Goal: Task Accomplishment & Management: Use online tool/utility

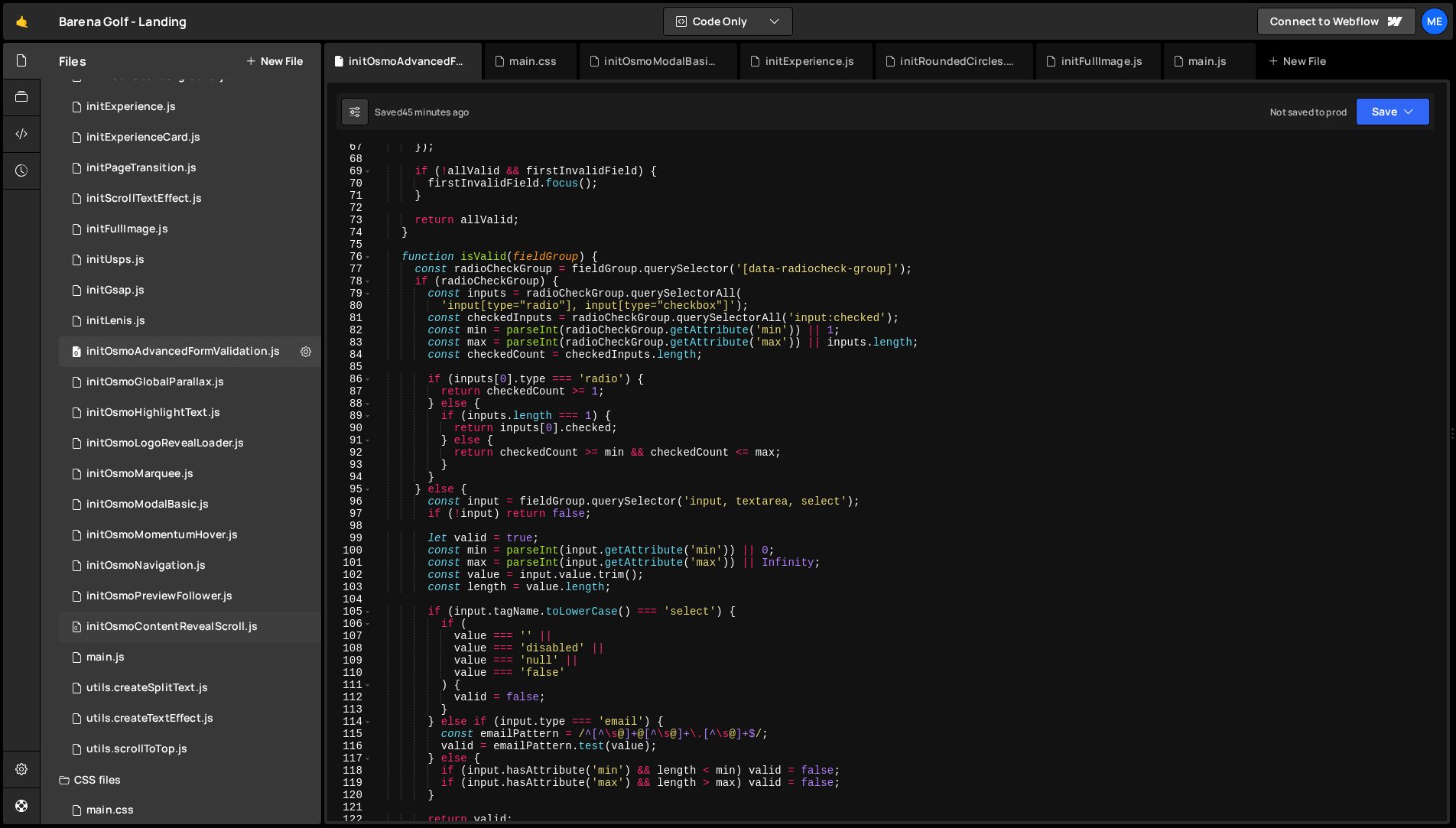
scroll to position [142, 0]
click at [138, 661] on div "0 main.js 0" at bounding box center [190, 657] width 262 height 31
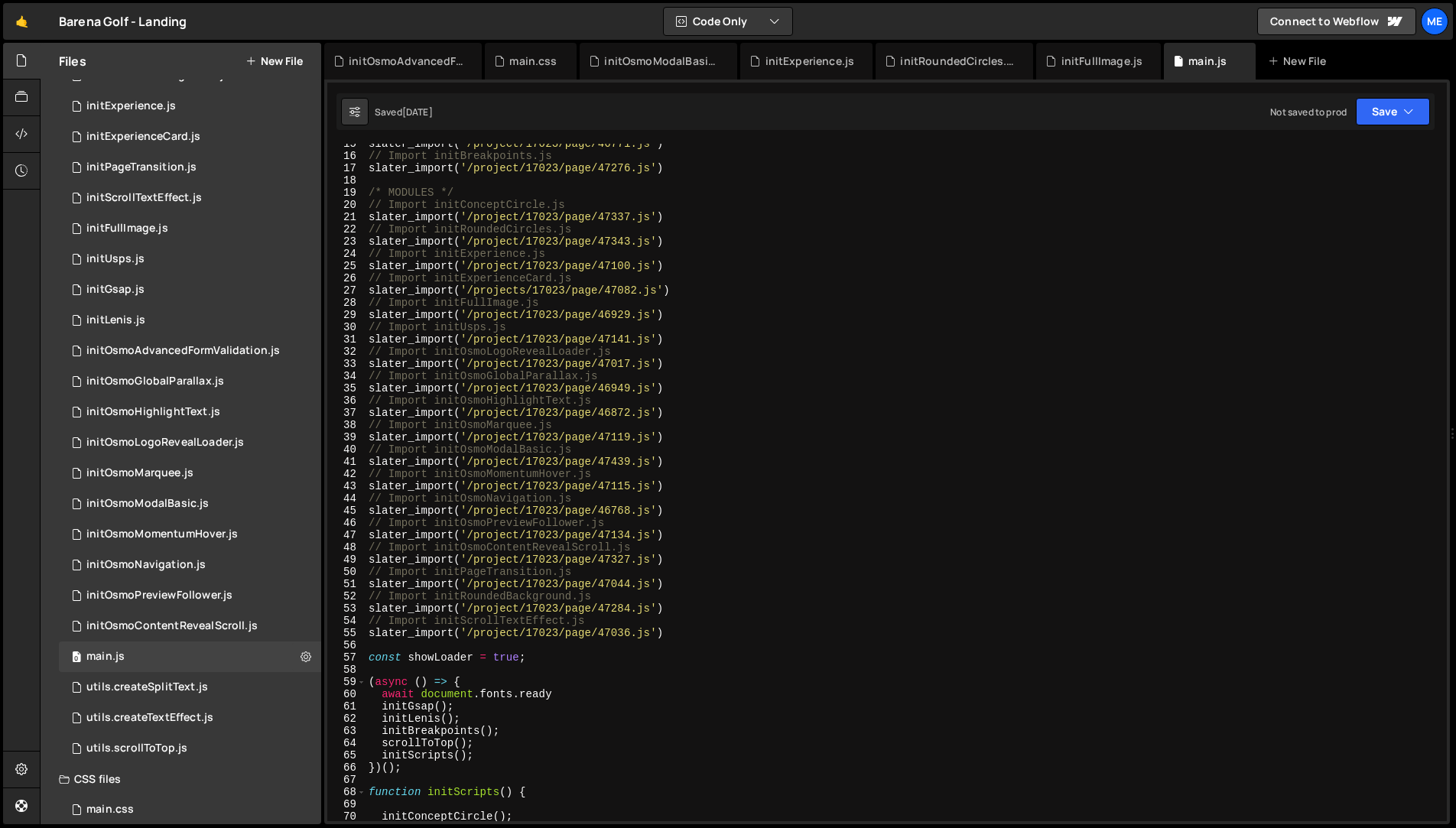
scroll to position [178, 0]
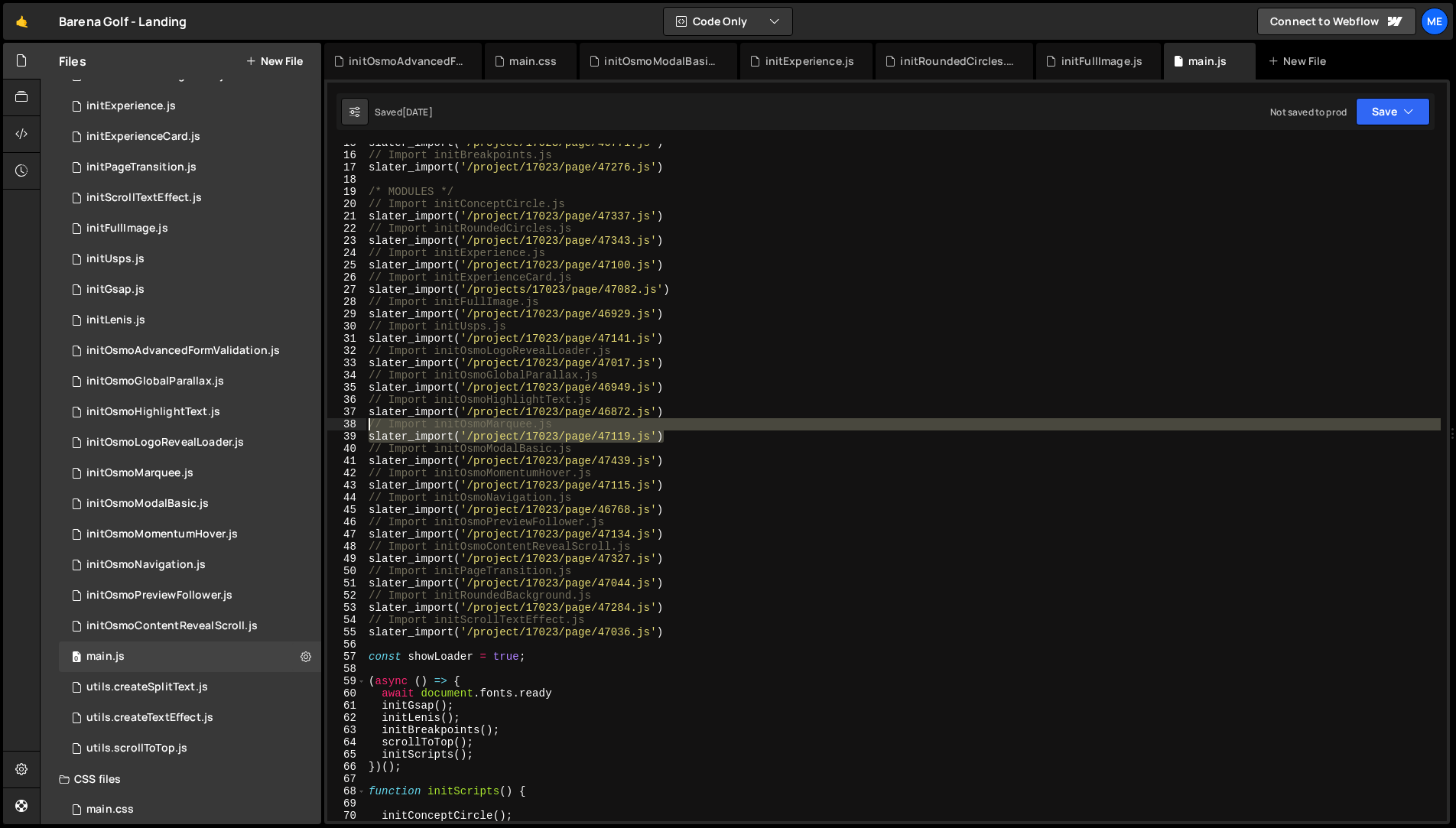
drag, startPoint x: 673, startPoint y: 435, endPoint x: 333, endPoint y: 425, distance: 340.1
click at [333, 425] on div "slater_import('/project/17023/page/47119.js') 15 16 17 18 19 20 21 22 23 24 25 …" at bounding box center [887, 482] width 1119 height 678
type textarea "// Import initOsmoMarquee.js slater_import('/project/17023/page/47119.js')"
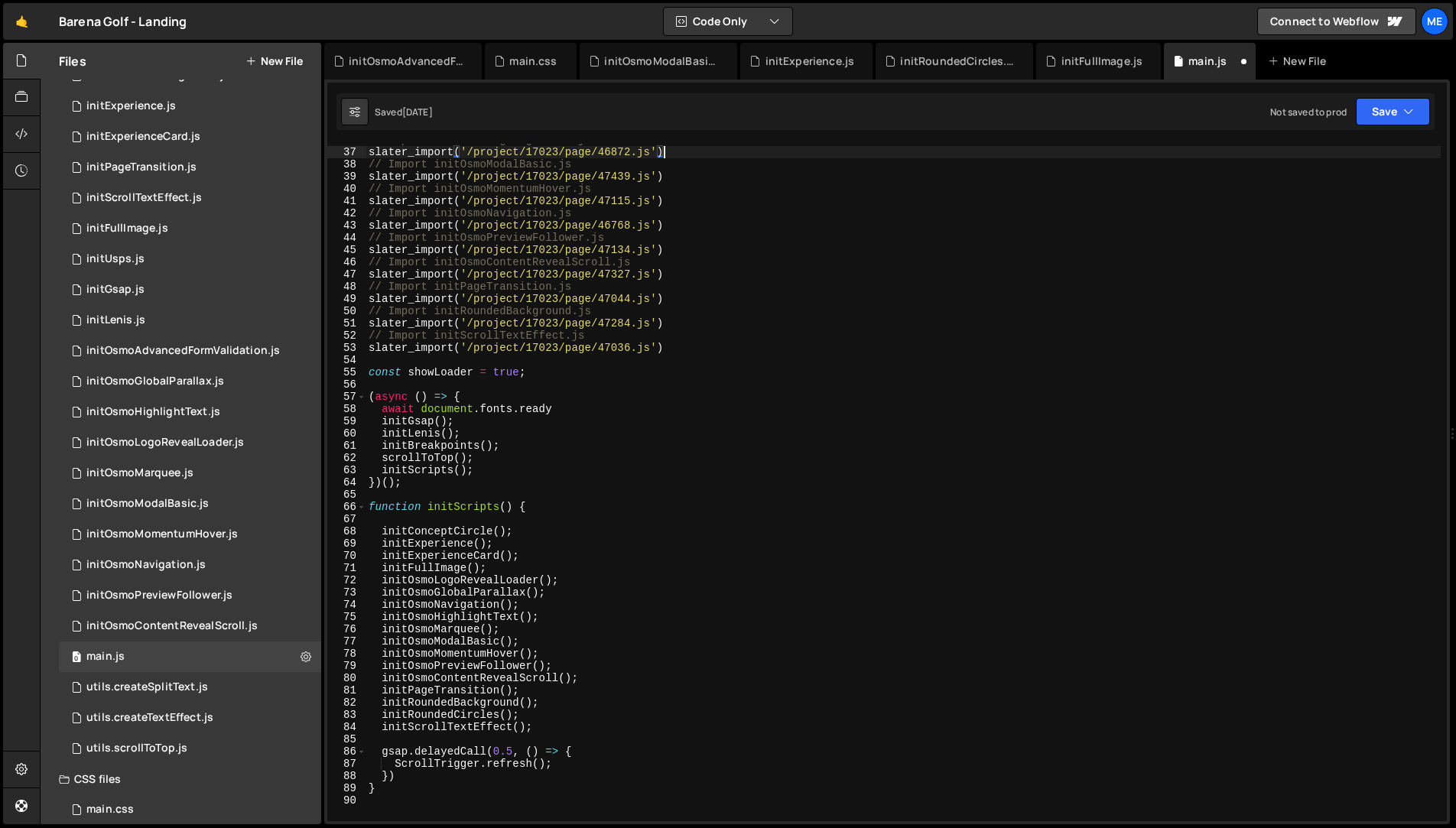
scroll to position [460, 0]
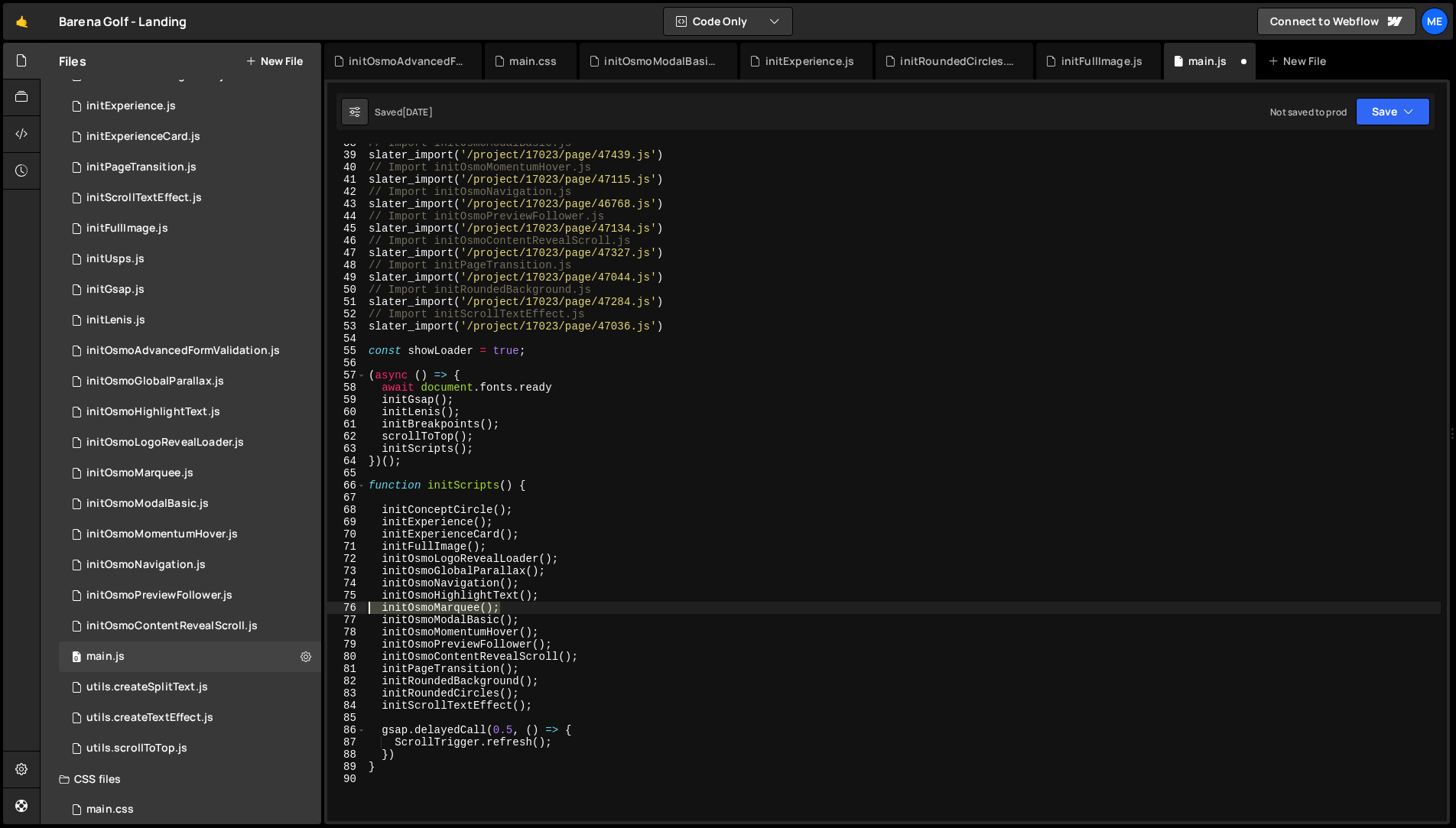
drag, startPoint x: 469, startPoint y: 606, endPoint x: 346, endPoint y: 606, distance: 123.0
click at [346, 606] on div "slater_import('/project/17023/page/46872.js') 38 39 40 41 42 43 44 45 46 47 48 …" at bounding box center [887, 482] width 1119 height 678
type textarea "[DEMOGRAPHIC_DATA]();"
type textarea "initOsmoHighlightText();"
click at [159, 137] on div "initExperienceCard.js" at bounding box center [143, 137] width 114 height 14
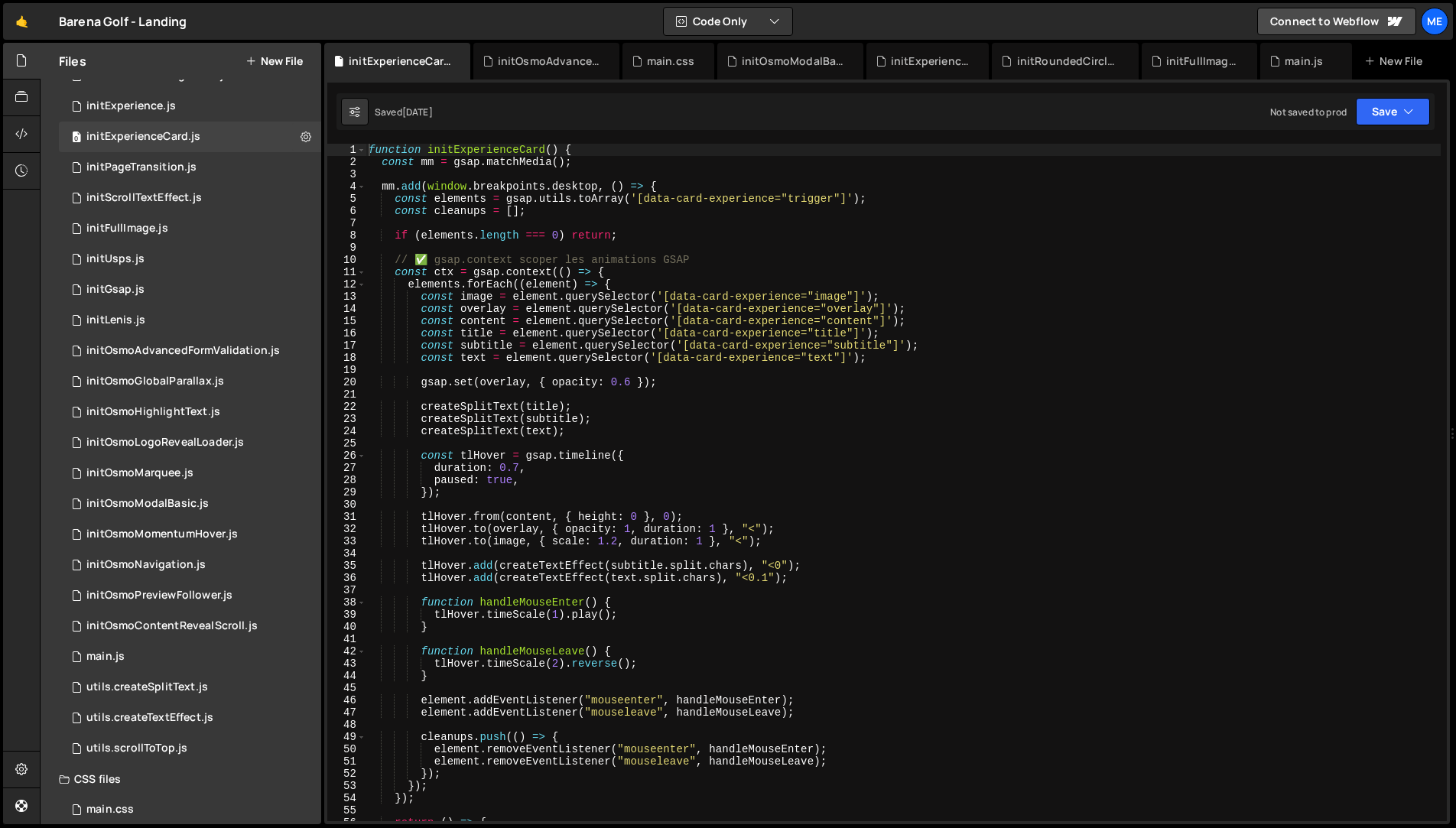
scroll to position [1, 0]
click at [421, 382] on div "function initExperienceCard ( ) { const mm = gsap . matchMedia ( ) ; mm . add (…" at bounding box center [903, 494] width 1075 height 702
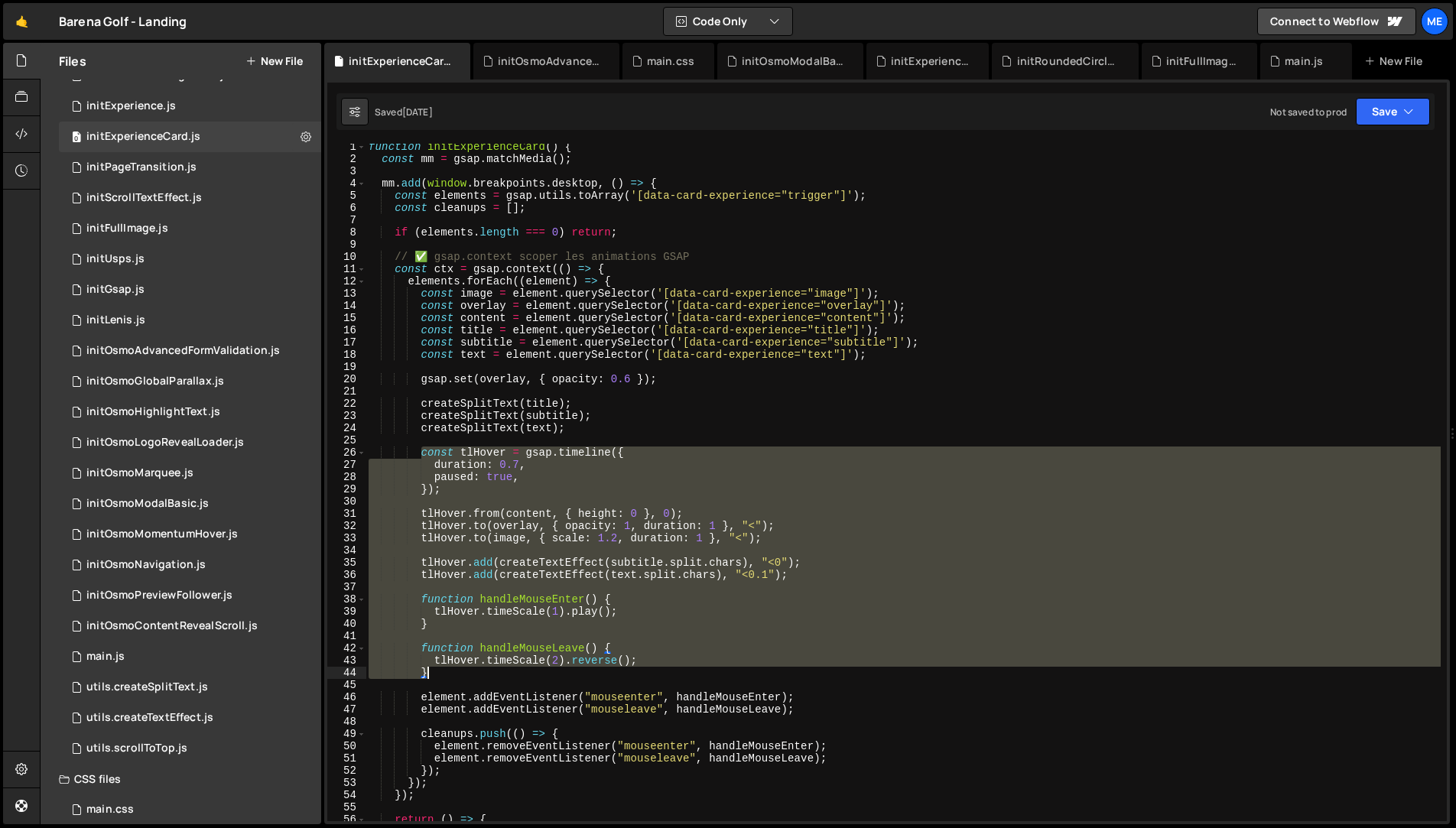
scroll to position [5, 0]
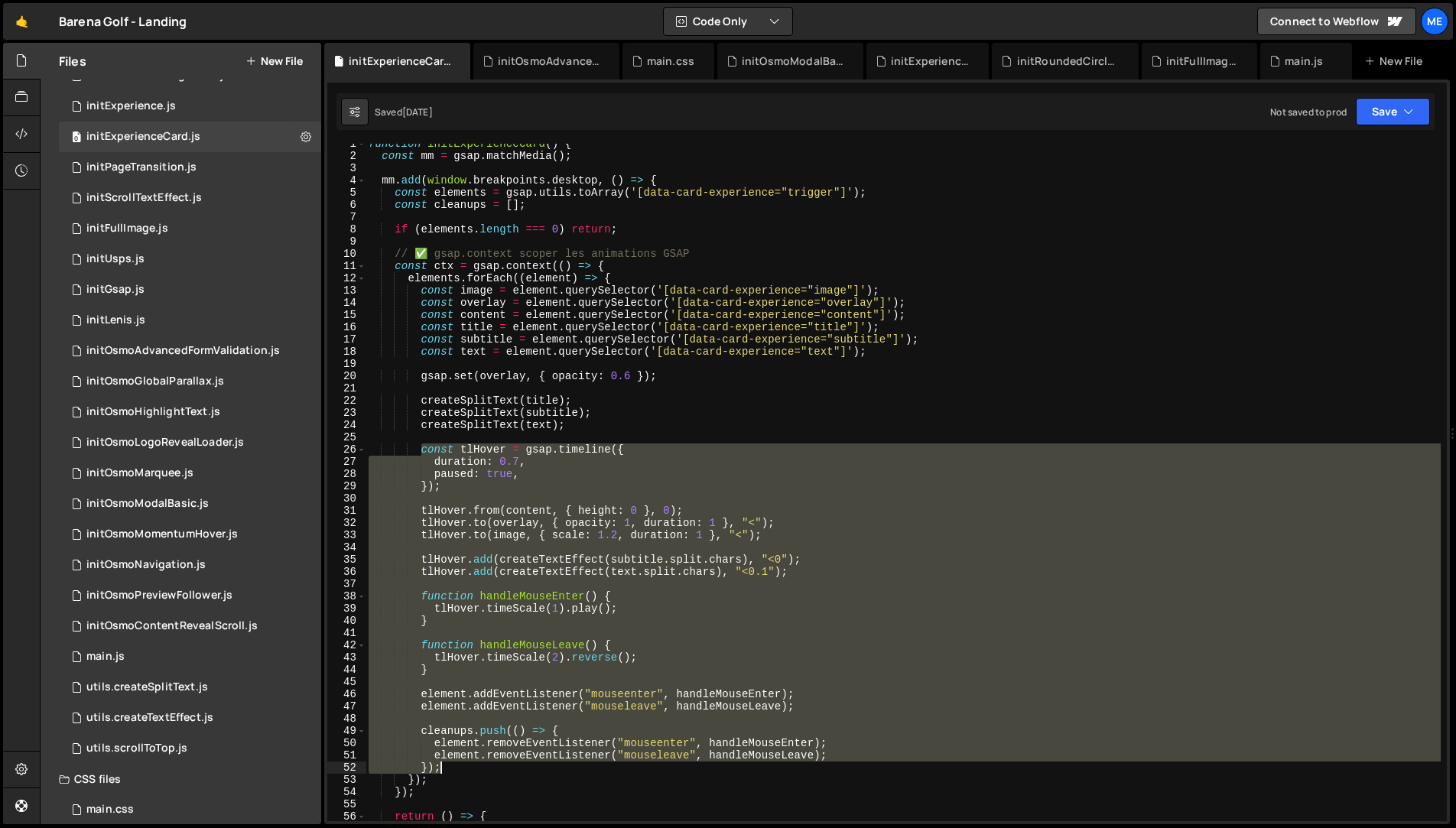
drag, startPoint x: 421, startPoint y: 455, endPoint x: 883, endPoint y: 769, distance: 558.6
click at [883, 770] on div "function initExperienceCard ( ) { const mm = gsap . matchMedia ( ) ; mm . add (…" at bounding box center [903, 488] width 1075 height 702
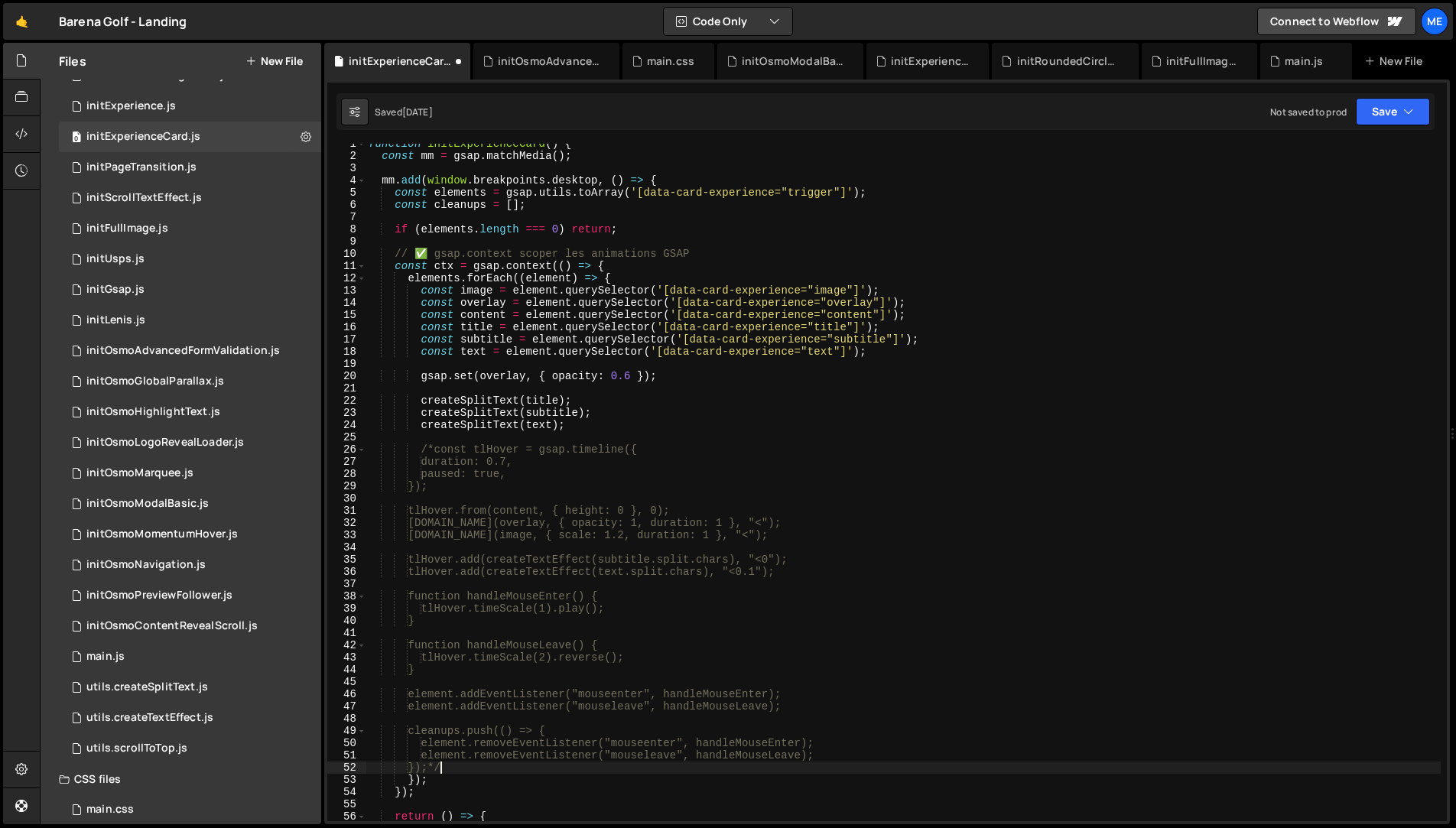
scroll to position [7, 0]
drag, startPoint x: 652, startPoint y: 415, endPoint x: 595, endPoint y: 442, distance: 63.1
click at [652, 415] on div "function initExperienceCard ( ) { const mm = gsap . matchMedia ( ) ; mm . add (…" at bounding box center [903, 487] width 1075 height 702
drag, startPoint x: 434, startPoint y: 449, endPoint x: 431, endPoint y: 494, distance: 45.1
click at [419, 450] on div "function initExperienceCard ( ) { const mm = gsap . matchMedia ( ) ; mm . add (…" at bounding box center [903, 487] width 1075 height 702
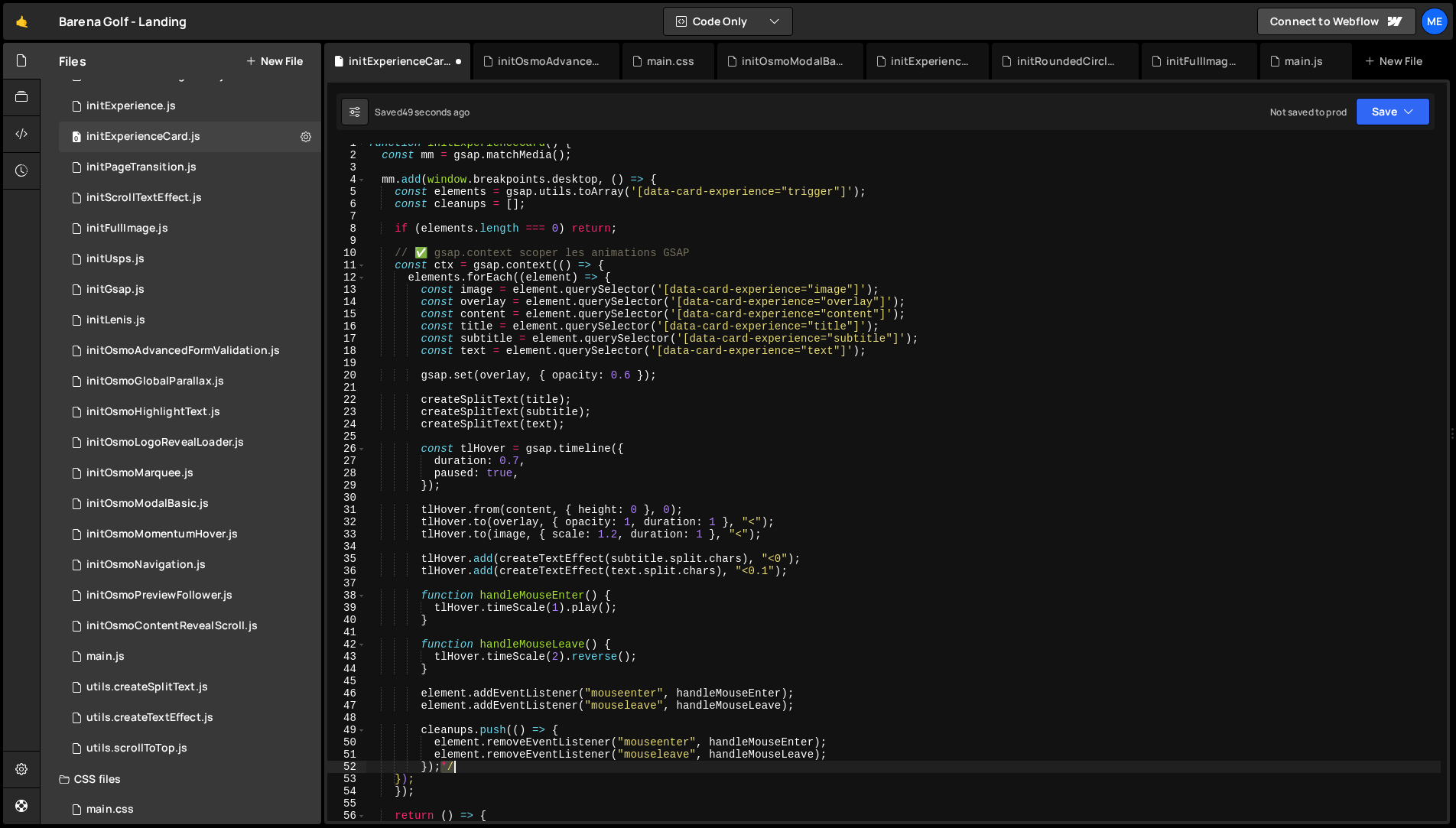
click at [456, 771] on div "function initExperienceCard ( ) { const mm = gsap . matchMedia ( ) ; mm . add (…" at bounding box center [903, 487] width 1075 height 702
click at [482, 447] on div "function initExperienceCard ( ) { const mm = gsap . matchMedia ( ) ; mm . add (…" at bounding box center [903, 487] width 1075 height 702
type textarea "const tlHover = gsap.timeline({"
click at [482, 447] on div "function initExperienceCard ( ) { const mm = gsap . matchMedia ( ) ; mm . add (…" at bounding box center [903, 487] width 1075 height 702
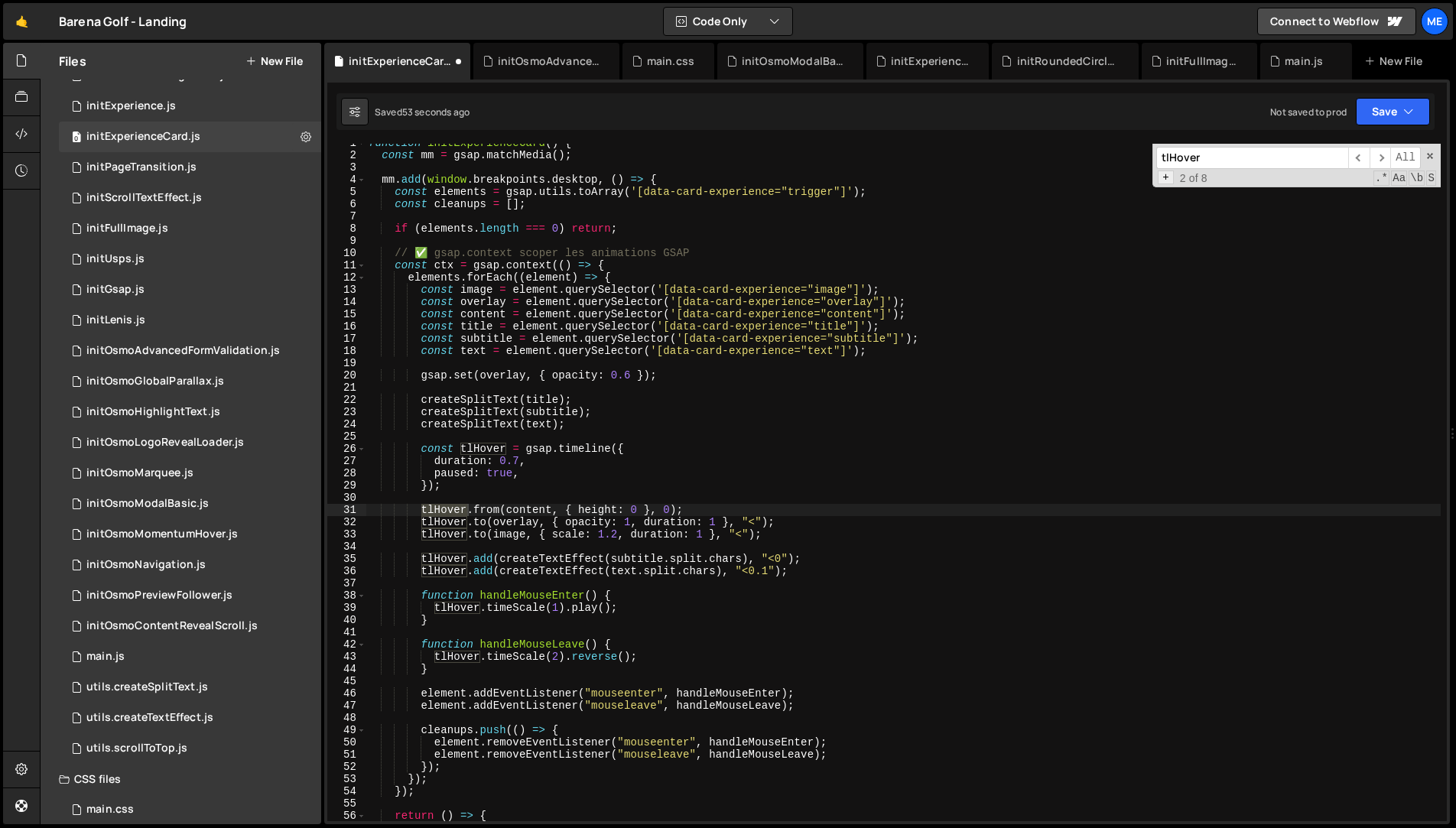
type input "tlHover"
click at [1167, 176] on span "+" at bounding box center [1166, 177] width 16 height 14
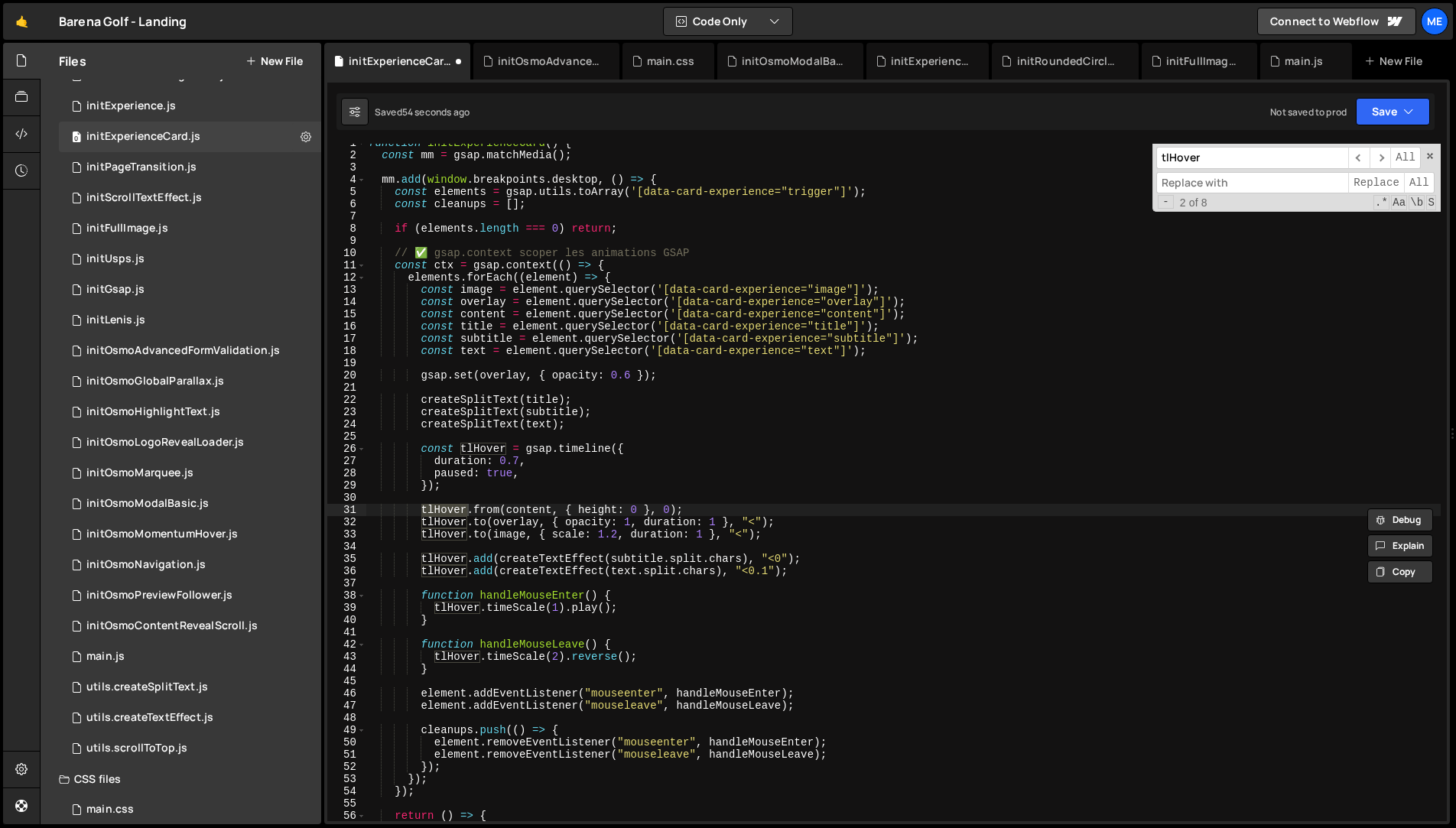
click at [1197, 185] on input at bounding box center [1253, 183] width 192 height 22
paste input "tlHover"
click at [1173, 185] on input "tlHover" at bounding box center [1253, 183] width 192 height 22
type input "tl"
click at [1415, 184] on span "All" at bounding box center [1419, 183] width 31 height 22
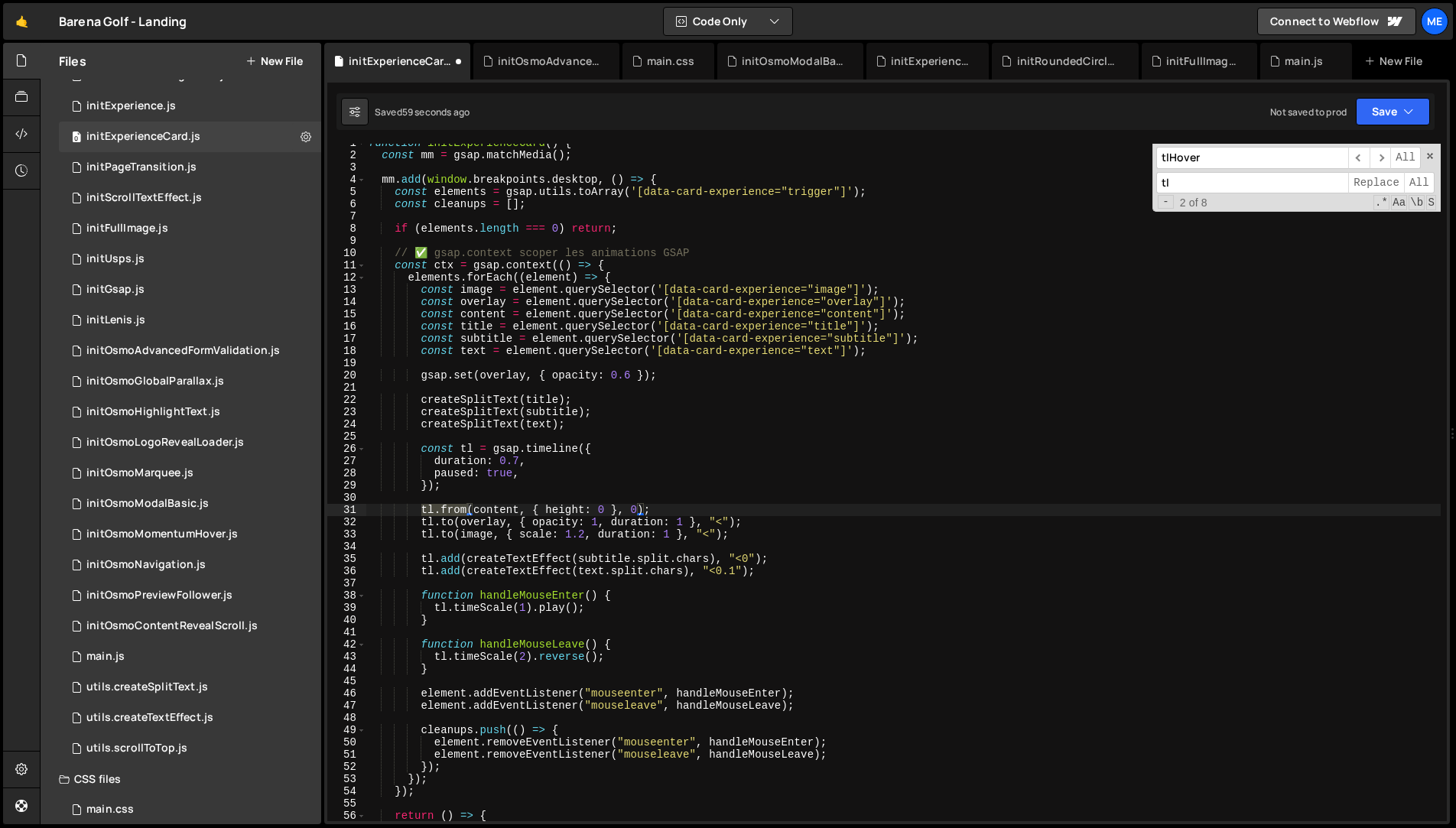
click at [834, 494] on div "function initExperienceCard ( ) { const mm = gsap . matchMedia ( ) ; mm . add (…" at bounding box center [903, 487] width 1075 height 702
drag, startPoint x: 434, startPoint y: 470, endPoint x: 578, endPoint y: 475, distance: 144.1
click at [578, 475] on div "function initExperienceCard ( ) { const mm = gsap . matchMedia ( ) ; mm . add (…" at bounding box center [903, 486] width 1075 height 702
type textarea "scrollTrigger: {}"
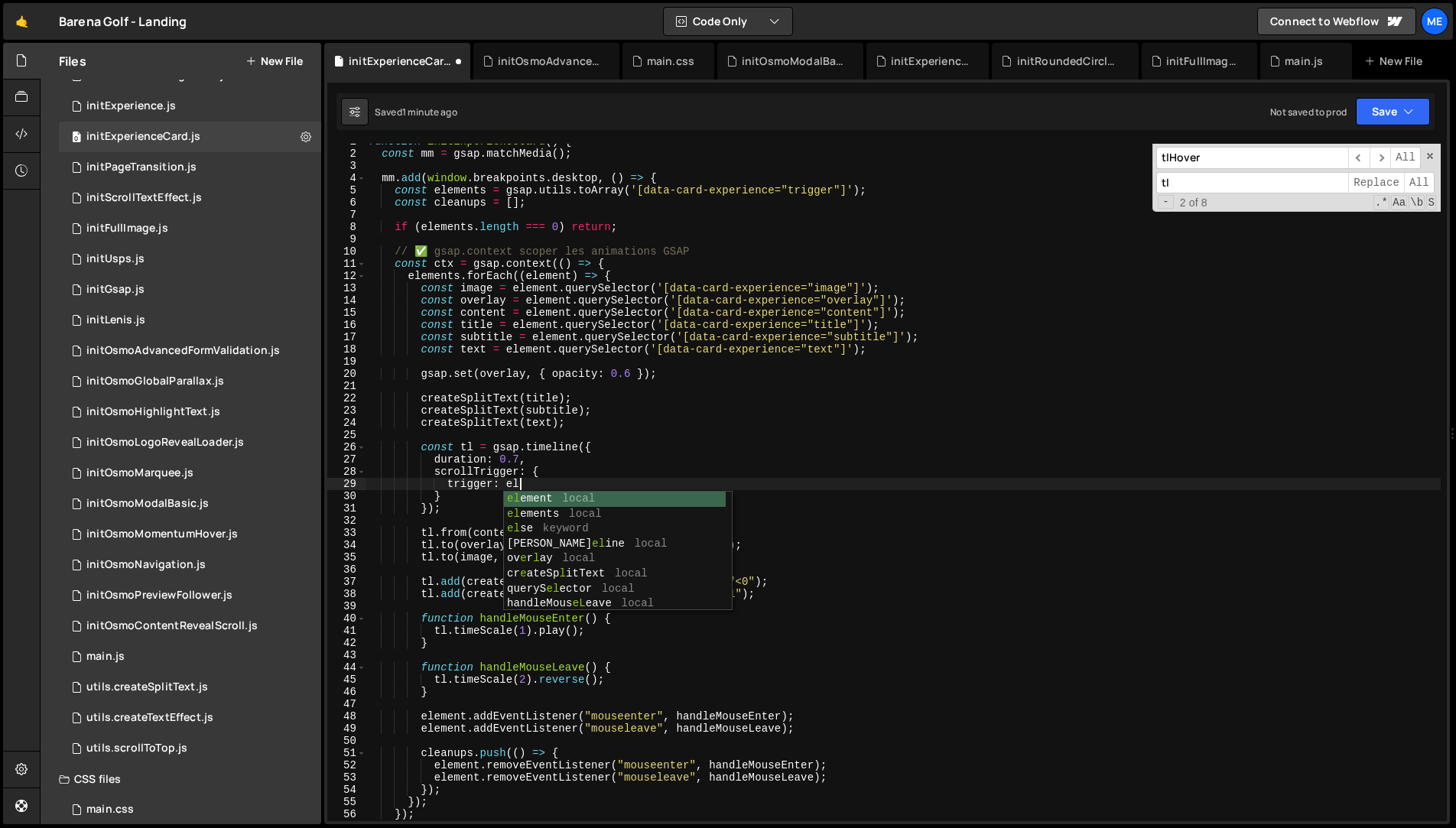
scroll to position [0, 9]
type textarea "trigger: element,"
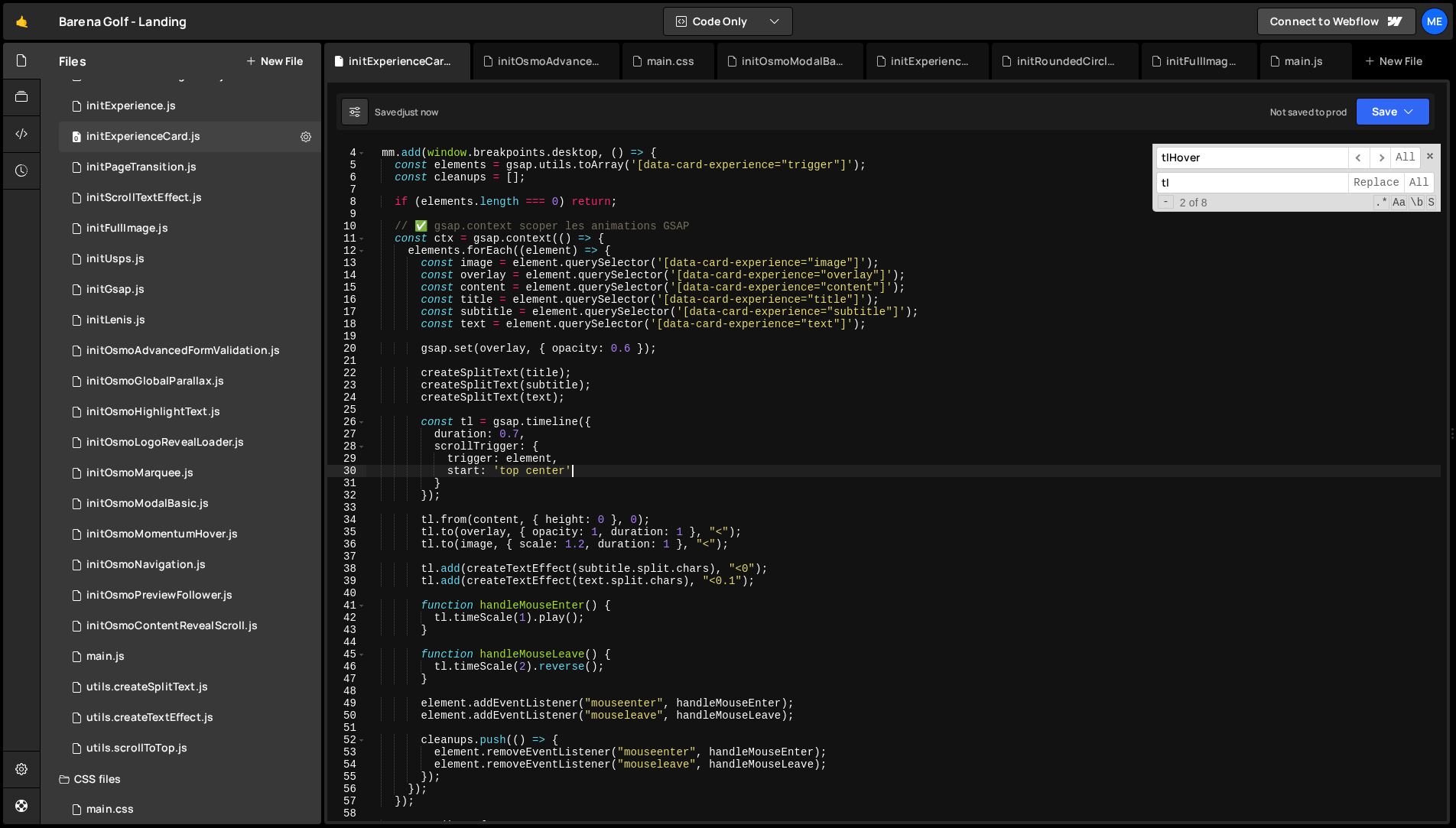
scroll to position [59, 0]
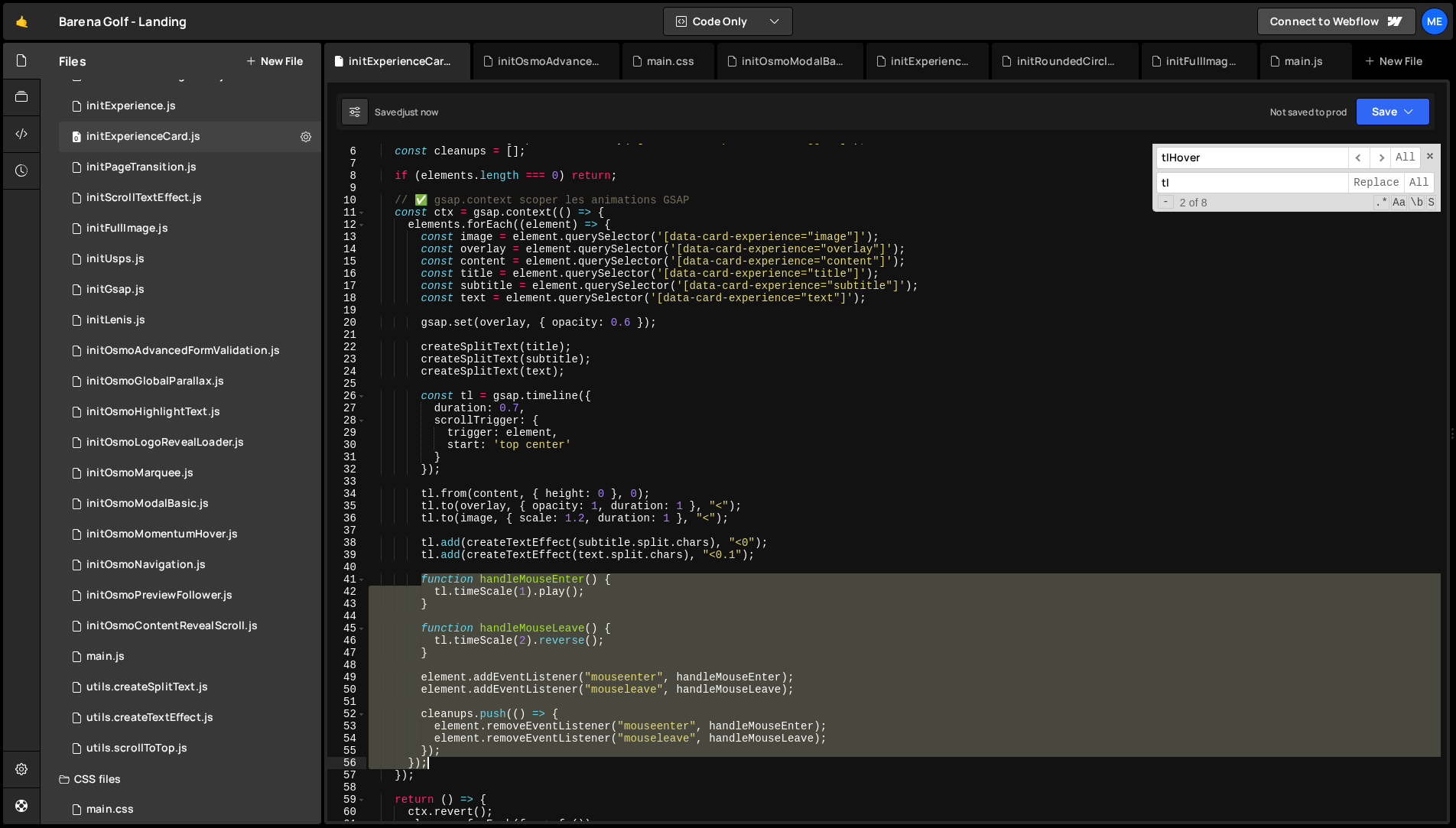
drag, startPoint x: 418, startPoint y: 580, endPoint x: 774, endPoint y: 756, distance: 397.1
click at [775, 757] on div "const elements = gsap . utils . toArray ( '[data-card-experience="trigger"]' ) …" at bounding box center [903, 484] width 1075 height 702
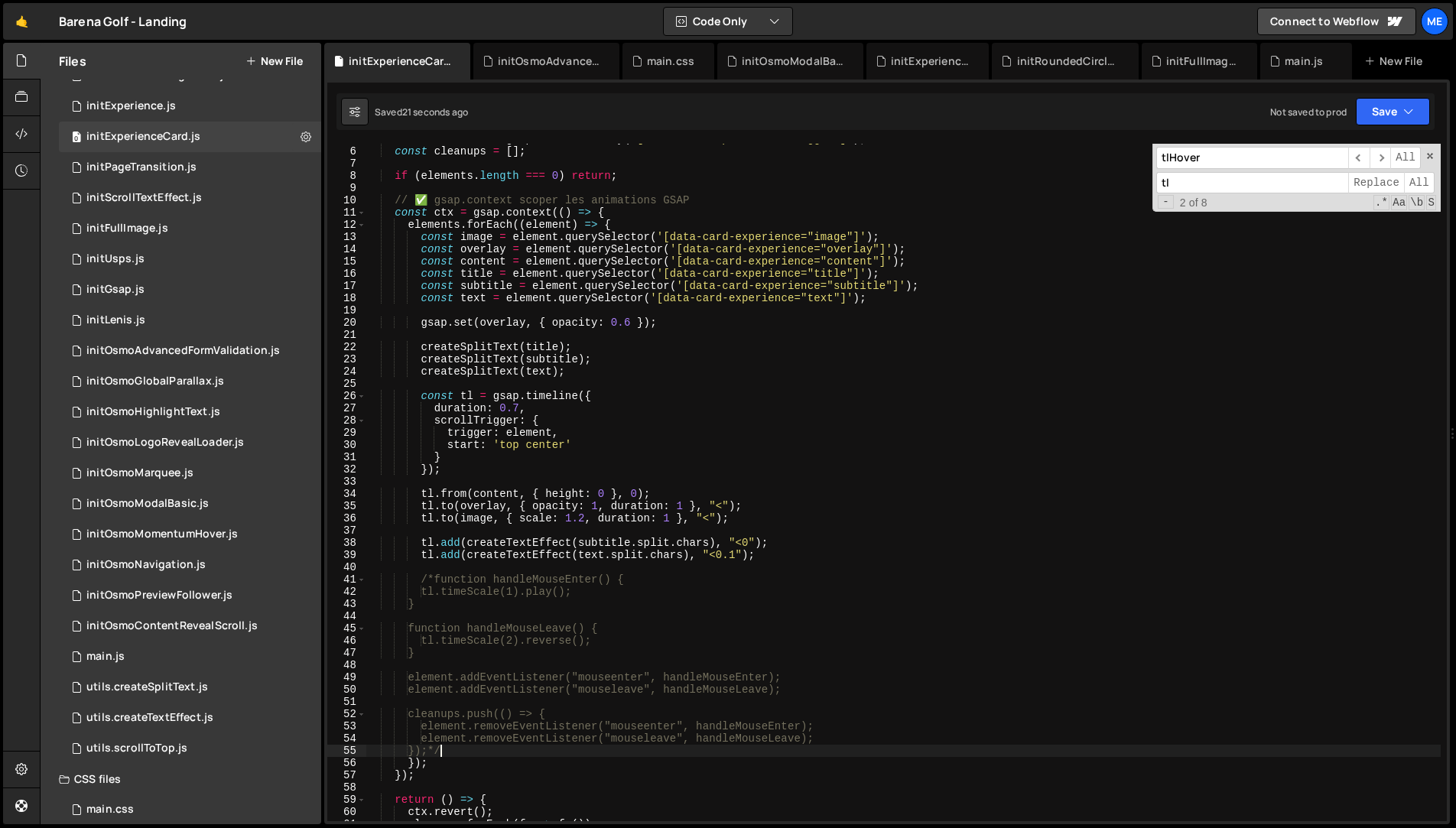
click at [584, 413] on div "const elements = gsap . utils . toArray ( '[data-card-experience="trigger"]' ) …" at bounding box center [903, 484] width 1075 height 702
click at [587, 446] on div "const elements = gsap . utils . toArray ( '[data-card-experience="trigger"]' ) …" at bounding box center [903, 484] width 1075 height 702
click at [542, 444] on div "const elements = gsap . utils . toArray ( '[data-card-experience="trigger"]' ) …" at bounding box center [903, 484] width 1075 height 702
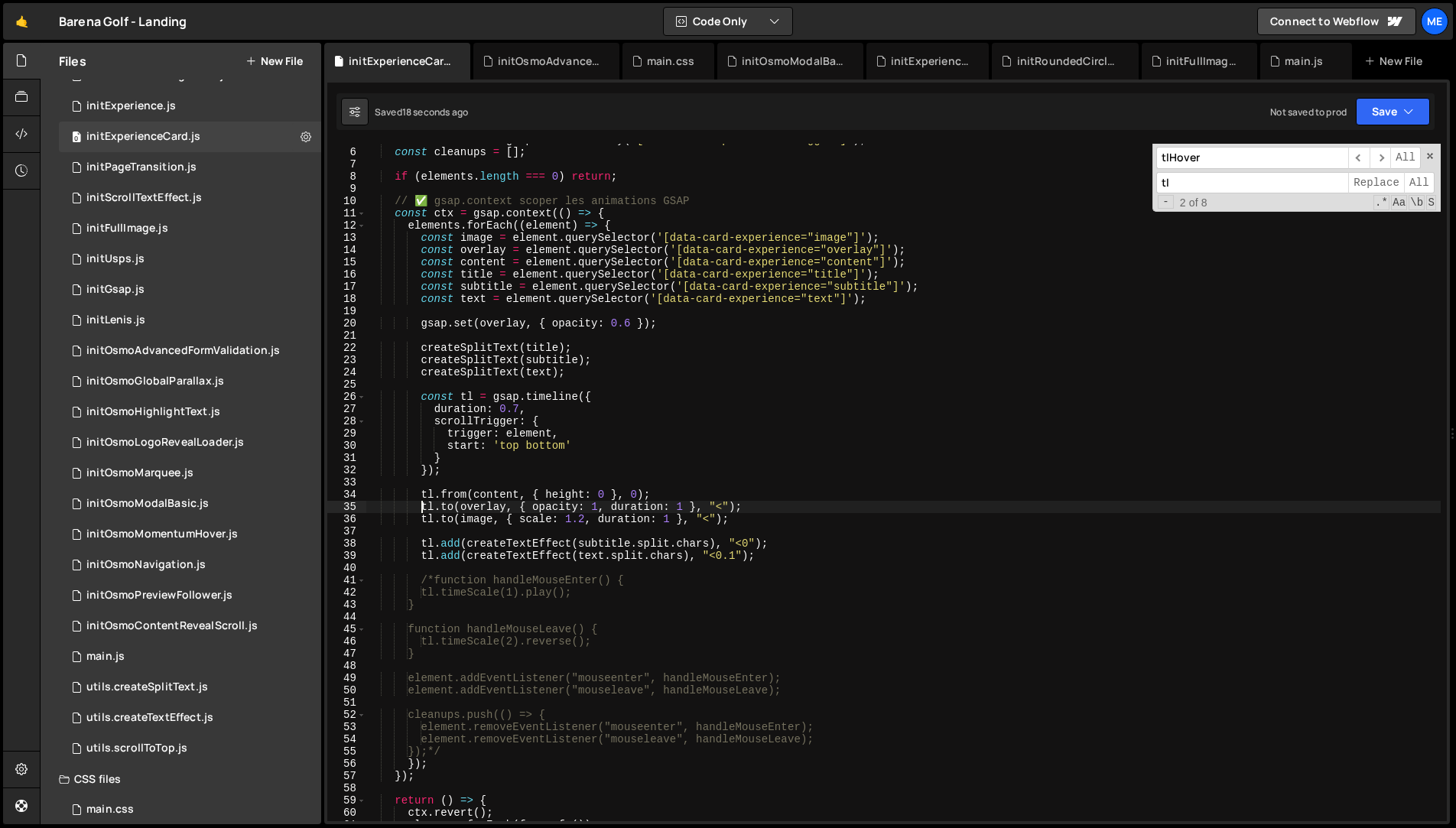
click at [422, 508] on div "const elements = gsap . utils . toArray ( '[data-card-experience="trigger"]' ) …" at bounding box center [903, 485] width 1075 height 702
click at [419, 494] on div "const elements = gsap . utils . toArray ( '[data-card-experience="trigger"]' ) …" at bounding box center [903, 485] width 1075 height 702
click at [698, 490] on div "const elements = gsap . utils . toArray ( '[data-card-experience="trigger"]' ) …" at bounding box center [903, 482] width 1075 height 702
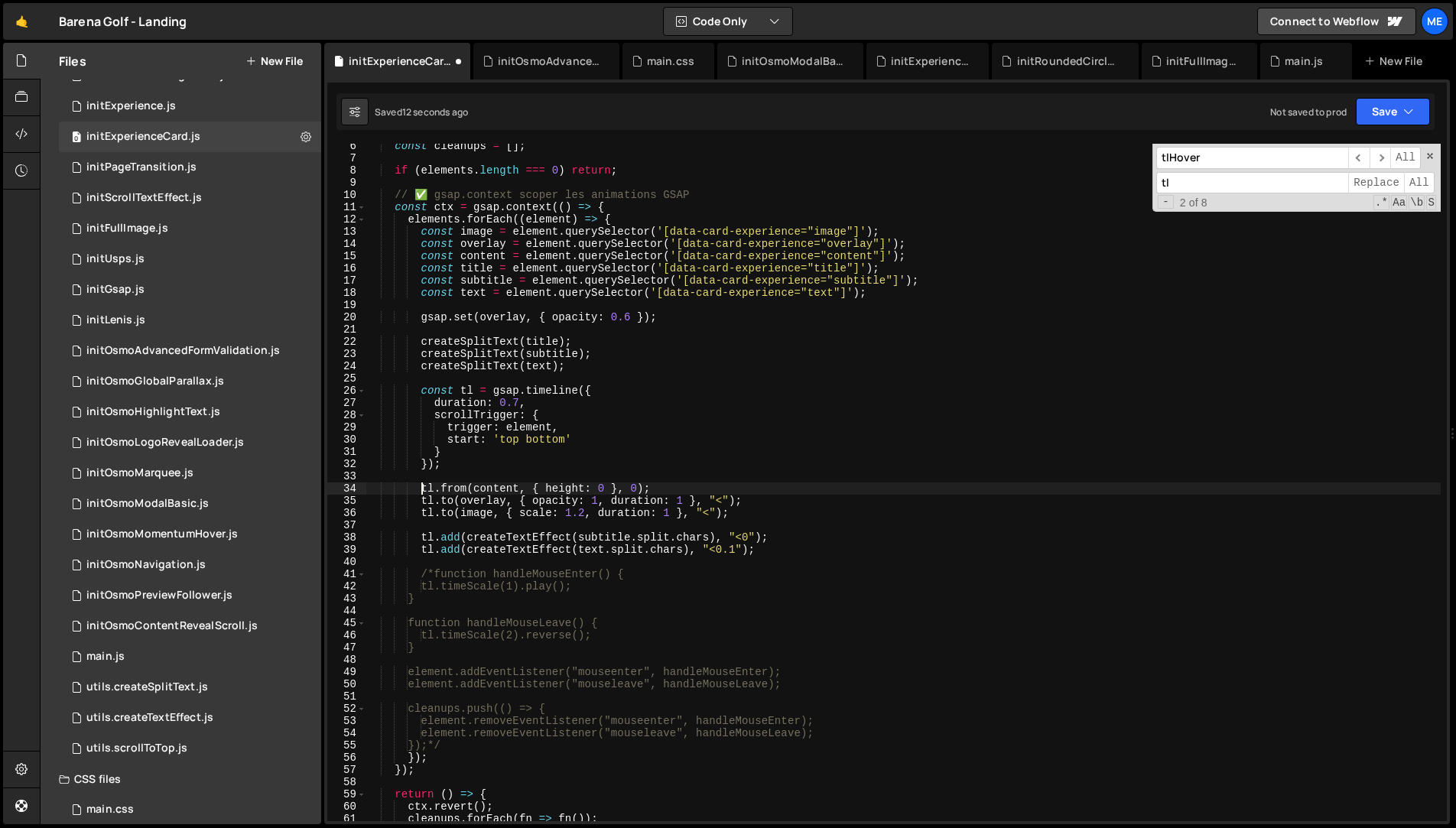
scroll to position [65, 0]
click at [565, 489] on div "const cleanups = [ ] ; if ( elements . length === 0 ) return ; // ✅ gsap.contex…" at bounding box center [903, 490] width 1075 height 702
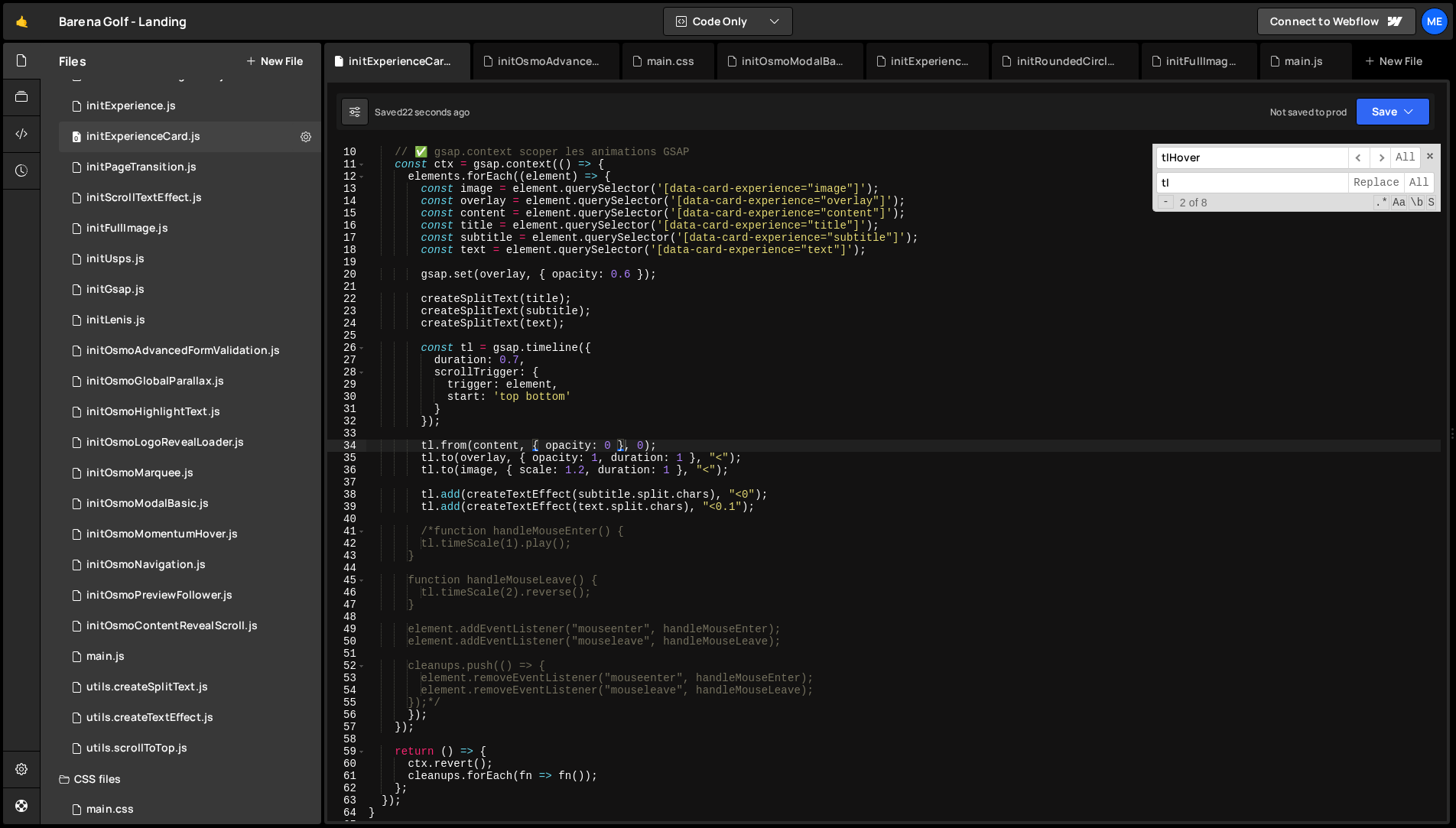
scroll to position [121, 0]
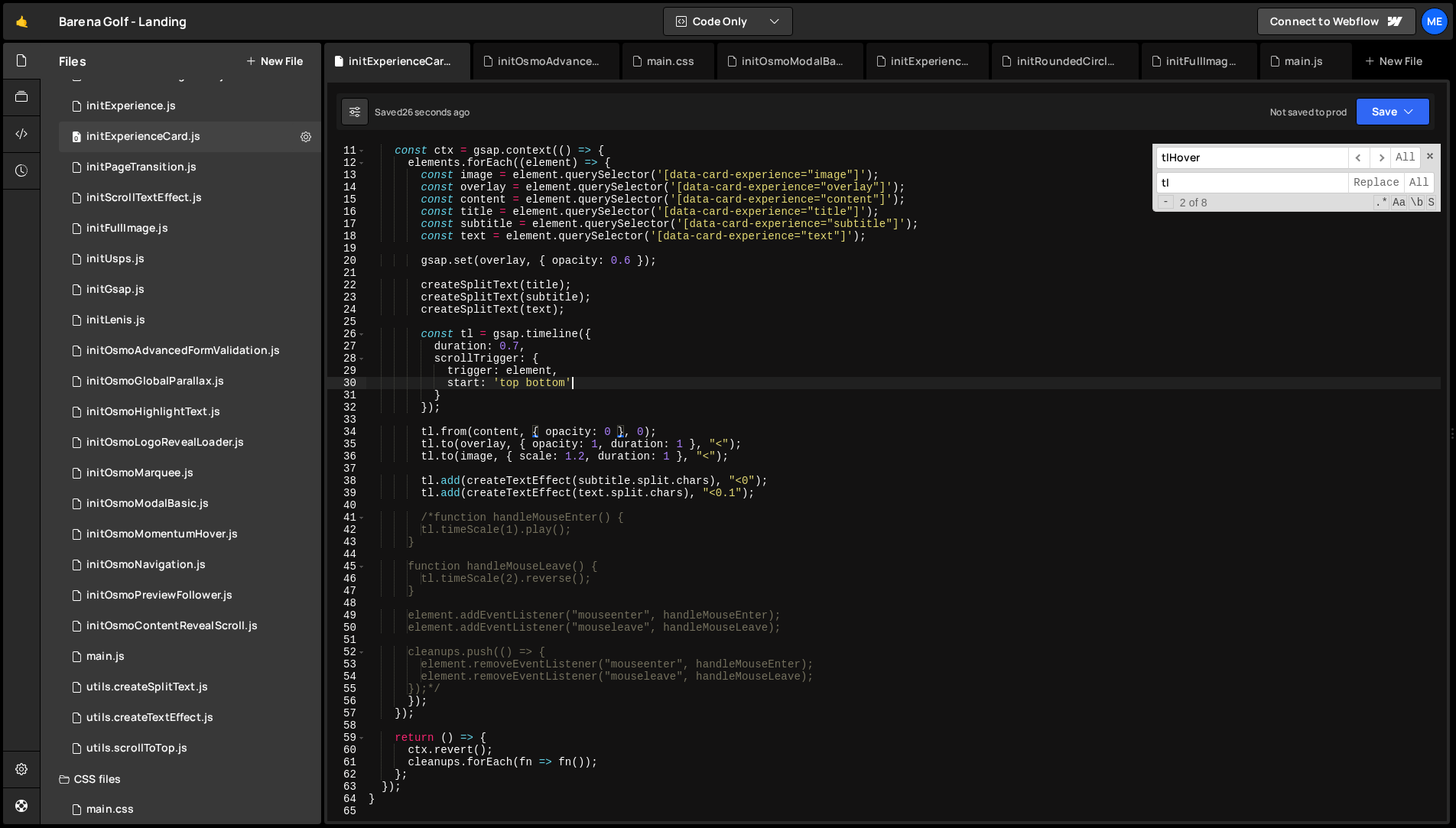
click at [595, 384] on div "// ✅ gsap.context scoper les animations GSAP const ctx = gsap . context (( ) =>…" at bounding box center [903, 483] width 1075 height 702
type textarea "start: 'top bottom',"
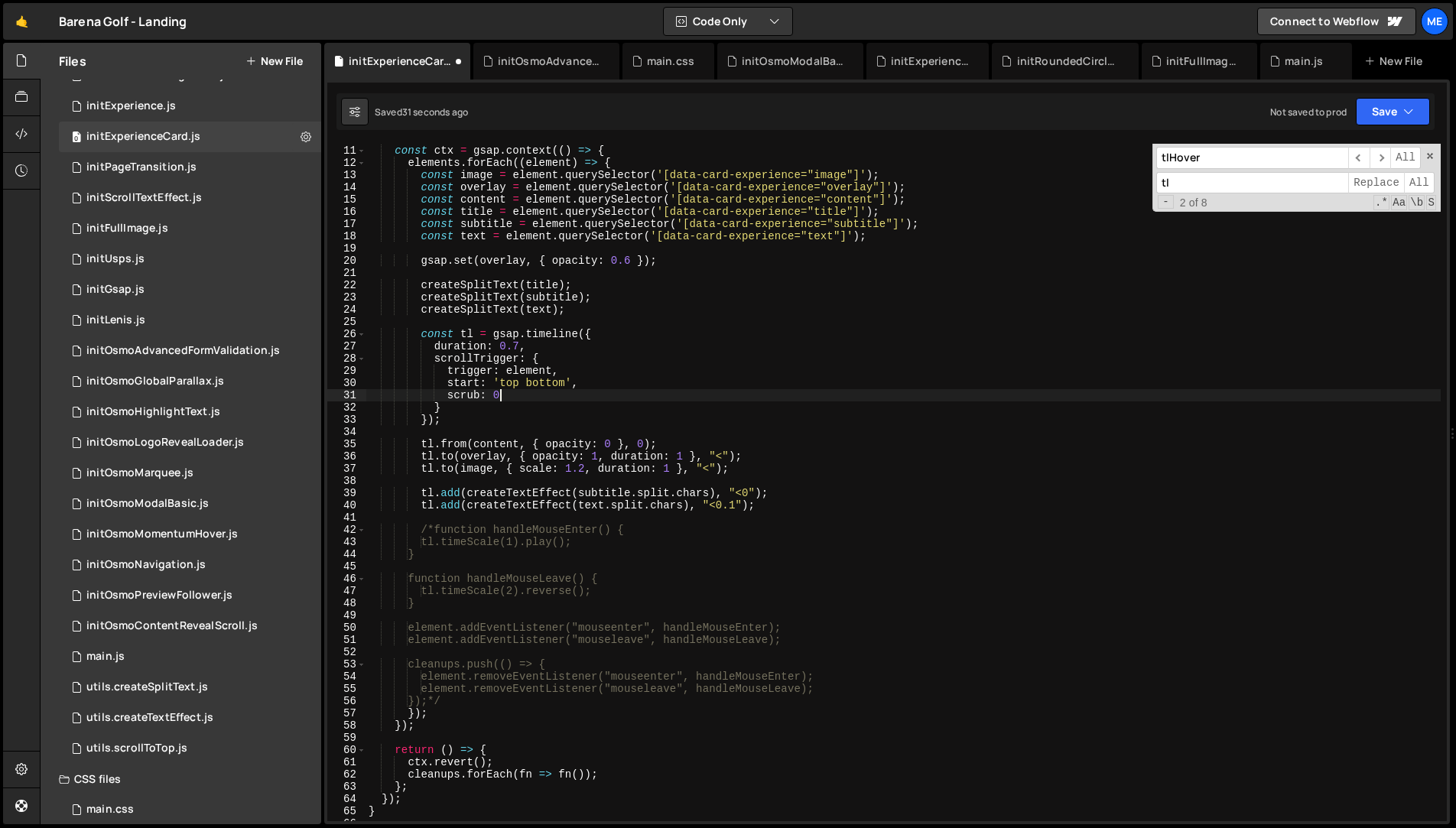
type textarea "start: 'top bottom',"
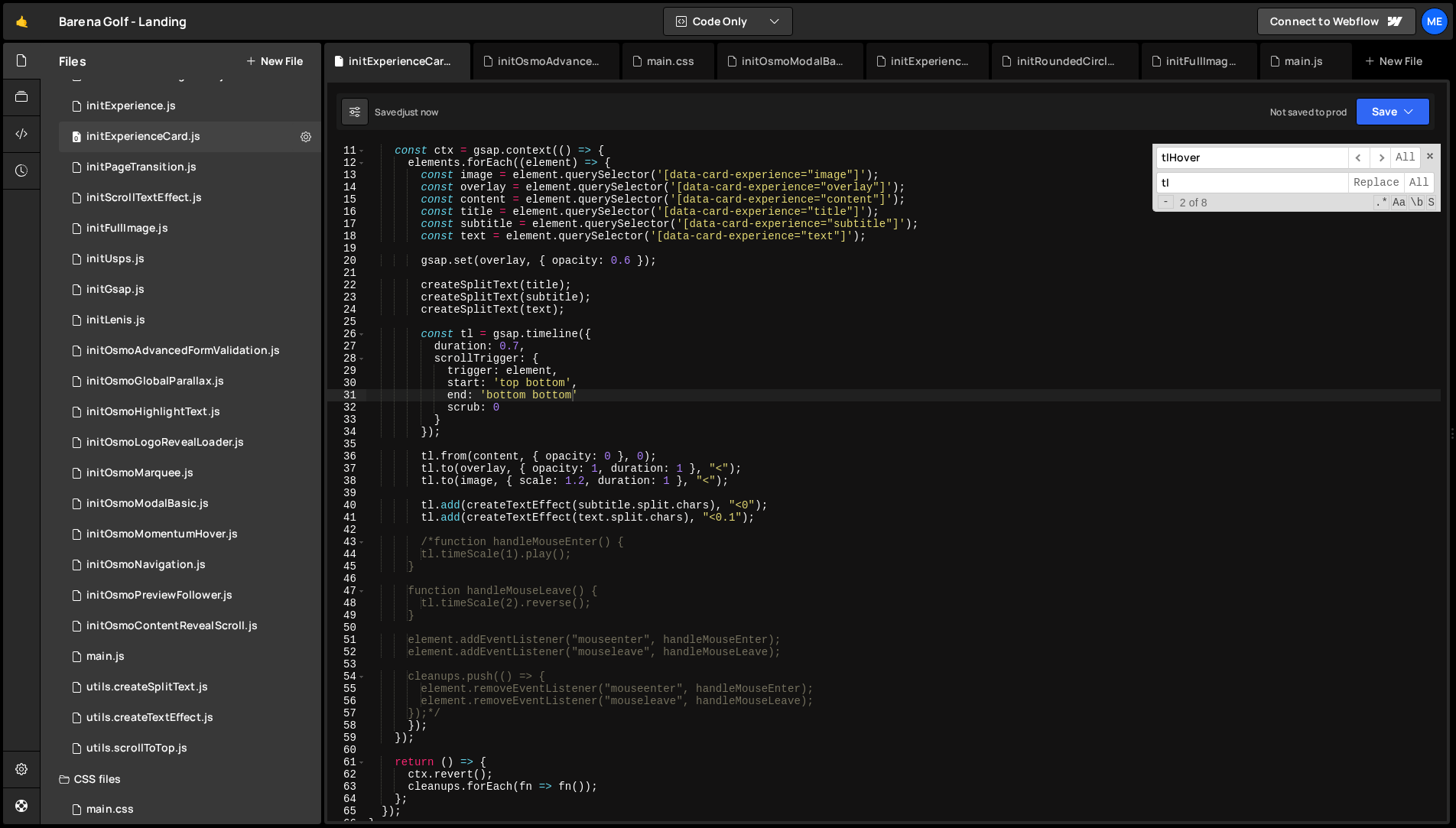
scroll to position [122, 0]
click at [593, 398] on div "// ✅ gsap.context scoper les animations GSAP const ctx = gsap . context (( ) =>…" at bounding box center [903, 482] width 1075 height 702
click at [614, 458] on div "// ✅ gsap.context scoper les animations GSAP const ctx = gsap . context (( ) =>…" at bounding box center [903, 482] width 1075 height 702
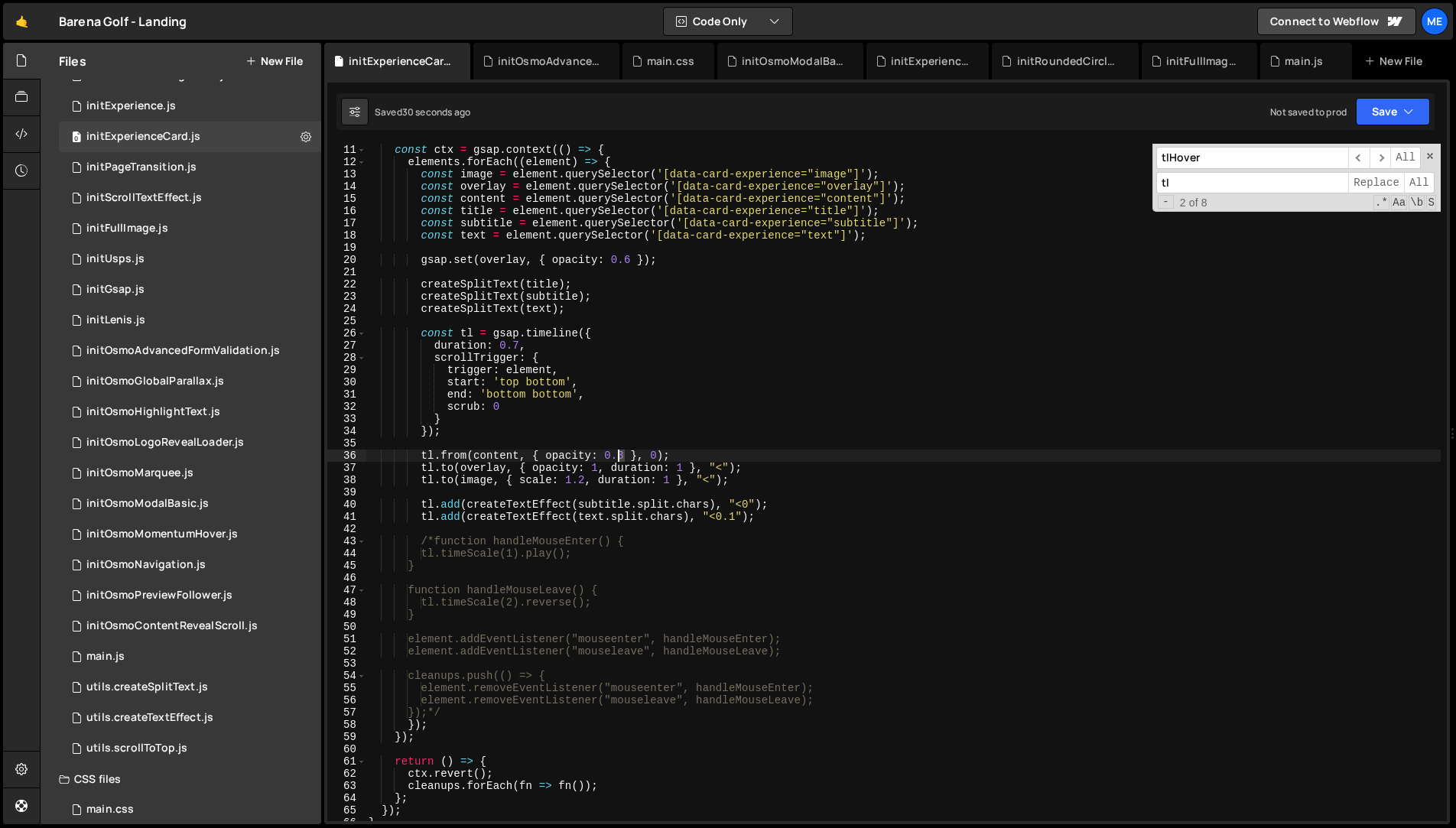
click at [621, 454] on div "// ✅ gsap.context scoper les animations GSAP const ctx = gsap . context (( ) =>…" at bounding box center [903, 482] width 1075 height 702
drag, startPoint x: 496, startPoint y: 405, endPoint x: 517, endPoint y: 405, distance: 21.0
click at [517, 405] on div "// ✅ gsap.context scoper les animations GSAP const ctx = gsap . context (( ) =>…" at bounding box center [903, 482] width 1075 height 702
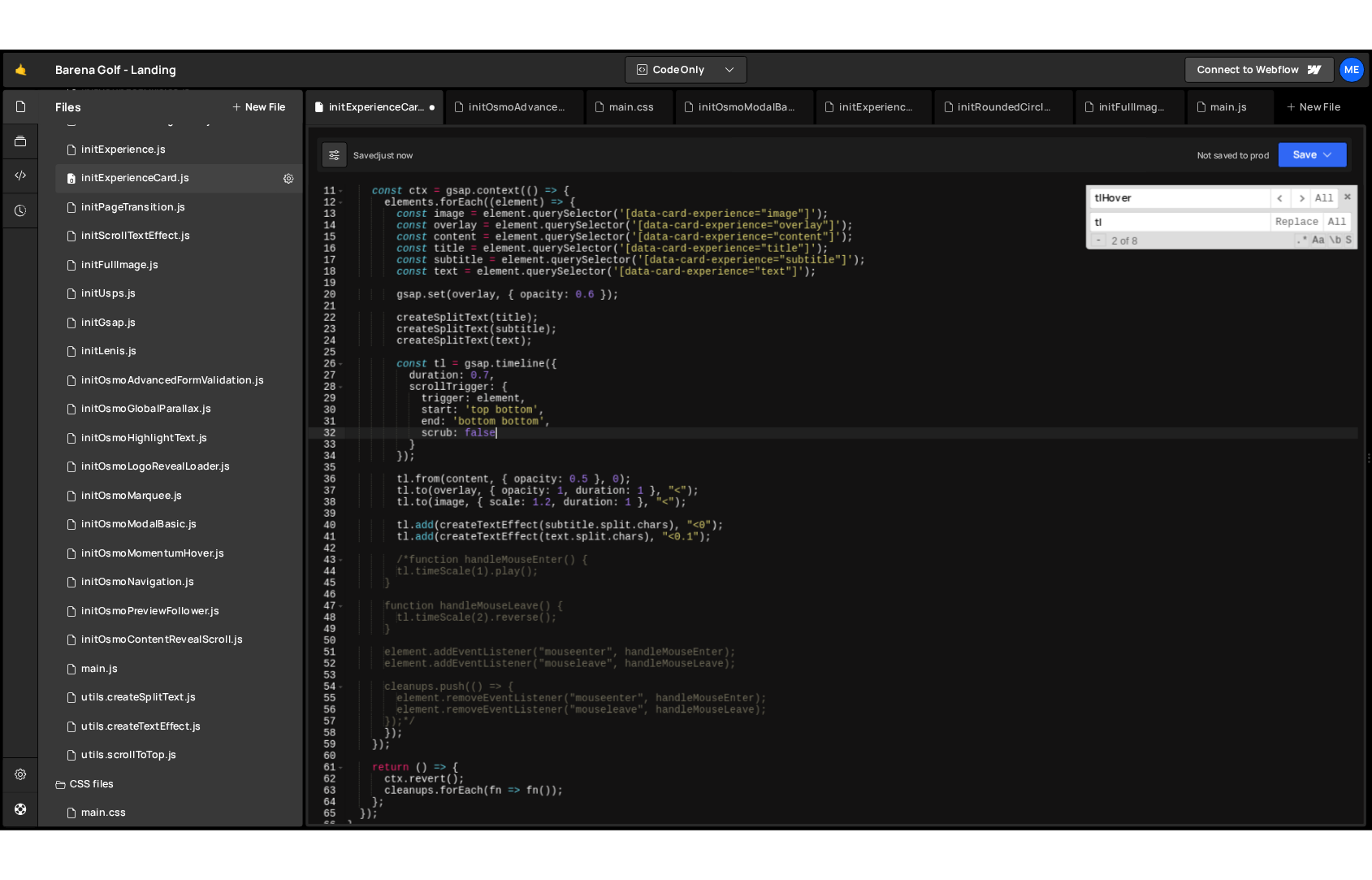
scroll to position [0, 10]
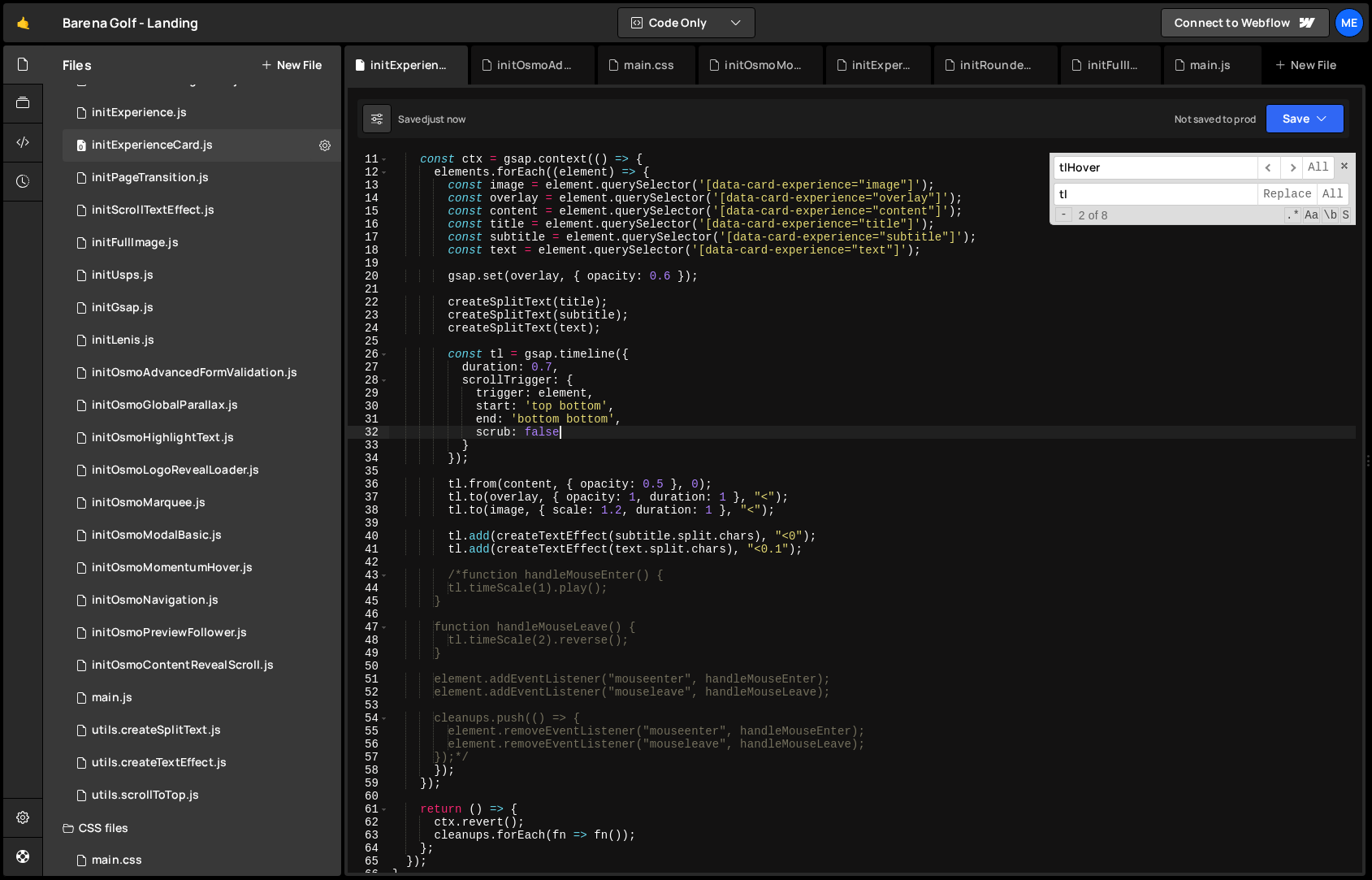
type textarea "scrub: false"
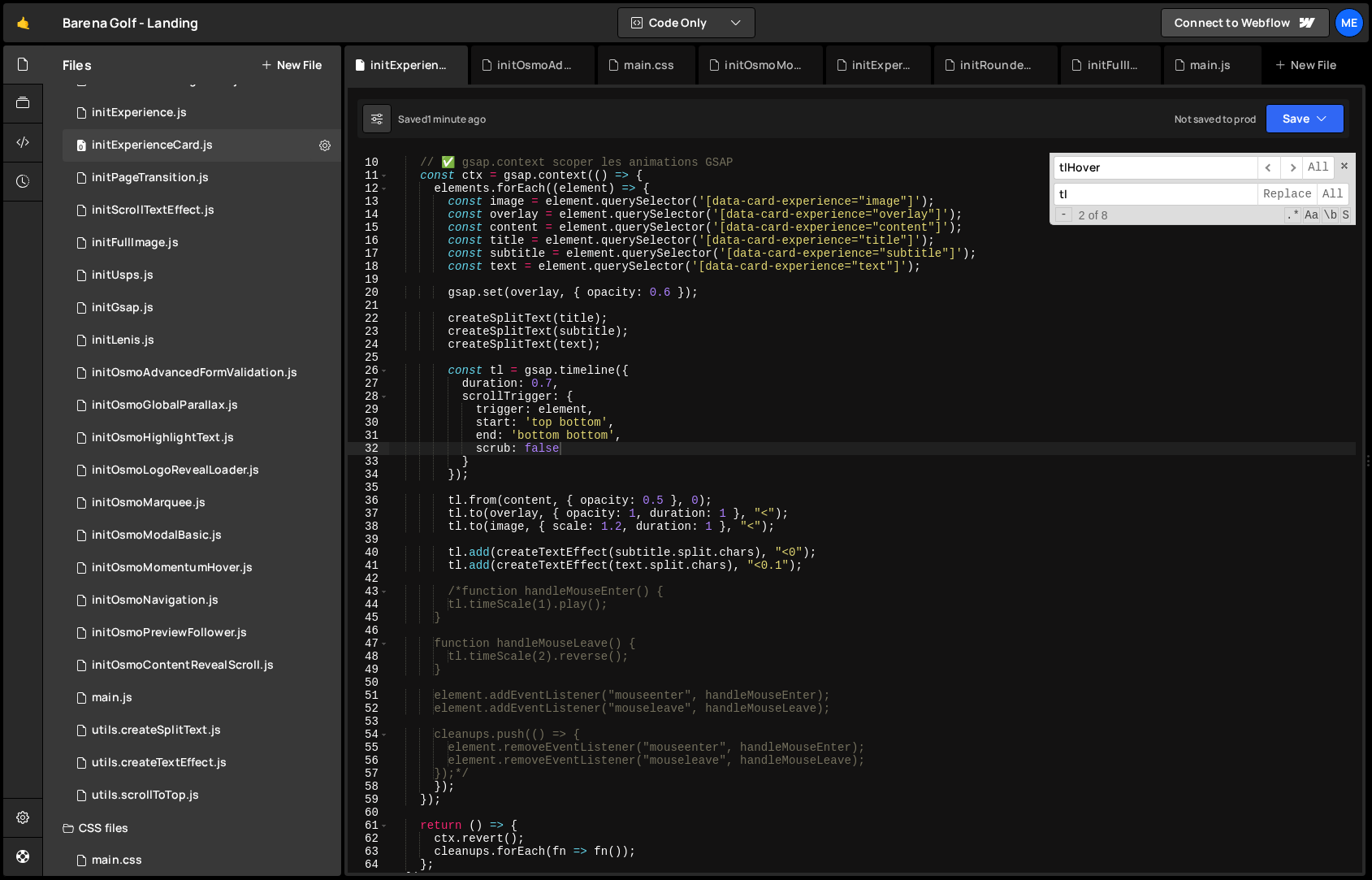
scroll to position [146, 0]
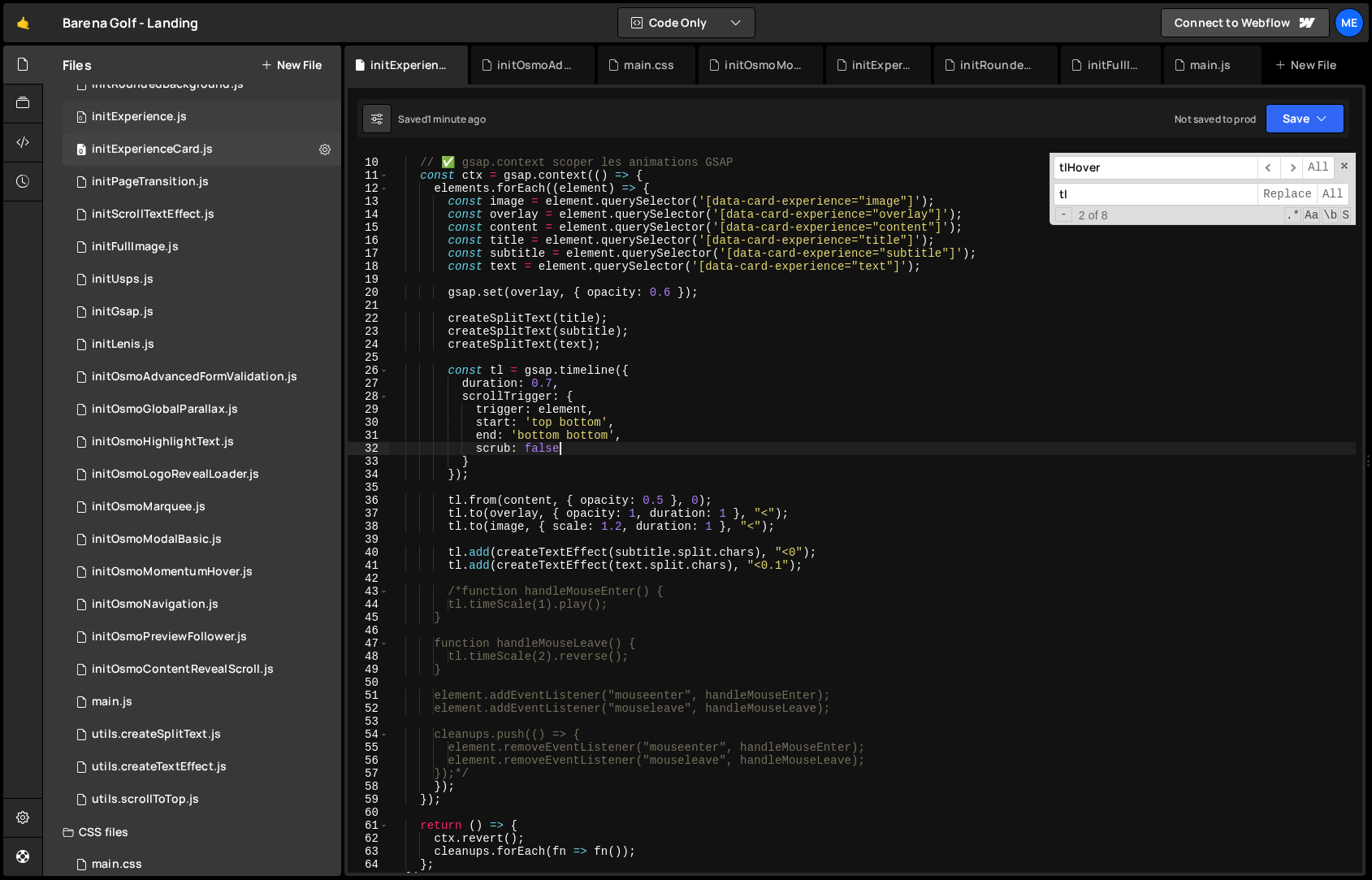
click at [208, 120] on div "0 initExperience.js 0" at bounding box center [201, 118] width 278 height 33
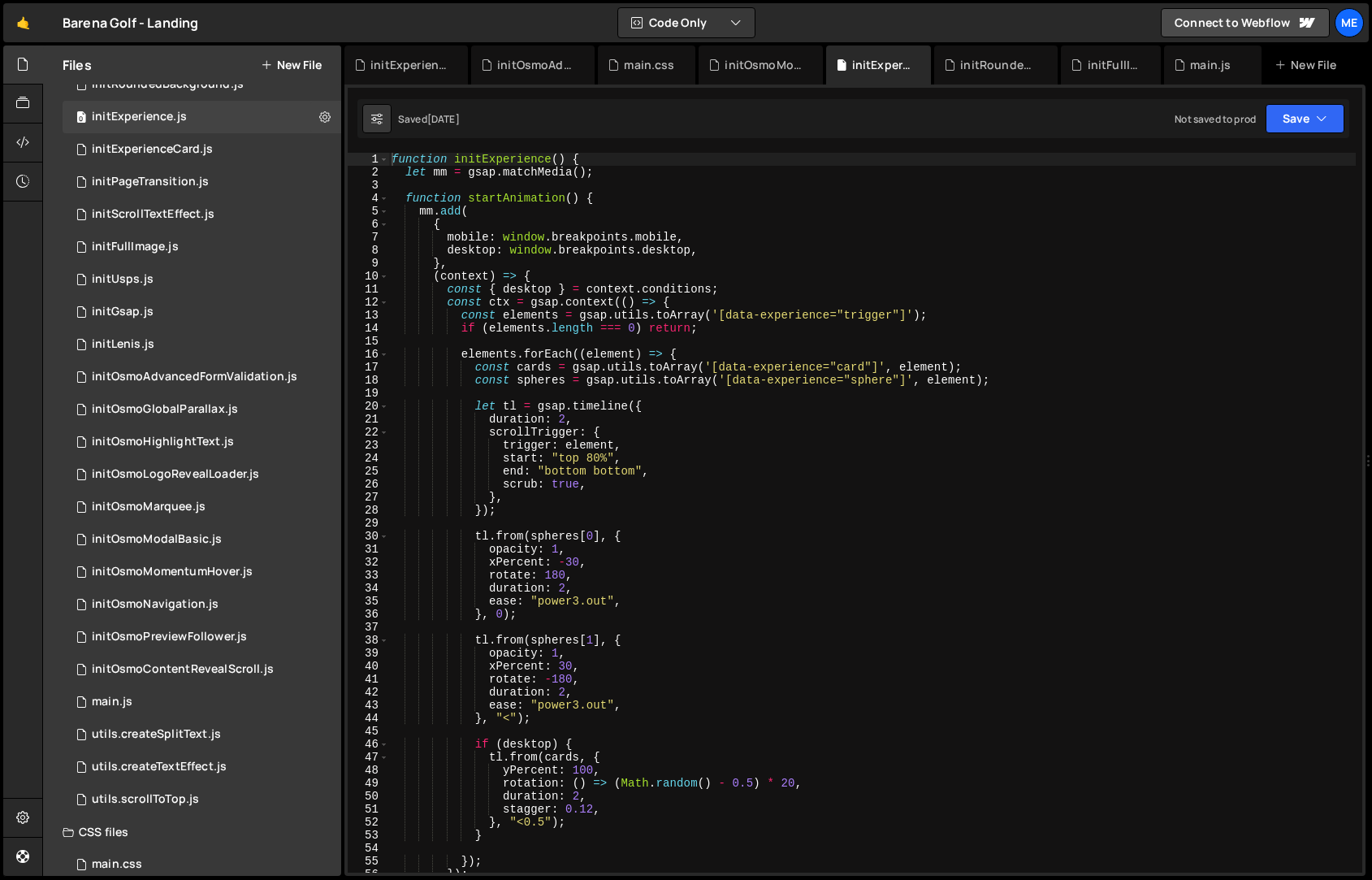
scroll to position [0, 0]
drag, startPoint x: 591, startPoint y: 809, endPoint x: 580, endPoint y: 809, distance: 11.0
click at [580, 809] on div "function initExperience ( ) { let mm = gsap . matchMedia ( ) ; function startAn…" at bounding box center [872, 526] width 968 height 746
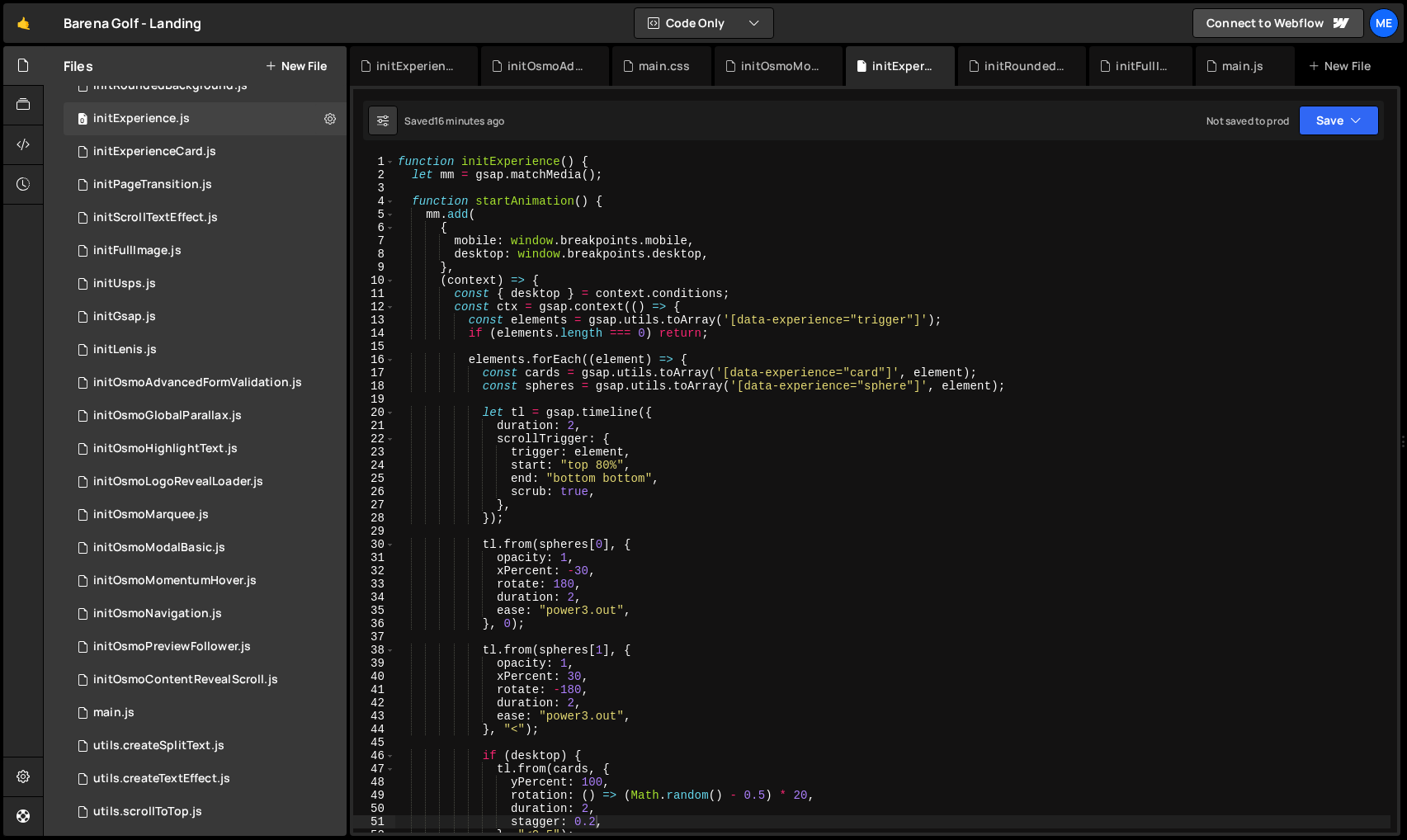
scroll to position [0, 13]
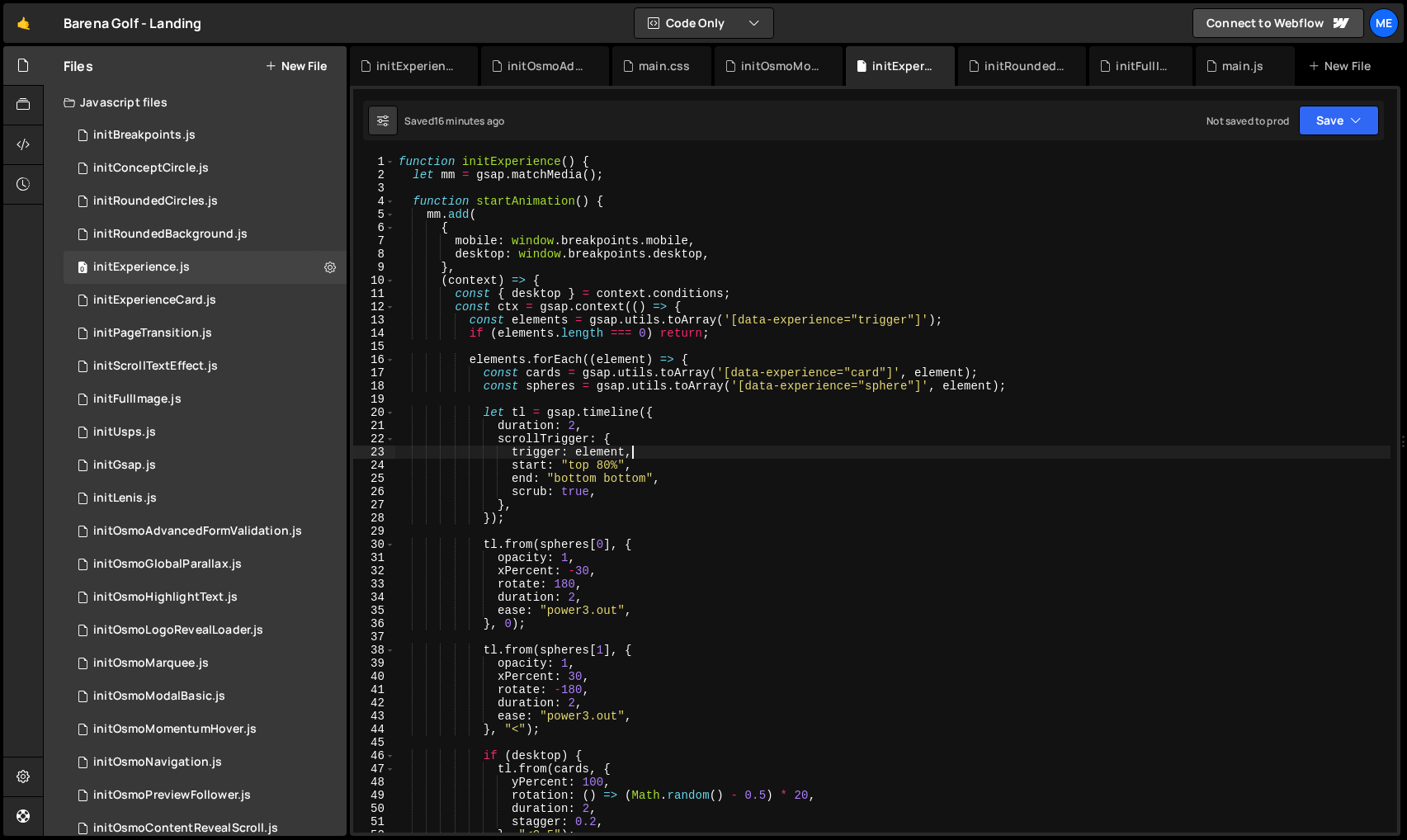
drag, startPoint x: 791, startPoint y: 450, endPoint x: 770, endPoint y: 456, distance: 21.8
click at [787, 450] on div "function initExperience ( ) { let mm = gsap . matchMedia ( ) ; function startAn…" at bounding box center [893, 507] width 995 height 704
type textarea "trigger: element,"
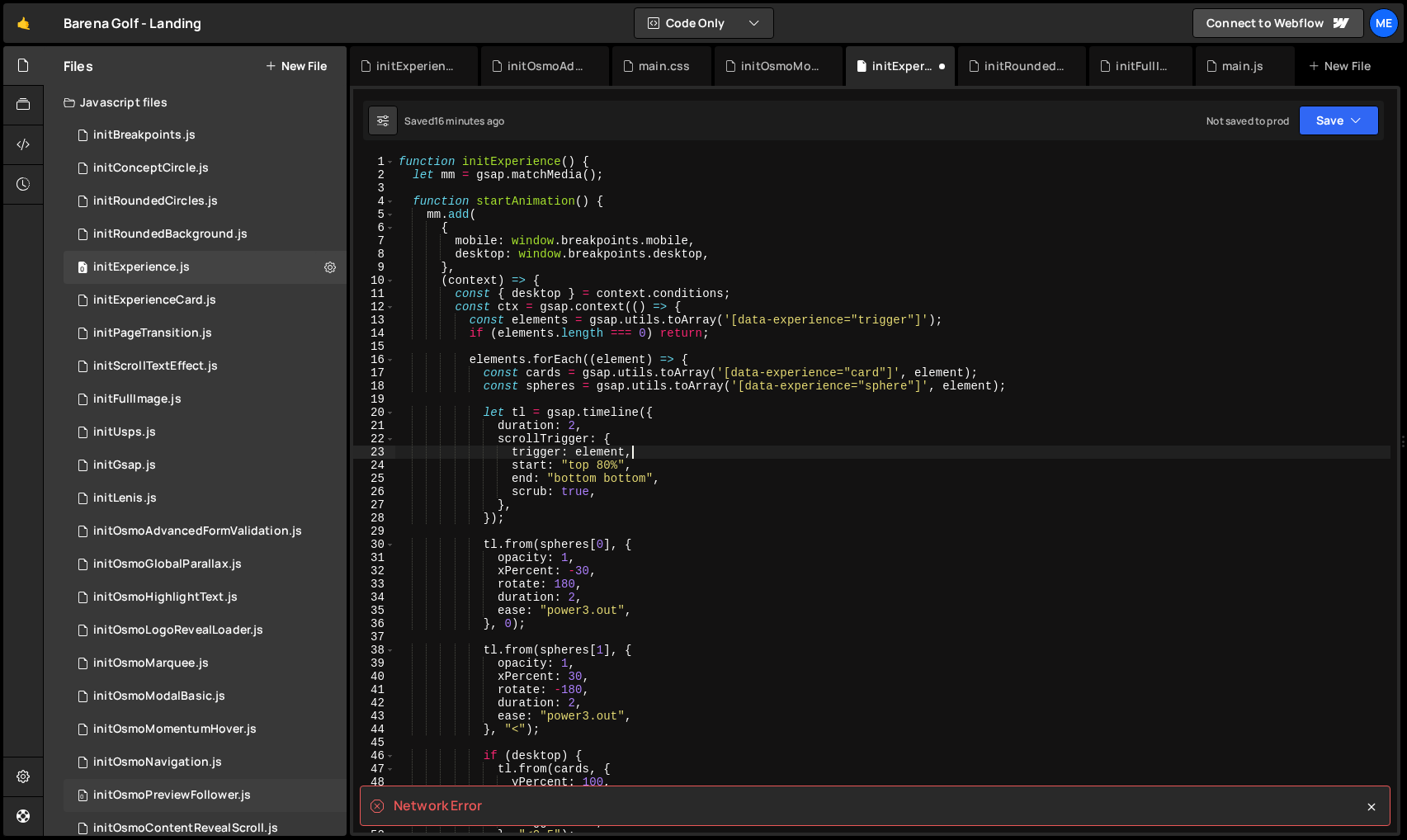
scroll to position [224, 0]
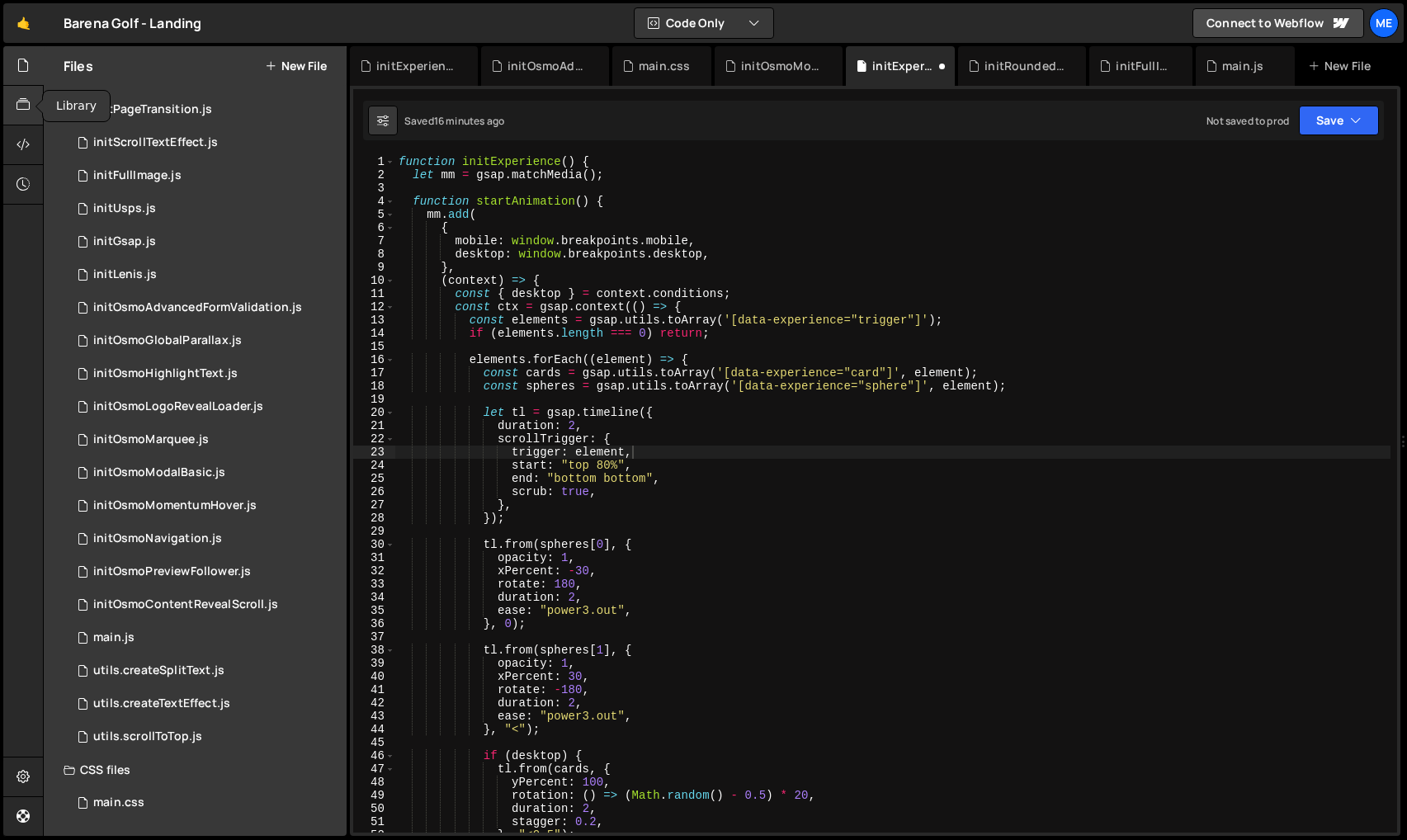
drag, startPoint x: 28, startPoint y: 105, endPoint x: 41, endPoint y: 131, distance: 29.1
click at [27, 106] on icon at bounding box center [23, 104] width 13 height 18
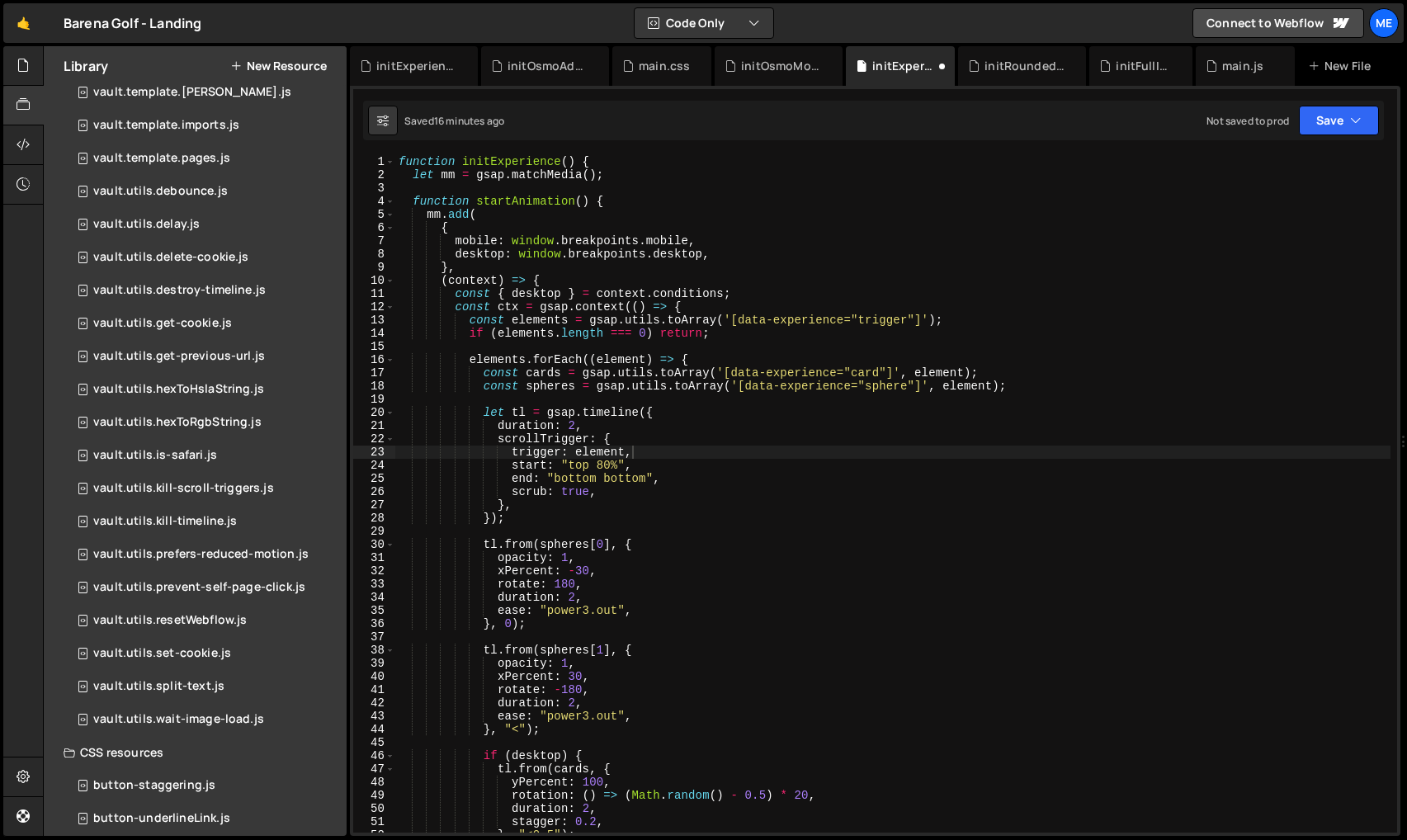
scroll to position [996, 0]
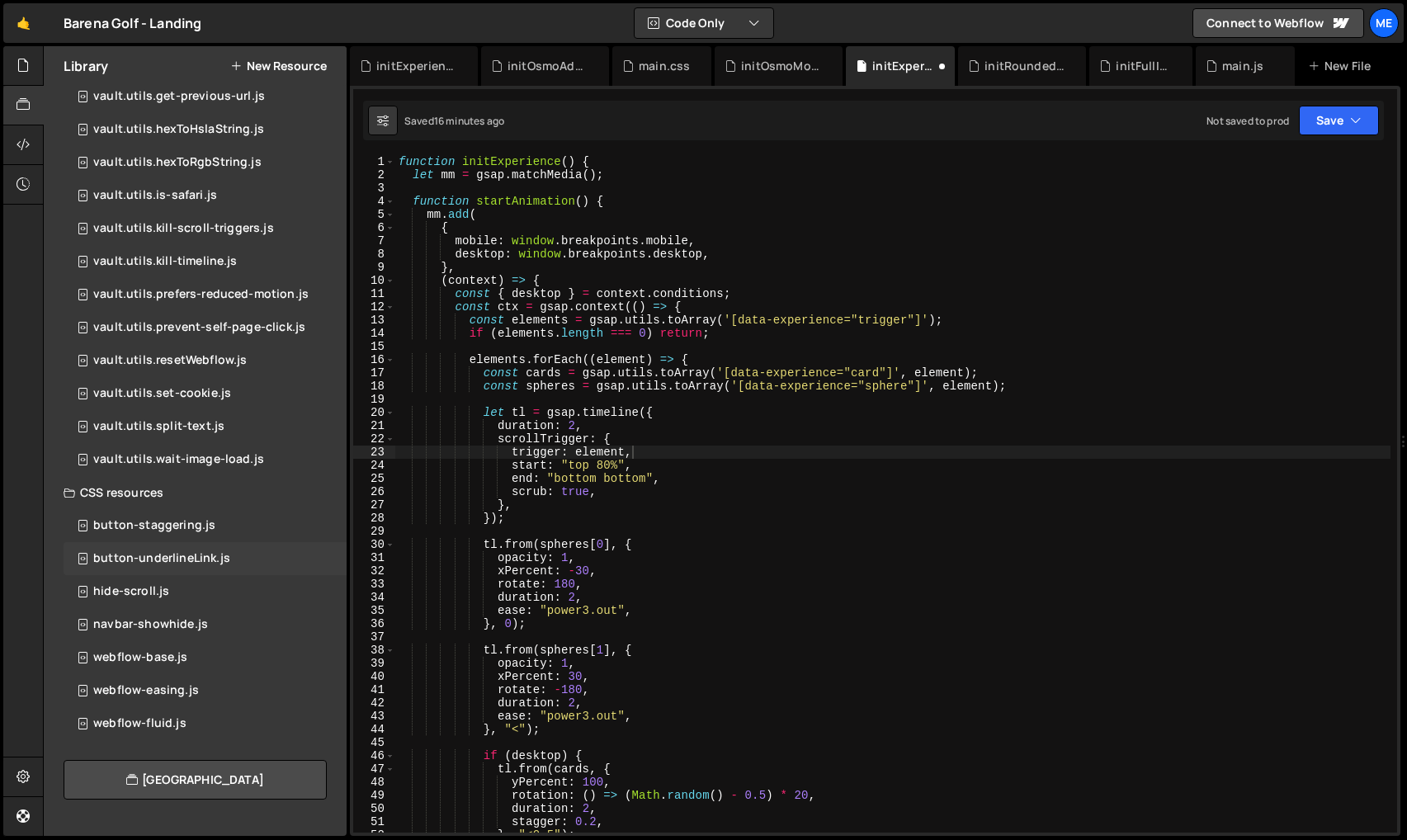
click at [169, 563] on div "button-underlineLink.js" at bounding box center [162, 558] width 137 height 15
click at [181, 546] on div "button-underlineLink.js 0" at bounding box center [205, 559] width 283 height 33
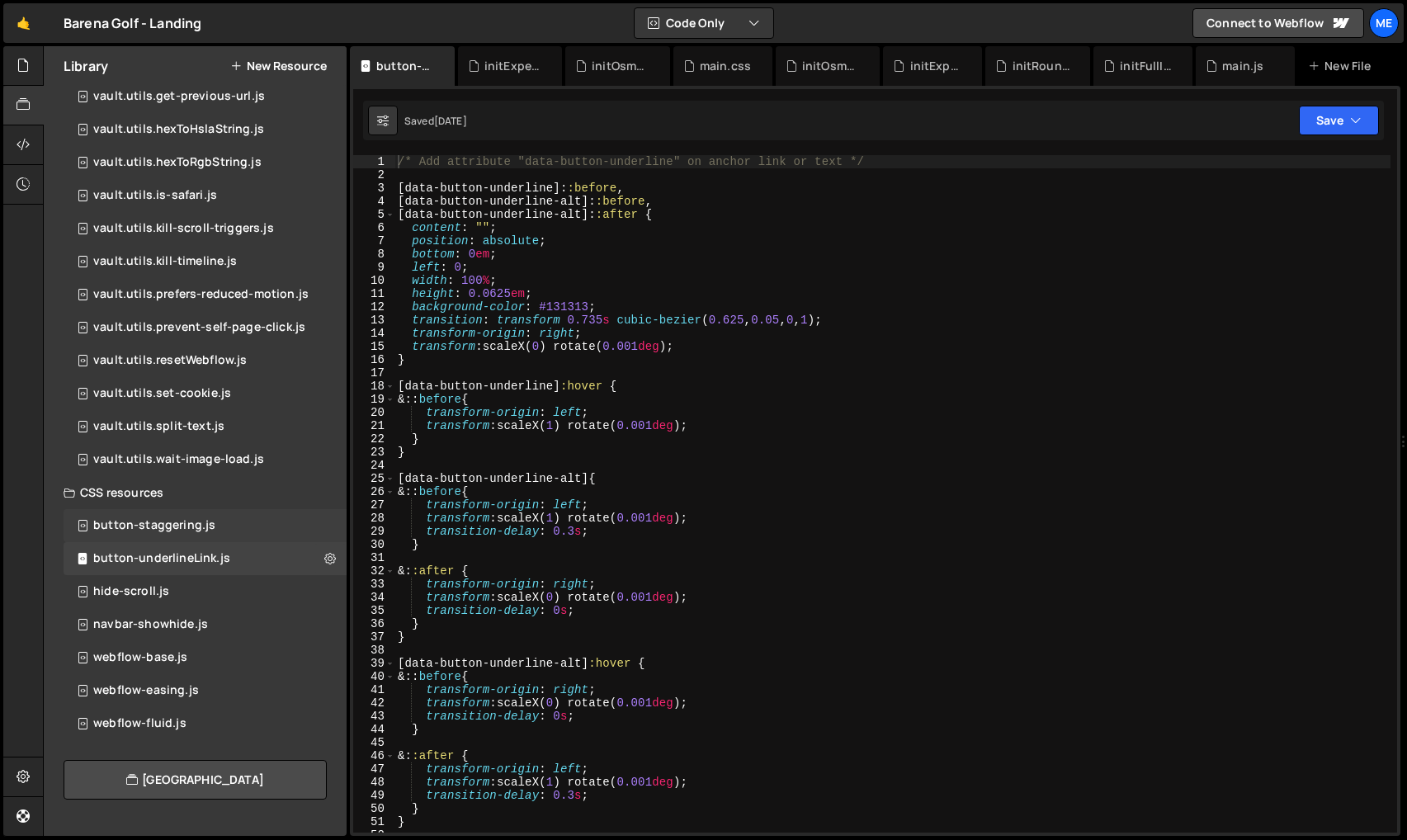
click at [189, 525] on div "button-staggering.js" at bounding box center [154, 525] width 122 height 15
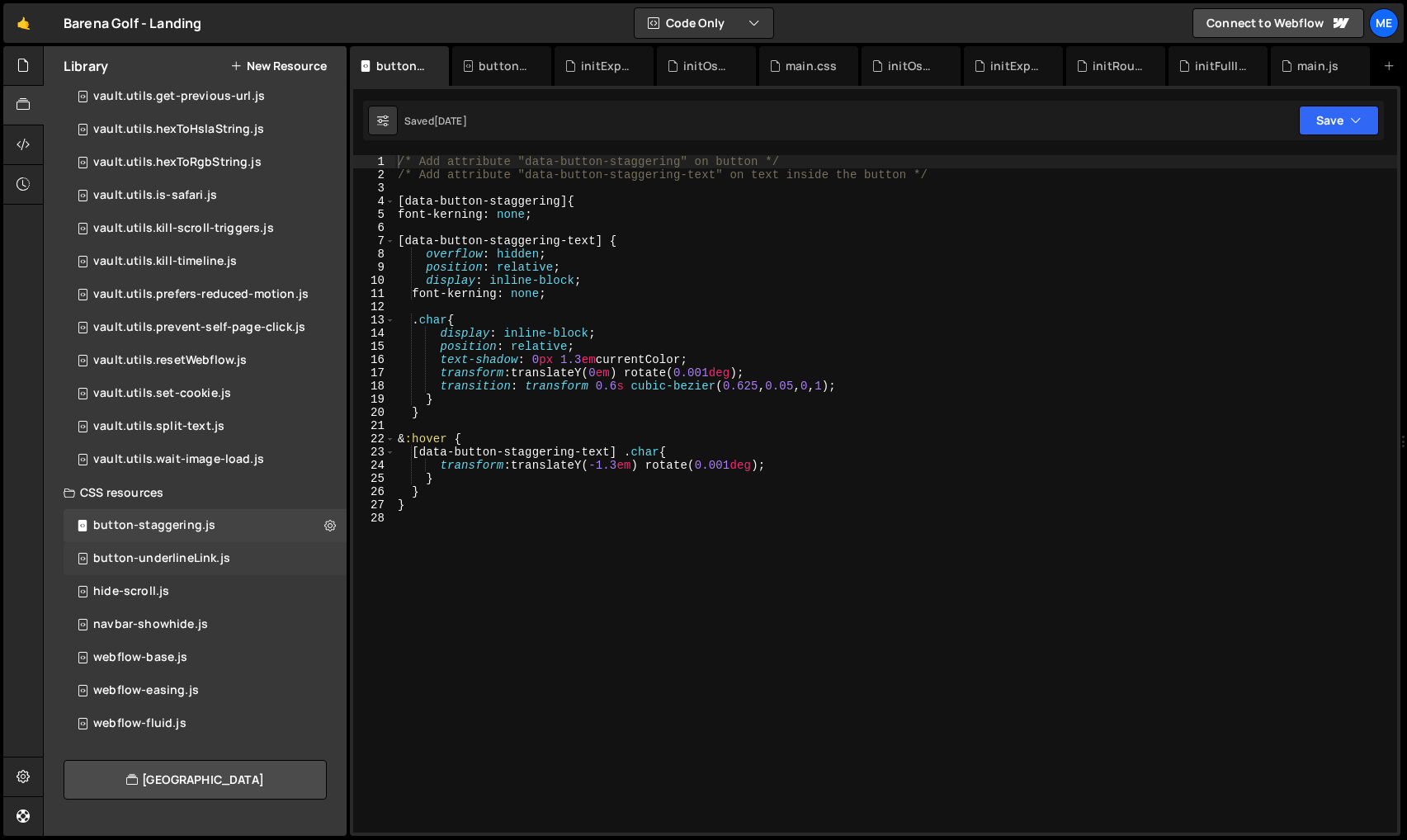
click at [213, 549] on div "button-underlineLink.js 0" at bounding box center [205, 559] width 283 height 33
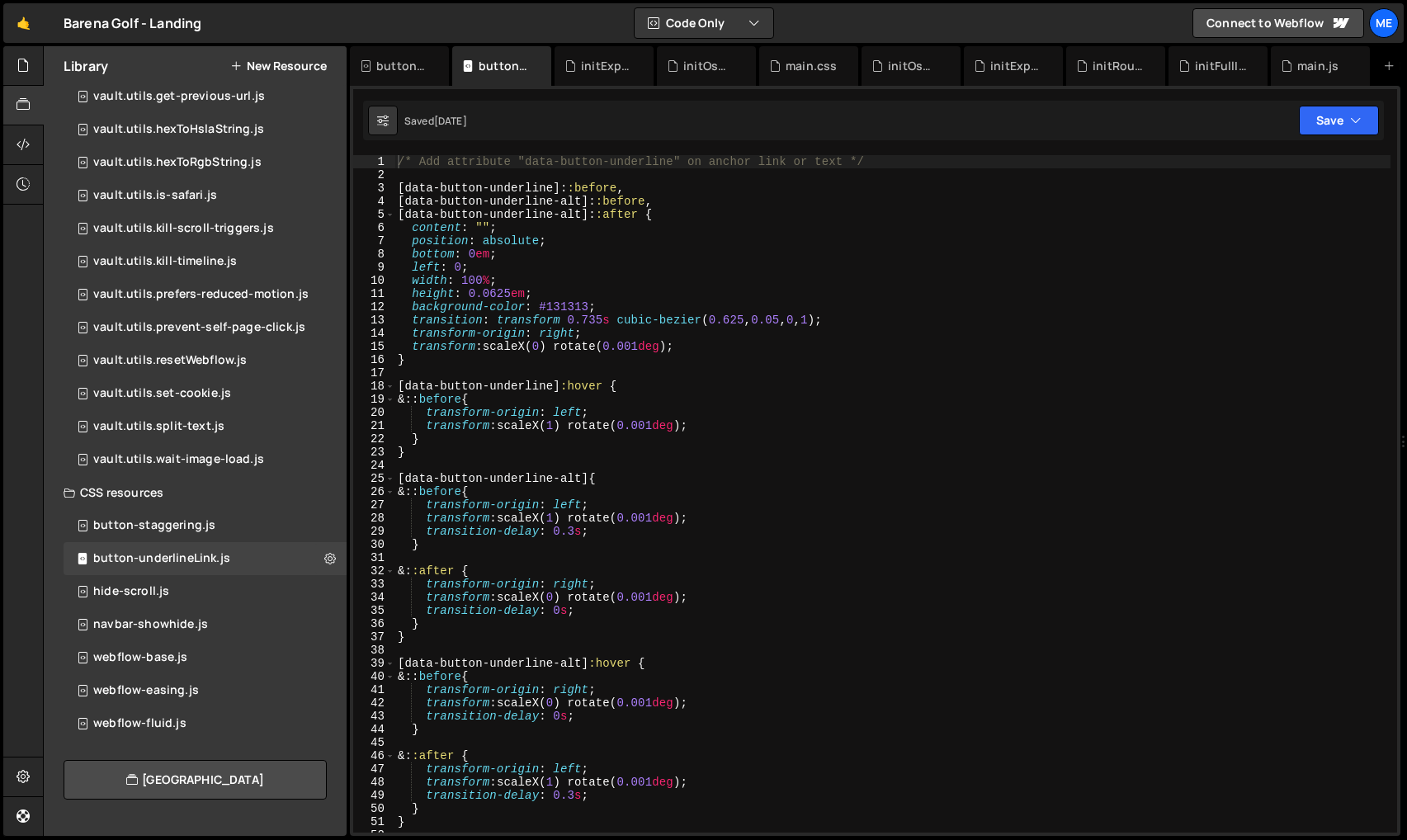
click at [562, 227] on div "/* Add attribute "data-button-underline" on anchor link or text */ [ data-butto…" at bounding box center [892, 507] width 996 height 704
type textarea "}"
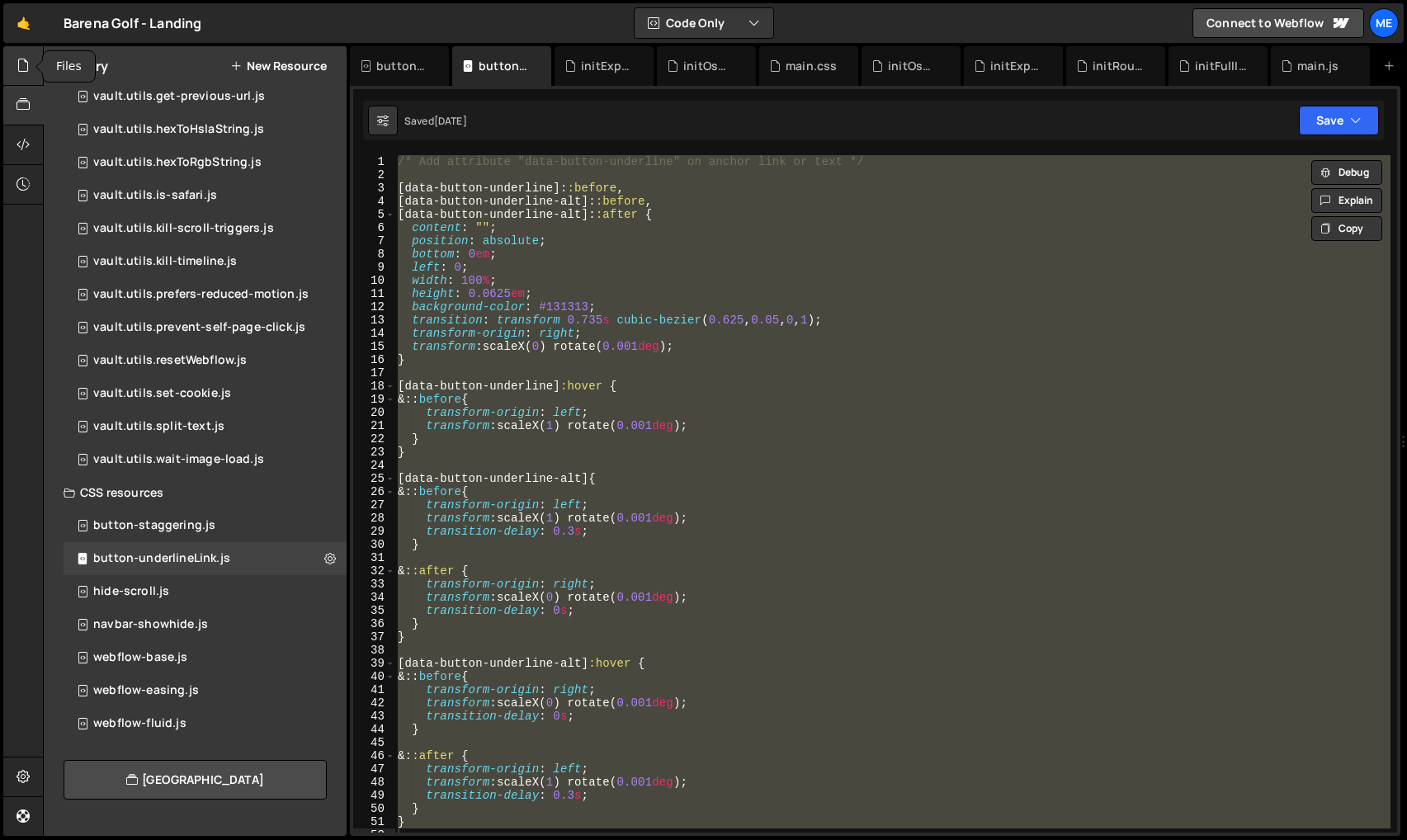
drag, startPoint x: 21, startPoint y: 59, endPoint x: 24, endPoint y: 67, distance: 8.5
click at [21, 59] on icon at bounding box center [23, 65] width 13 height 18
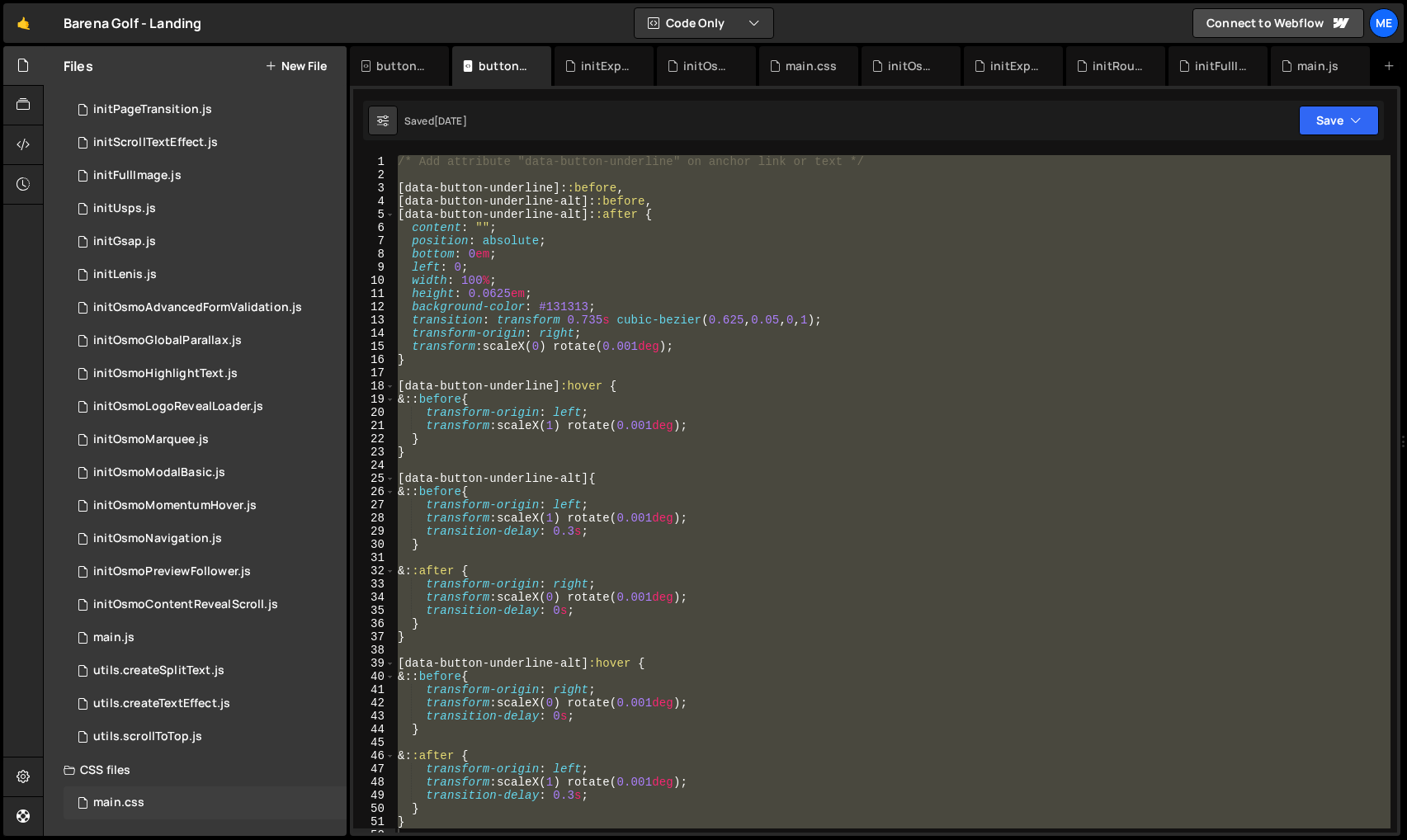
click at [127, 803] on div "main.css" at bounding box center [118, 802] width 51 height 15
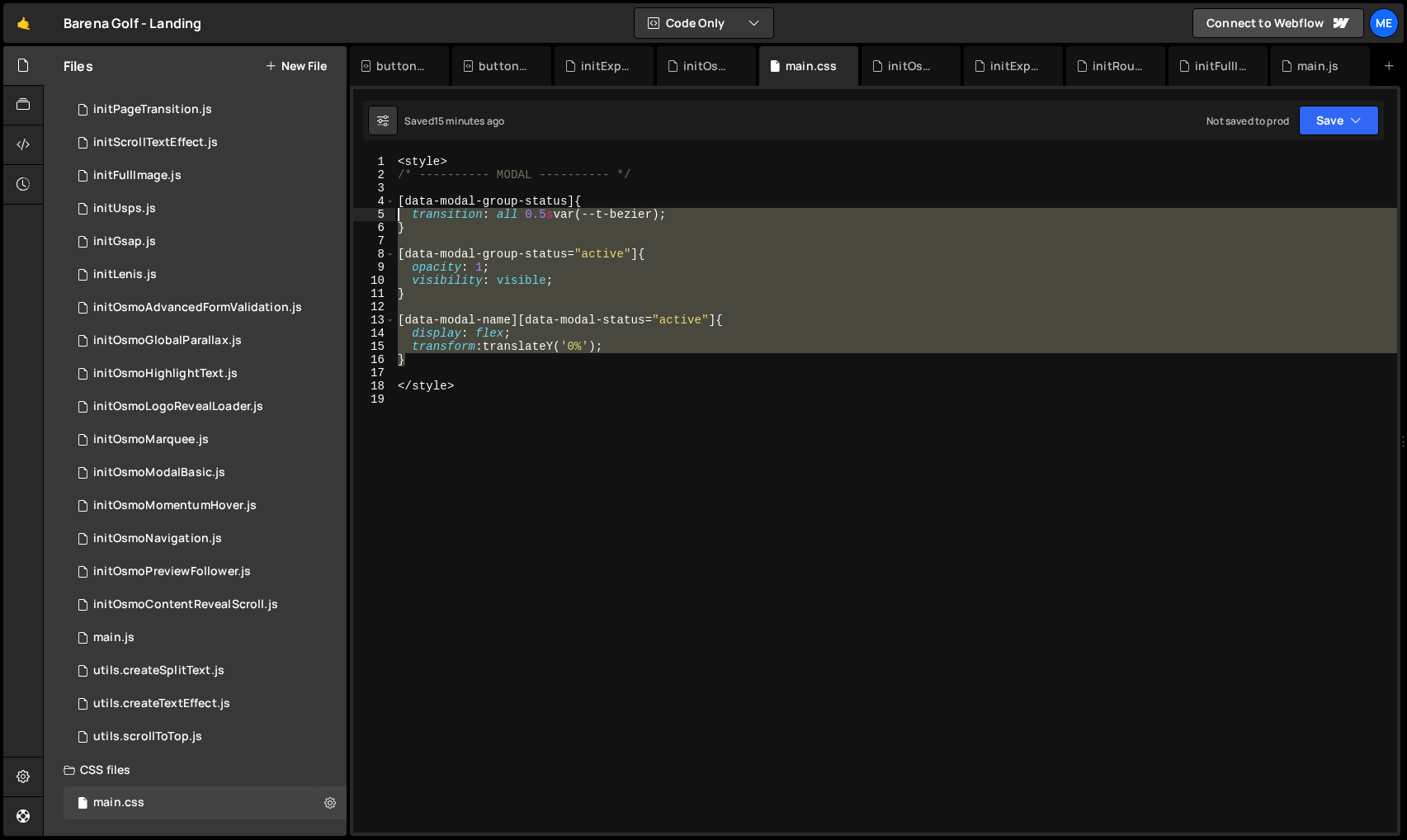
drag, startPoint x: 435, startPoint y: 360, endPoint x: 377, endPoint y: 202, distance: 168.3
click at [377, 201] on div "} 1 2 3 4 5 6 7 8 9 10 11 12 13 14 15 16 17 18 19 < style > /* ---------- MODAL…" at bounding box center [874, 494] width 1044 height 678
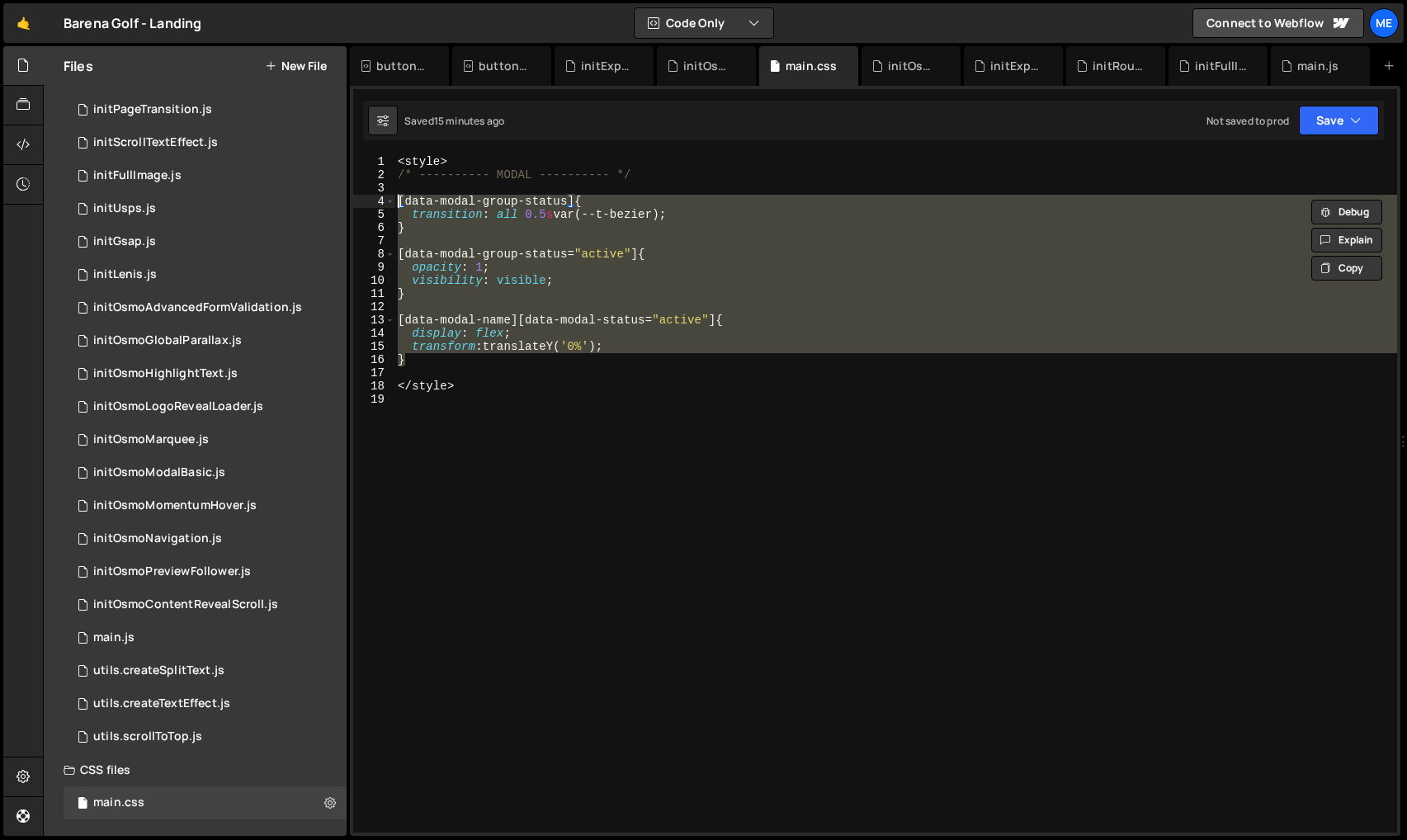
click at [450, 360] on div "< style > /* ---------- MODAL ---------- */ [ data-modal-group-status ] { trans…" at bounding box center [895, 494] width 1002 height 678
type textarea "}"
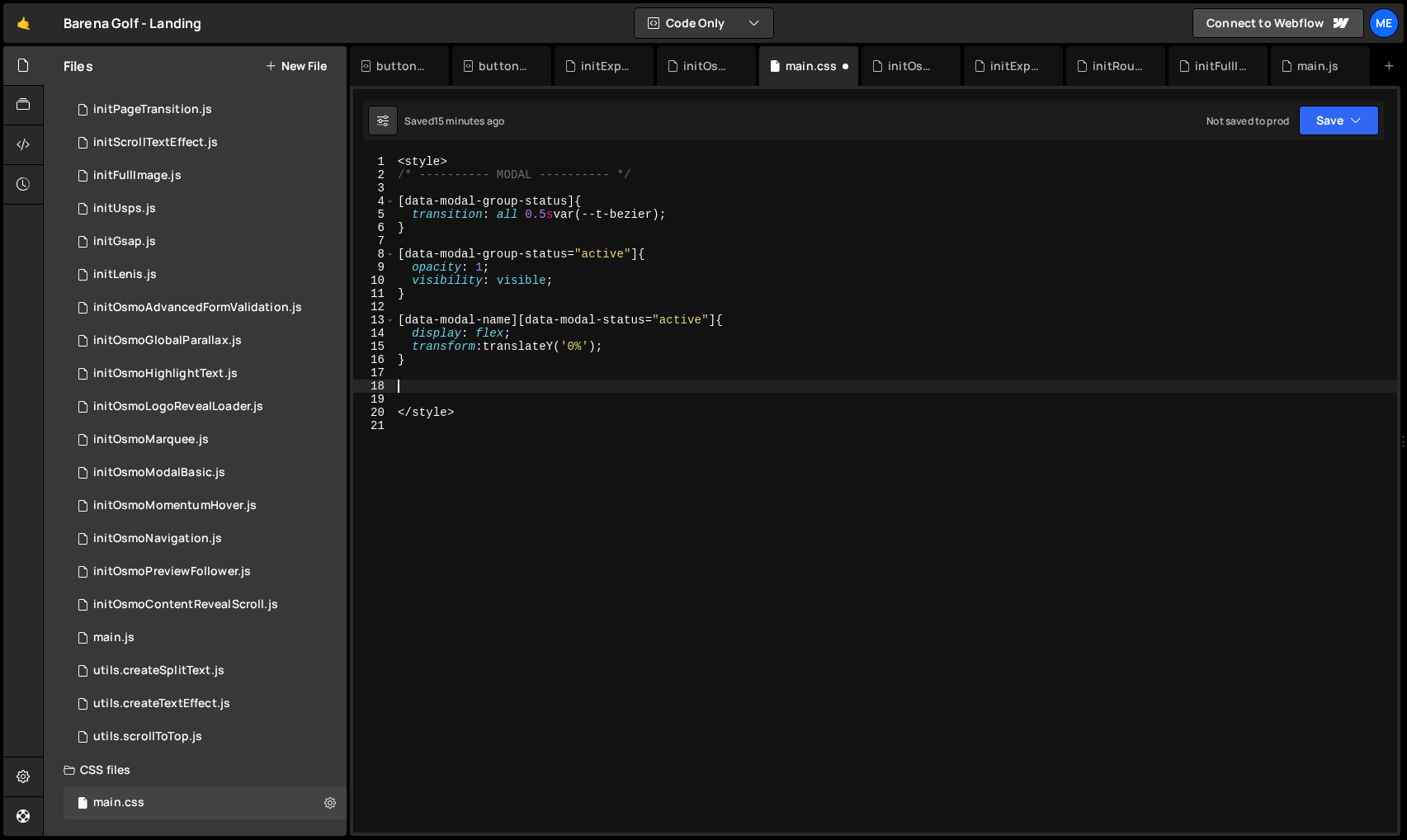
paste textarea "/* Add attribute "data-button-underline" on anchor link or text */"
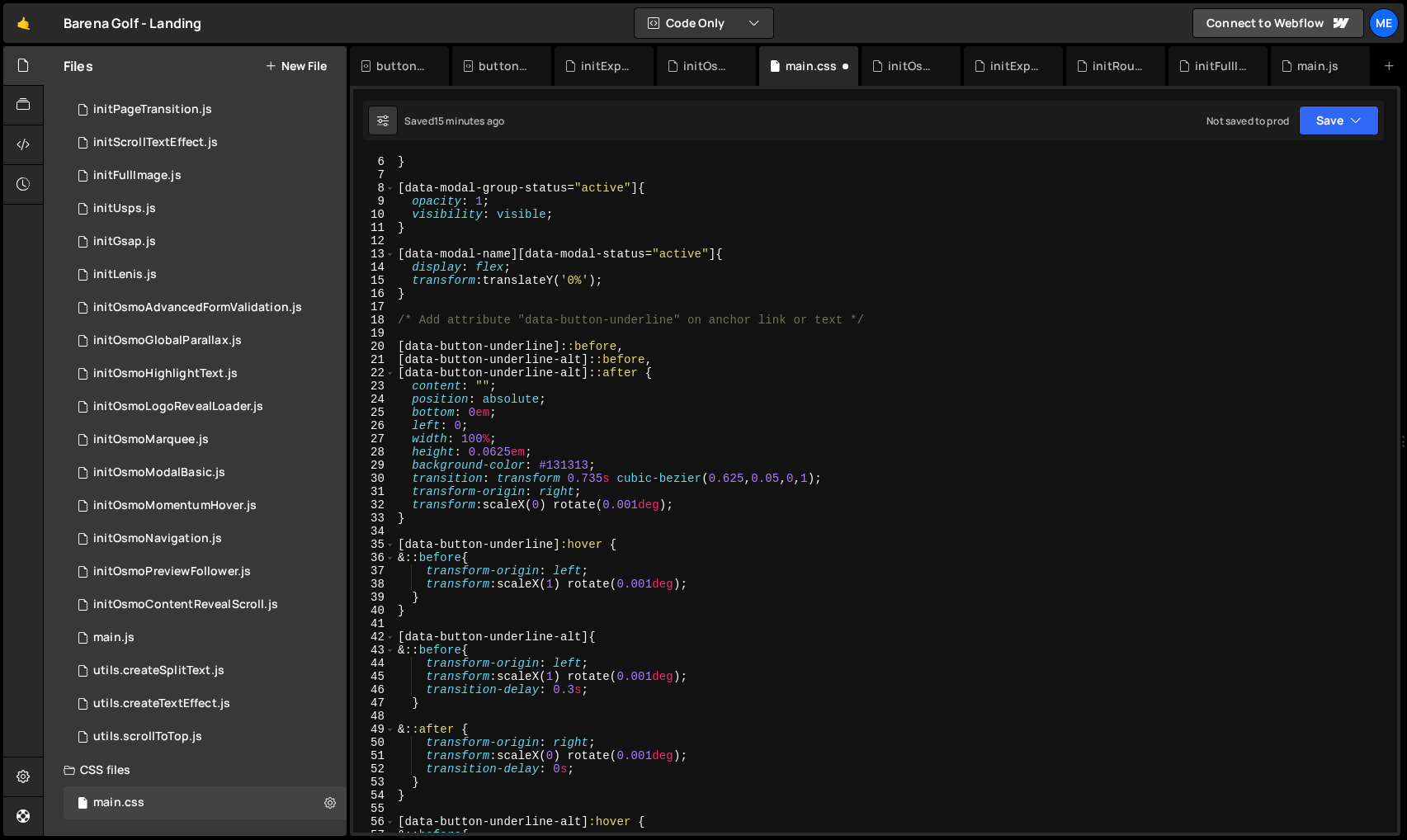
scroll to position [66, 0]
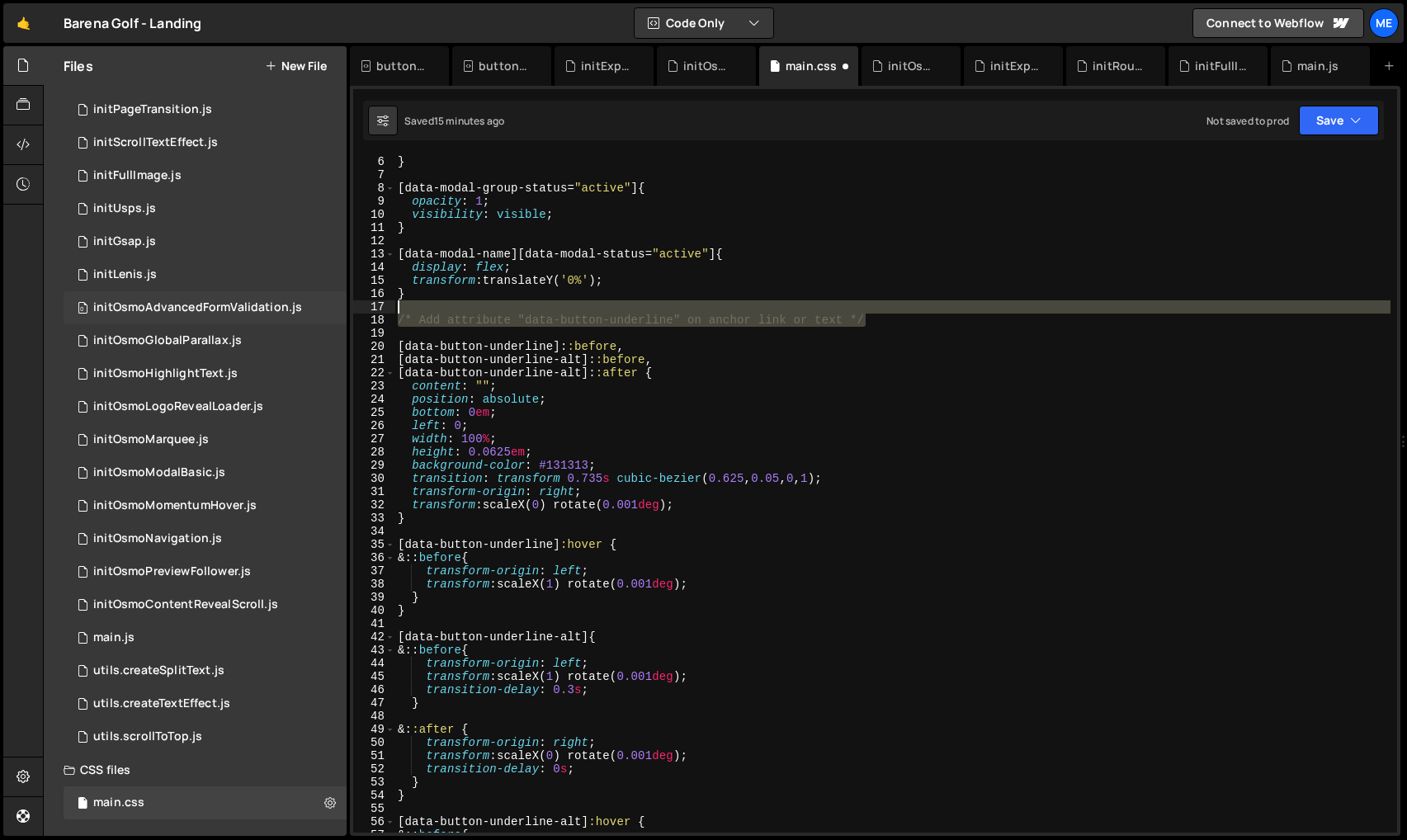
drag, startPoint x: 828, startPoint y: 312, endPoint x: 338, endPoint y: 311, distance: 490.0
click at [338, 311] on div "Files New File Javascript files 0 initBreakpoints.js 0 0 initConceptCircle.js 0…" at bounding box center [725, 442] width 1364 height 791
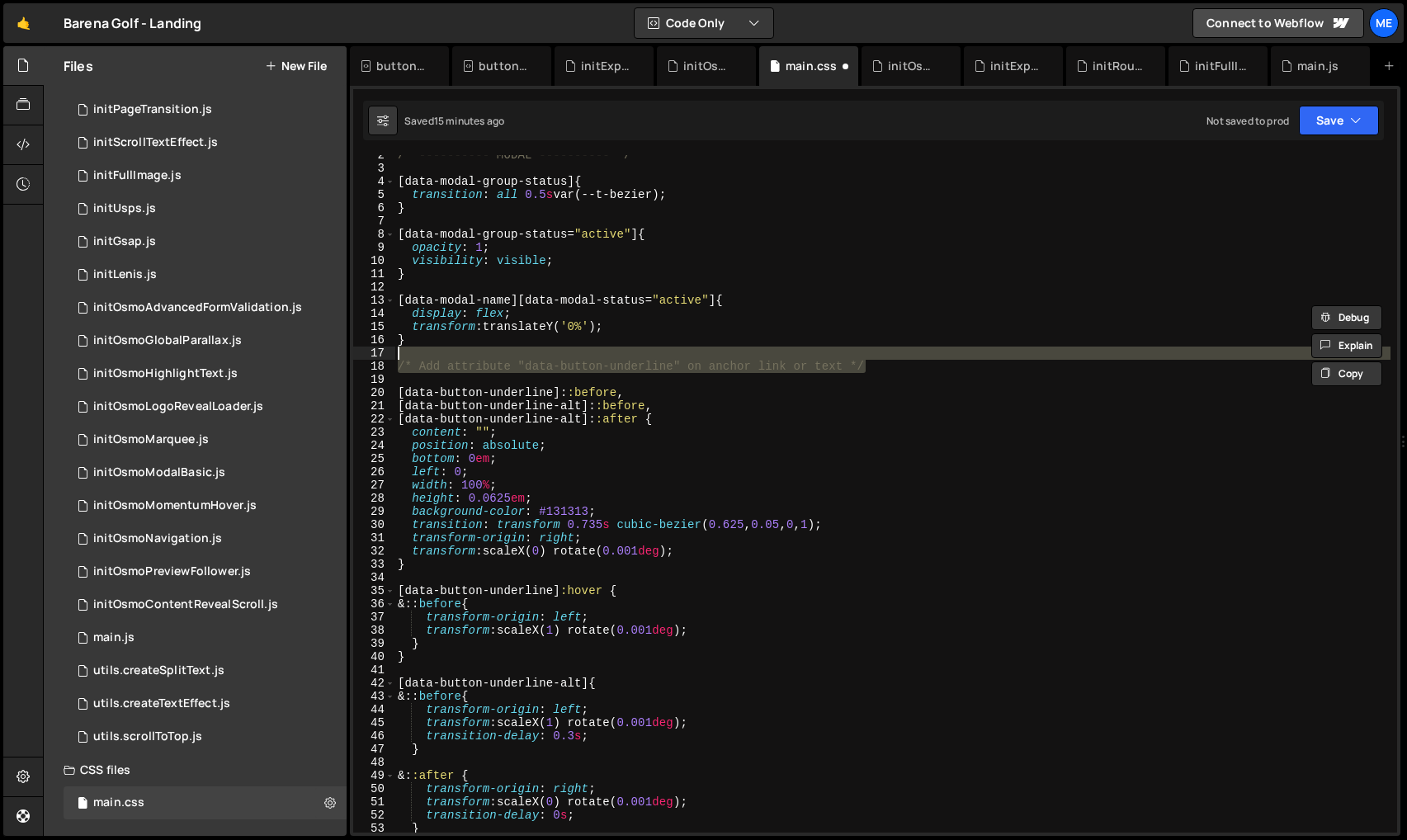
scroll to position [0, 0]
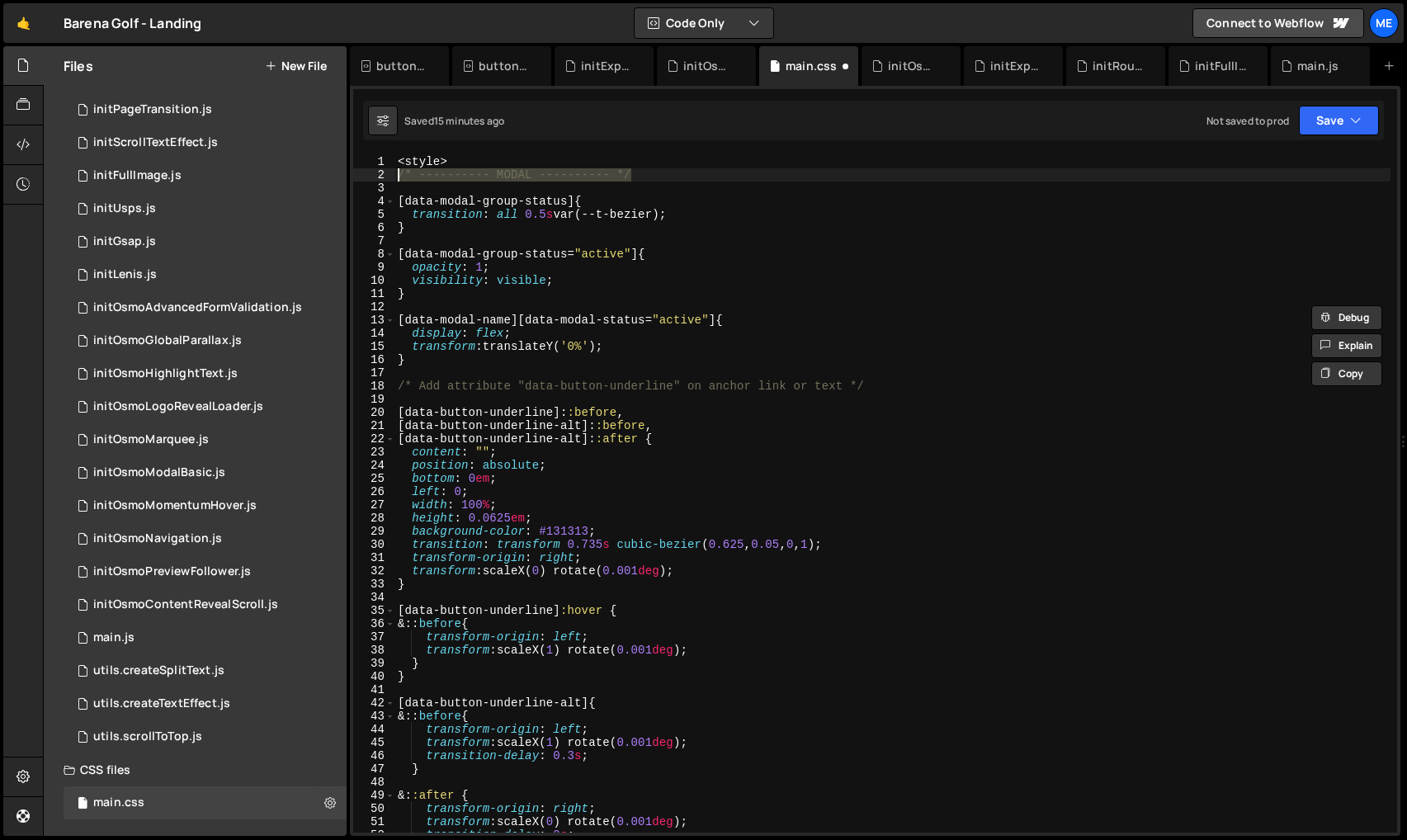
drag, startPoint x: 642, startPoint y: 176, endPoint x: 415, endPoint y: 219, distance: 231.0
click at [384, 177] on div "/* Add attribute "data-button-underline" on anchor link or text */ 1 2 3 4 5 6 …" at bounding box center [874, 494] width 1044 height 678
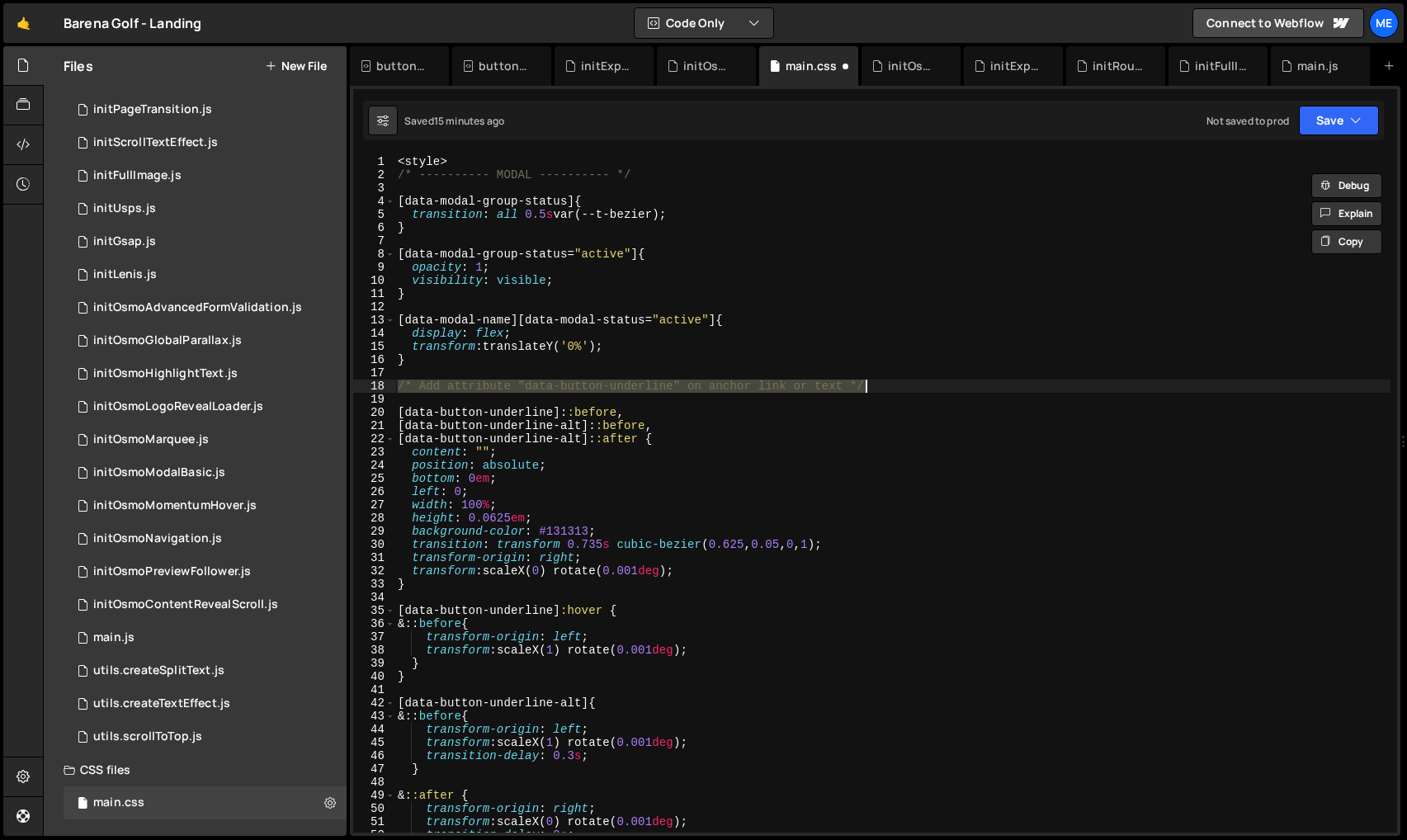
drag, startPoint x: 397, startPoint y: 384, endPoint x: 879, endPoint y: 393, distance: 482.1
click at [941, 380] on div "< style > /* ---------- MODAL ---------- */ [ data-modal-group-status ] { trans…" at bounding box center [892, 507] width 996 height 704
paste textarea "---------- MODAL ----------"
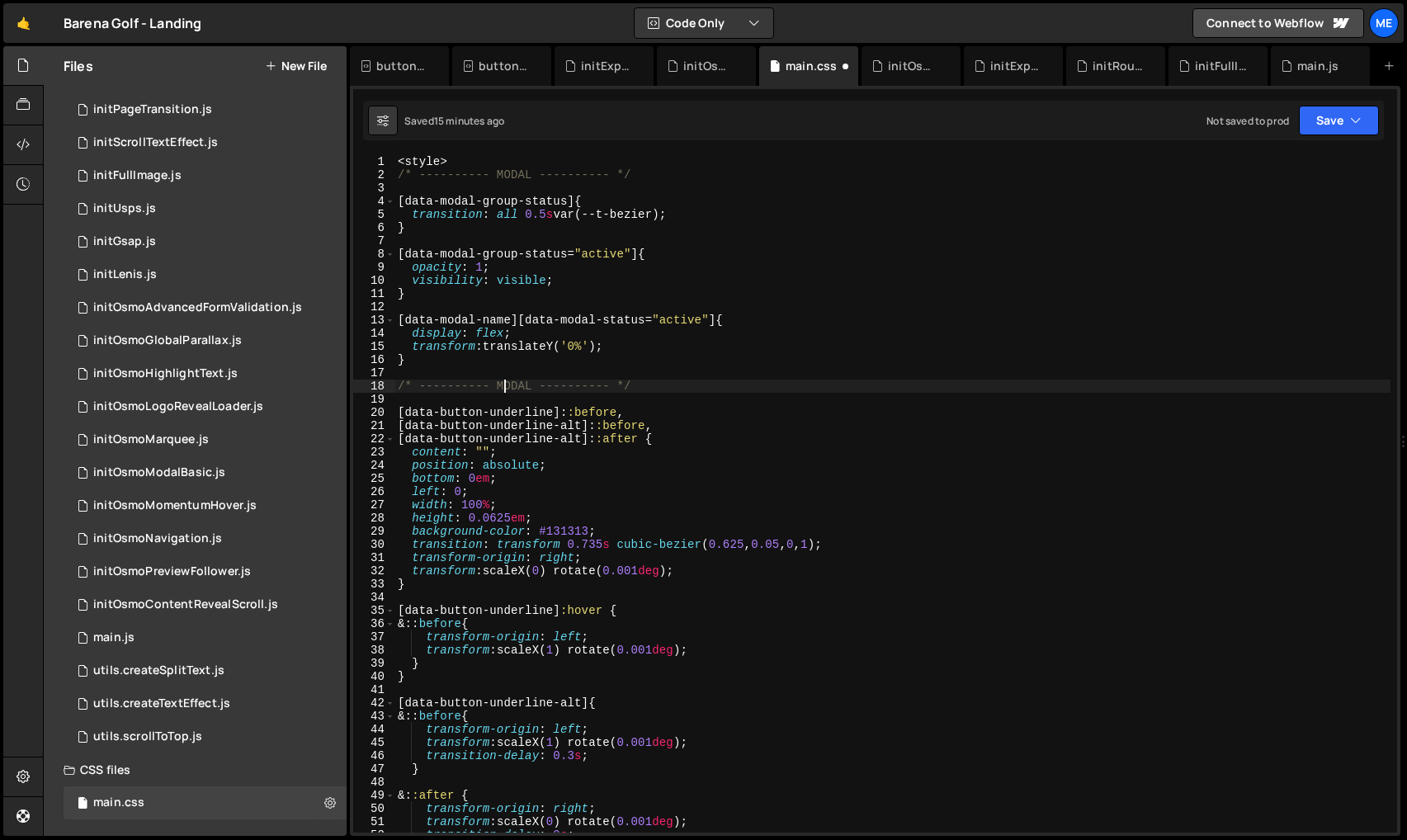
click at [504, 387] on div "< style > /* ---------- MODAL ---------- */ [ data-modal-group-status ] { trans…" at bounding box center [892, 507] width 996 height 704
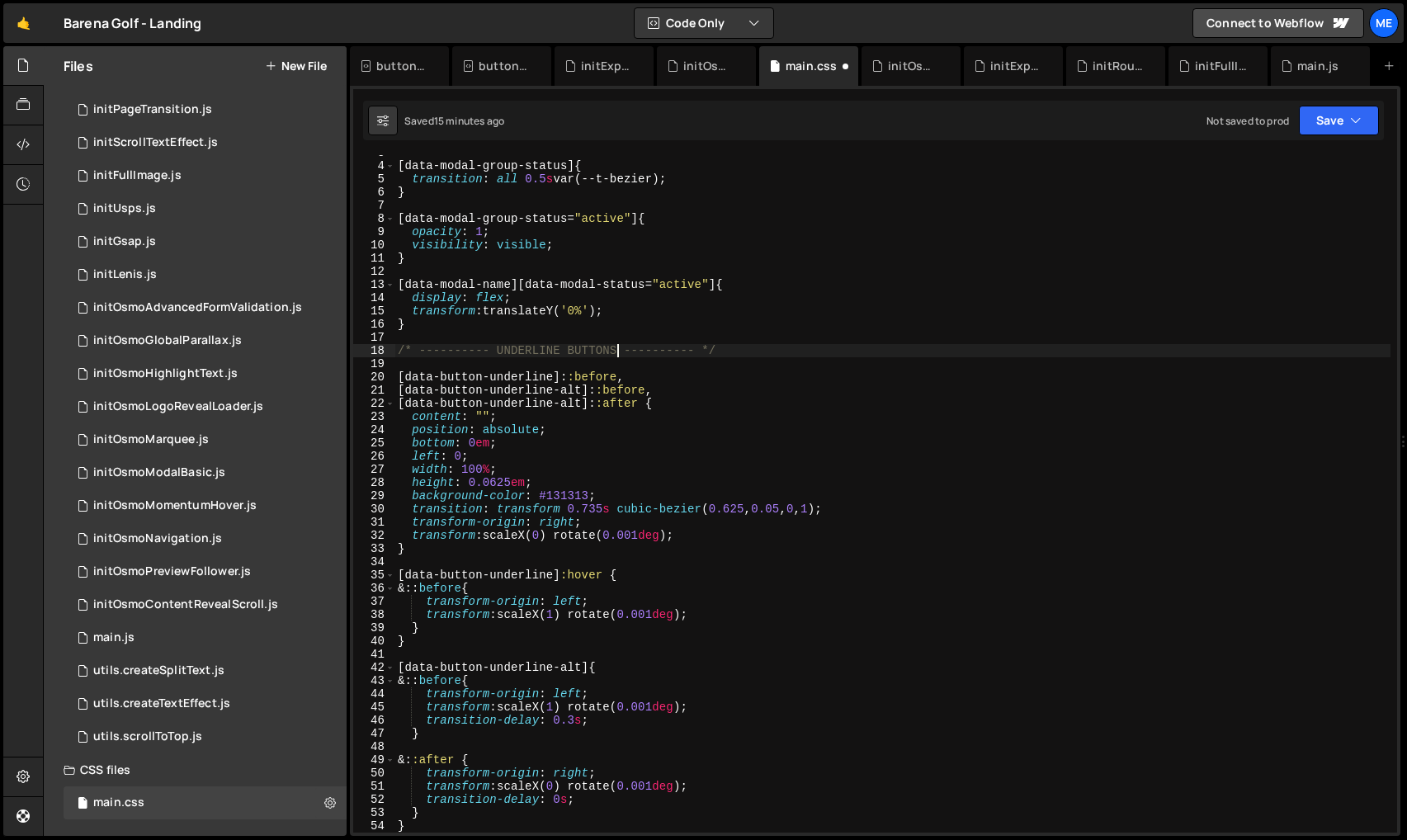
scroll to position [39, 0]
click at [718, 390] on div "[ data-modal-group-status ] { transition : all 0.5 s var(--t-bezier) ; } [ data…" at bounding box center [892, 495] width 996 height 704
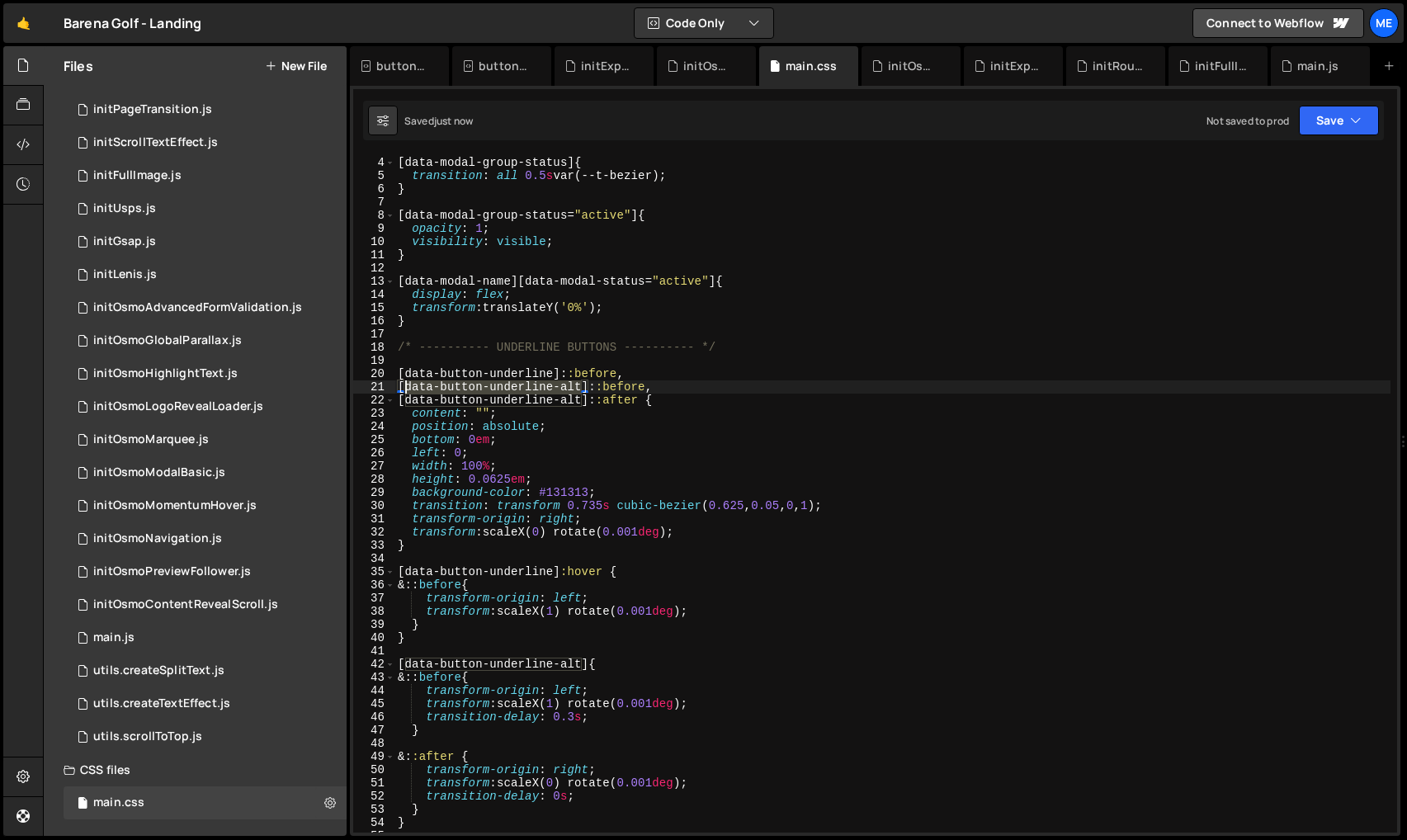
drag, startPoint x: 583, startPoint y: 385, endPoint x: 407, endPoint y: 383, distance: 176.0
click at [407, 383] on div "[ data-modal-group-status ] { transition : all 0.5 s var(--t-bezier) ; } [ data…" at bounding box center [892, 495] width 996 height 704
type textarea "[data-button-underline-alt]::before,"
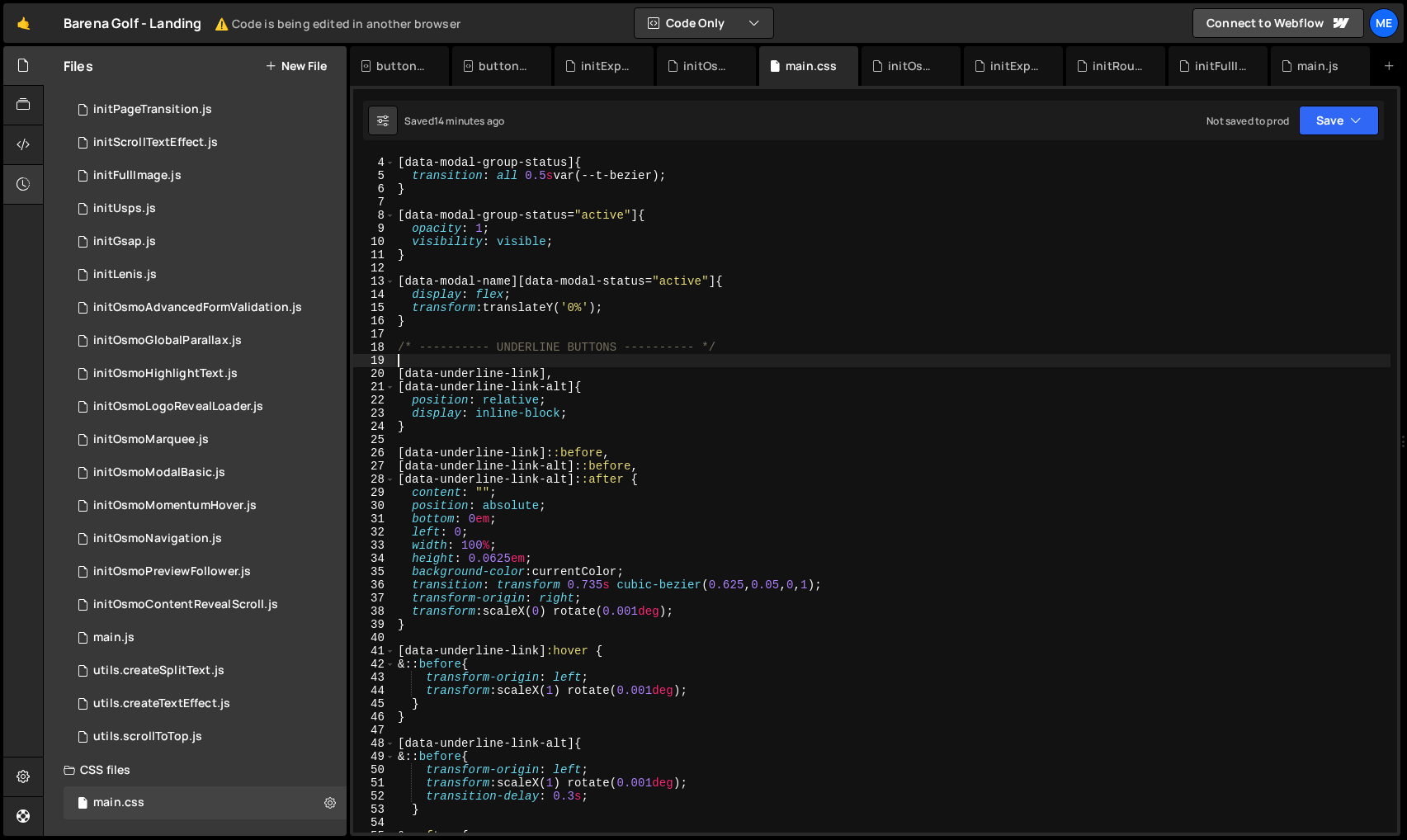
scroll to position [0, 0]
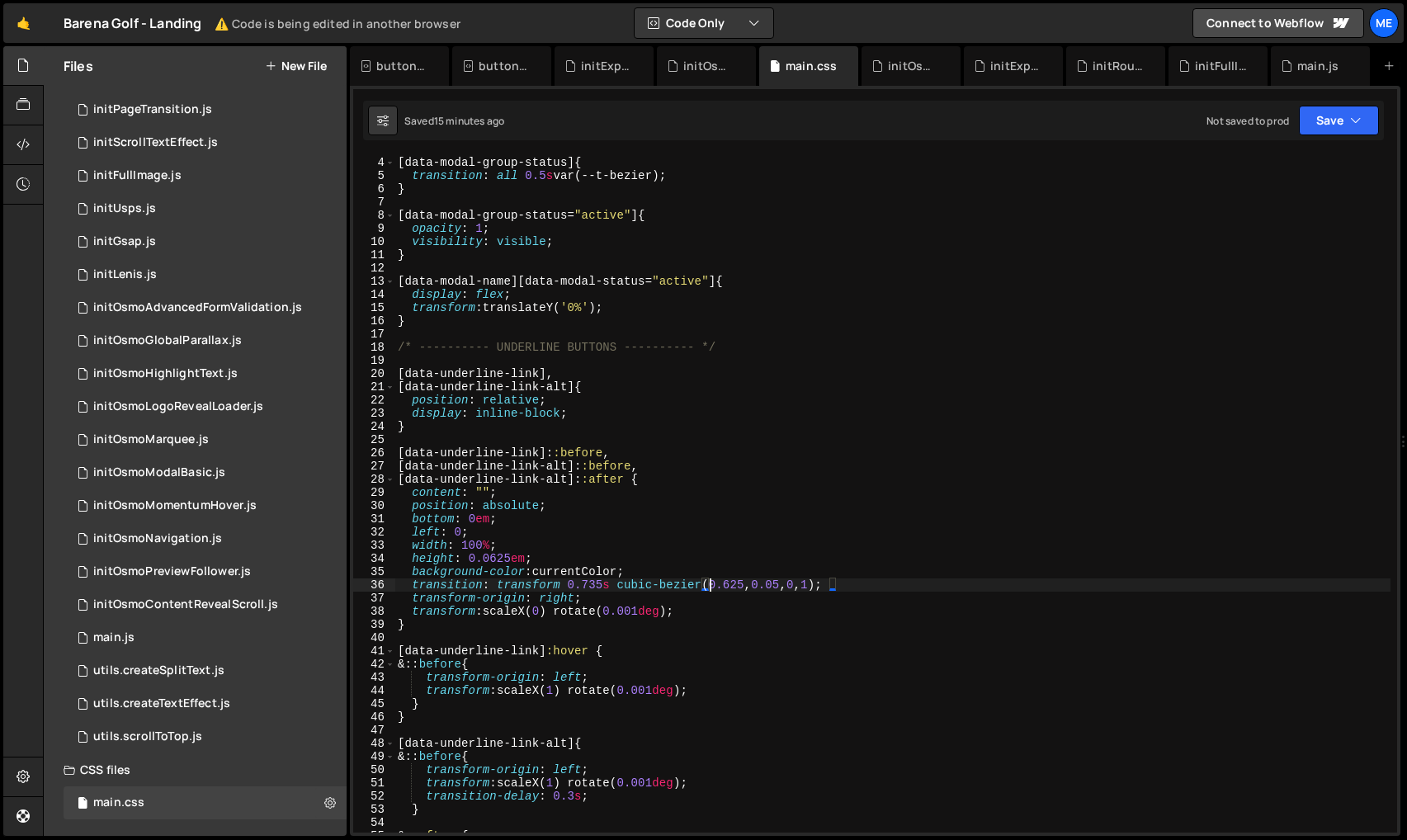
click at [711, 587] on div "[ data-modal-group-status ] { transition : all 0.5 s var(--t-bezier) ; } [ data…" at bounding box center [892, 495] width 996 height 704
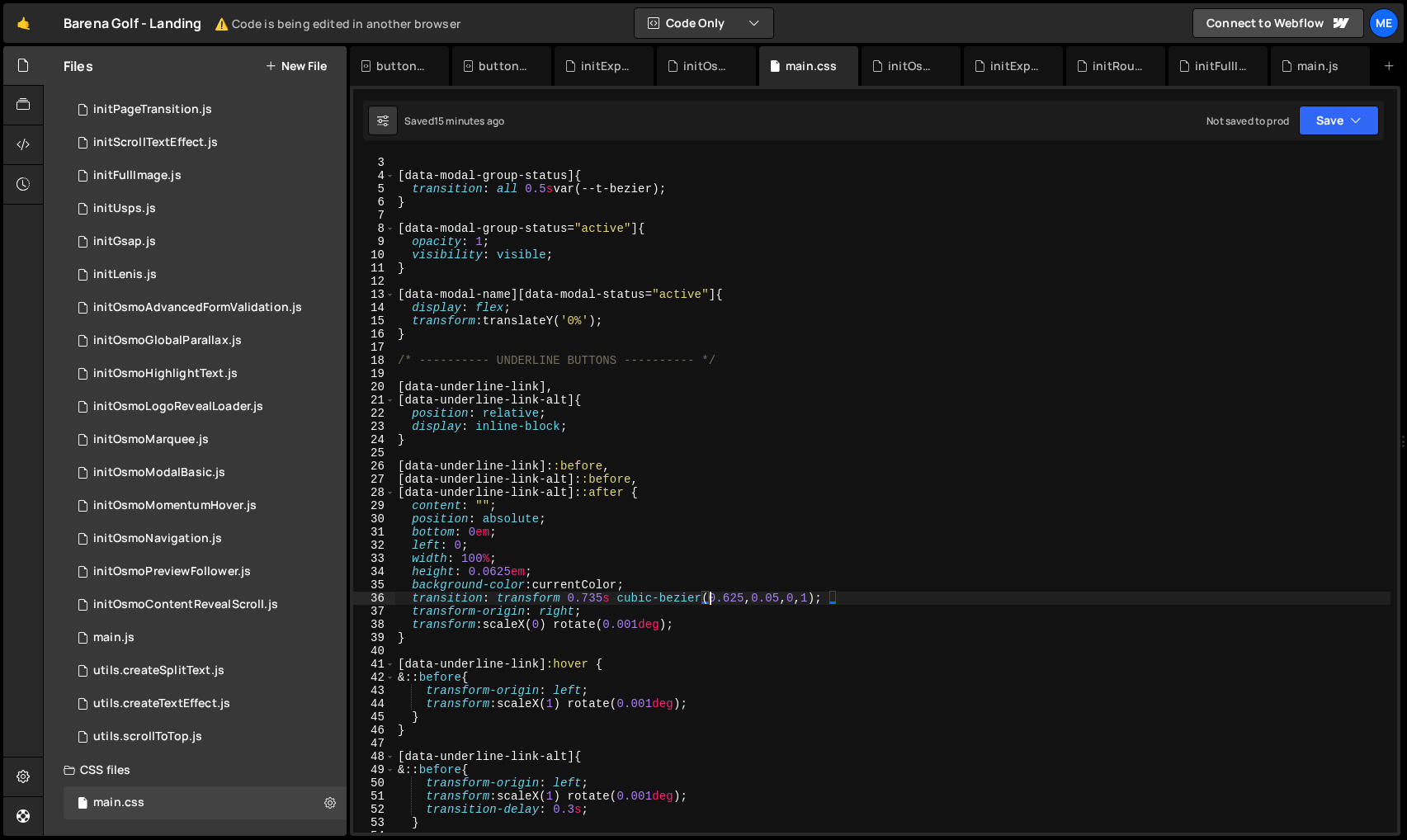
scroll to position [8, 0]
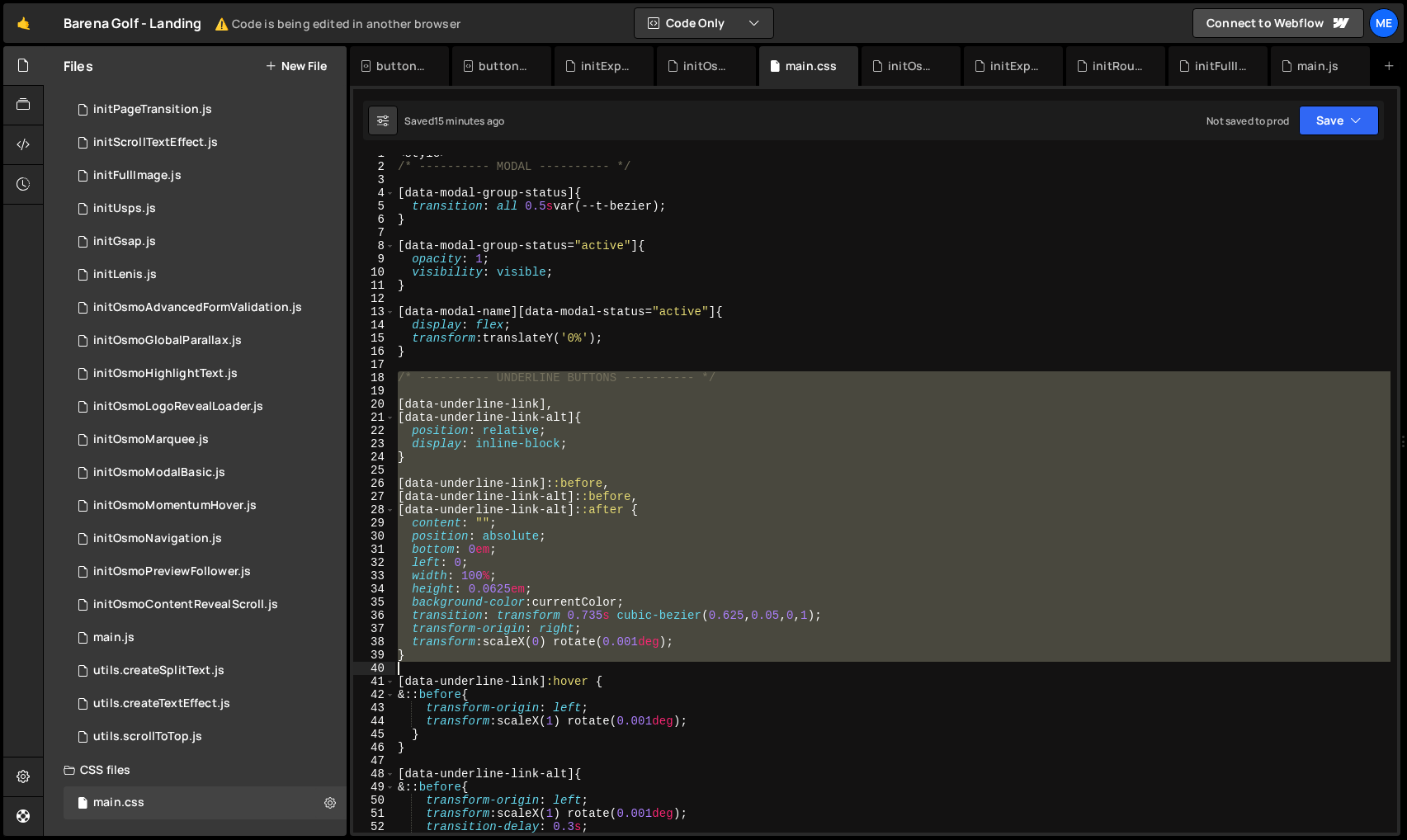
drag, startPoint x: 399, startPoint y: 378, endPoint x: 740, endPoint y: 717, distance: 480.8
click at [740, 717] on div "< style > /* ---------- MODAL ---------- */ [ data-modal-group-status ] { trans…" at bounding box center [892, 499] width 996 height 704
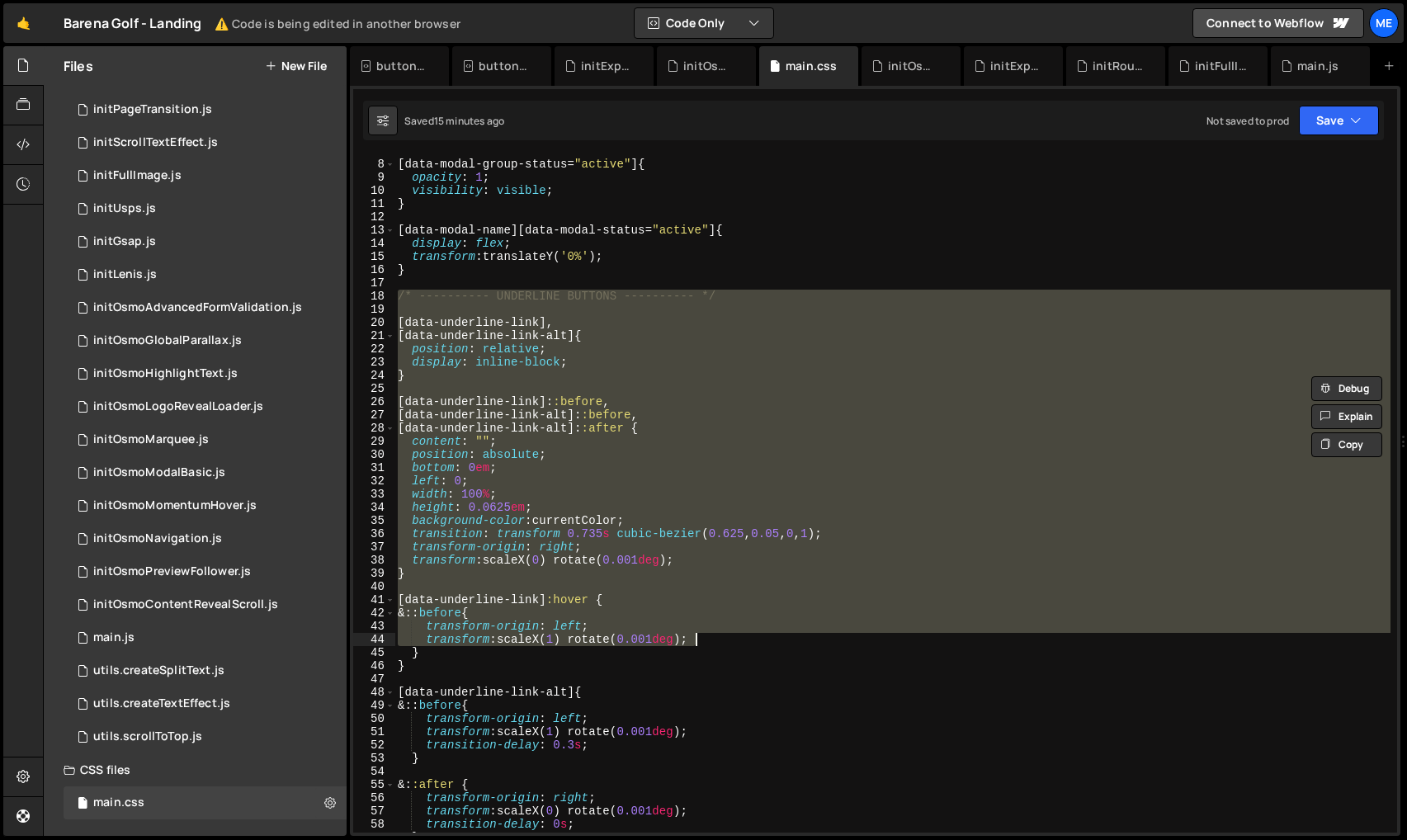
scroll to position [503, 0]
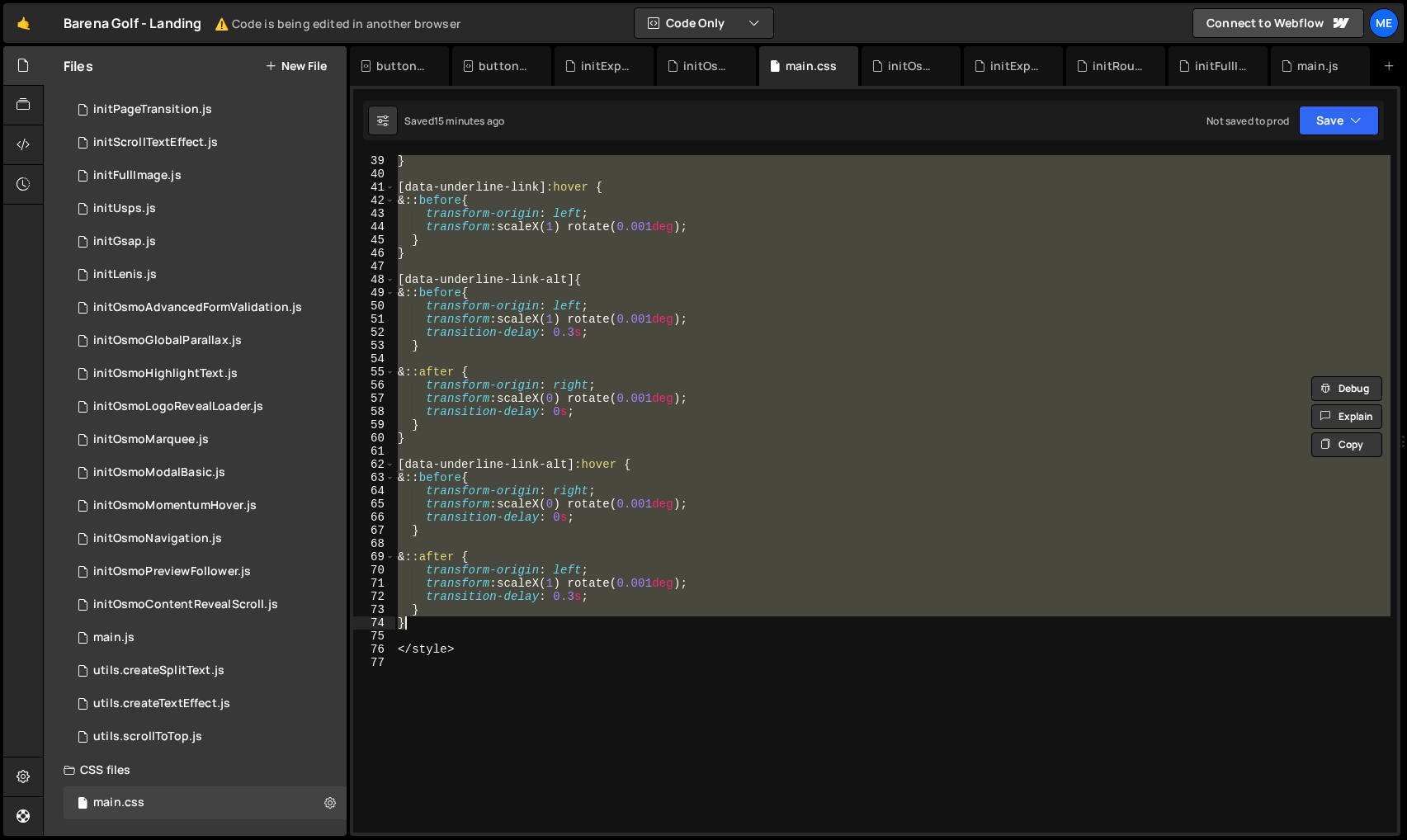
click at [534, 628] on div "} [ data-underline-link ] :hover { & :: before { transform-origin : left ; tran…" at bounding box center [892, 506] width 996 height 704
type textarea "} }"
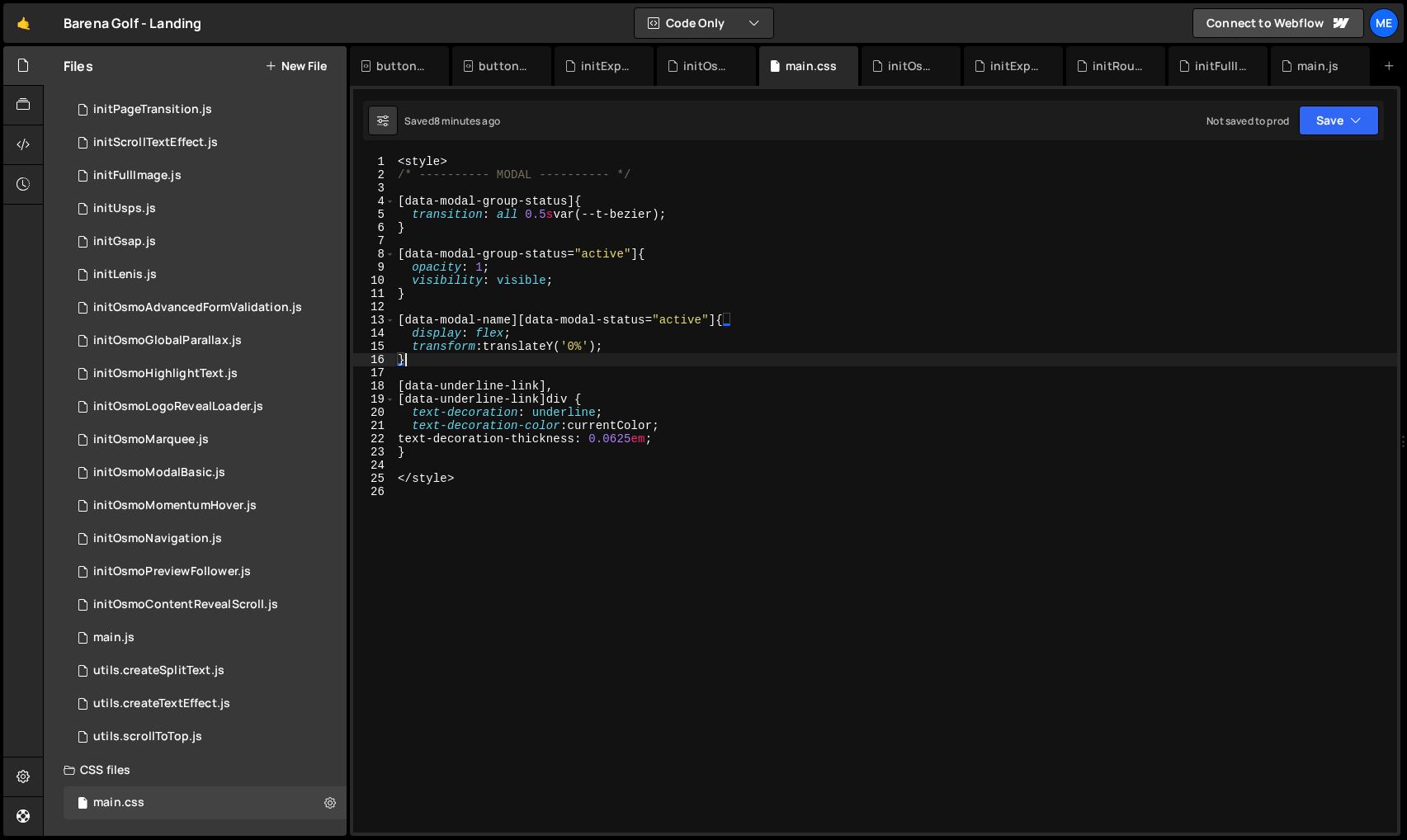
click at [562, 353] on div "< style > /* ---------- MODAL ---------- */ [ data-modal-group-status ] { trans…" at bounding box center [895, 507] width 1002 height 704
click at [558, 386] on div "< style > /* ---------- MODAL ---------- */ [ data-modal-group-status ] { trans…" at bounding box center [895, 507] width 1002 height 704
type textarea "[data-underline-link],"
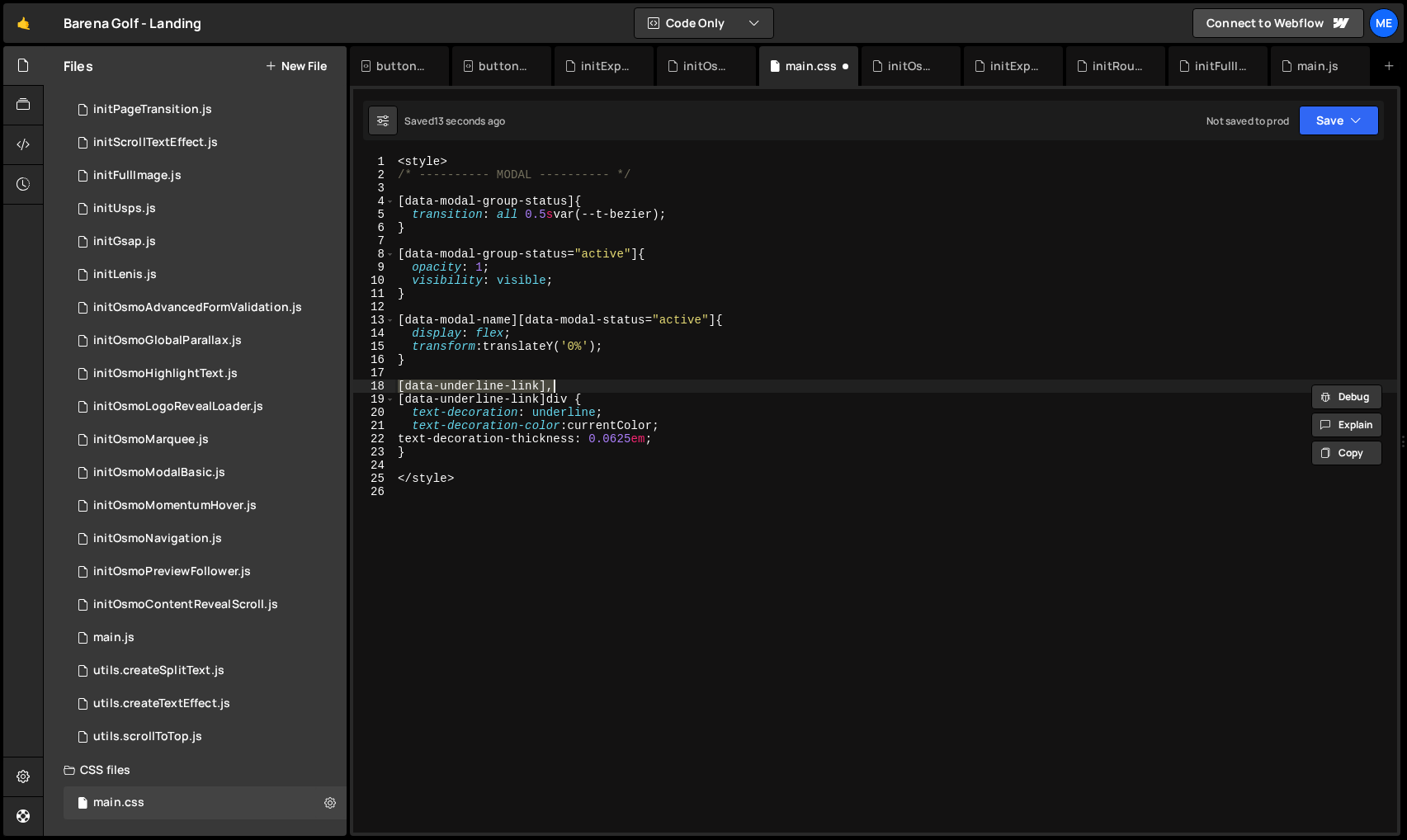
drag, startPoint x: 576, startPoint y: 394, endPoint x: 602, endPoint y: 395, distance: 26.0
click at [576, 395] on div "< style > /* ---------- MODAL ---------- */ [ data-modal-group-status ] { trans…" at bounding box center [895, 507] width 1002 height 704
drag, startPoint x: 542, startPoint y: 387, endPoint x: 452, endPoint y: 398, distance: 90.7
click at [407, 382] on div "< style > /* ---------- MODAL ---------- */ [ data-modal-group-status ] { trans…" at bounding box center [895, 507] width 1002 height 704
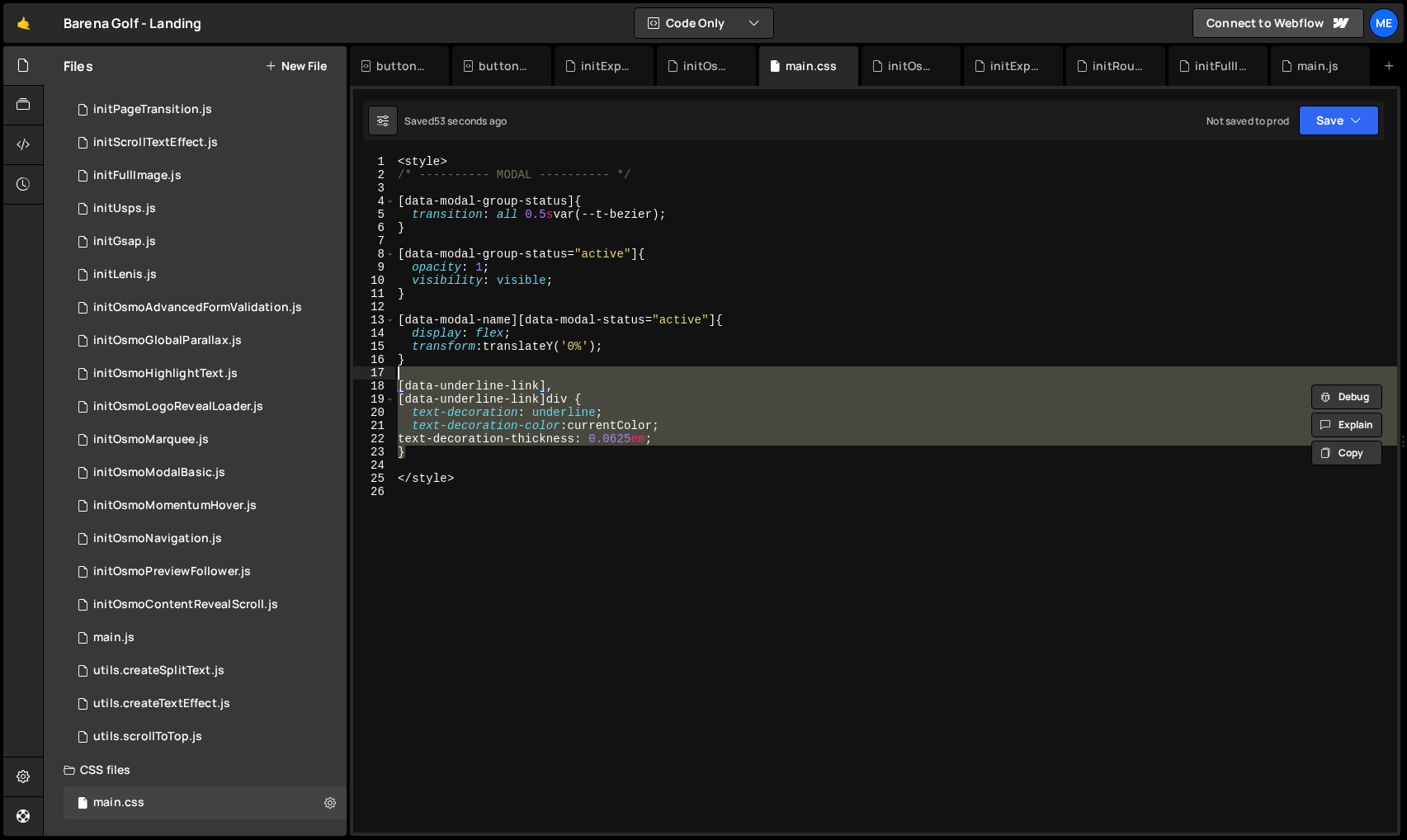
drag, startPoint x: 427, startPoint y: 453, endPoint x: 382, endPoint y: 379, distance: 86.6
click at [385, 374] on div "[data-underline-link], 1 2 3 4 5 6 7 8 9 10 11 12 13 14 15 16 17 18 19 20 21 22…" at bounding box center [874, 494] width 1044 height 678
type textarea "[data-underline-link],"
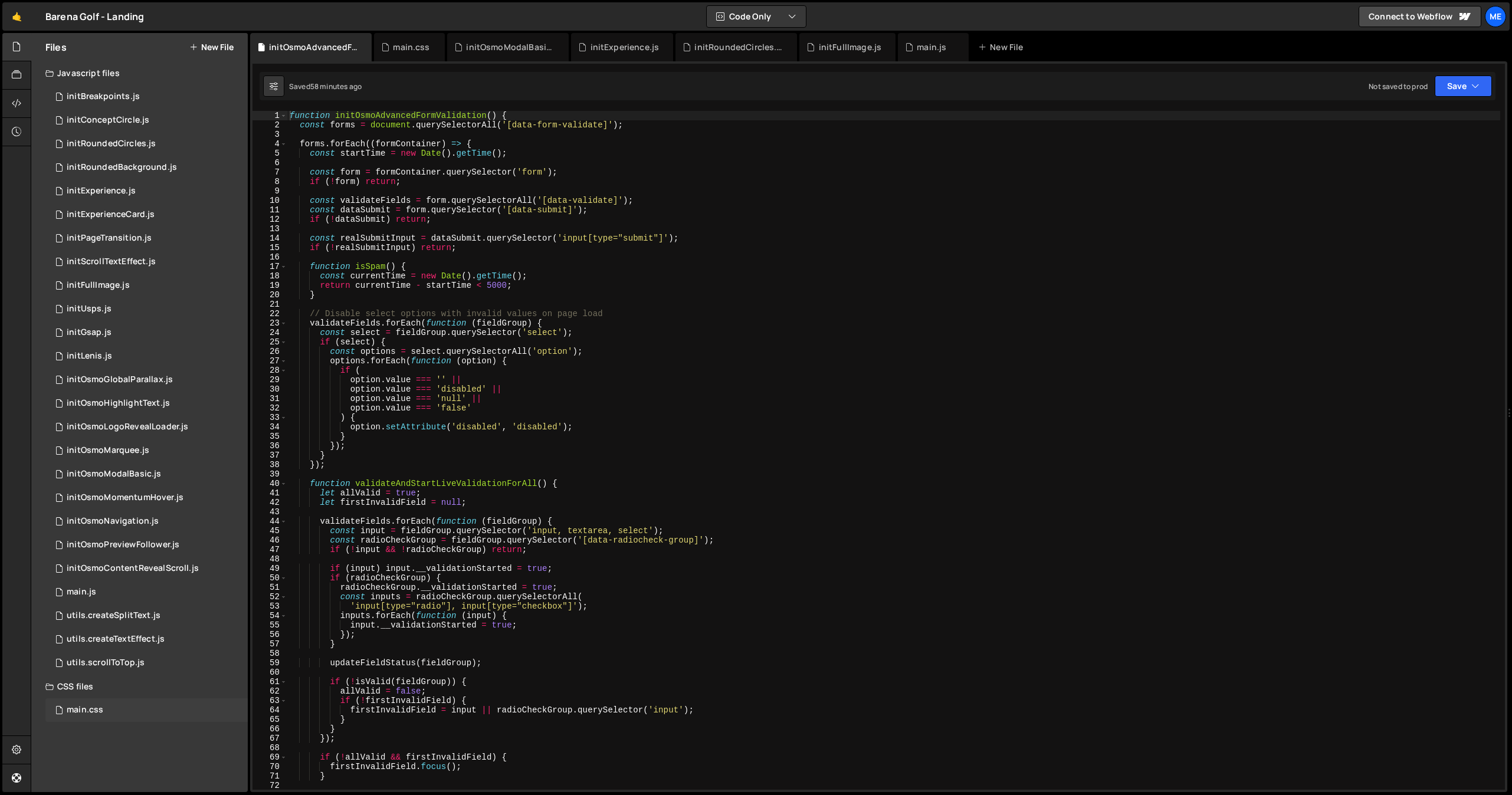
click at [107, 712] on div "main.css 0" at bounding box center [146, 710] width 202 height 24
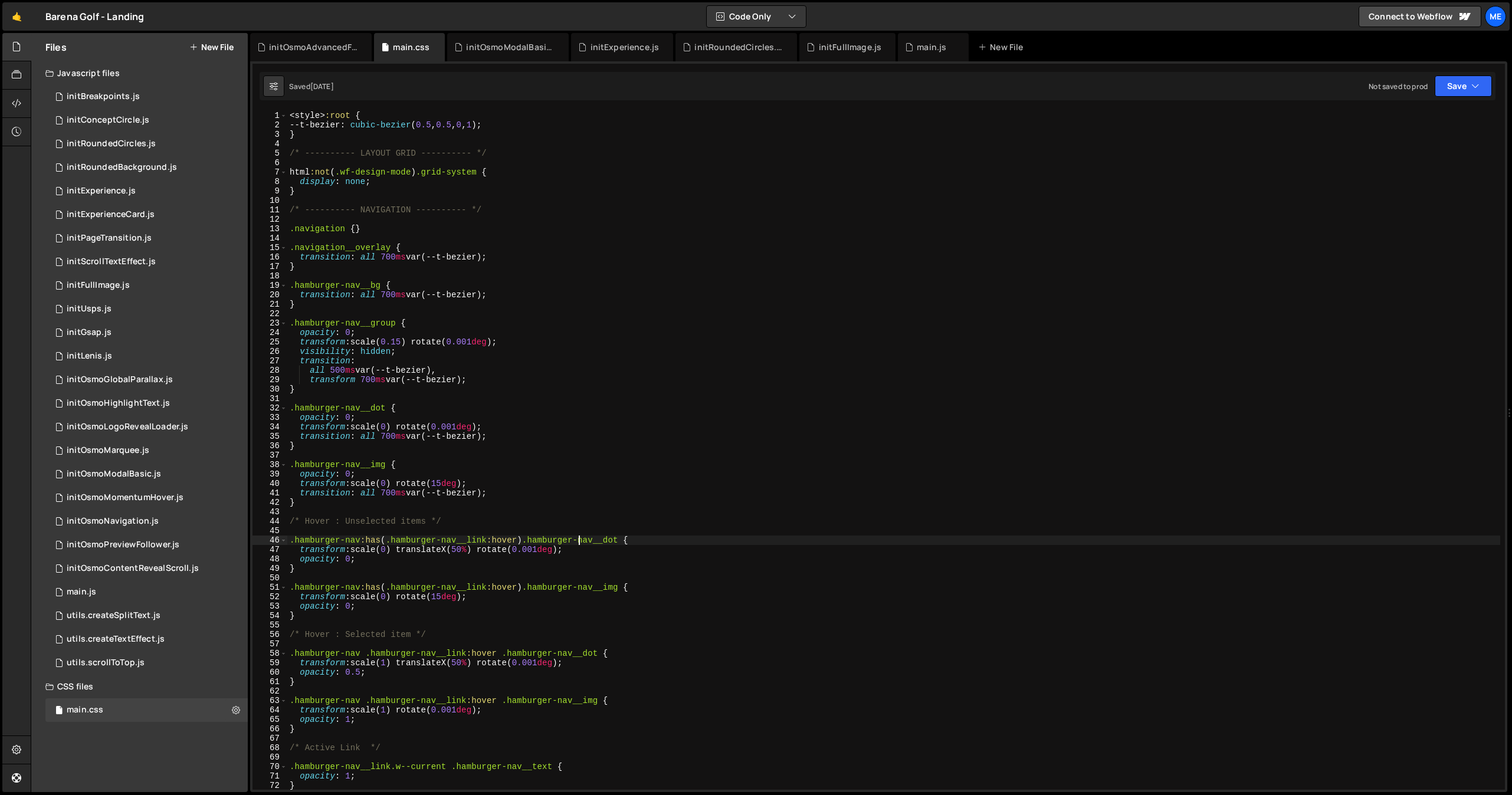
click at [580, 539] on div "< style > :root { --t-bezier : cubic-bezier ( 0.5 , 0.5 , 0 , 1 ) ; } /* ------…" at bounding box center [893, 460] width 1213 height 698
click at [324, 115] on div "< style > :root { --t-bezier : cubic-bezier ( 0.5 , 0.5 , 0 , 1 ) ; } /* ------…" at bounding box center [893, 460] width 1213 height 698
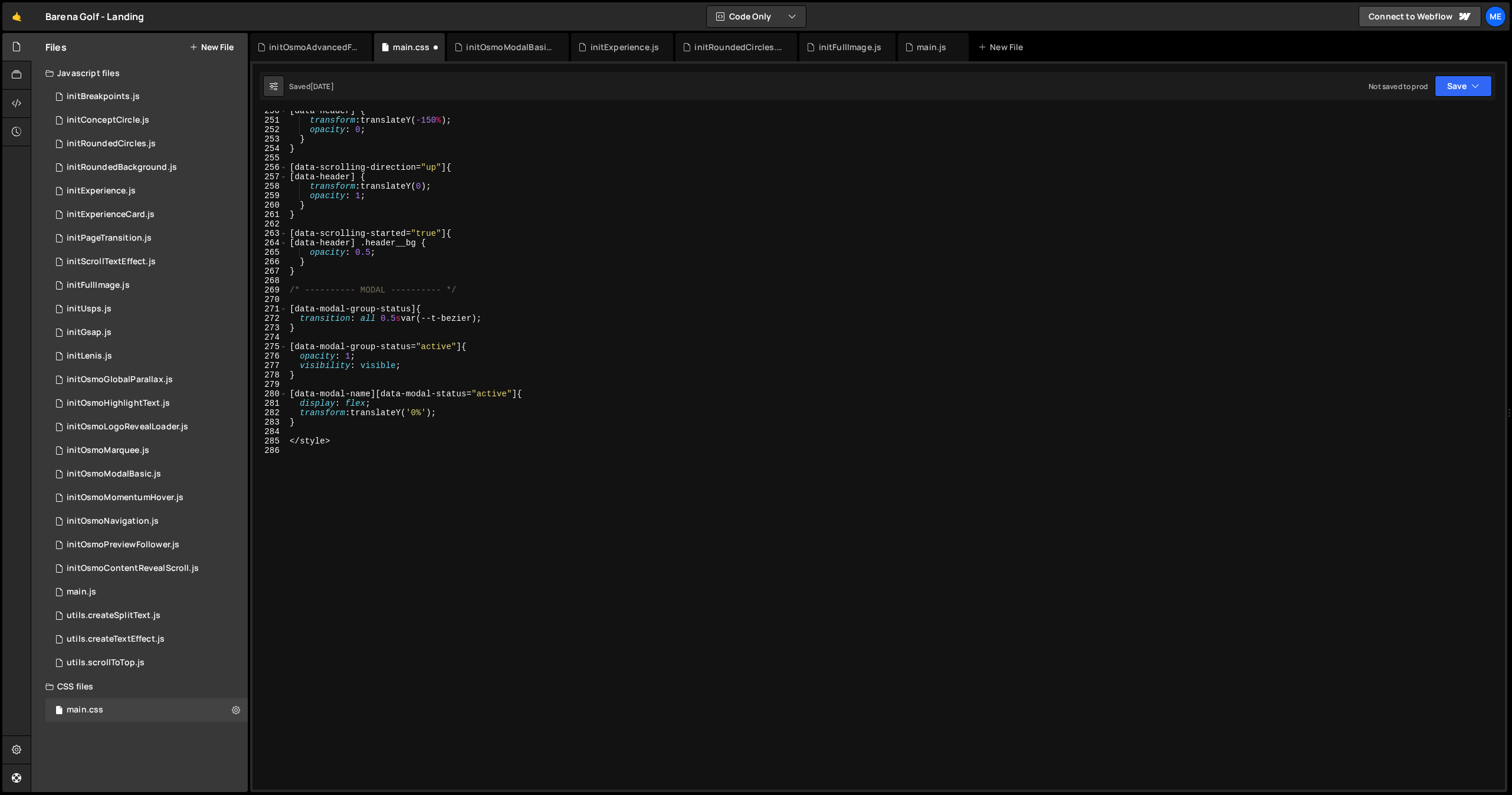
scroll to position [2356, 0]
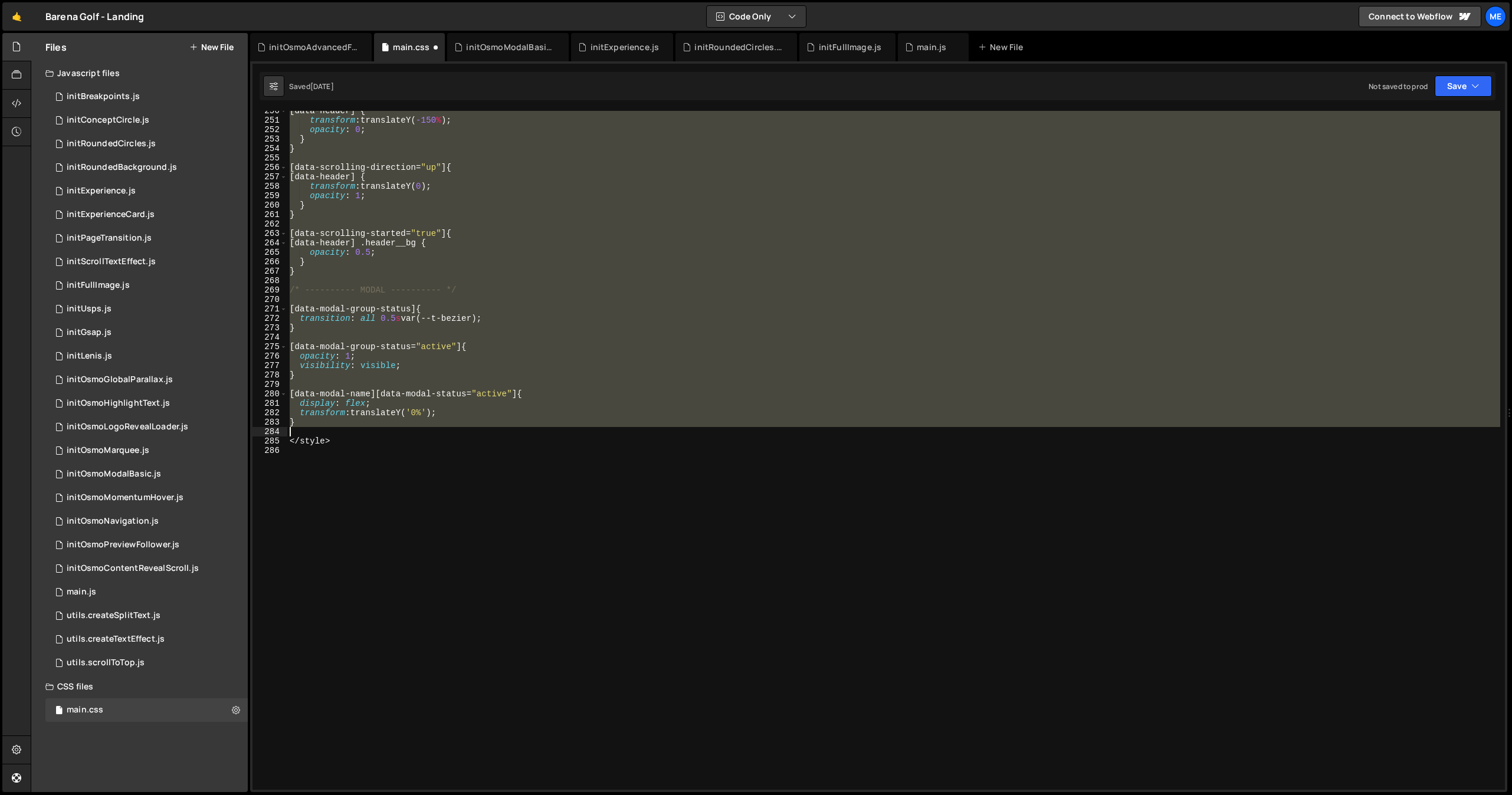
click at [329, 428] on div "[data-header] { transform : translateY( -150 % ) ; opacity : 0 ; } } [ data-scr…" at bounding box center [893, 455] width 1213 height 698
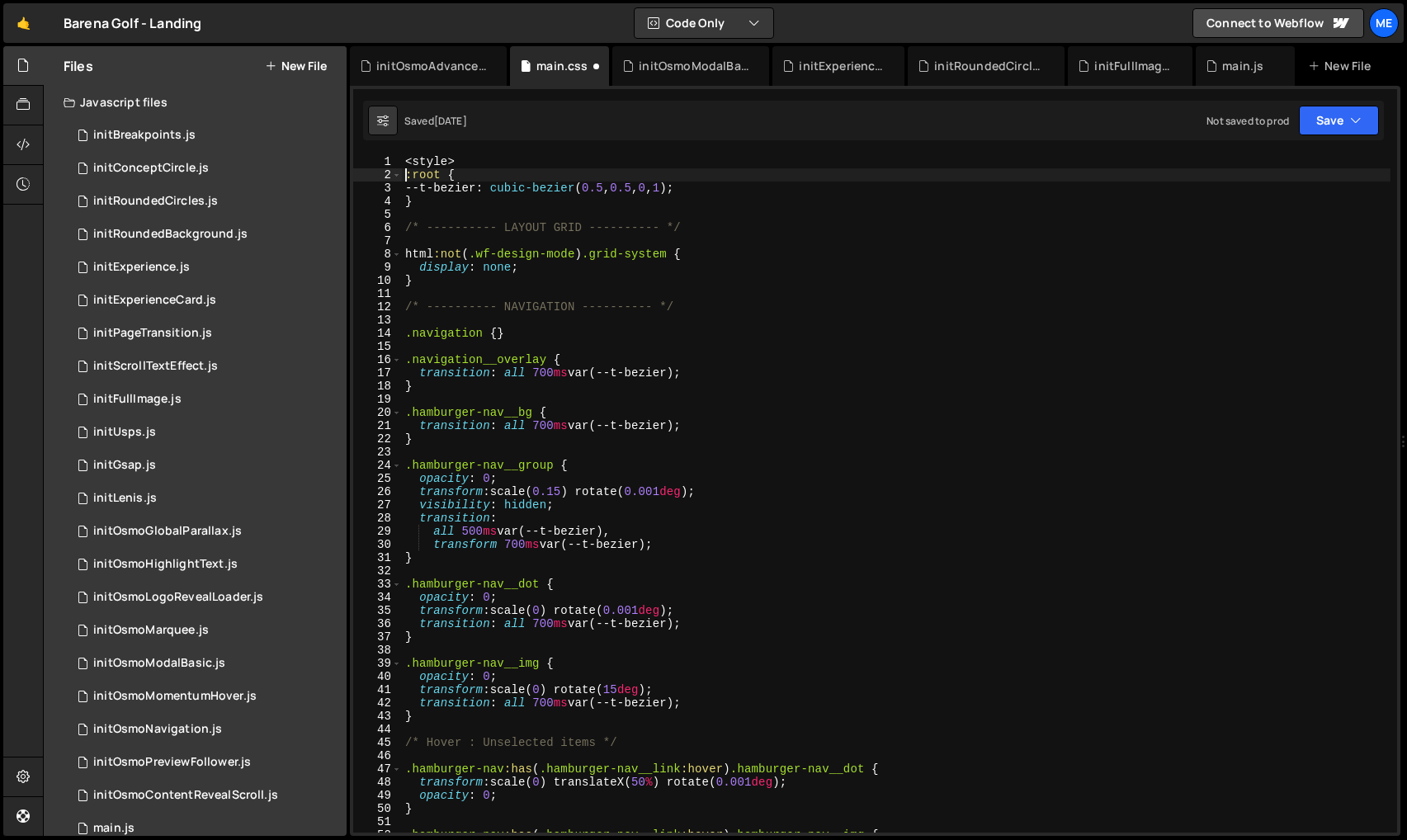
scroll to position [190, 0]
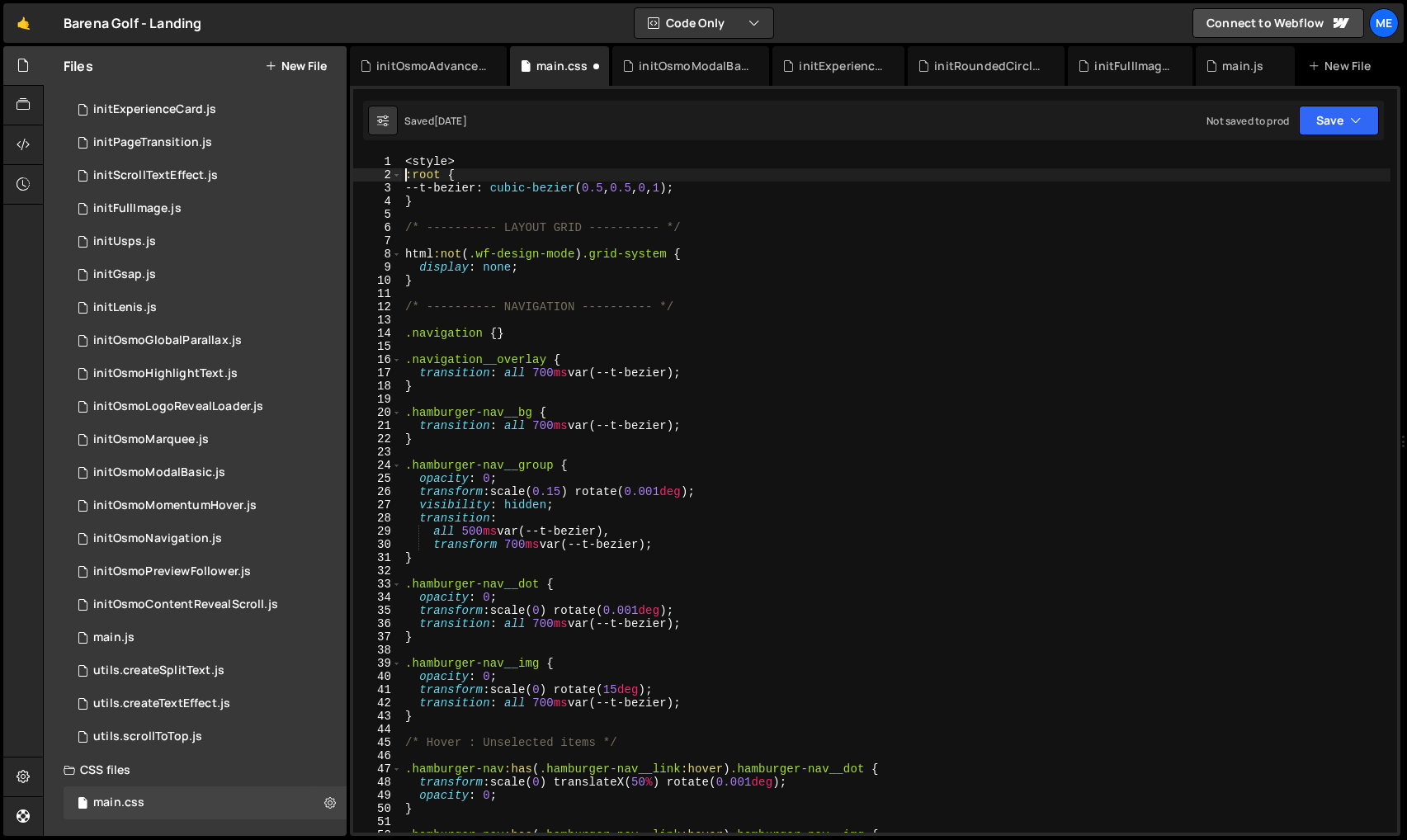
click at [757, 522] on div "< style > :root { --t-bezier : cubic-bezier ( 0.5 , 0.5 , 0 , 1 ) ; } /* ------…" at bounding box center [896, 507] width 988 height 704
type textarea "</style>"
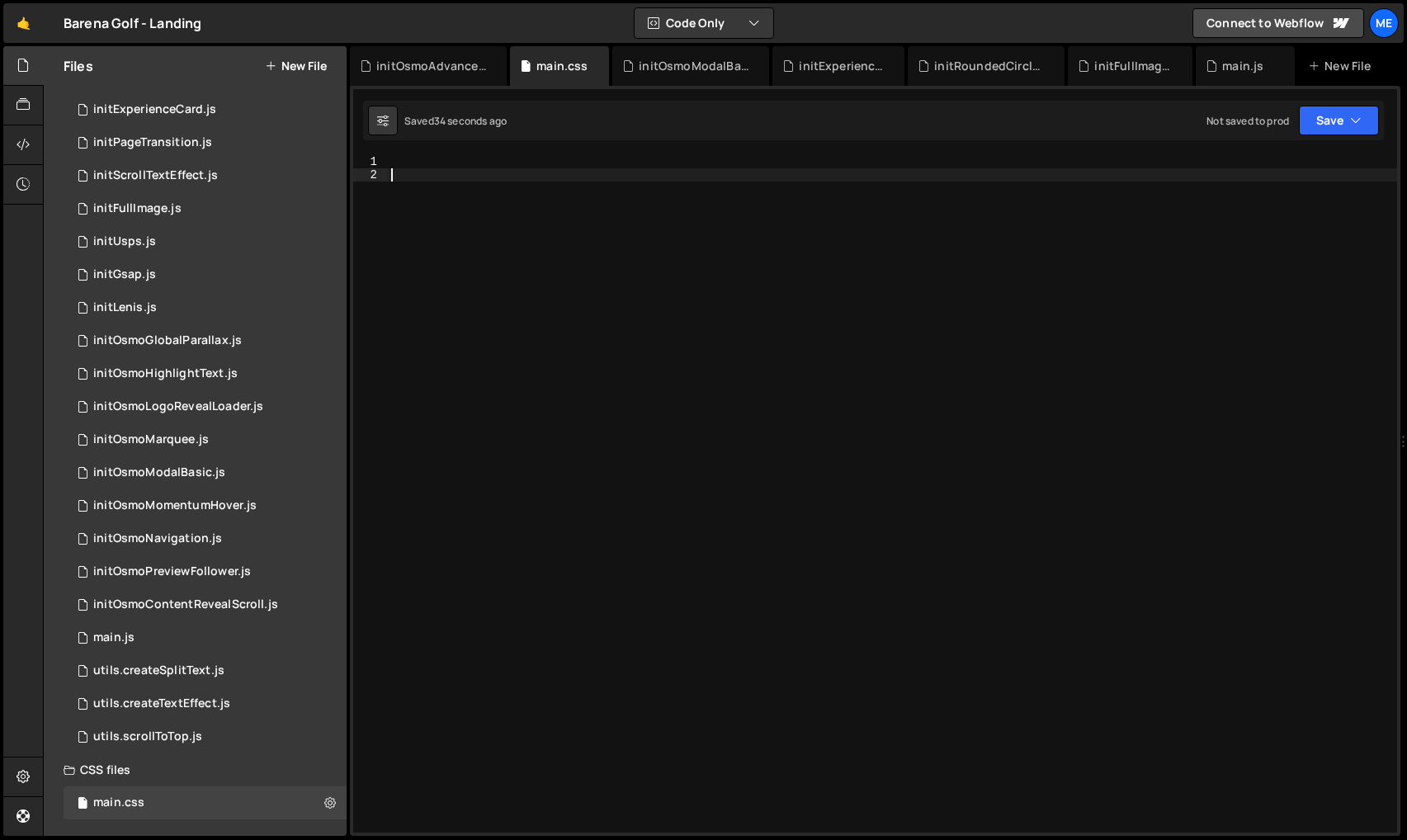
click at [702, 261] on div at bounding box center [893, 507] width 1009 height 704
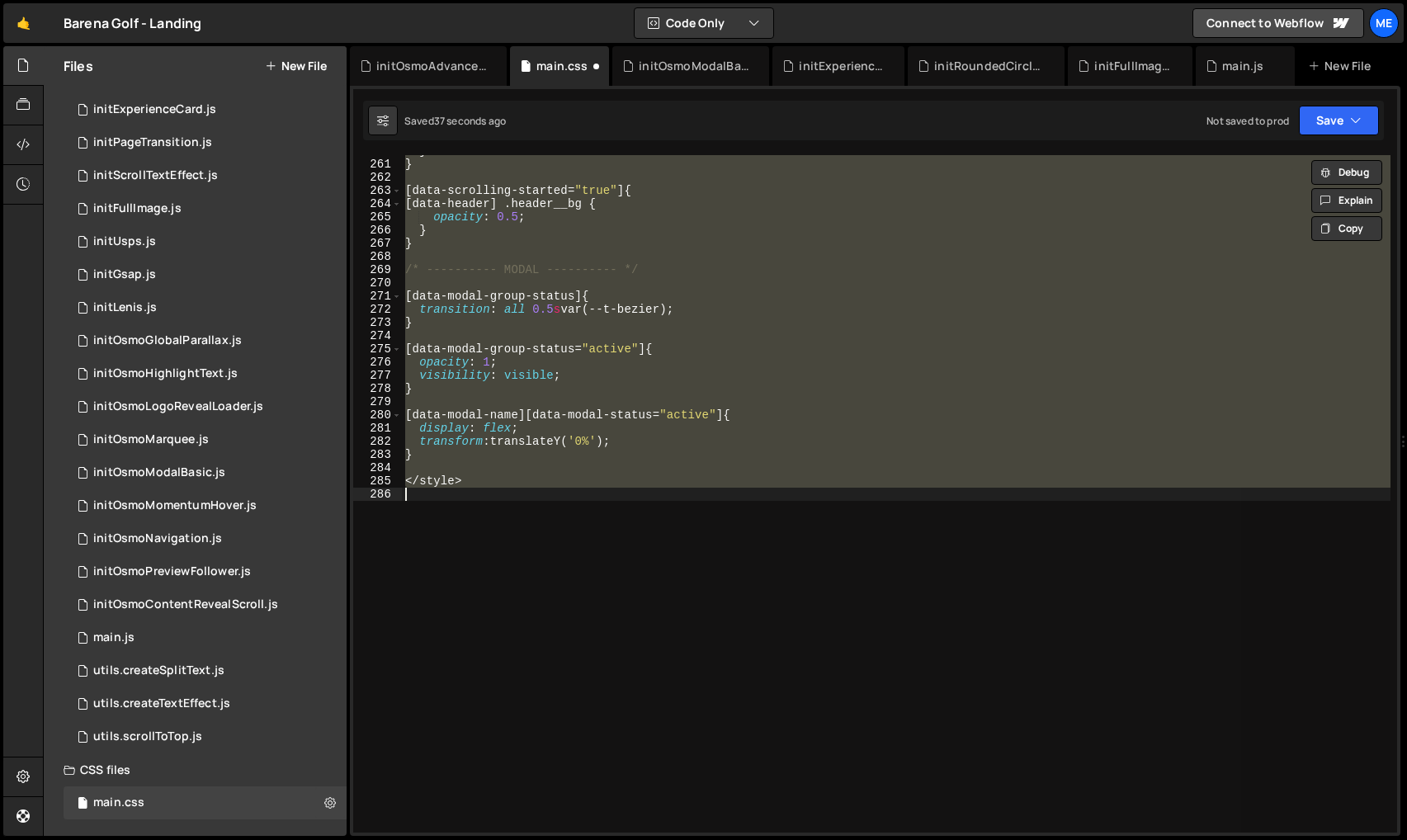
click at [844, 302] on div "} } [ data-scrolling-started = " true " ] { [data-header] .header__bg { opacity…" at bounding box center [896, 494] width 988 height 678
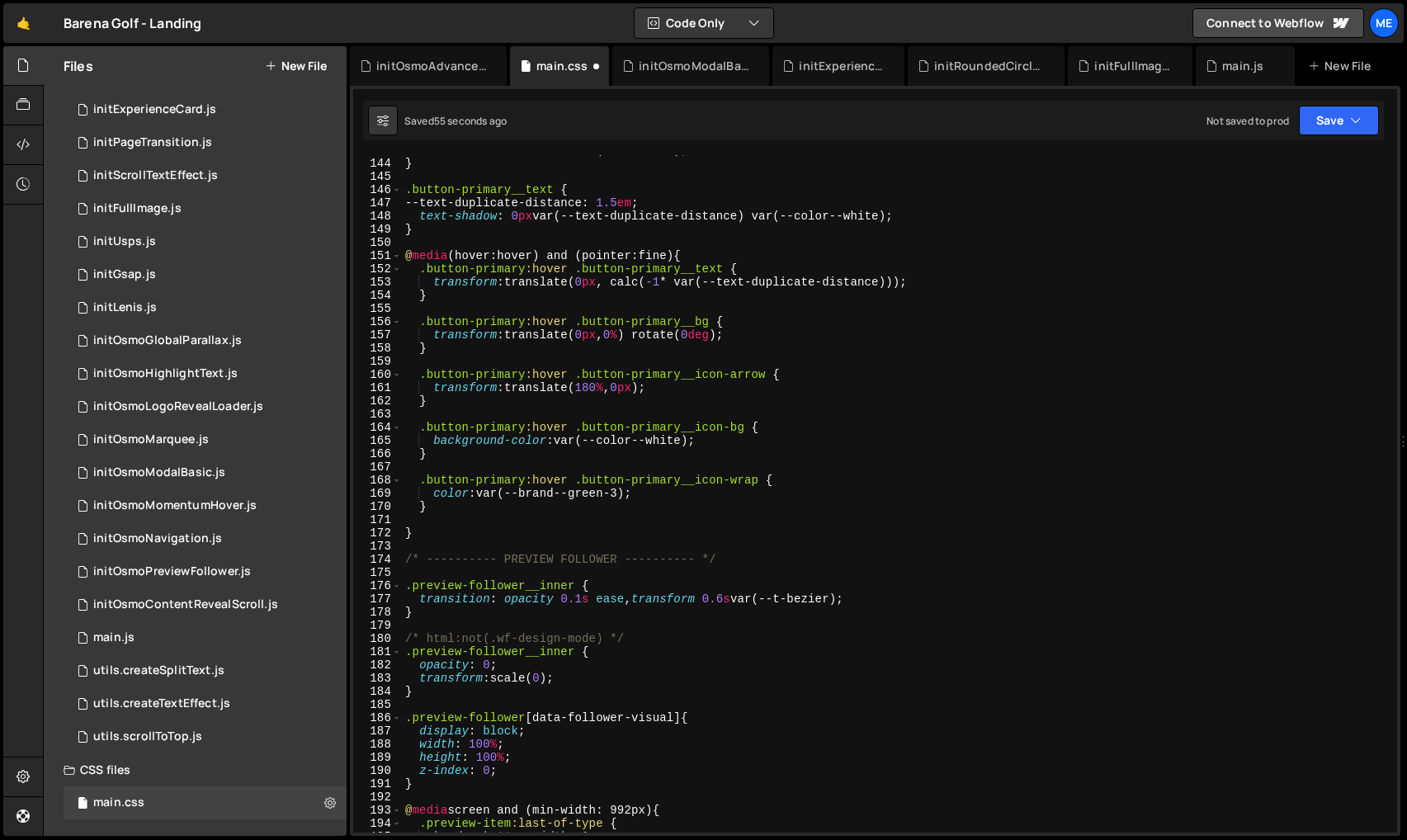
scroll to position [1885, 0]
click at [430, 535] on div "transition : all 0.525 s var(--t-bezier) ; } .button-primary__text { --text-dup…" at bounding box center [896, 497] width 988 height 704
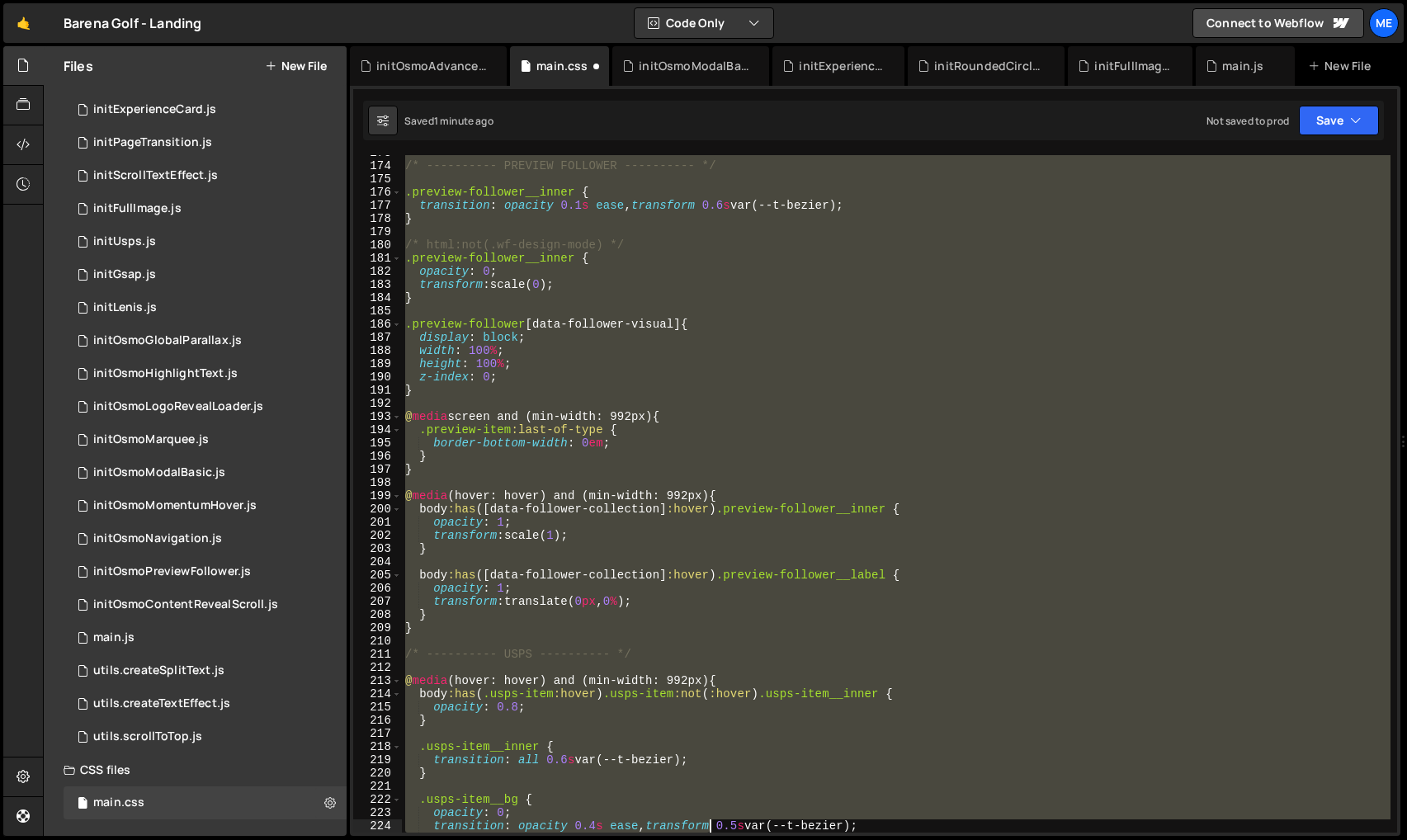
scroll to position [3099, 0]
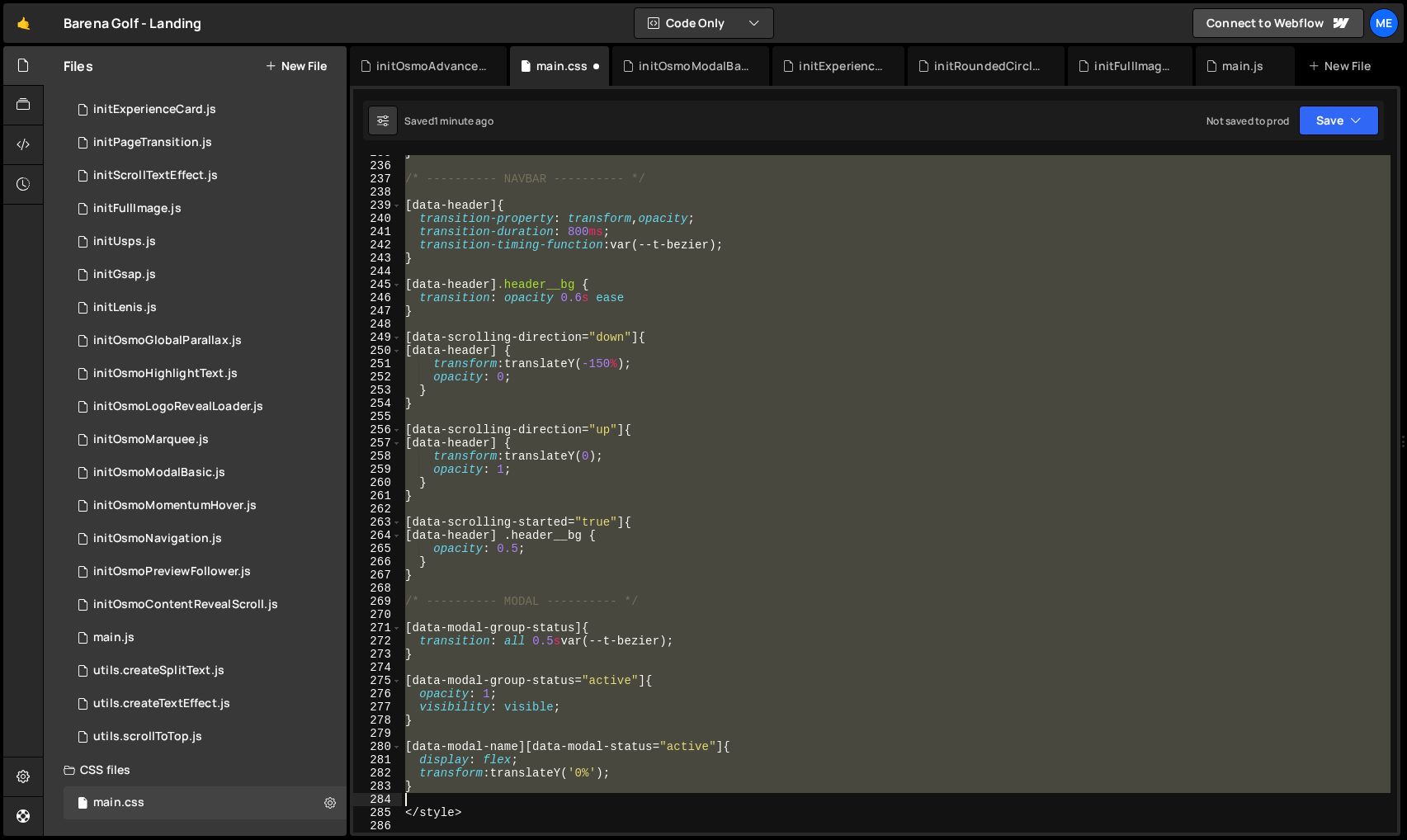
drag, startPoint x: 410, startPoint y: 182, endPoint x: 528, endPoint y: 801, distance: 630.1
click at [528, 801] on div "} /* ---------- NAVBAR ---------- */ [ data-header ] { transition-property : tr…" at bounding box center [896, 498] width 988 height 704
type textarea "}"
click at [650, 513] on div "} /* ---------- NAVBAR ---------- */ [ data-header ] { transition-property : tr…" at bounding box center [896, 494] width 988 height 678
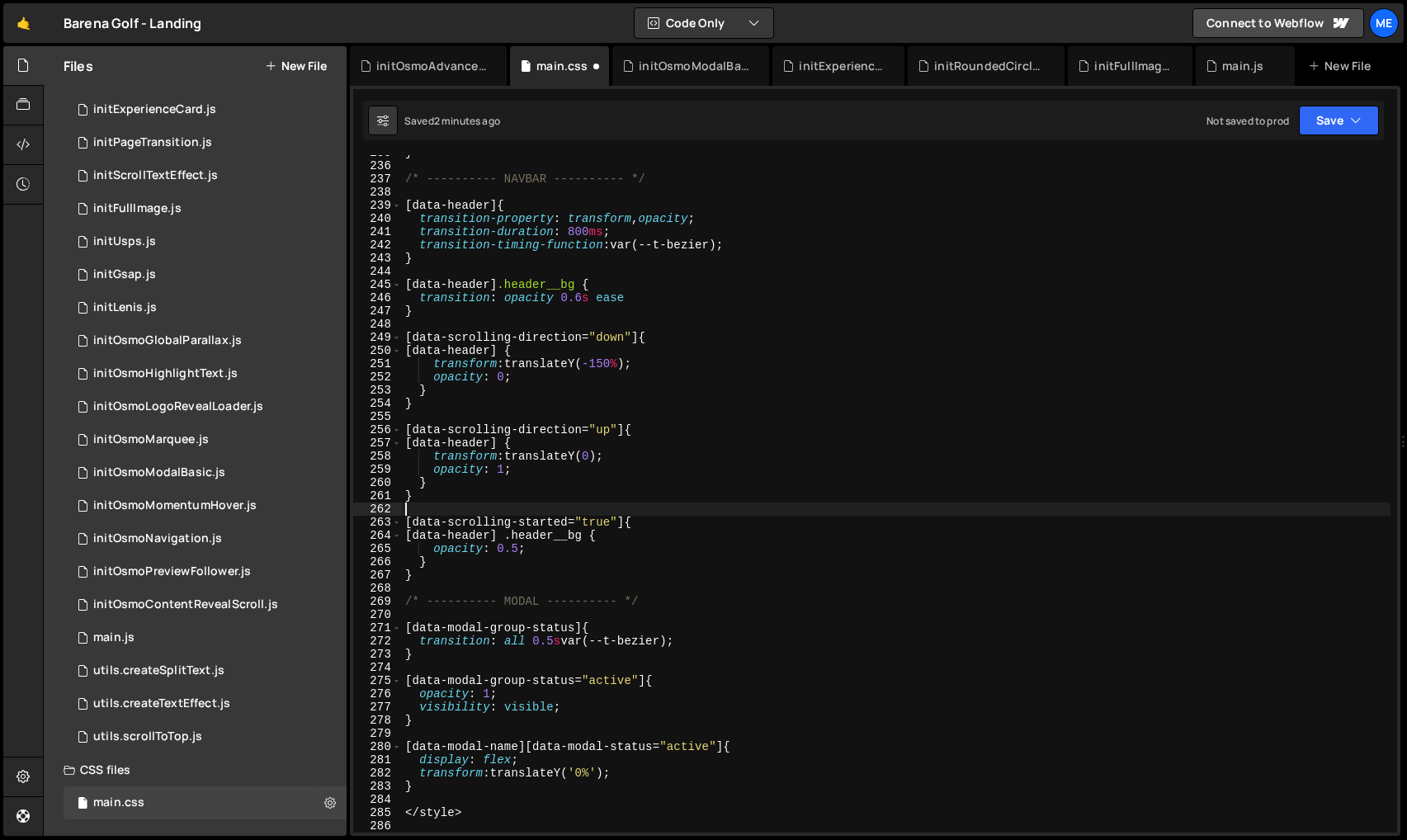
drag, startPoint x: 711, startPoint y: 420, endPoint x: 607, endPoint y: 521, distance: 145.0
click at [708, 424] on div "} /* ---------- NAVBAR ---------- */ [ data-header ] { transition-property : tr…" at bounding box center [896, 498] width 988 height 704
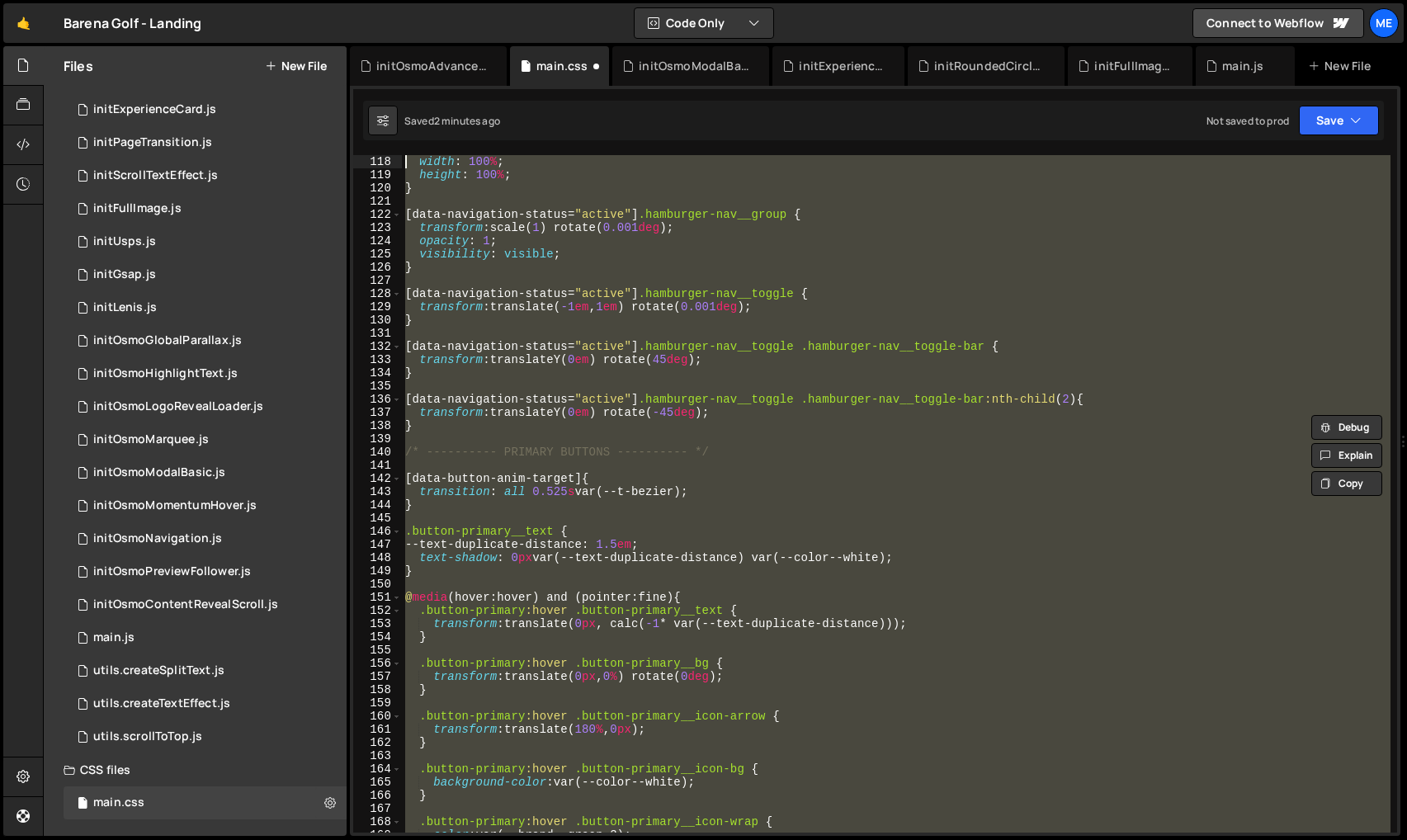
scroll to position [0, 0]
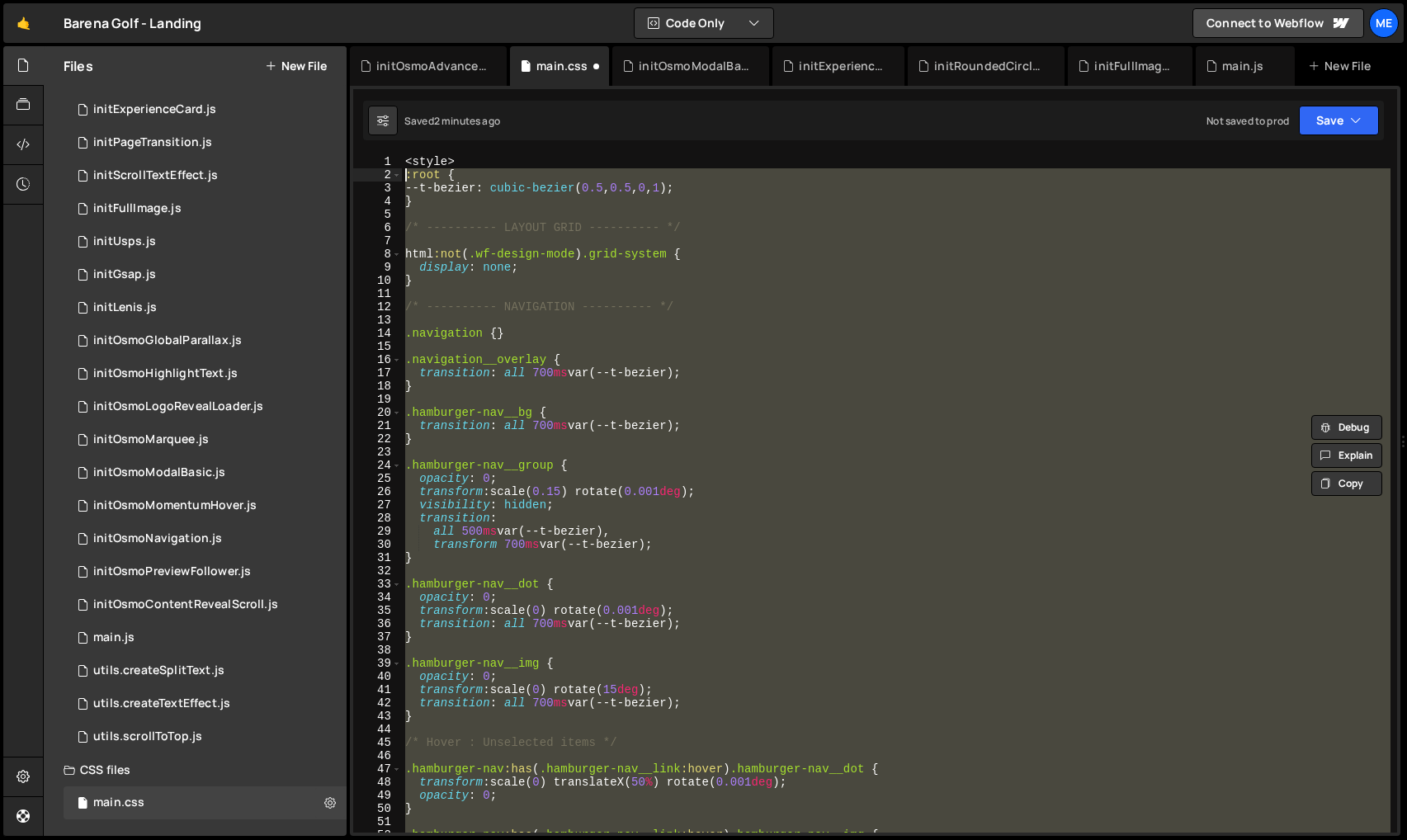
drag, startPoint x: 457, startPoint y: 580, endPoint x: 380, endPoint y: 176, distance: 411.3
click at [379, 176] on div "[data-scrolling-direction="up"] { 1 2 3 4 5 6 7 8 9 10 11 12 13 14 15 16 17 18 …" at bounding box center [874, 494] width 1044 height 678
type textarea ":root { --t-bezier: cubic-bezier(0.5, 0.5, 0, 1);"
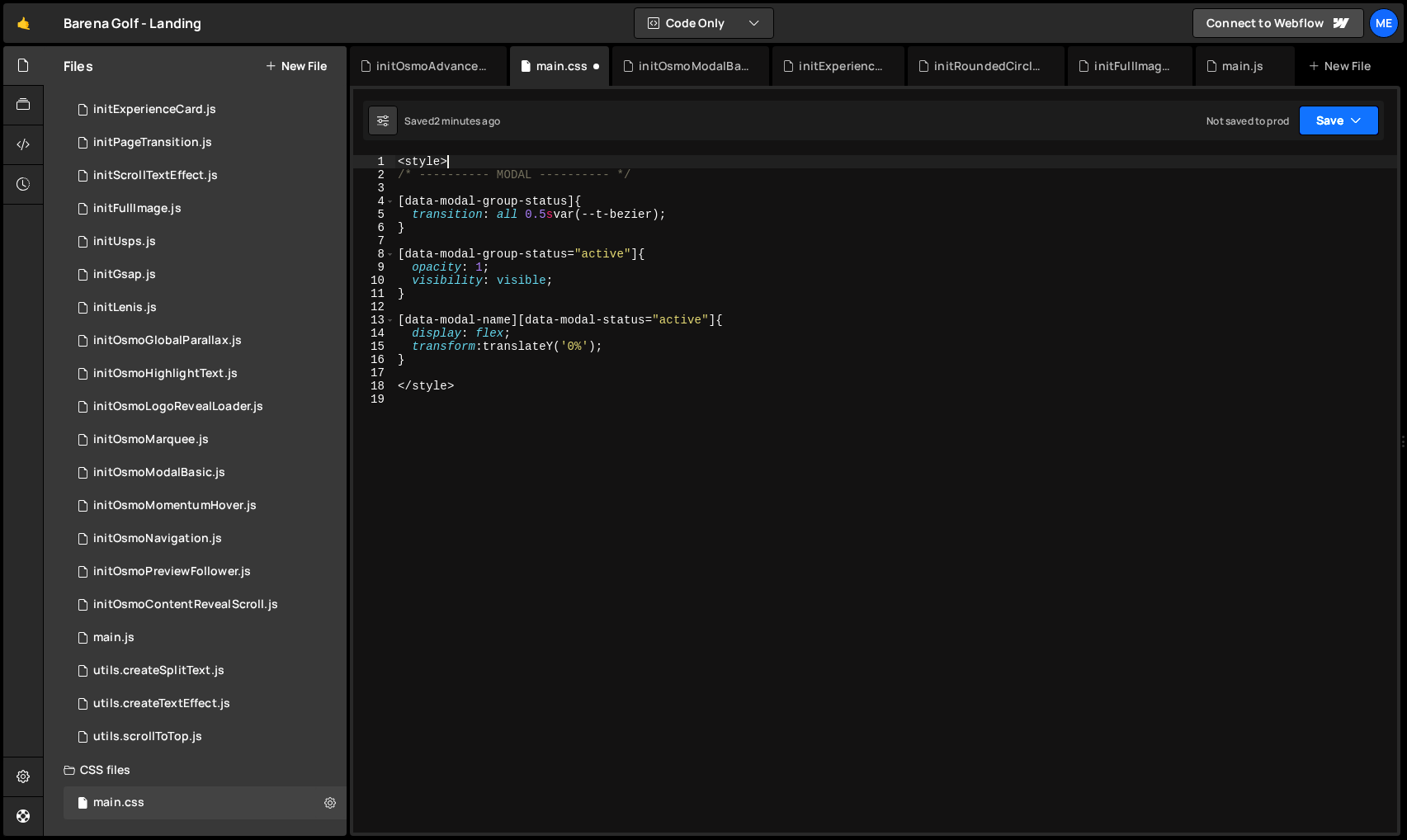
drag, startPoint x: 1318, startPoint y: 131, endPoint x: 1310, endPoint y: 136, distance: 9.4
click at [1318, 131] on button "Save" at bounding box center [1339, 120] width 80 height 30
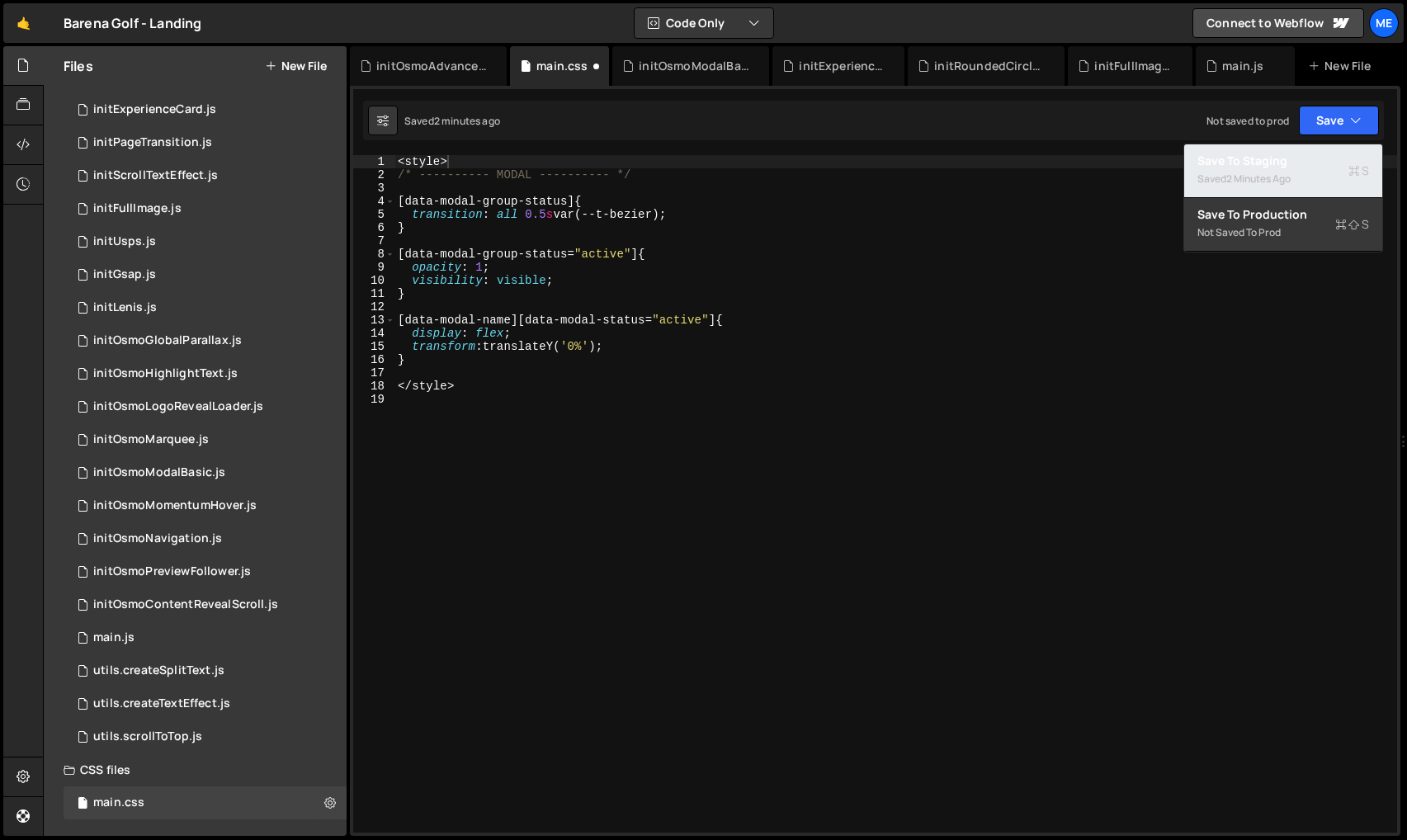
drag, startPoint x: 1284, startPoint y: 183, endPoint x: 1274, endPoint y: 183, distance: 10.0
click at [1281, 183] on div "2 minutes ago" at bounding box center [1258, 179] width 64 height 14
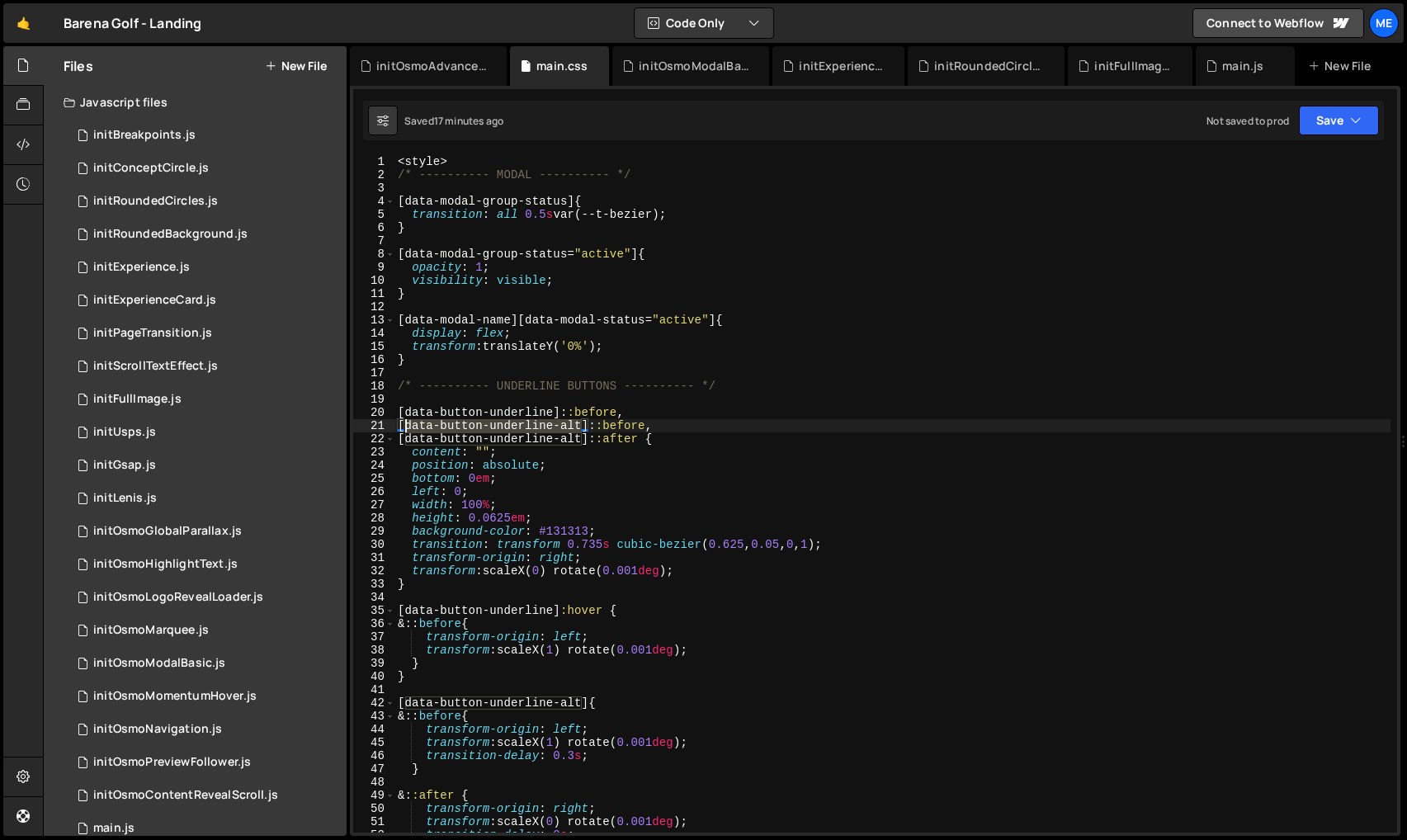
drag, startPoint x: 585, startPoint y: 426, endPoint x: 404, endPoint y: 428, distance: 181.0
click at [406, 427] on div "< style > /* ---------- MODAL ---------- */ [ data-modal-group-status ] { trans…" at bounding box center [892, 507] width 996 height 704
click at [575, 459] on div "< style > /* ---------- MODAL ---------- */ [ data-modal-group-status ] { trans…" at bounding box center [892, 507] width 996 height 704
drag, startPoint x: 545, startPoint y: 529, endPoint x: 592, endPoint y: 522, distance: 47.5
click at [586, 528] on div "< style > /* ---------- MODAL ---------- */ [ data-modal-group-status ] { trans…" at bounding box center [892, 507] width 996 height 704
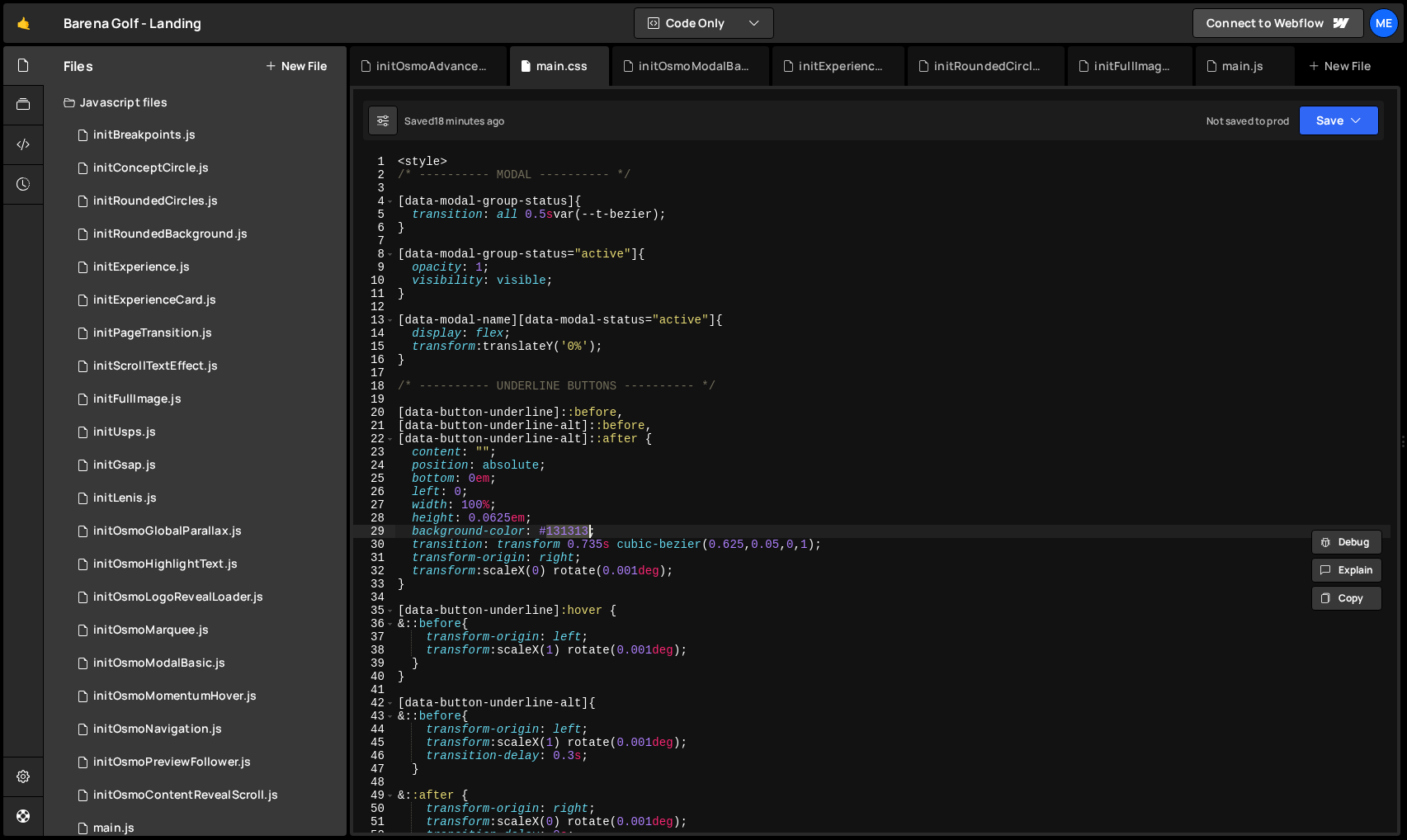
drag, startPoint x: 603, startPoint y: 507, endPoint x: 597, endPoint y: 514, distance: 9.2
click at [600, 509] on div "< style > /* ---------- MODAL ---------- */ [ data-modal-group-status ] { trans…" at bounding box center [892, 507] width 996 height 704
drag, startPoint x: 587, startPoint y: 531, endPoint x: 543, endPoint y: 530, distance: 44.0
click at [543, 530] on div "< style > /* ---------- MODAL ---------- */ [ data-modal-group-status ] { trans…" at bounding box center [892, 507] width 996 height 704
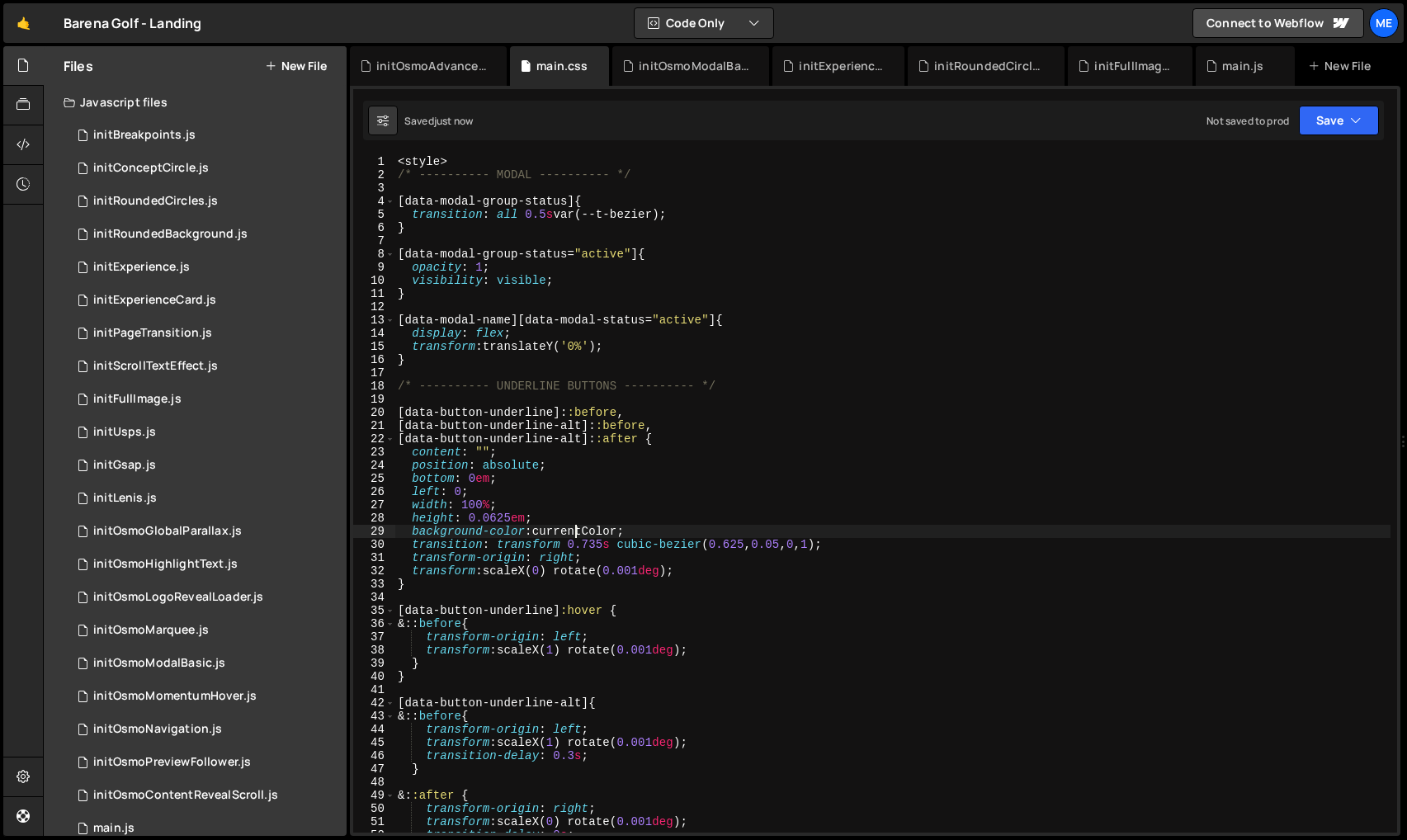
click at [576, 530] on div "< style > /* ---------- MODAL ---------- */ [ data-modal-group-status ] { trans…" at bounding box center [892, 507] width 996 height 704
click at [576, 530] on div "< style > /* ---------- MODAL ---------- */ [ data-modal-group-status ] { trans…" at bounding box center [892, 506] width 996 height 704
drag, startPoint x: 589, startPoint y: 426, endPoint x: 413, endPoint y: 421, distance: 176.1
click at [398, 427] on div "< style > /* ---------- MODAL ---------- */ [ data-modal-group-status ] { trans…" at bounding box center [892, 507] width 996 height 704
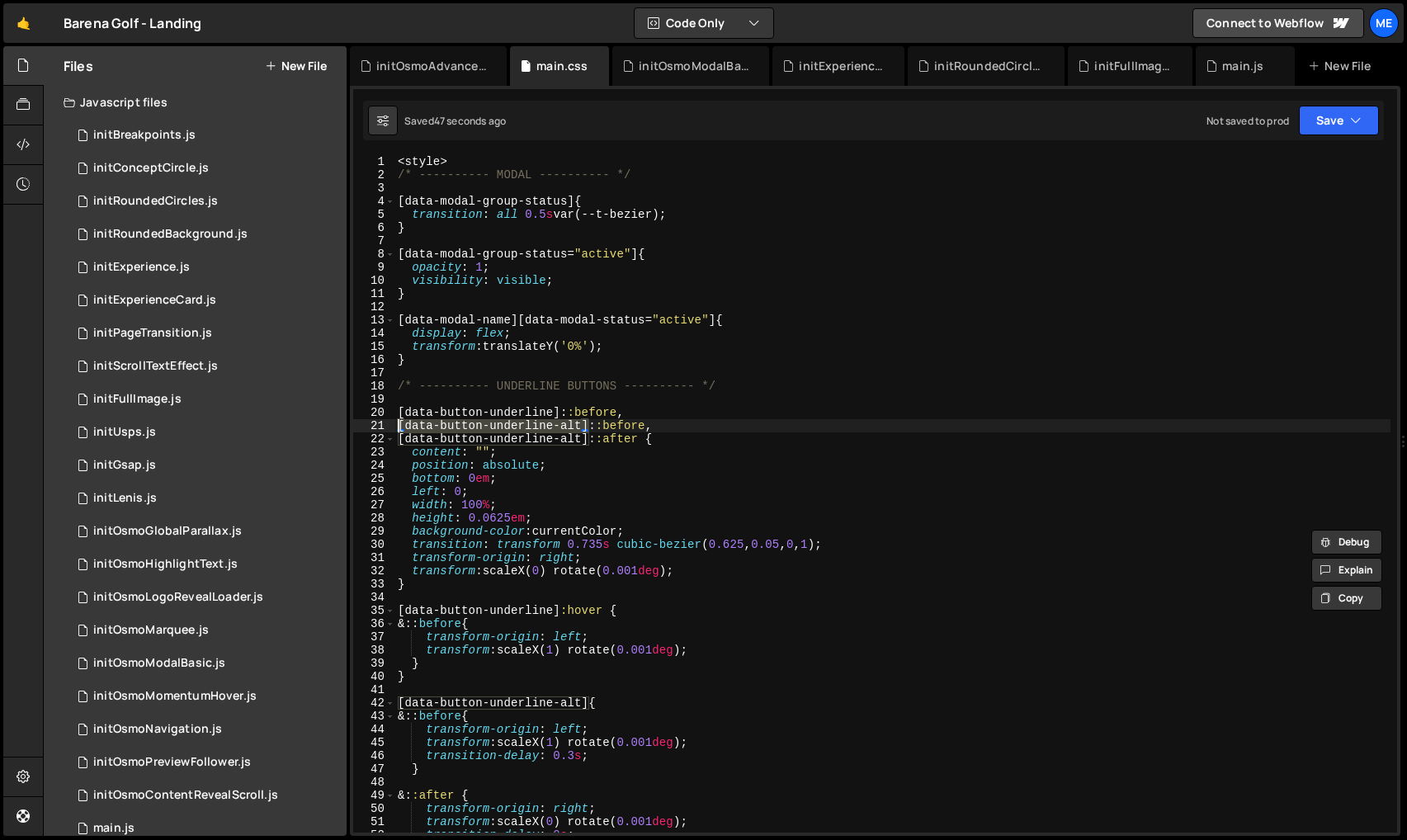
type textarea "[data-button-underline-alt]::before,"
click at [449, 400] on div "< style > /* ---------- MODAL ---------- */ [ data-modal-group-status ] { trans…" at bounding box center [892, 507] width 996 height 704
paste textarea "[data-button-underline-alt]"
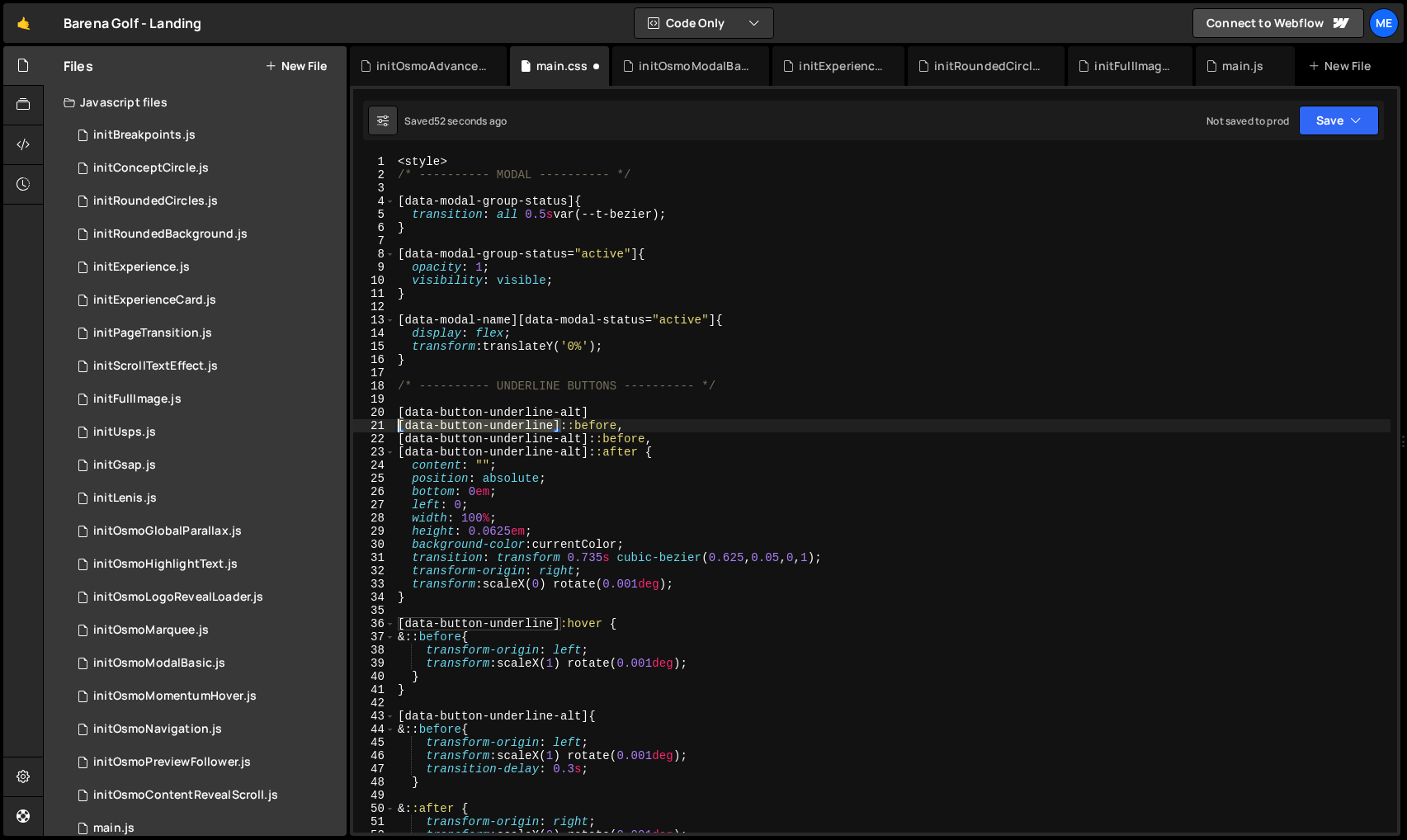
drag, startPoint x: 561, startPoint y: 427, endPoint x: 406, endPoint y: 419, distance: 155.2
click at [399, 427] on div "< style > /* ---------- MODAL ---------- */ [ data-modal-group-status ] { trans…" at bounding box center [892, 507] width 996 height 704
type textarea "[data-button-underline]::before,"
click at [418, 402] on div "< style > /* ---------- MODAL ---------- */ [ data-modal-group-status ] { trans…" at bounding box center [892, 507] width 996 height 704
paste textarea "[data-button-underline]"
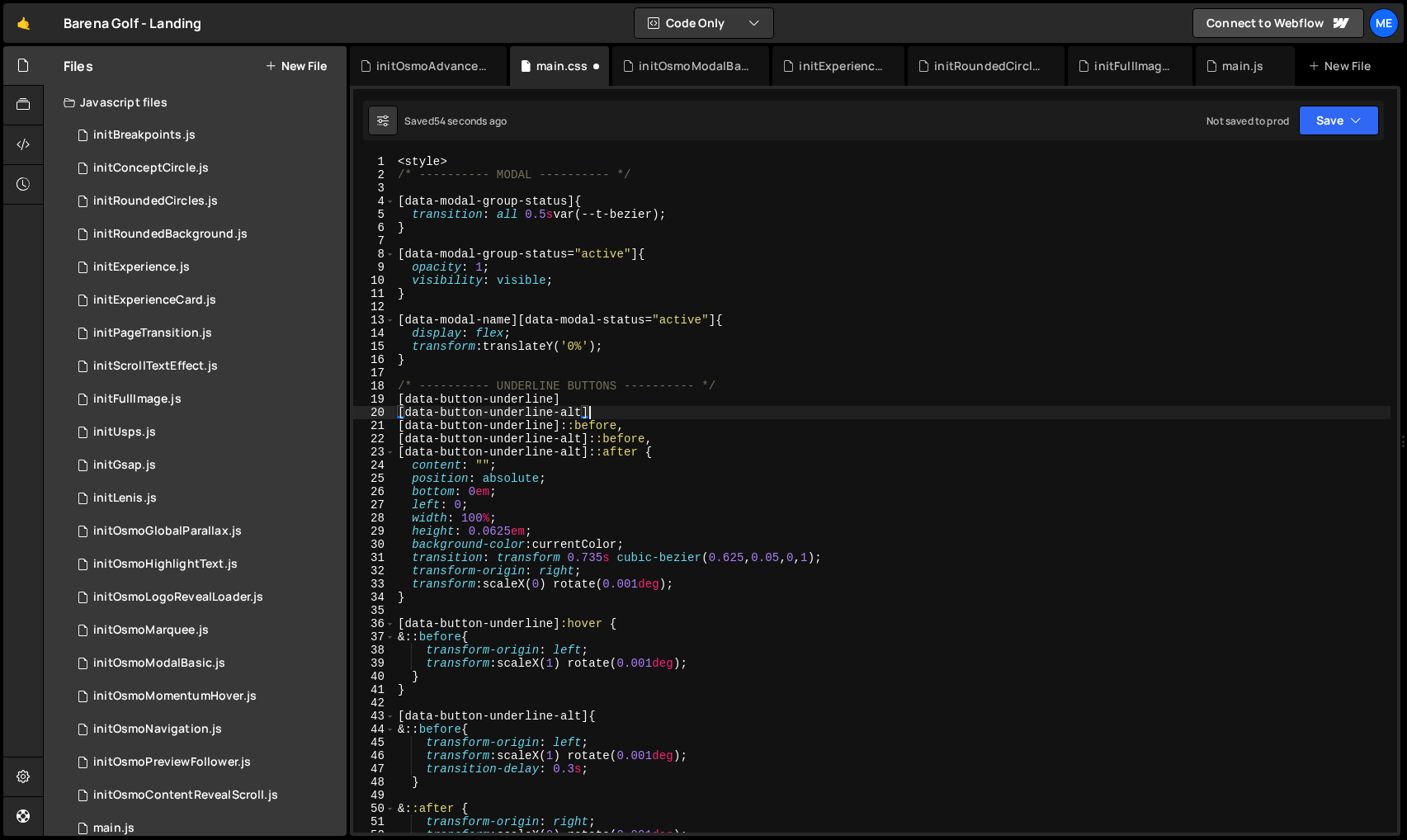
drag, startPoint x: 605, startPoint y: 412, endPoint x: 582, endPoint y: 406, distance: 23.8
click at [605, 412] on div "< style > /* ---------- MODAL ---------- */ [ data-modal-group-status ] { trans…" at bounding box center [892, 507] width 996 height 704
click at [559, 401] on div "< style > /* ---------- MODAL ---------- */ [ data-modal-group-status ] { trans…" at bounding box center [892, 507] width 996 height 704
click at [681, 422] on div "< style > /* ---------- MODAL ---------- */ [ data-modal-group-status ] { trans…" at bounding box center [892, 507] width 996 height 704
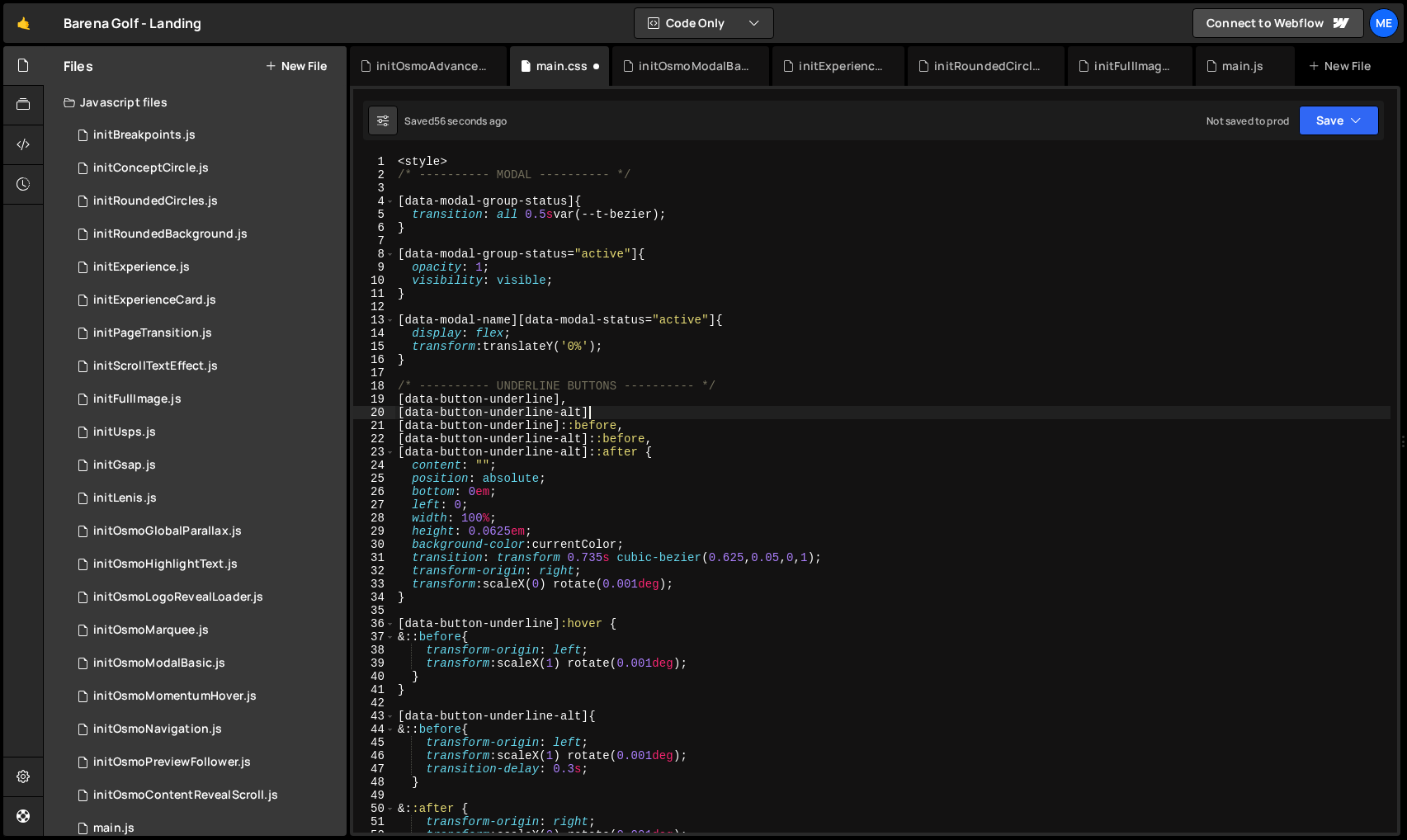
click at [665, 410] on div "< style > /* ---------- MODAL ---------- */ [ data-modal-group-status ] { trans…" at bounding box center [892, 507] width 996 height 704
type textarea "[data-button-underline-alt]{}"
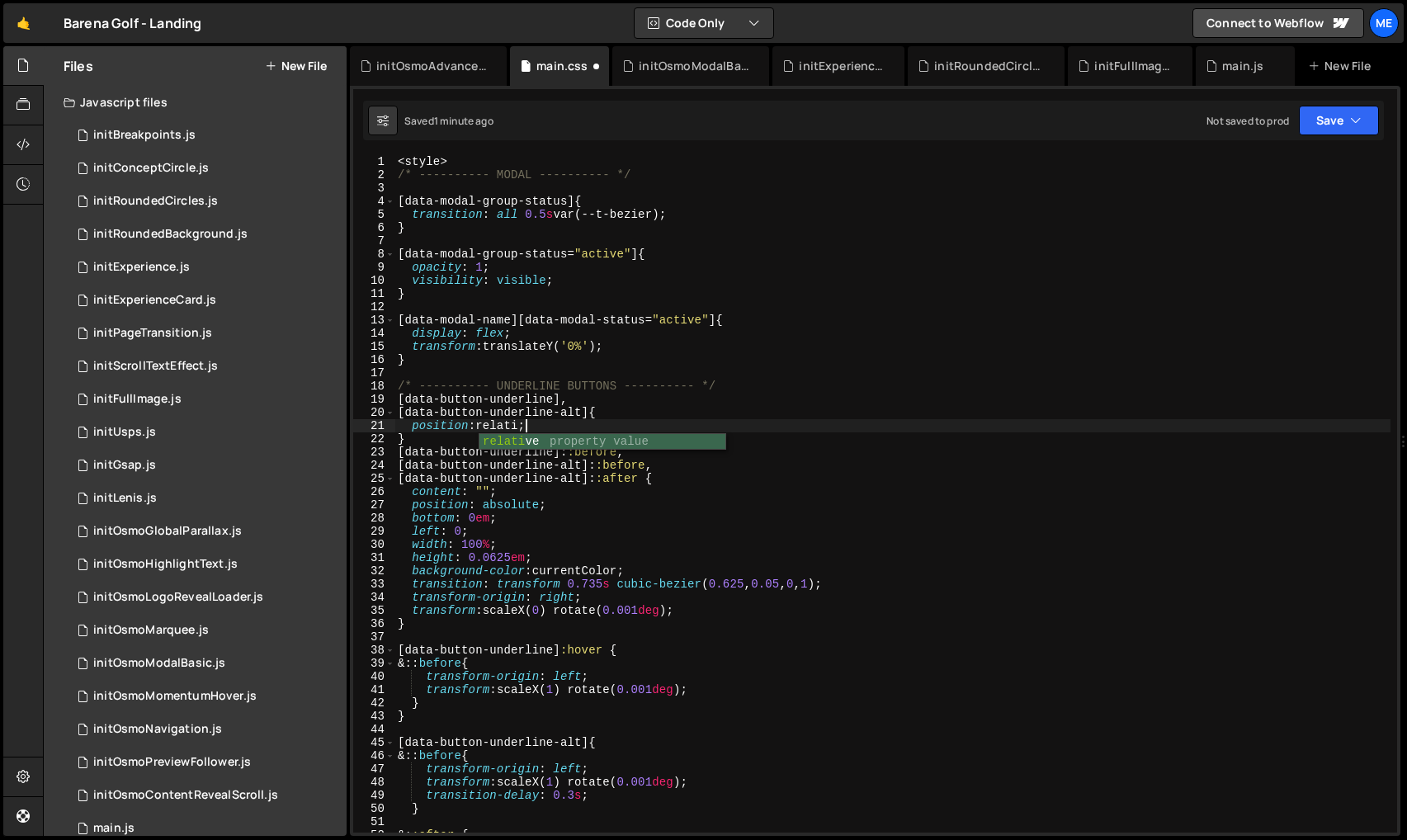
scroll to position [0, 9]
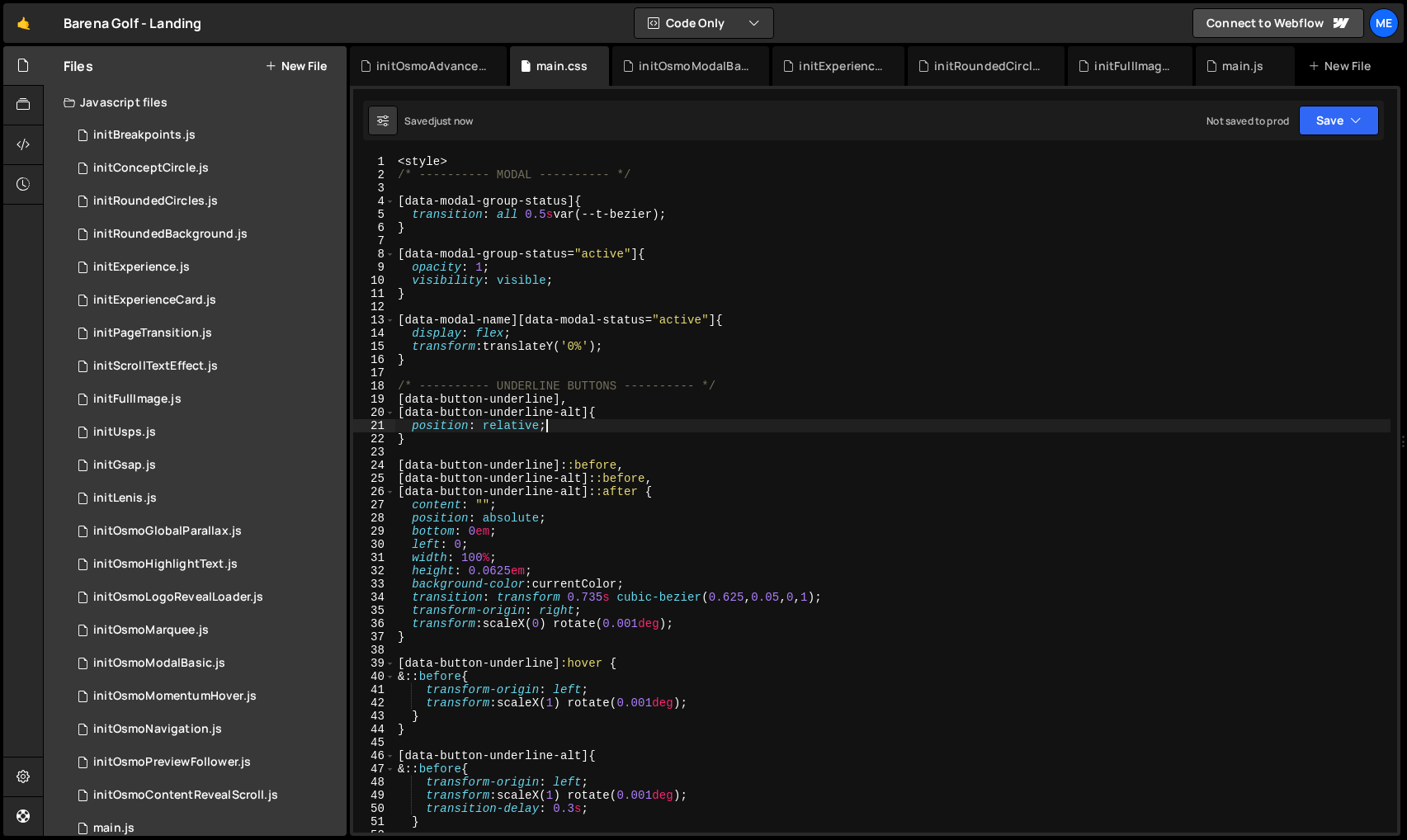
type textarea "position: relative;"
click at [584, 421] on div "< style > /* ---------- MODAL ---------- */ [ data-modal-group-status ] { trans…" at bounding box center [892, 506] width 996 height 704
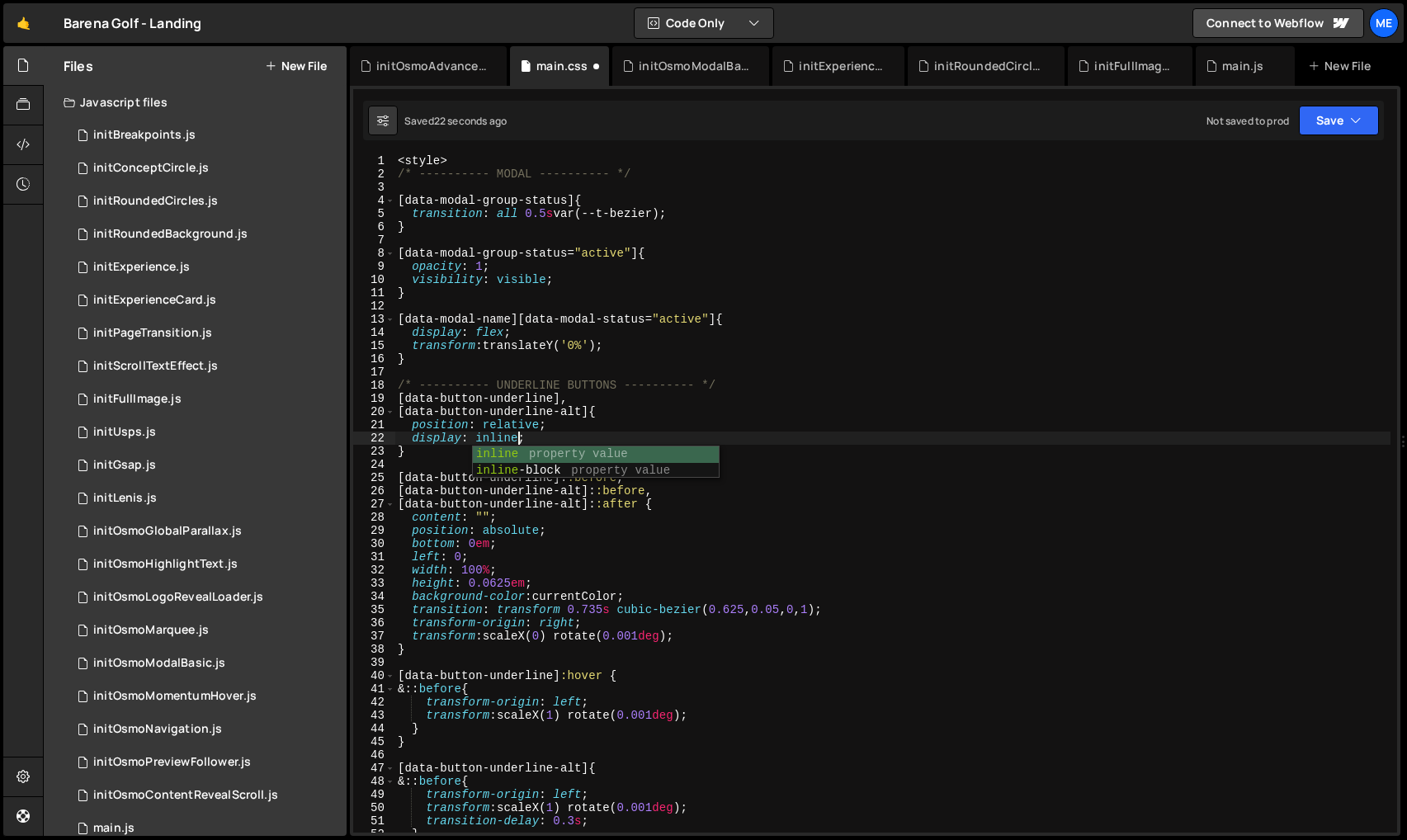
scroll to position [0, 7]
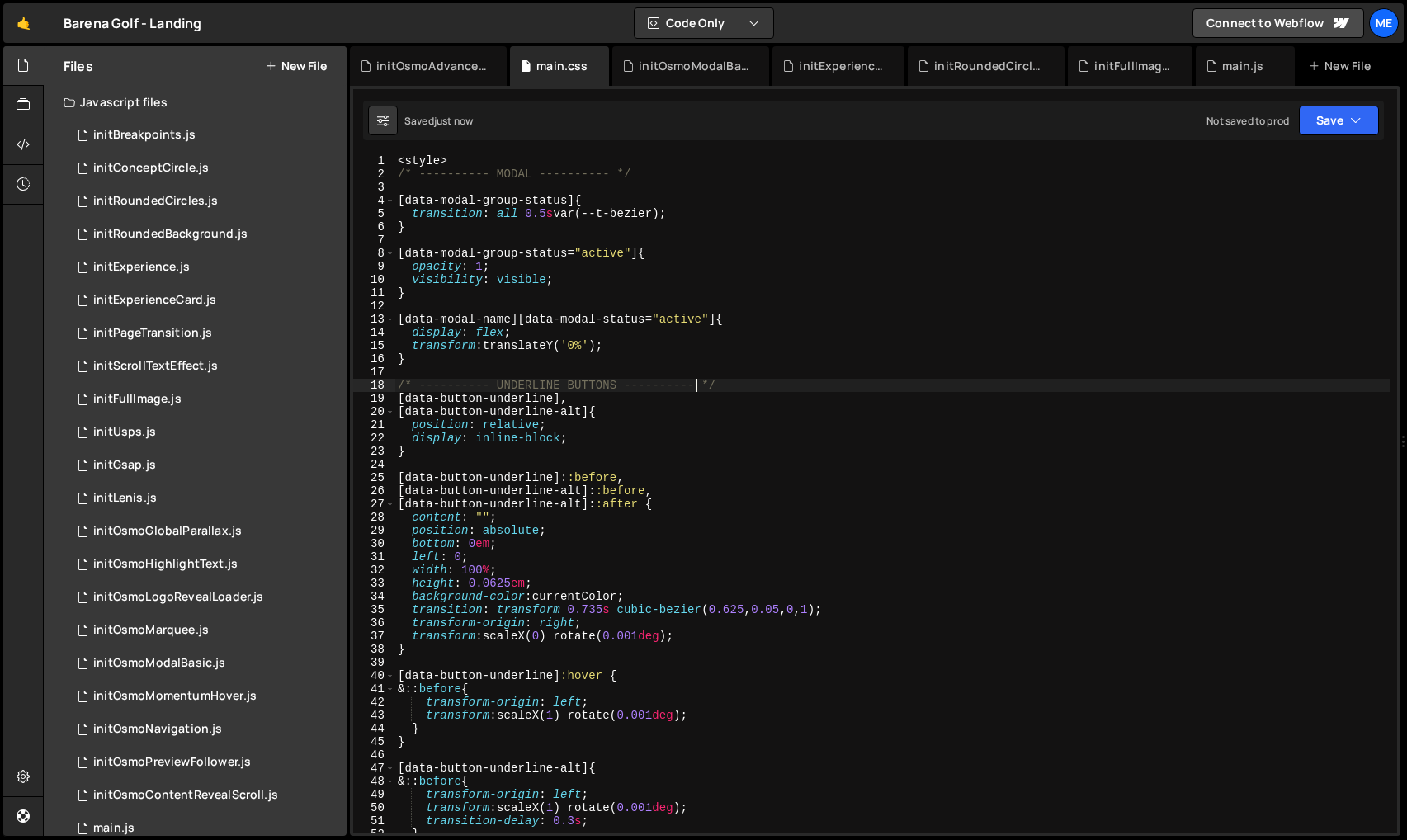
click at [699, 391] on div "< style > /* ---------- MODAL ---------- */ [ data-modal-group-status ] { trans…" at bounding box center [892, 506] width 996 height 704
type textarea "/* ---------- UNDERLINE BUTTONS ---------- */"
click at [746, 389] on div "< style > /* ---------- MODAL ---------- */ [ data-modal-group-status ] { trans…" at bounding box center [892, 506] width 996 height 704
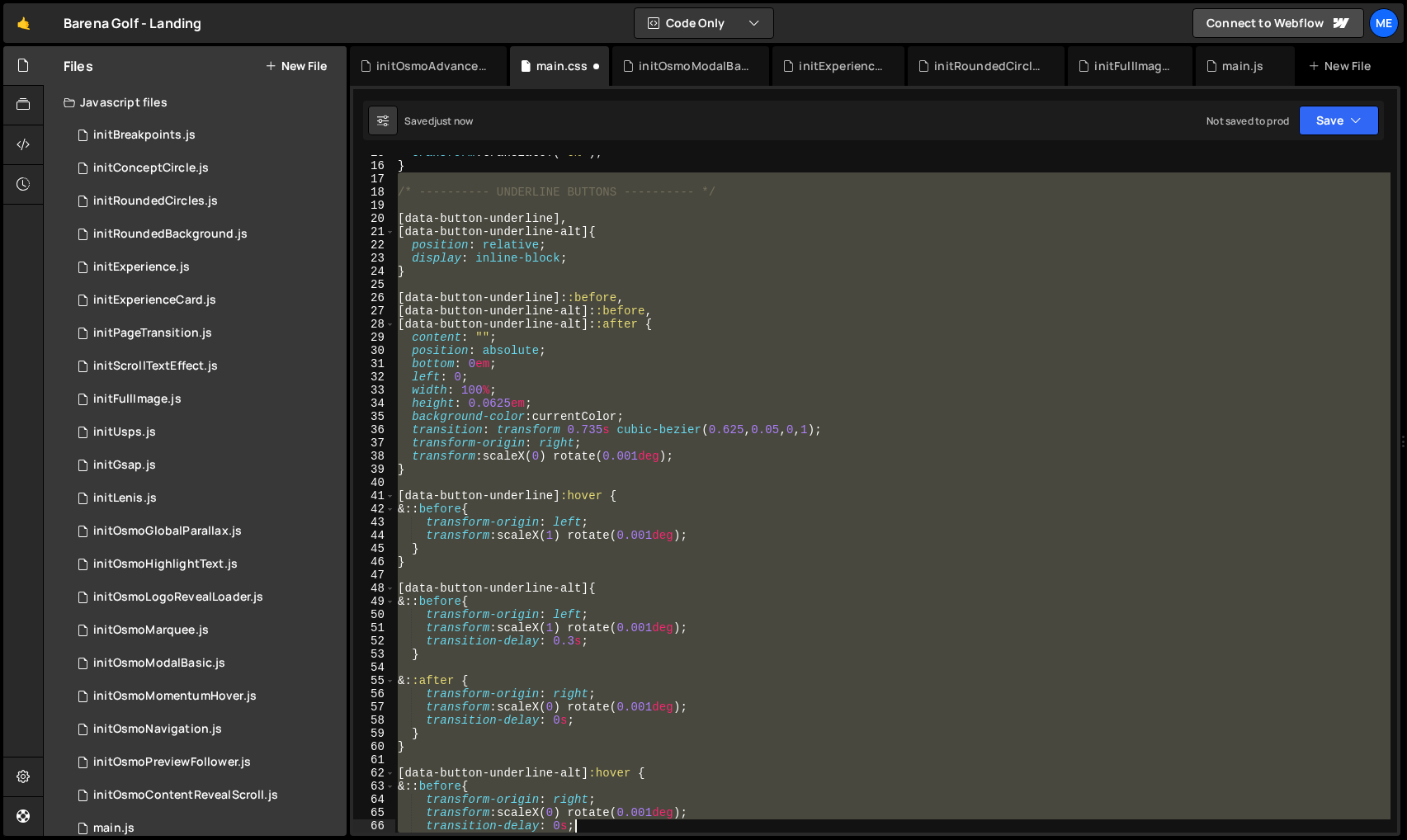
scroll to position [339, 0]
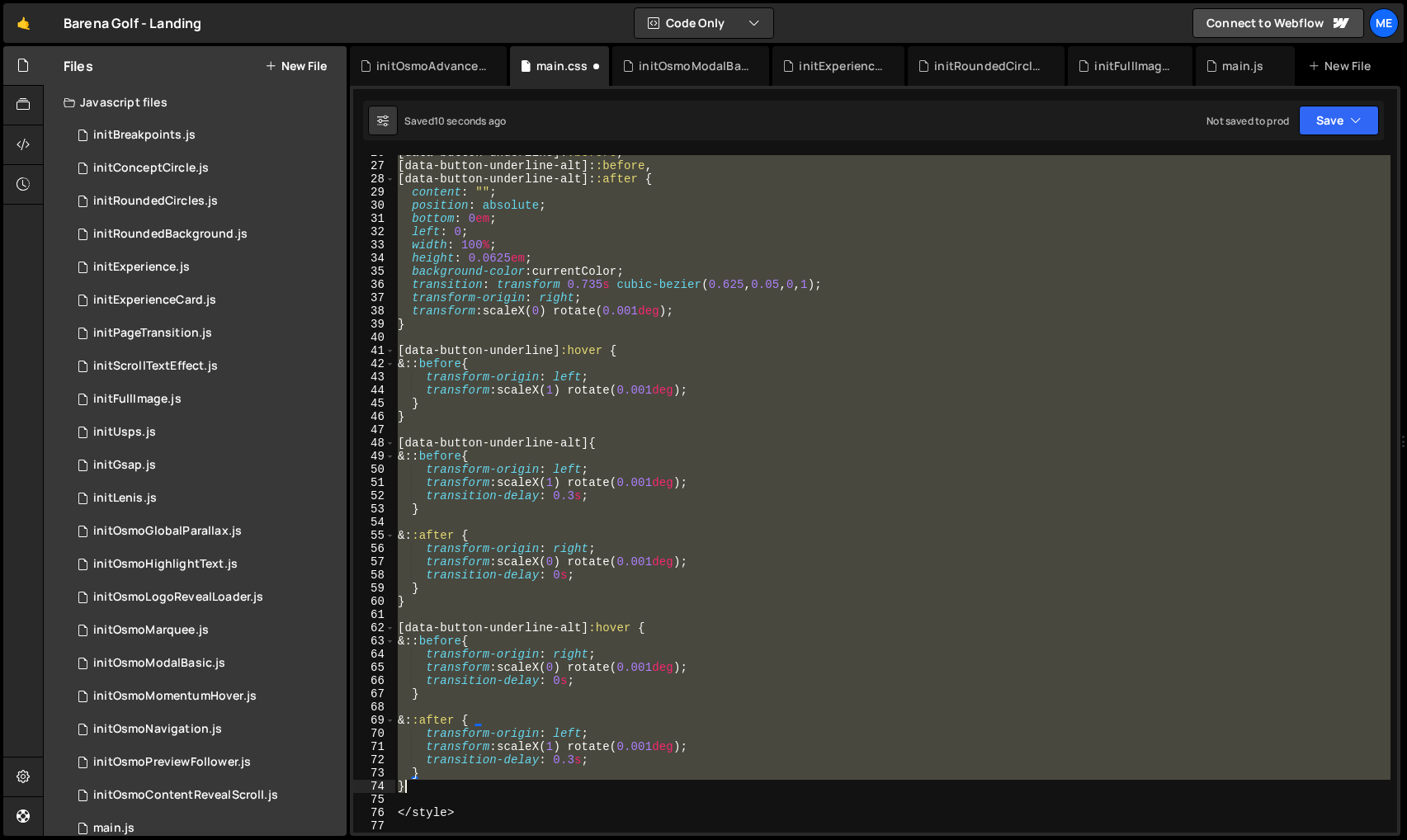
drag, startPoint x: 450, startPoint y: 371, endPoint x: 679, endPoint y: 789, distance: 476.6
click at [679, 786] on div "[ data-button-underline ]: :before , [ data-button-underline-alt ]: :before , […" at bounding box center [892, 498] width 996 height 704
type textarea "} }"
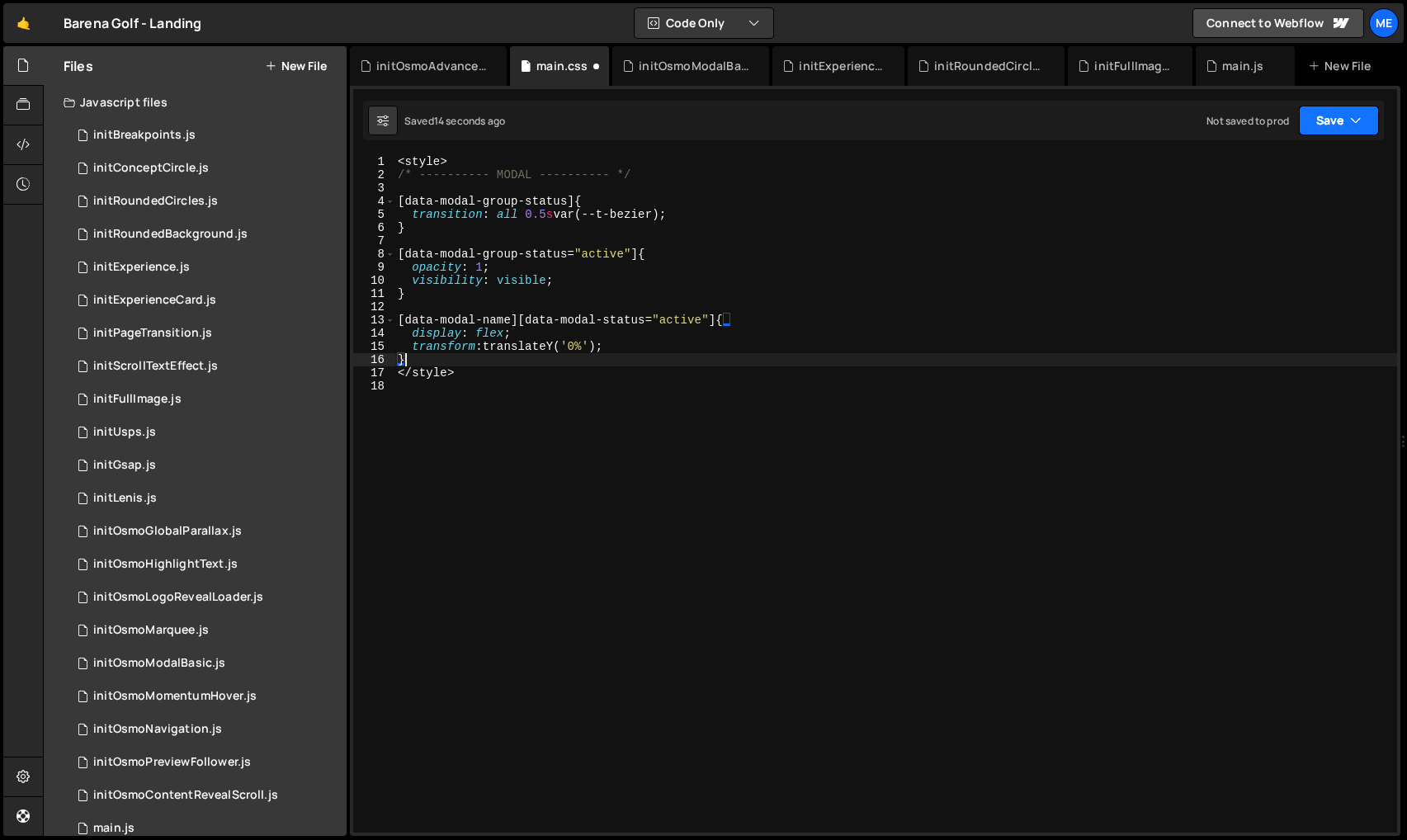
click at [1335, 116] on button "Save" at bounding box center [1339, 120] width 80 height 30
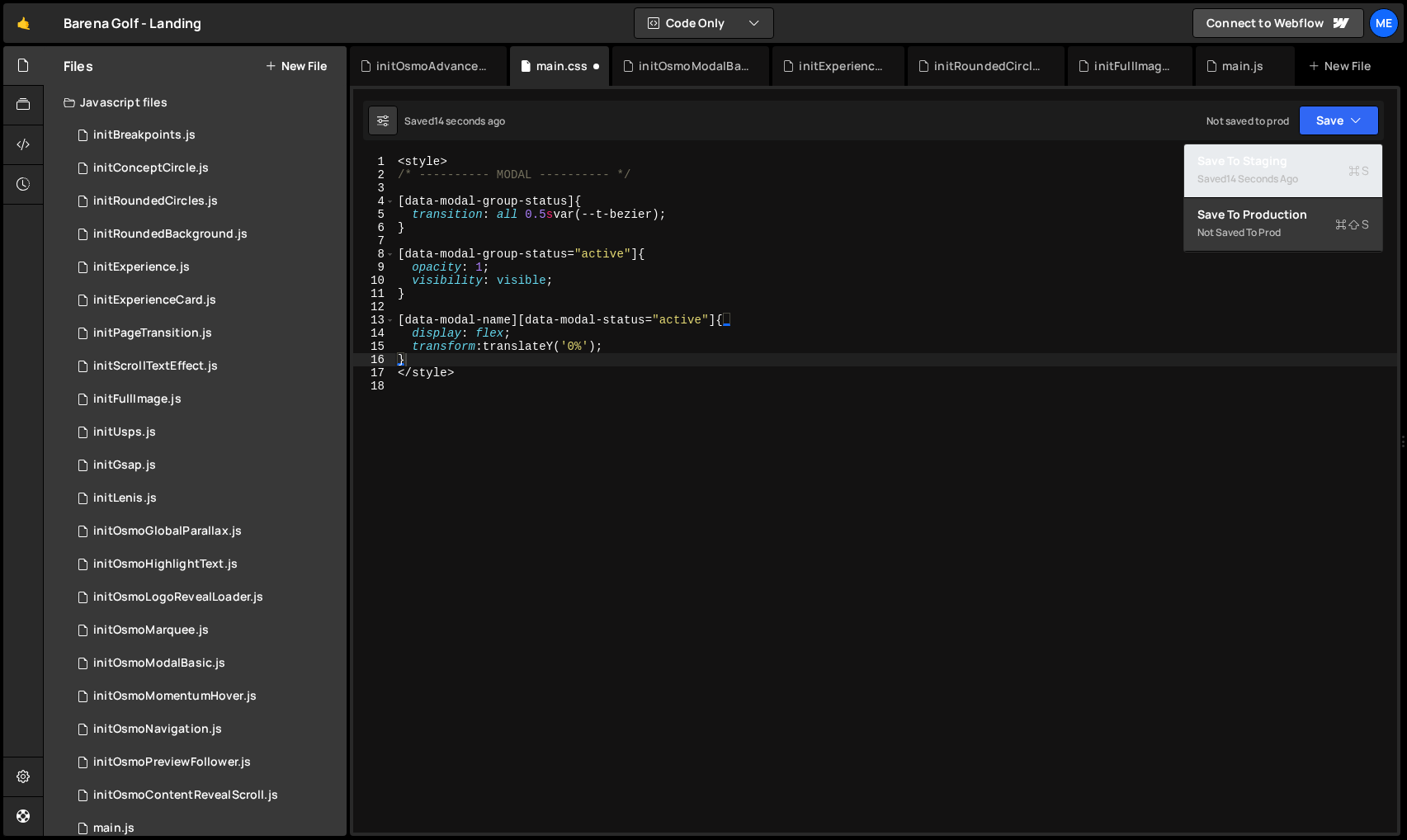
click at [1278, 176] on div "14 seconds ago" at bounding box center [1262, 179] width 72 height 14
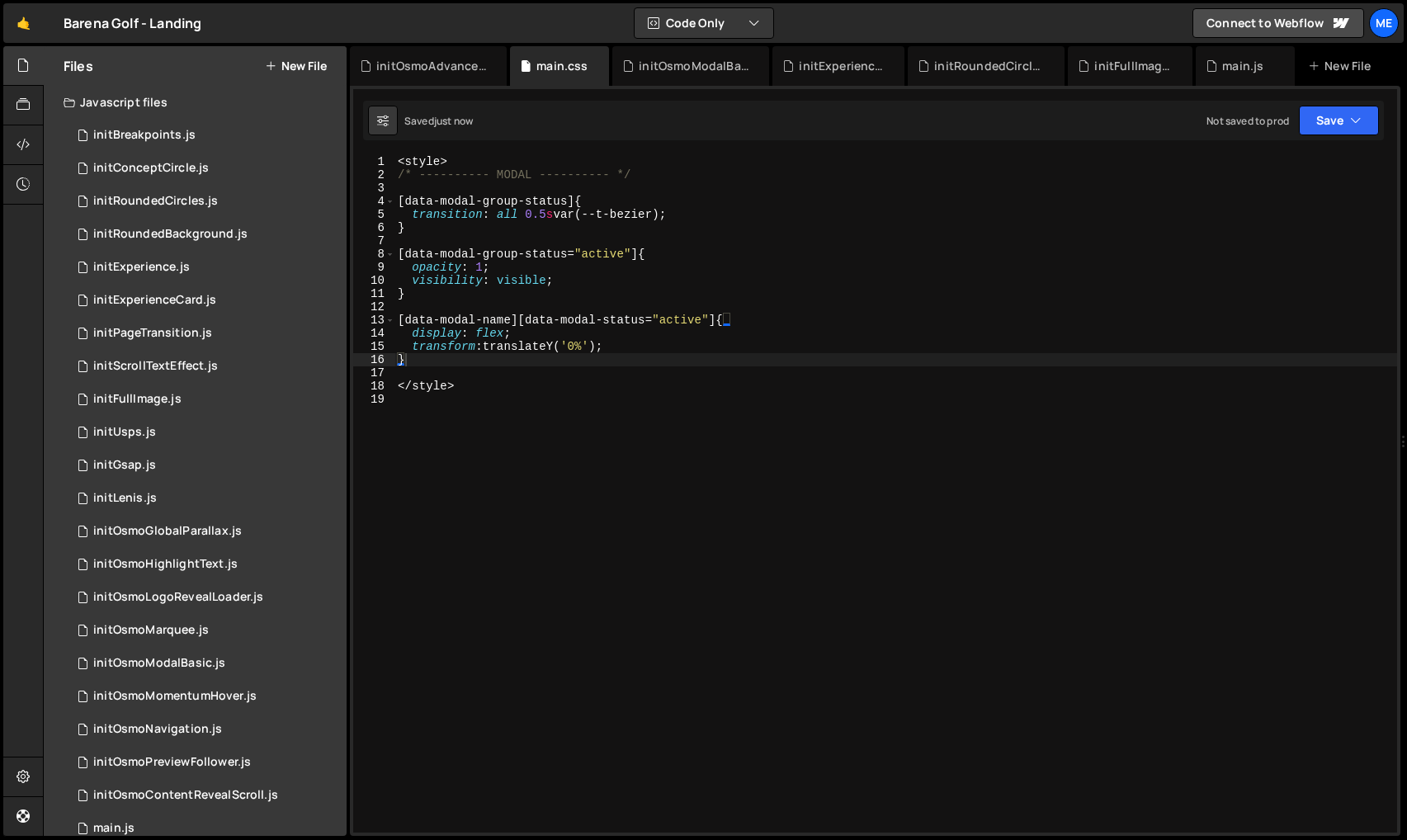
type textarea "opacity: 1;"
click at [927, 263] on div "< style > /* ---------- MODAL ---------- */ [ data-modal-group-status ] { trans…" at bounding box center [895, 507] width 1002 height 704
click at [471, 404] on div "< style > /* ---------- MODAL ---------- */ [ data-modal-group-status ] { trans…" at bounding box center [895, 507] width 1002 height 704
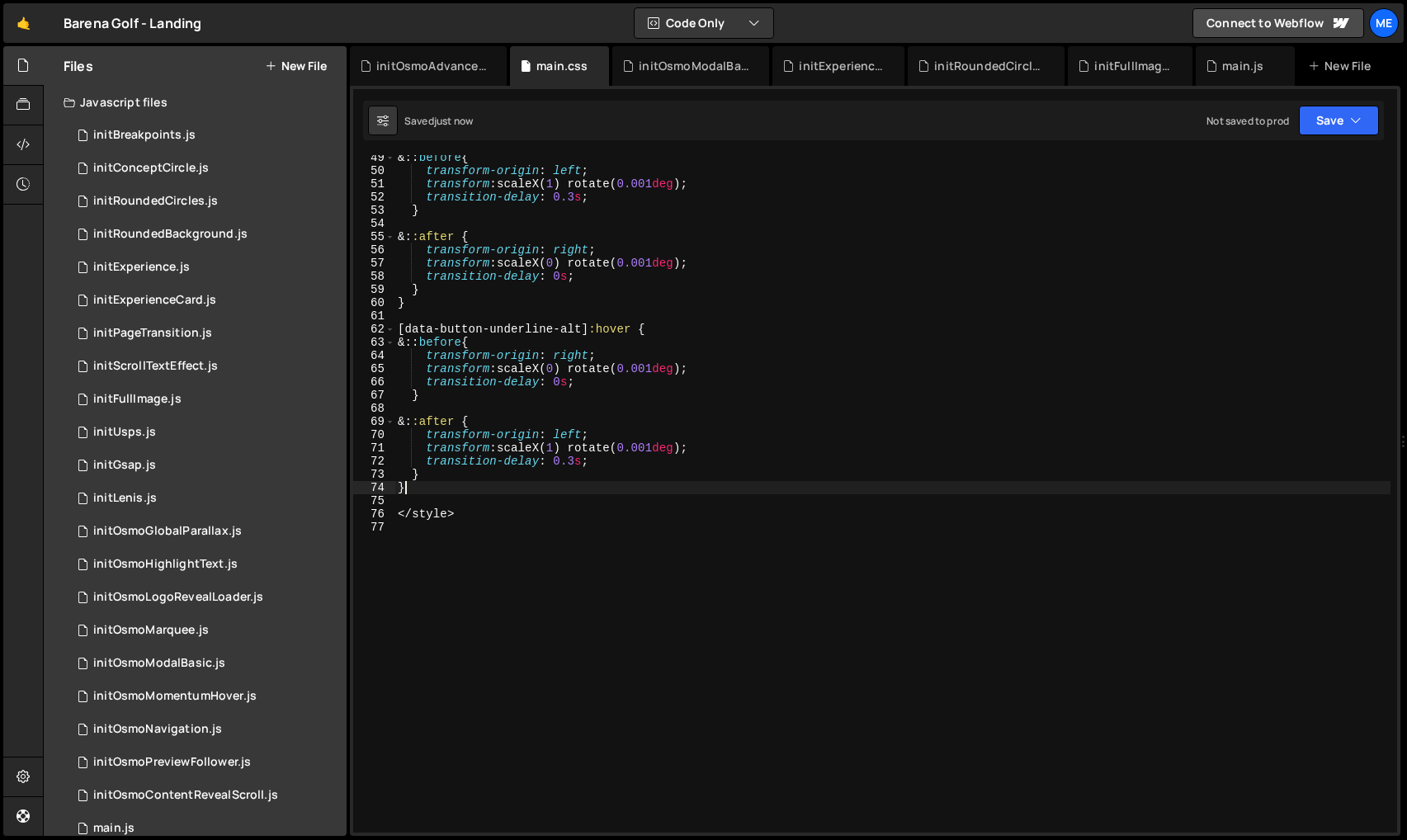
scroll to position [565, 0]
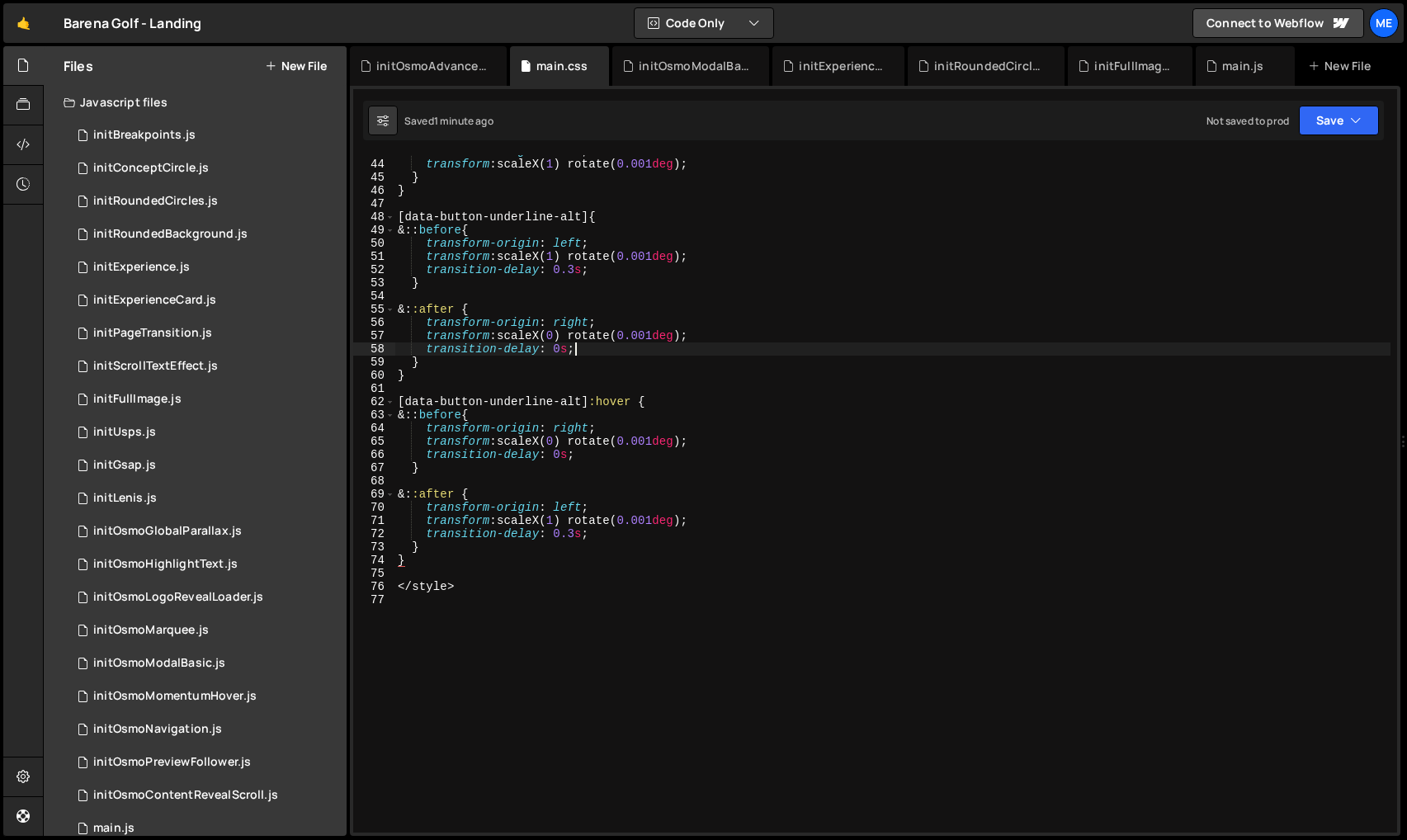
click at [791, 348] on div "transform-origin : left ; transform : scaleX( 1 ) rotate( 0.001 deg ) ; } } [ d…" at bounding box center [892, 497] width 996 height 704
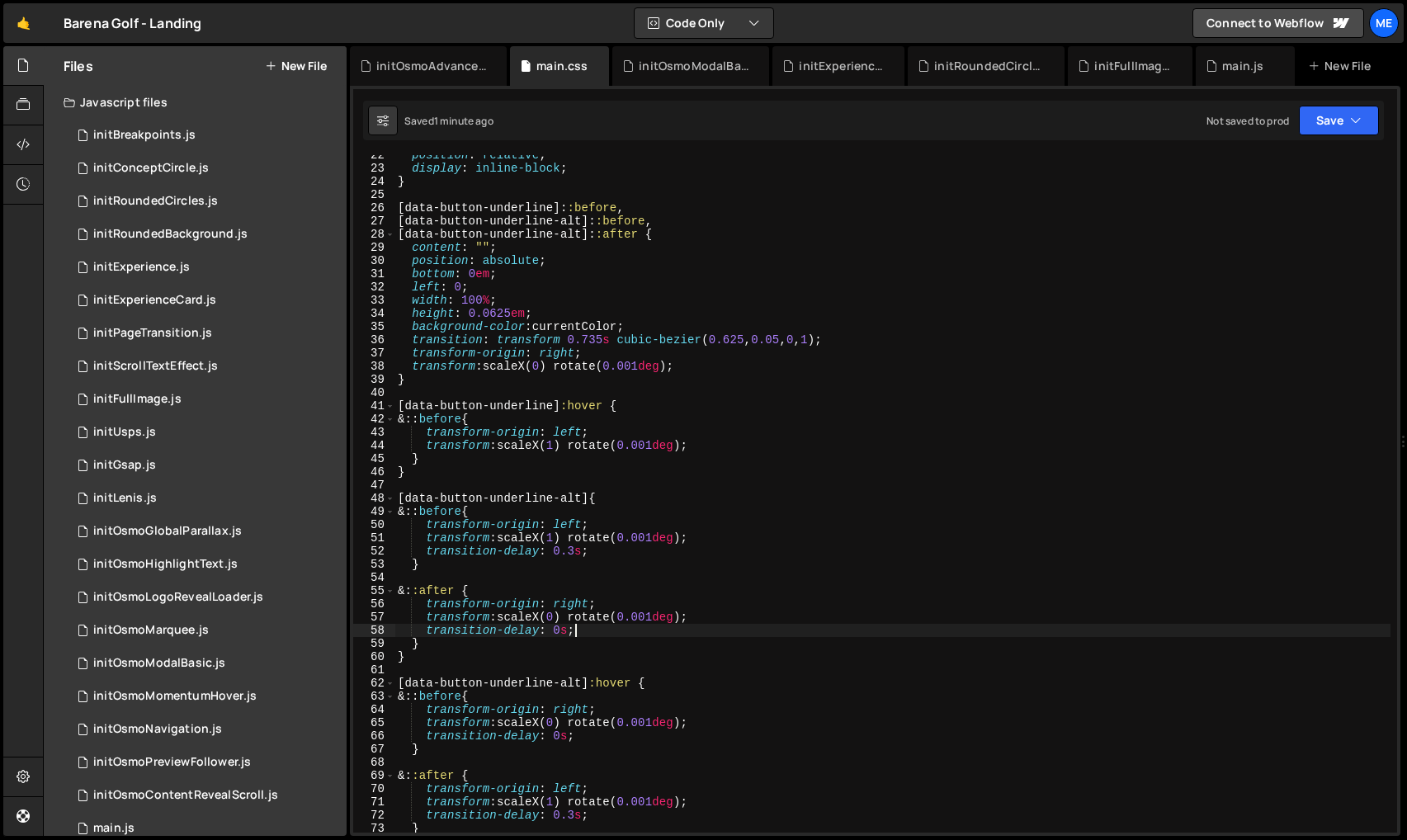
scroll to position [273, 0]
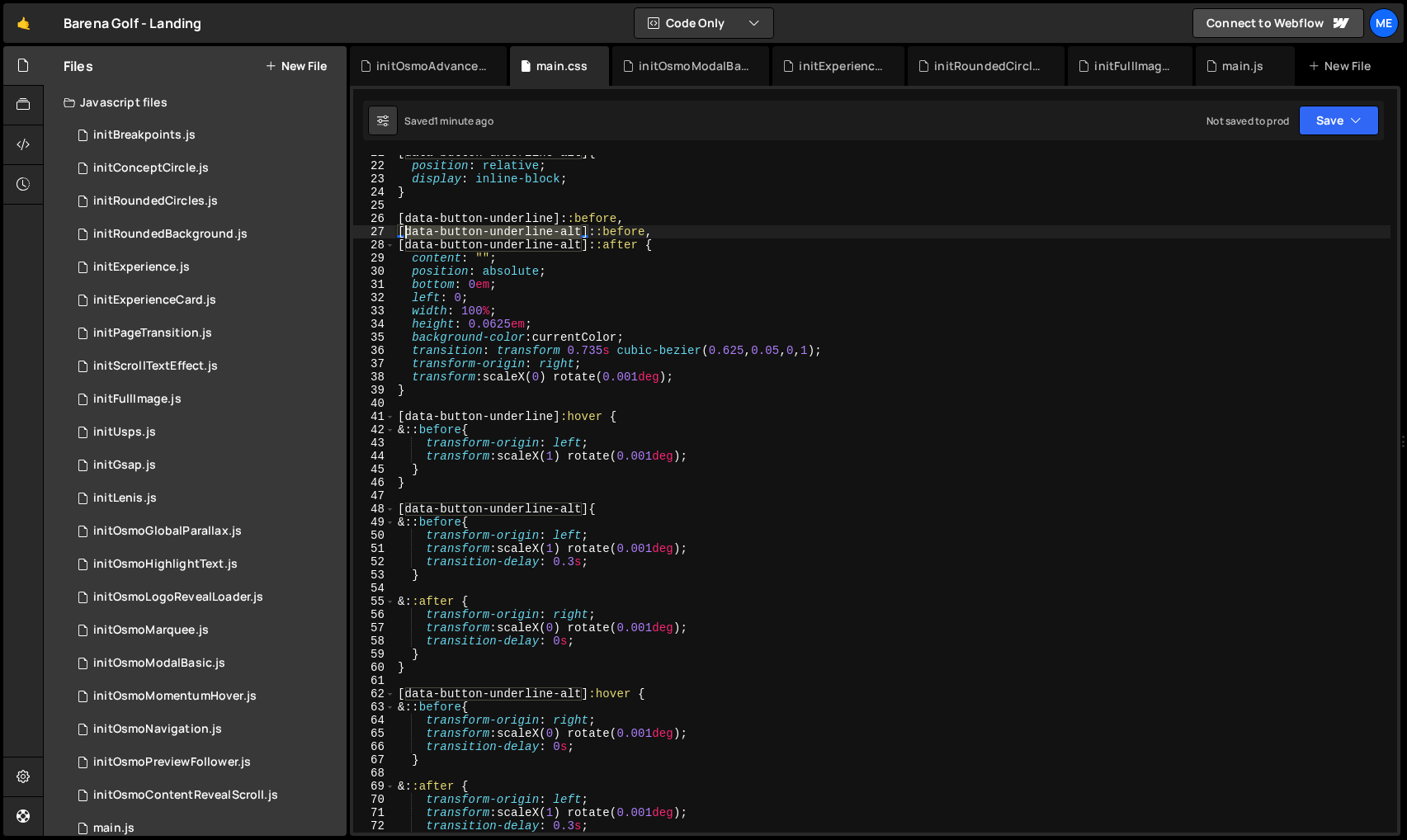
drag, startPoint x: 584, startPoint y: 233, endPoint x: 406, endPoint y: 232, distance: 178.0
click at [406, 232] on div "[ data-button-underline-alt ] { position : relative ; display : inline-block ; …" at bounding box center [892, 498] width 996 height 704
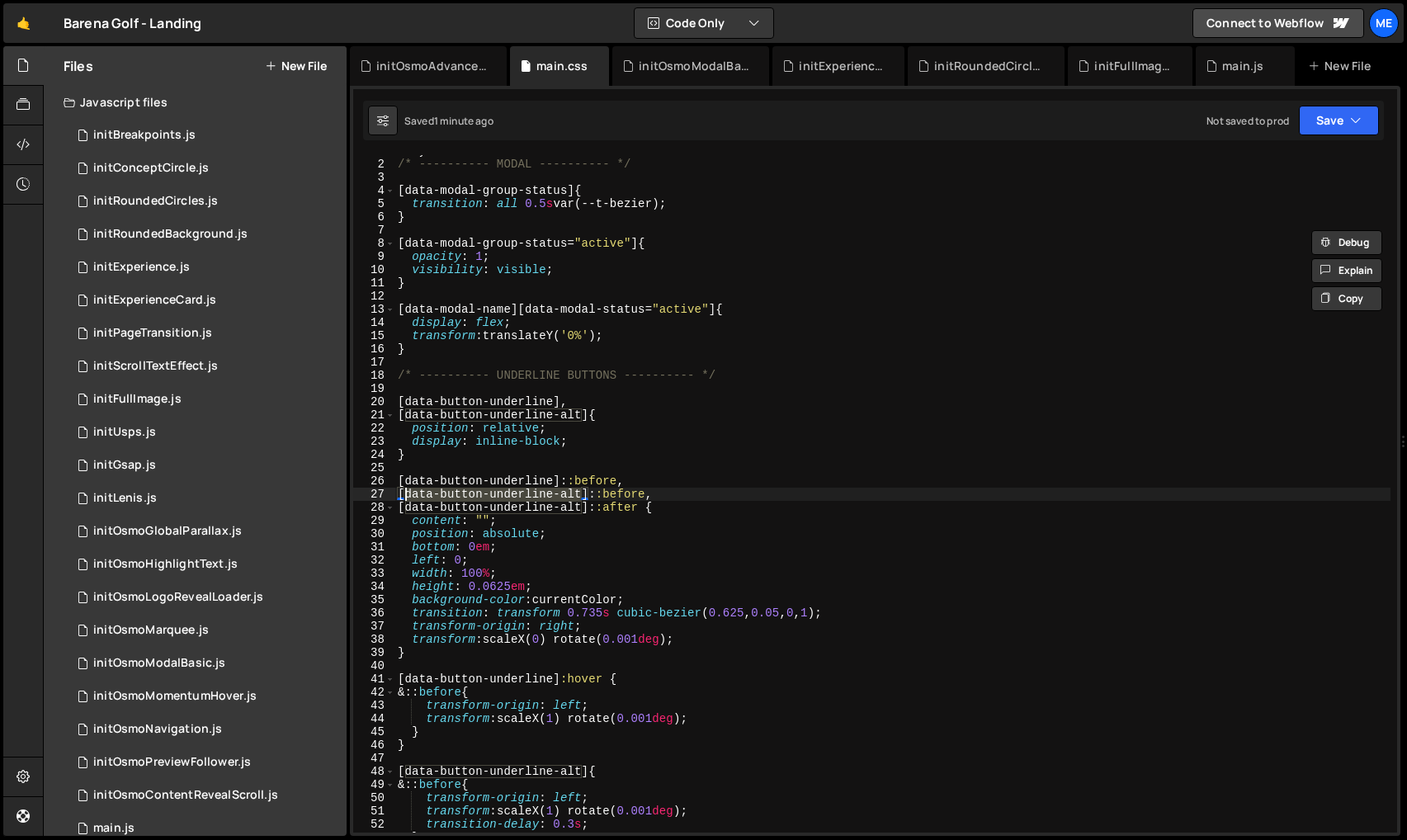
scroll to position [0, 0]
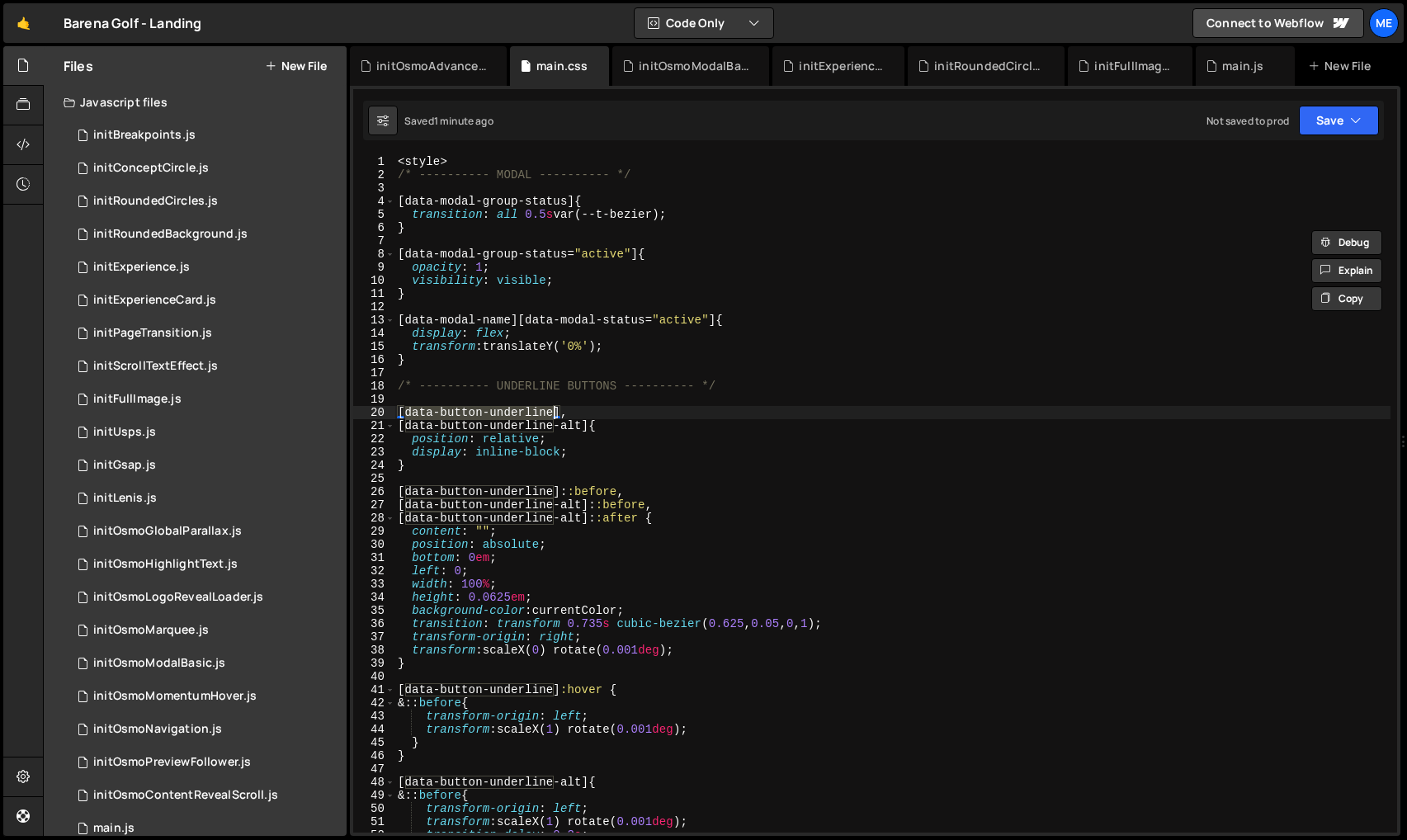
drag, startPoint x: 406, startPoint y: 413, endPoint x: 551, endPoint y: 411, distance: 145.0
click at [553, 411] on div "< style > /* ---------- MODAL ---------- */ [ data-modal-group-status ] { trans…" at bounding box center [892, 507] width 996 height 704
type textarea "[data-button-underline],"
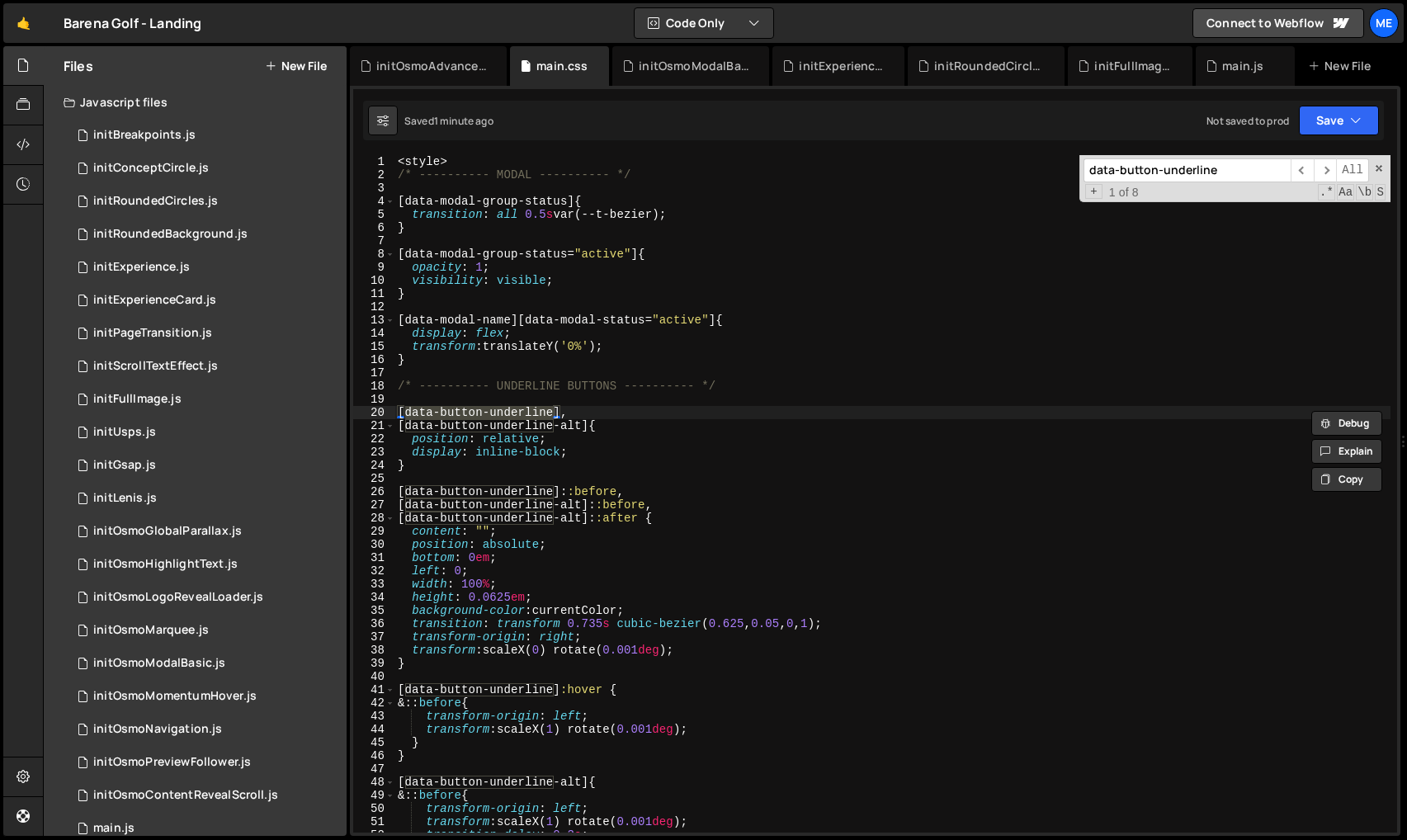
click at [1097, 190] on span "+" at bounding box center [1094, 191] width 18 height 15
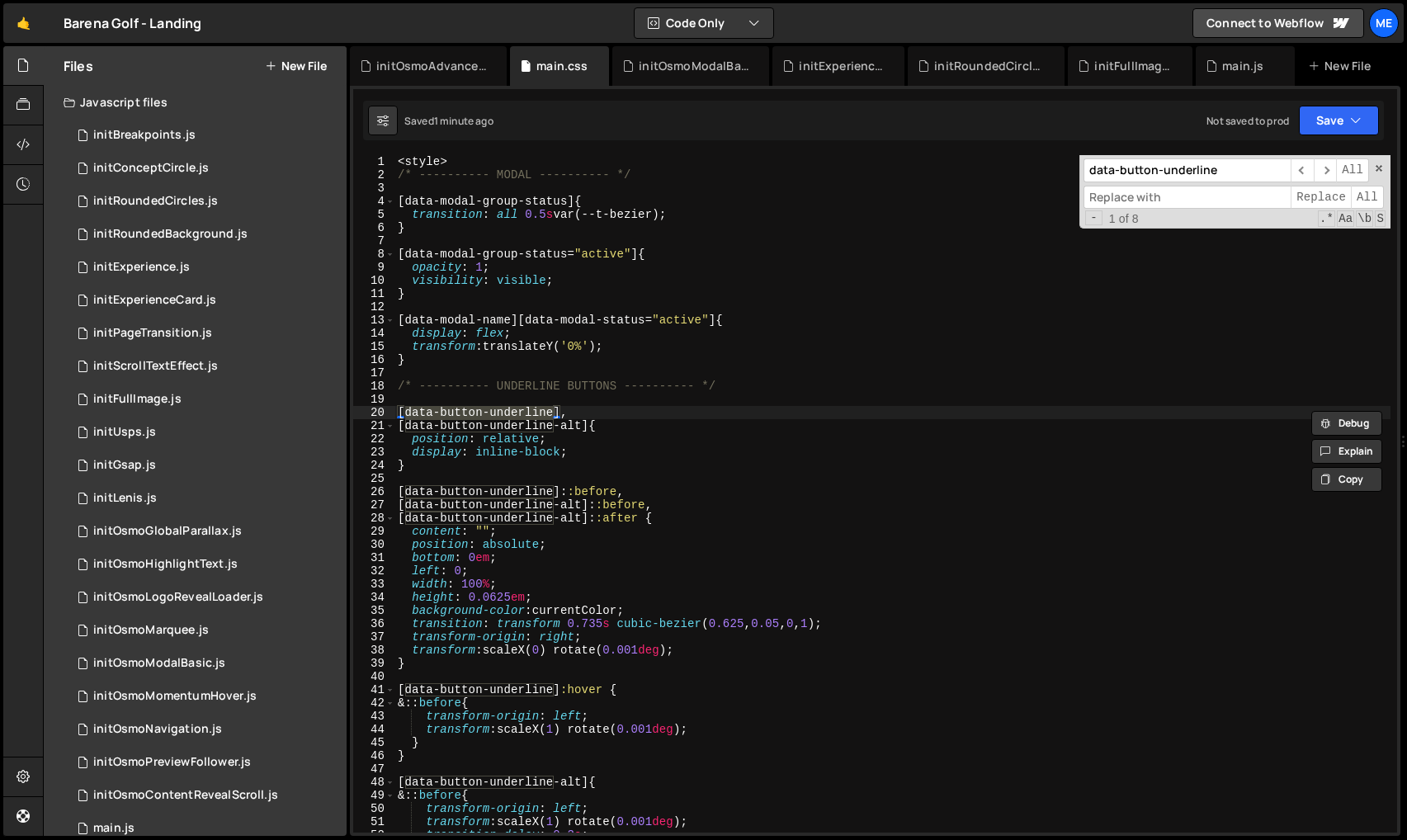
click at [1139, 201] on input at bounding box center [1188, 197] width 207 height 24
paste input "data-button-underline"
drag, startPoint x: 1122, startPoint y: 200, endPoint x: 1160, endPoint y: 200, distance: 38.0
click at [1160, 200] on input "data-button-underline" at bounding box center [1188, 197] width 207 height 24
click at [1189, 197] on input "data-underline" at bounding box center [1188, 197] width 207 height 24
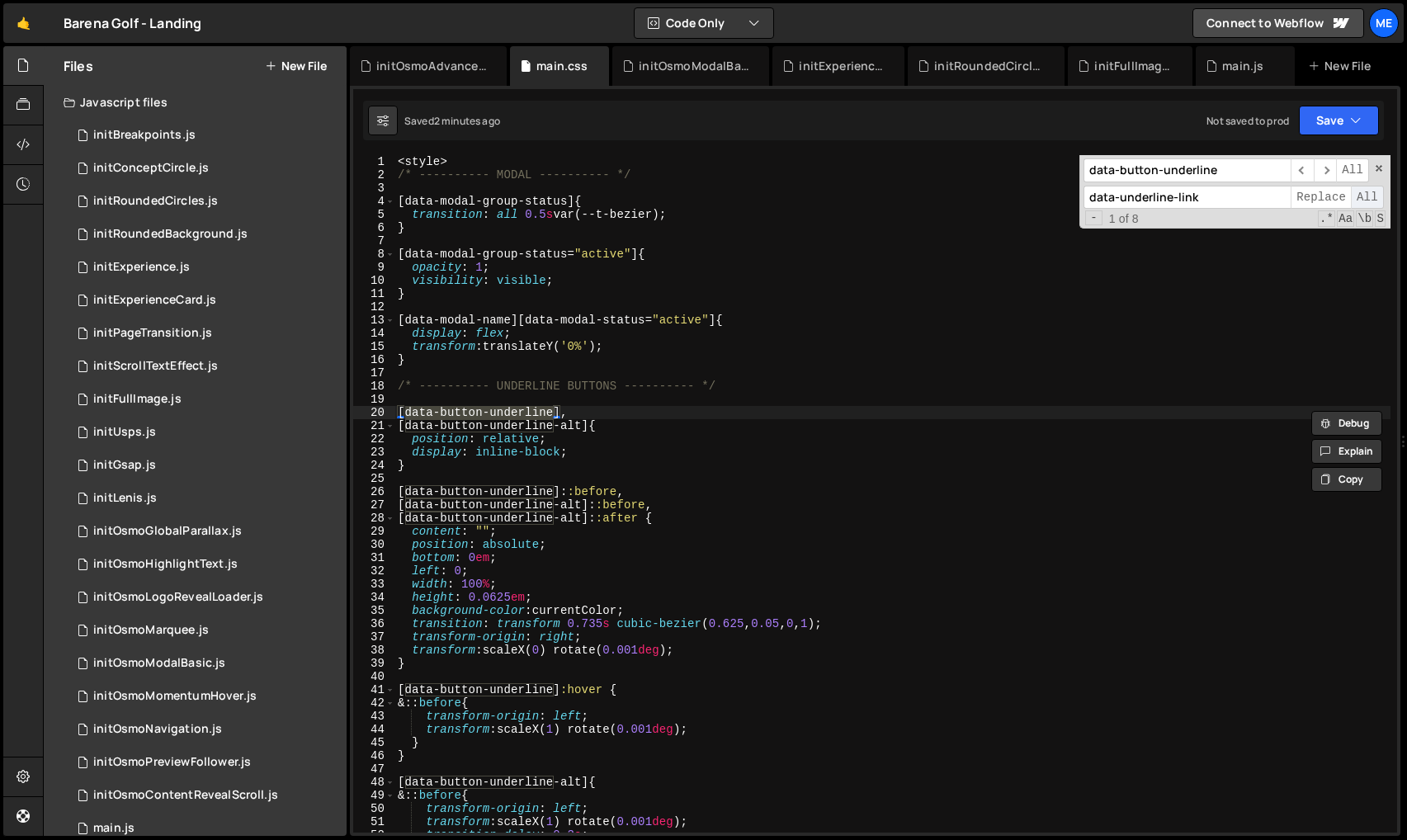
type input "data-underline-link"
click at [1360, 195] on span "All" at bounding box center [1368, 197] width 33 height 24
type textarea "display: inline-block;"
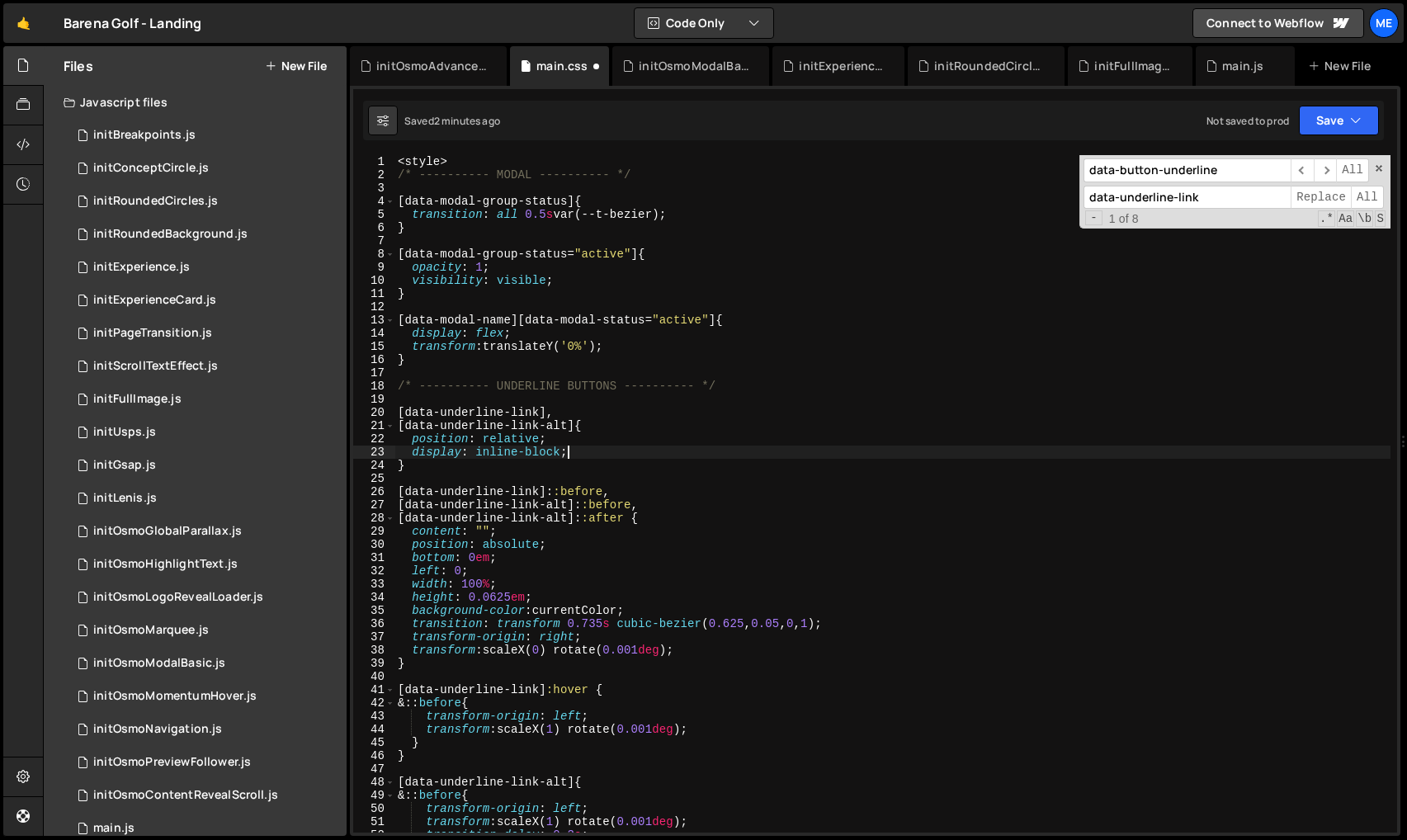
click at [810, 456] on div "< style > /* ---------- MODAL ---------- */ [ data-modal-group-status ] { trans…" at bounding box center [892, 507] width 996 height 704
click at [1373, 166] on div "data-button-underline ​ ​ All data-underline-link Replace All - 1 of 8 .* Aa \b…" at bounding box center [1235, 192] width 311 height 74
click at [1376, 165] on span at bounding box center [1379, 168] width 11 height 11
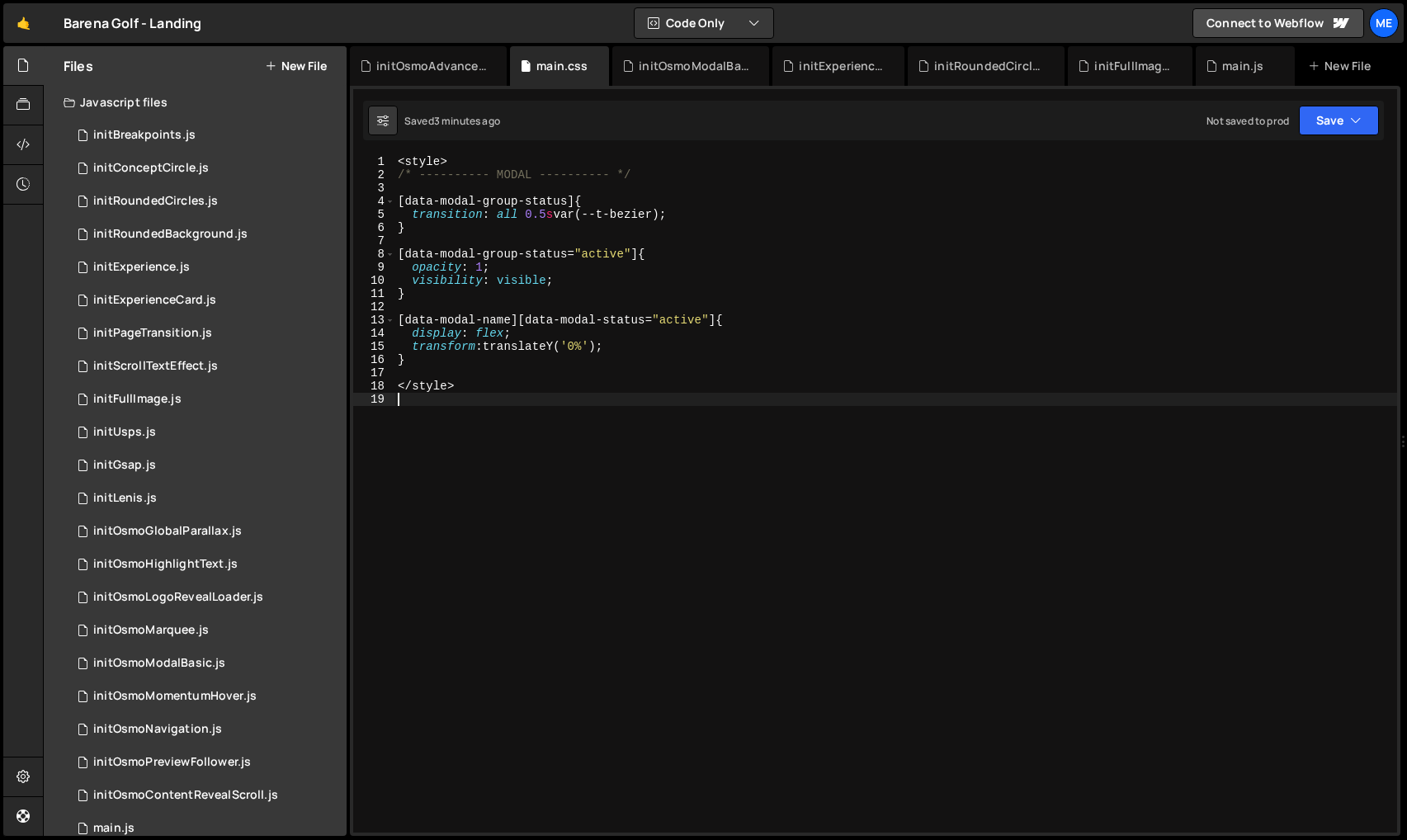
drag, startPoint x: 642, startPoint y: 441, endPoint x: 591, endPoint y: 415, distance: 57.2
click at [632, 435] on div "< style > /* ---------- MODAL ---------- */ [ data-modal-group-status ] { trans…" at bounding box center [895, 507] width 1002 height 704
click at [523, 364] on div "< style > /* ---------- MODAL ---------- */ [ data-modal-group-status ] { trans…" at bounding box center [895, 507] width 1002 height 704
type textarea "}"
paste textarea "data-underline-link"
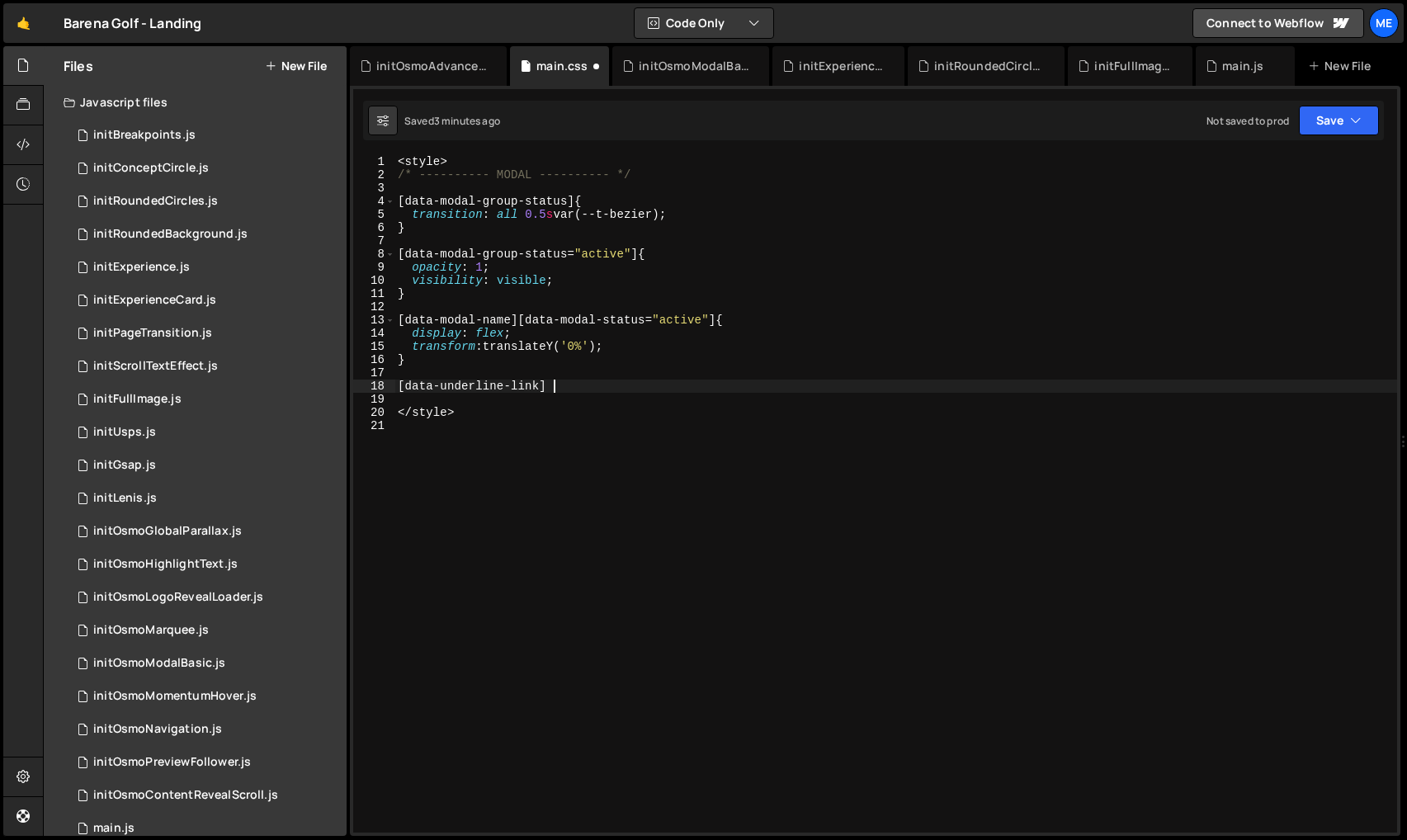
type textarea "[data-underline-link] {}"
type textarea "[data-underline-link] {"
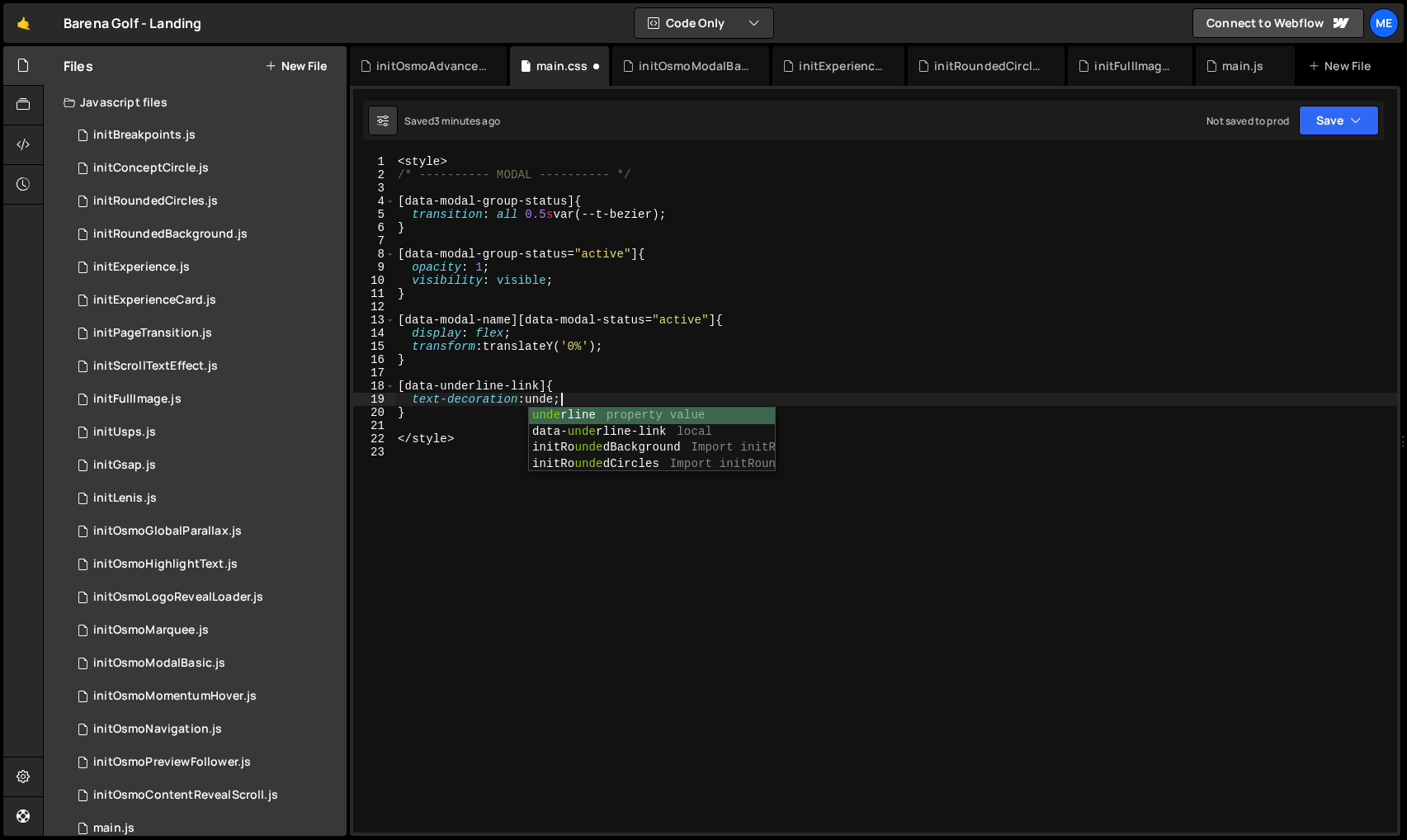
scroll to position [0, 11]
type textarea "text-decoration: underline;"
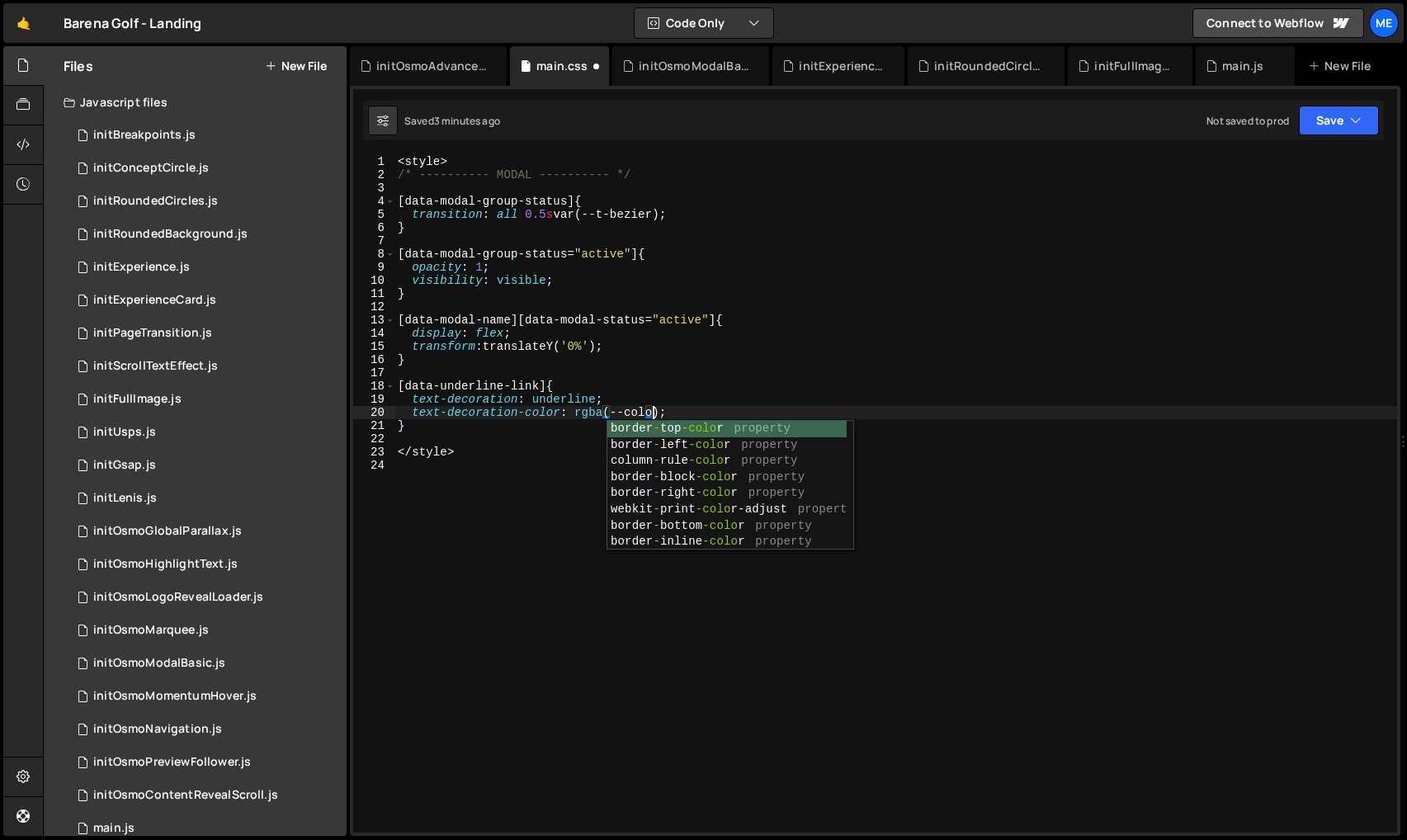
scroll to position [0, 18]
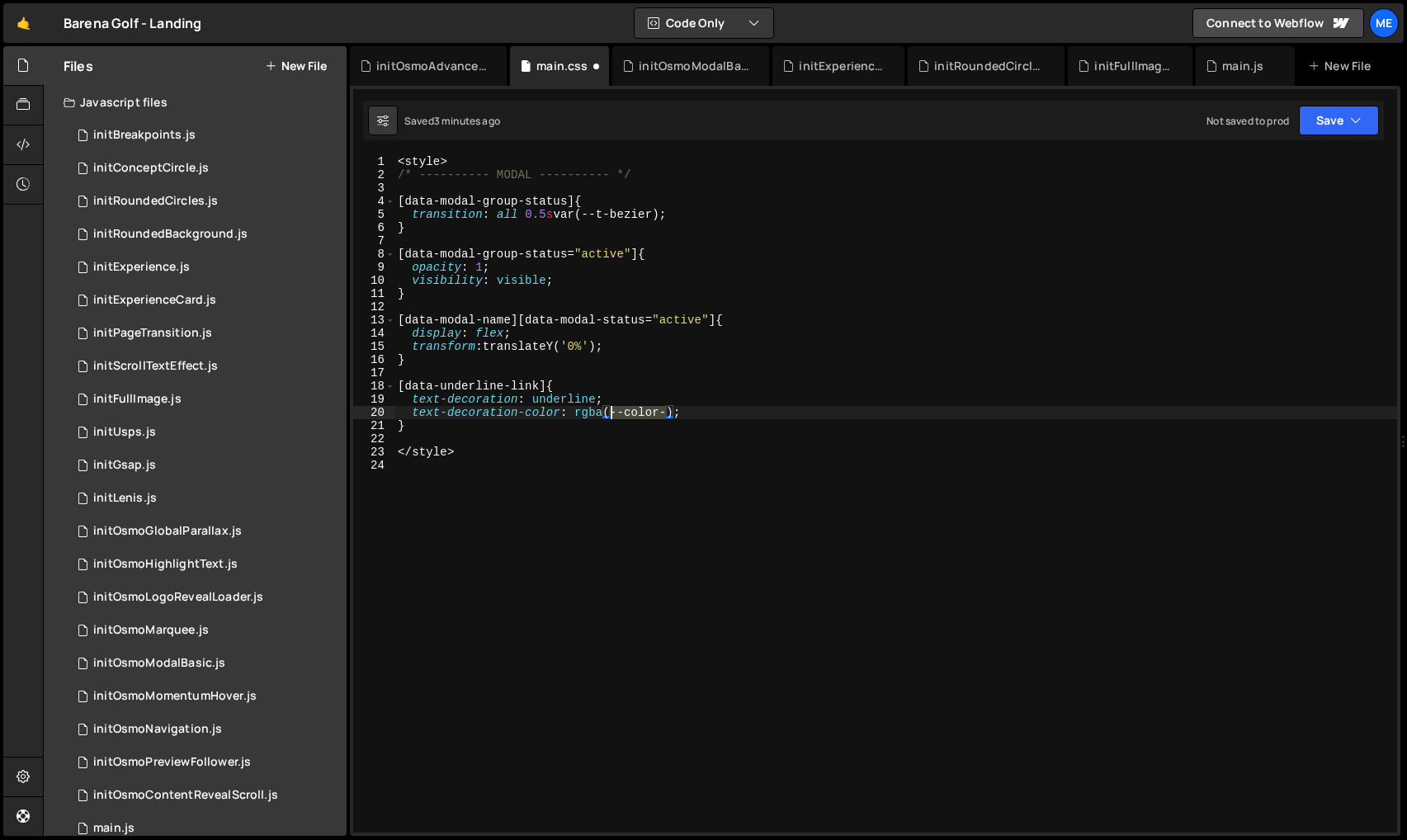
drag, startPoint x: 668, startPoint y: 411, endPoint x: 615, endPoint y: 411, distance: 53.0
click at [612, 409] on div "< style > /* ---------- MODAL ---------- */ [ data-modal-group-status ] { trans…" at bounding box center [895, 507] width 1002 height 704
paste textarea "-white"
type textarea "text-decoration-color: rgba(--color--white);"
click at [743, 407] on div "< style > /* ---------- MODAL ---------- */ [ data-modal-group-status ] { trans…" at bounding box center [895, 507] width 1002 height 704
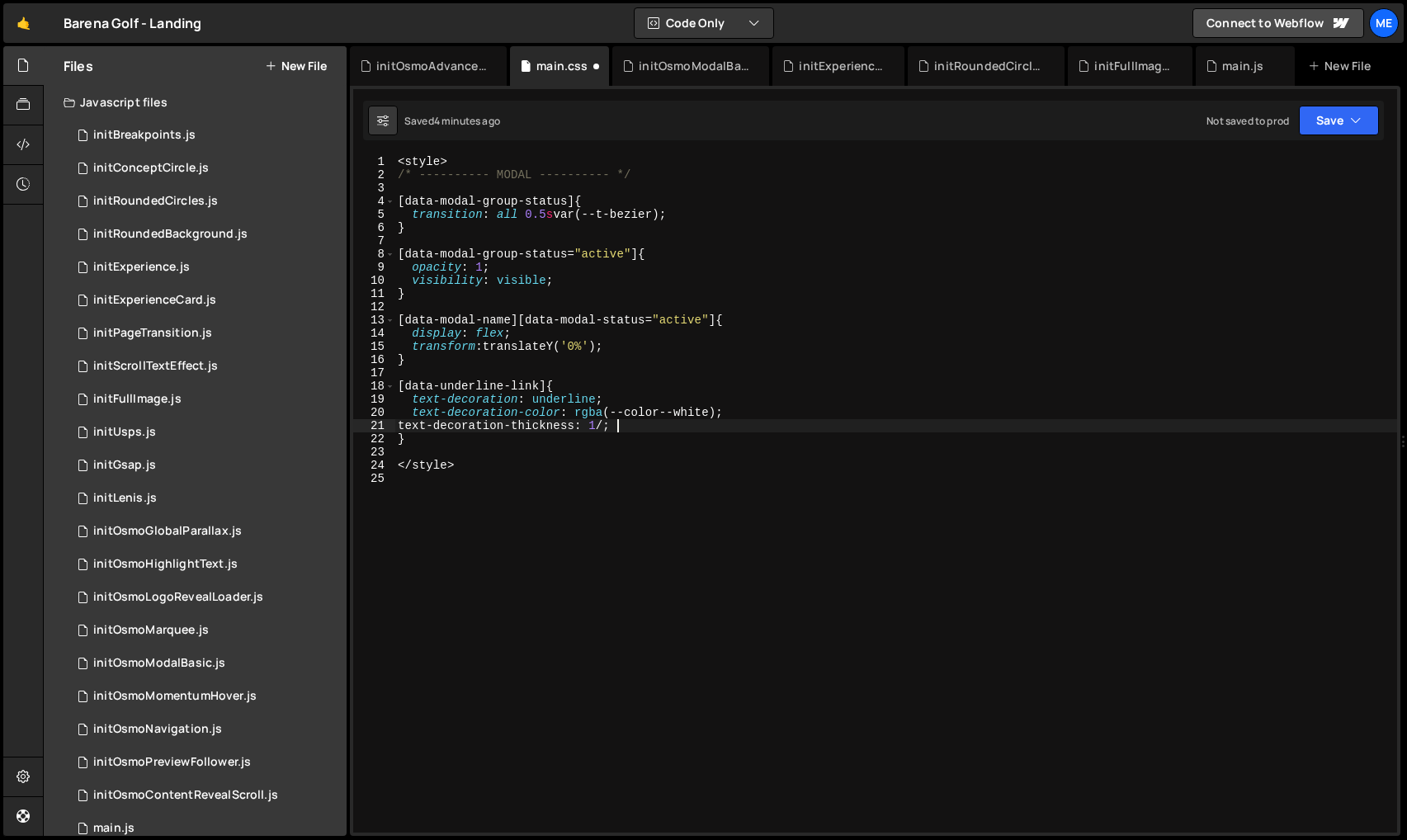
scroll to position [0, 15]
type textarea "text-decoration-thickness: 0.0625em;"
click at [754, 451] on div "< style > /* ---------- MODAL ---------- */ [ data-modal-group-status ] { trans…" at bounding box center [895, 507] width 1002 height 704
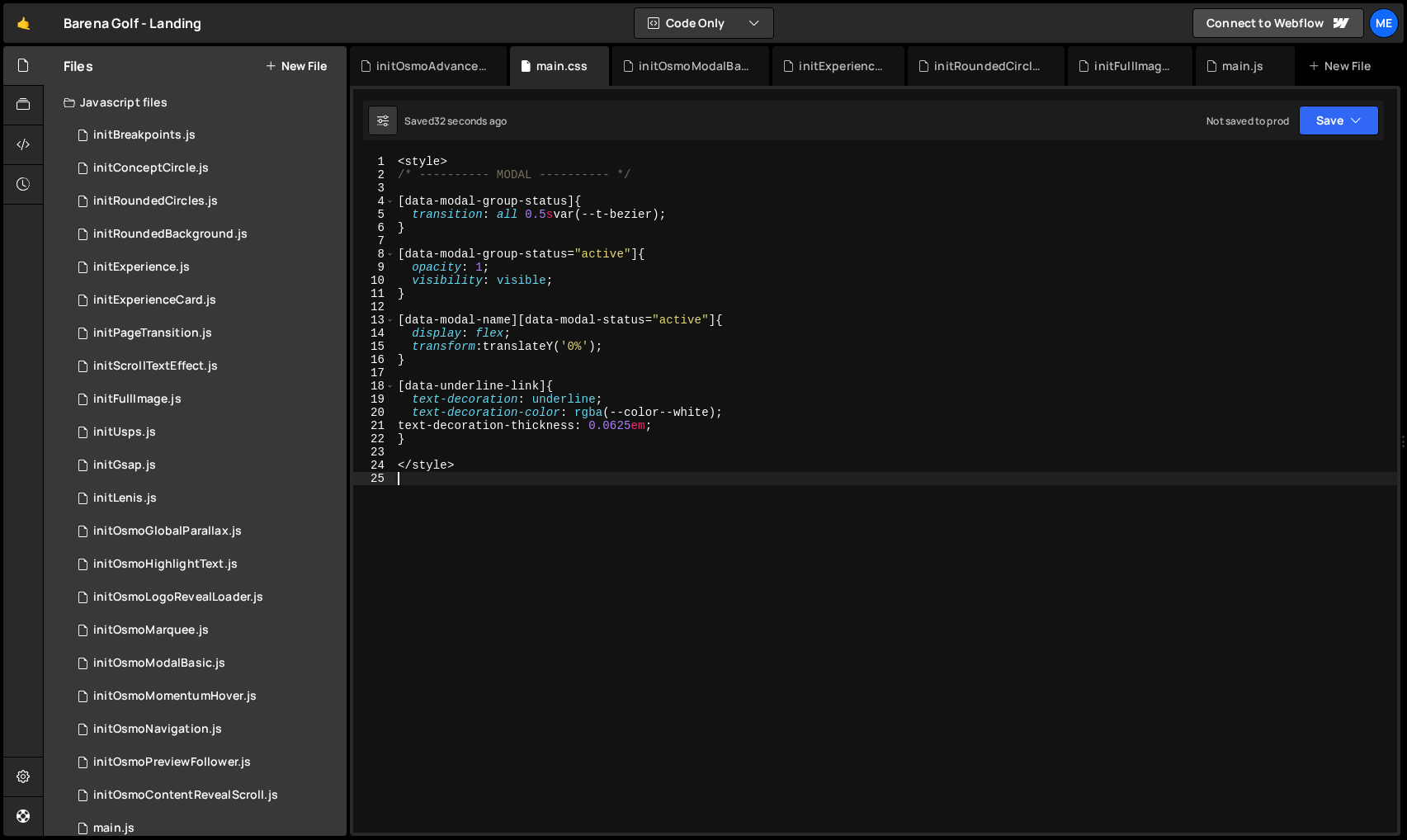
click at [753, 513] on div "< style > /* ---------- MODAL ---------- */ [ data-modal-group-status ] { trans…" at bounding box center [895, 507] width 1002 height 704
drag, startPoint x: 555, startPoint y: 391, endPoint x: 566, endPoint y: 391, distance: 11.0
click at [554, 391] on div "< style > /* ---------- MODAL ---------- */ [ data-modal-group-status ] { trans…" at bounding box center [895, 507] width 1002 height 704
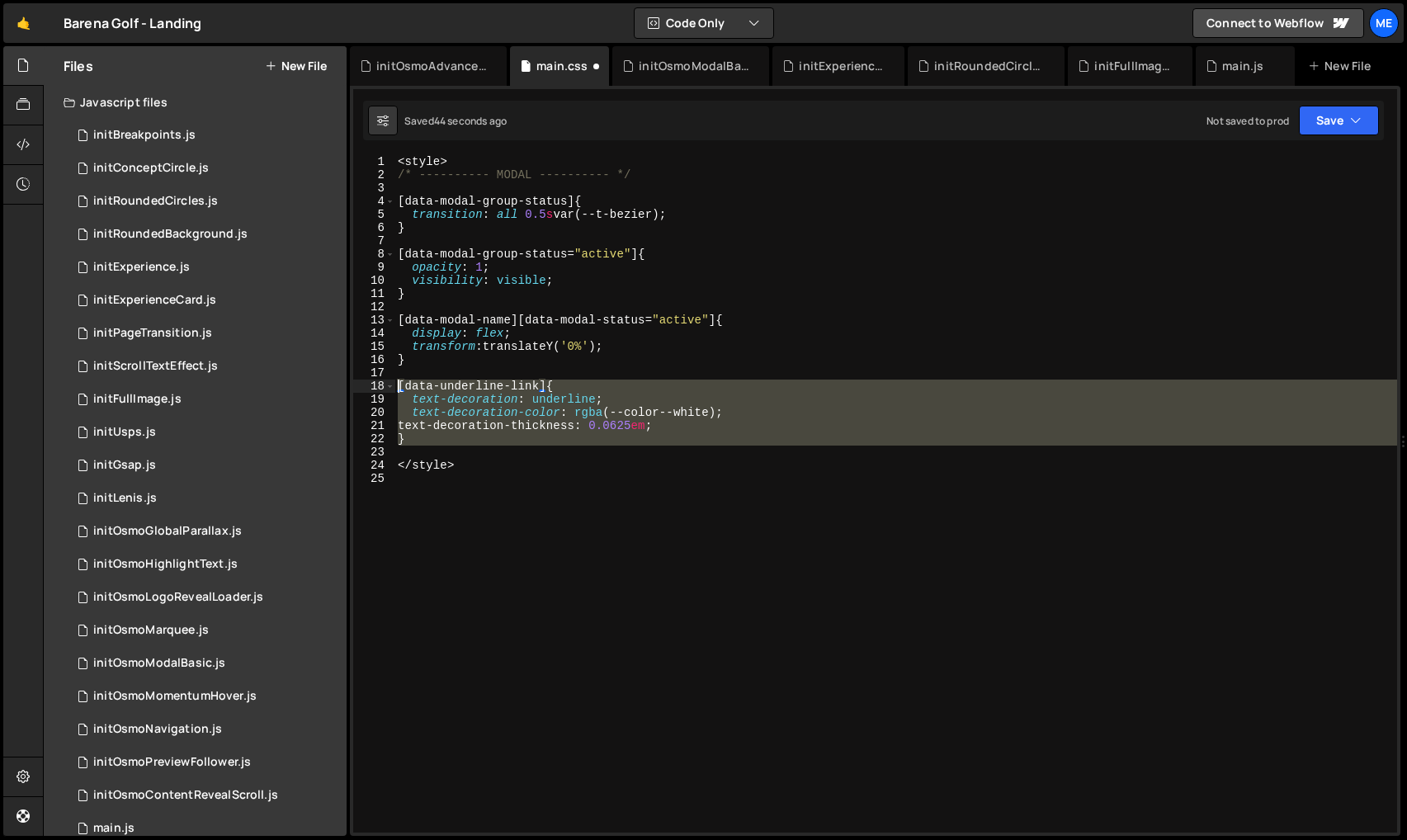
drag, startPoint x: 417, startPoint y: 448, endPoint x: 397, endPoint y: 385, distance: 66.1
click at [395, 384] on div "< style > /* ---------- MODAL ---------- */ [ data-modal-group-status ] { trans…" at bounding box center [895, 507] width 1002 height 704
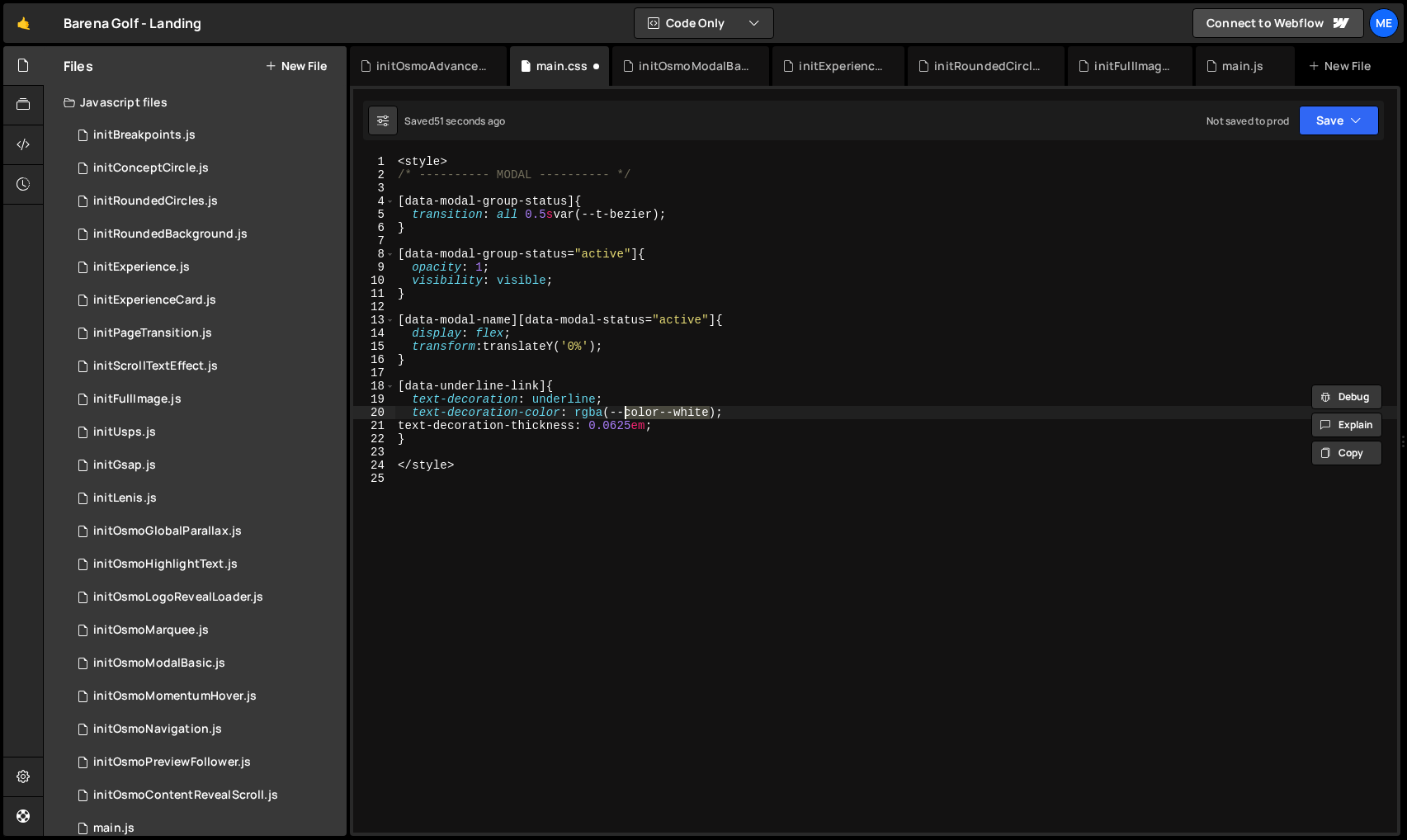
drag, startPoint x: 711, startPoint y: 413, endPoint x: 607, endPoint y: 413, distance: 104.0
click at [608, 413] on div "< style > /* ---------- MODAL ---------- */ [ data-modal-group-status ] { trans…" at bounding box center [895, 507] width 1002 height 704
drag, startPoint x: 575, startPoint y: 413, endPoint x: 719, endPoint y: 408, distance: 144.1
click at [719, 408] on div "< style > /* ---------- MODAL ---------- */ [ data-modal-group-status ] { trans…" at bounding box center [895, 507] width 1002 height 704
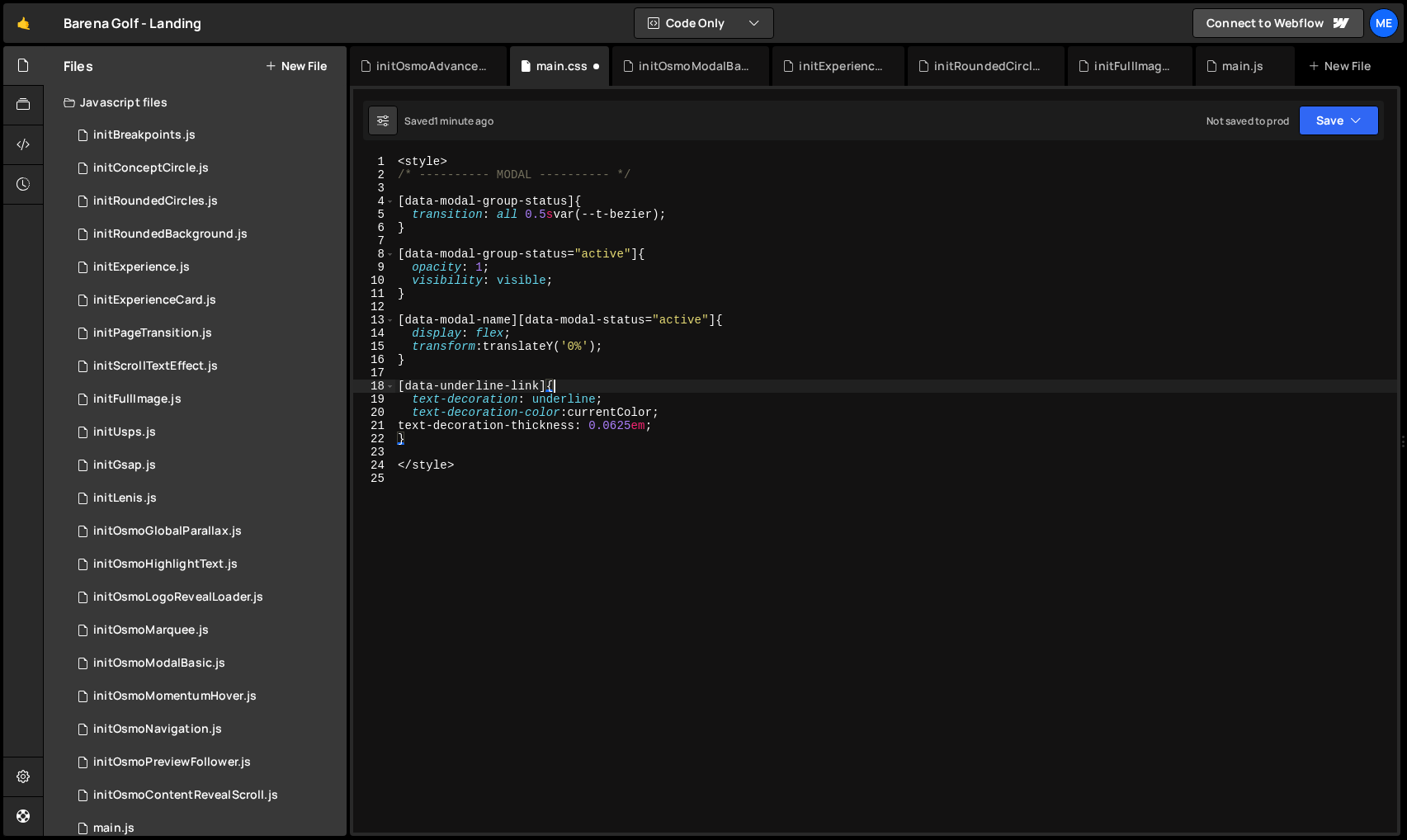
click at [601, 383] on div "< style > /* ---------- MODAL ---------- */ [ data-modal-group-status ] { trans…" at bounding box center [895, 507] width 1002 height 704
click at [454, 437] on div "< style > /* ---------- MODAL ---------- */ [ data-modal-group-status ] { trans…" at bounding box center [895, 507] width 1002 height 704
type textarea "}"
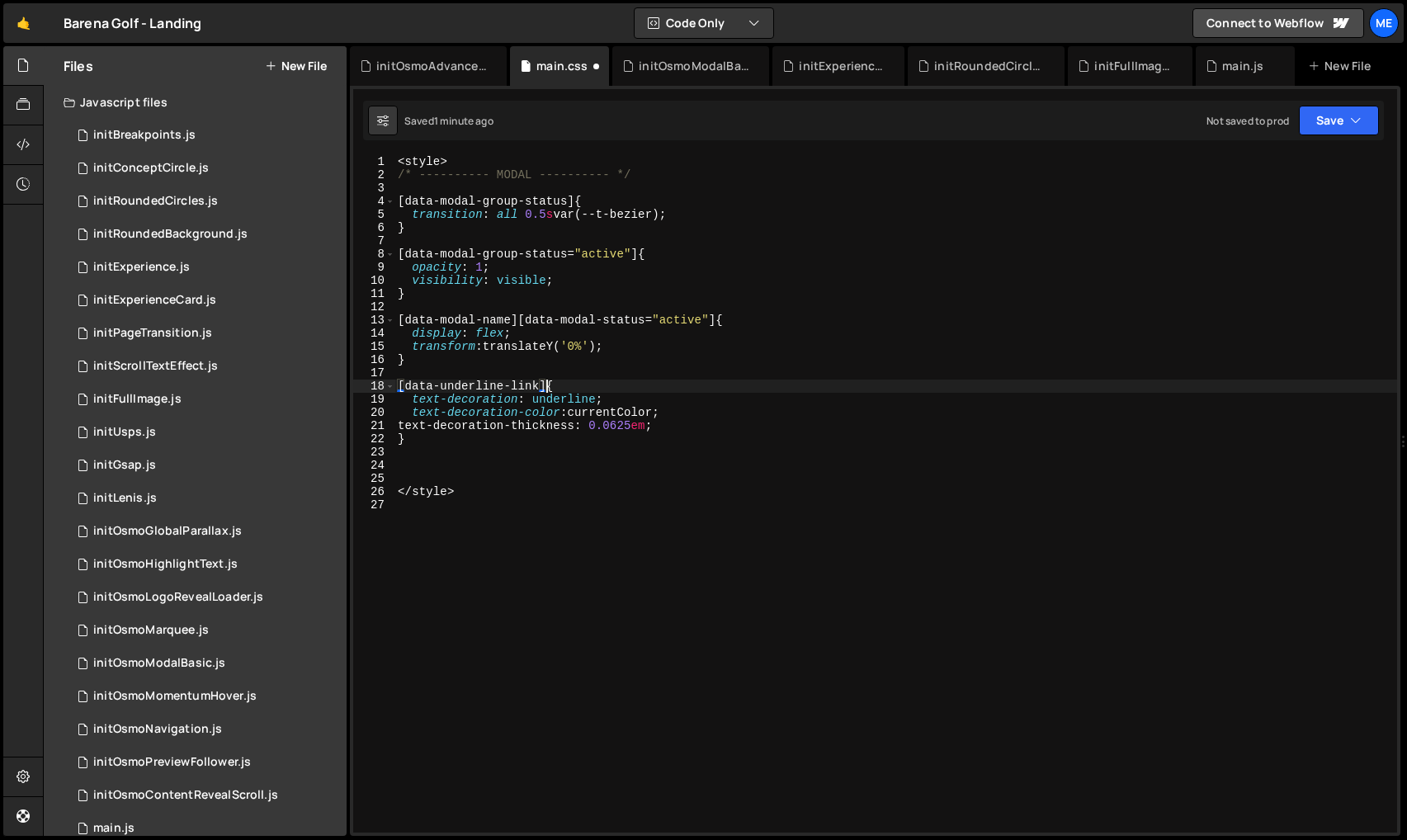
click at [546, 385] on div "< style > /* ---------- MODAL ---------- */ [ data-modal-group-status ] { trans…" at bounding box center [895, 507] width 1002 height 704
paste textarea "[data-underline-link],"
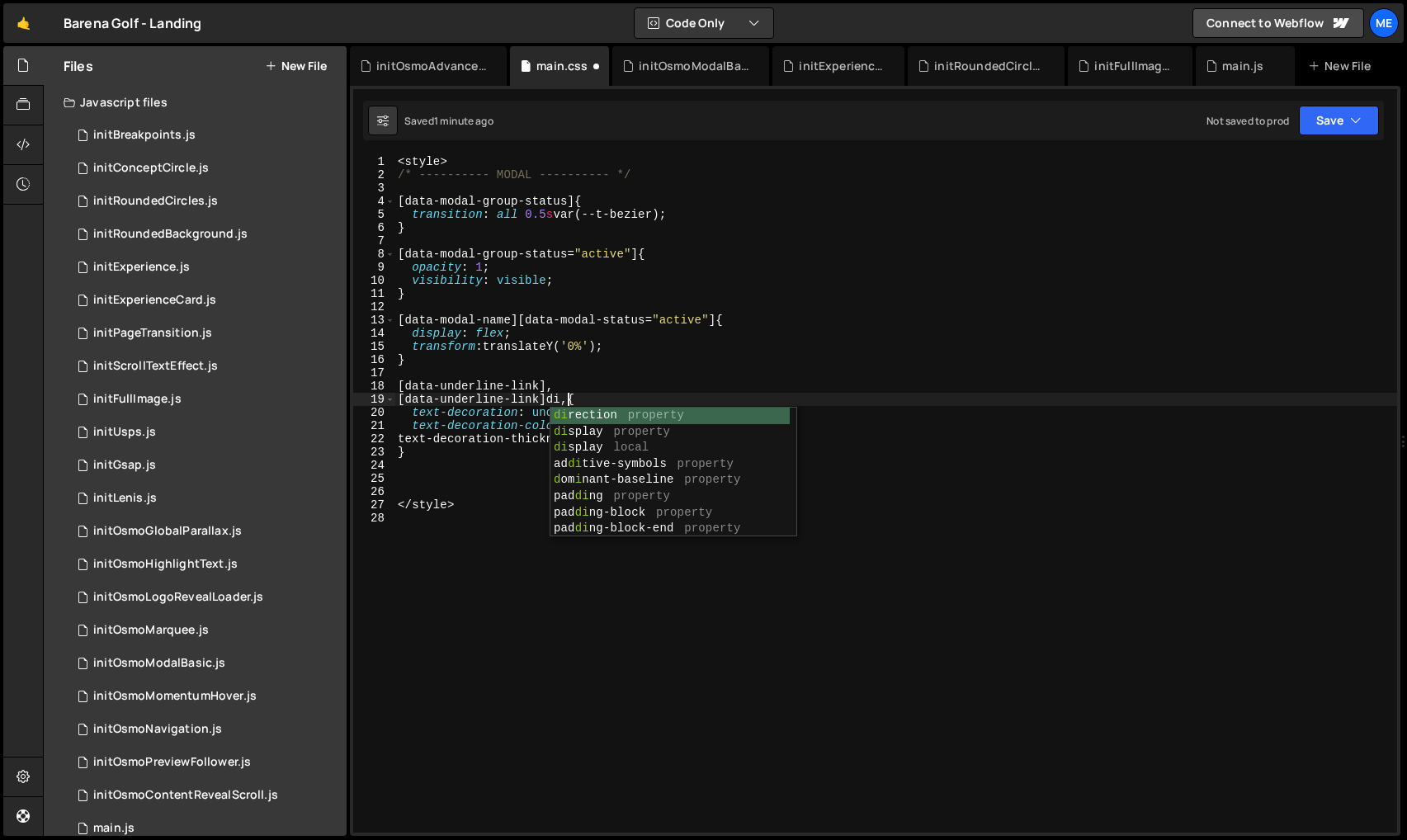
scroll to position [0, 12]
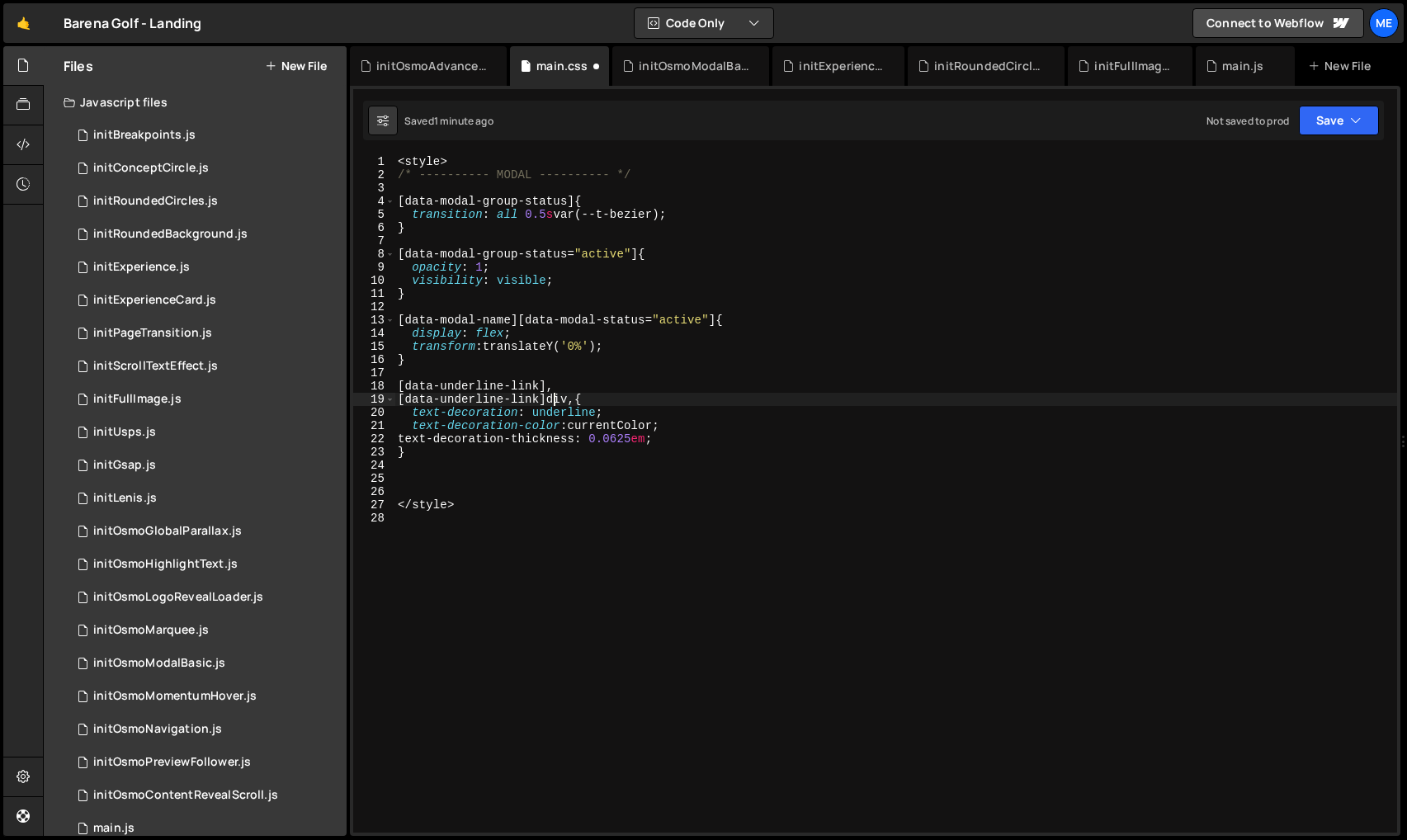
click at [553, 400] on div "< style > /* ---------- MODAL ---------- */ [ data-modal-group-status ] { trans…" at bounding box center [895, 507] width 1002 height 704
click at [599, 401] on div "< style > /* ---------- MODAL ---------- */ [ data-modal-group-status ] { trans…" at bounding box center [895, 507] width 1002 height 704
type textarea "[data-underline-link]>div {"
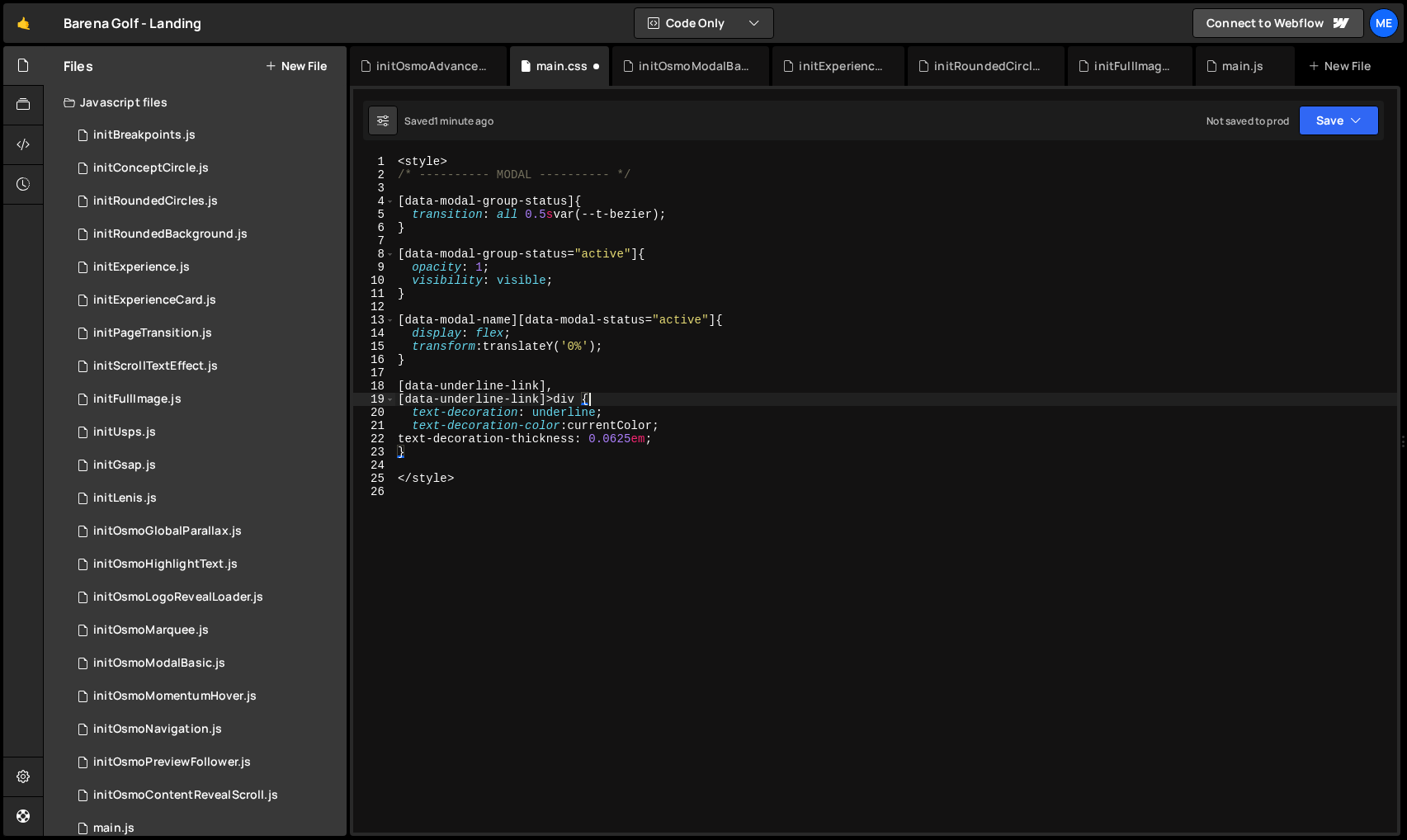
click at [646, 490] on div "< style > /* ---------- MODAL ---------- */ [ data-modal-group-status ] { trans…" at bounding box center [895, 507] width 1002 height 704
drag, startPoint x: 555, startPoint y: 401, endPoint x: 577, endPoint y: 404, distance: 22.2
click at [554, 401] on div "< style > /* ---------- MODAL ---------- */ [ data-modal-group-status ] { trans…" at bounding box center [895, 507] width 1002 height 704
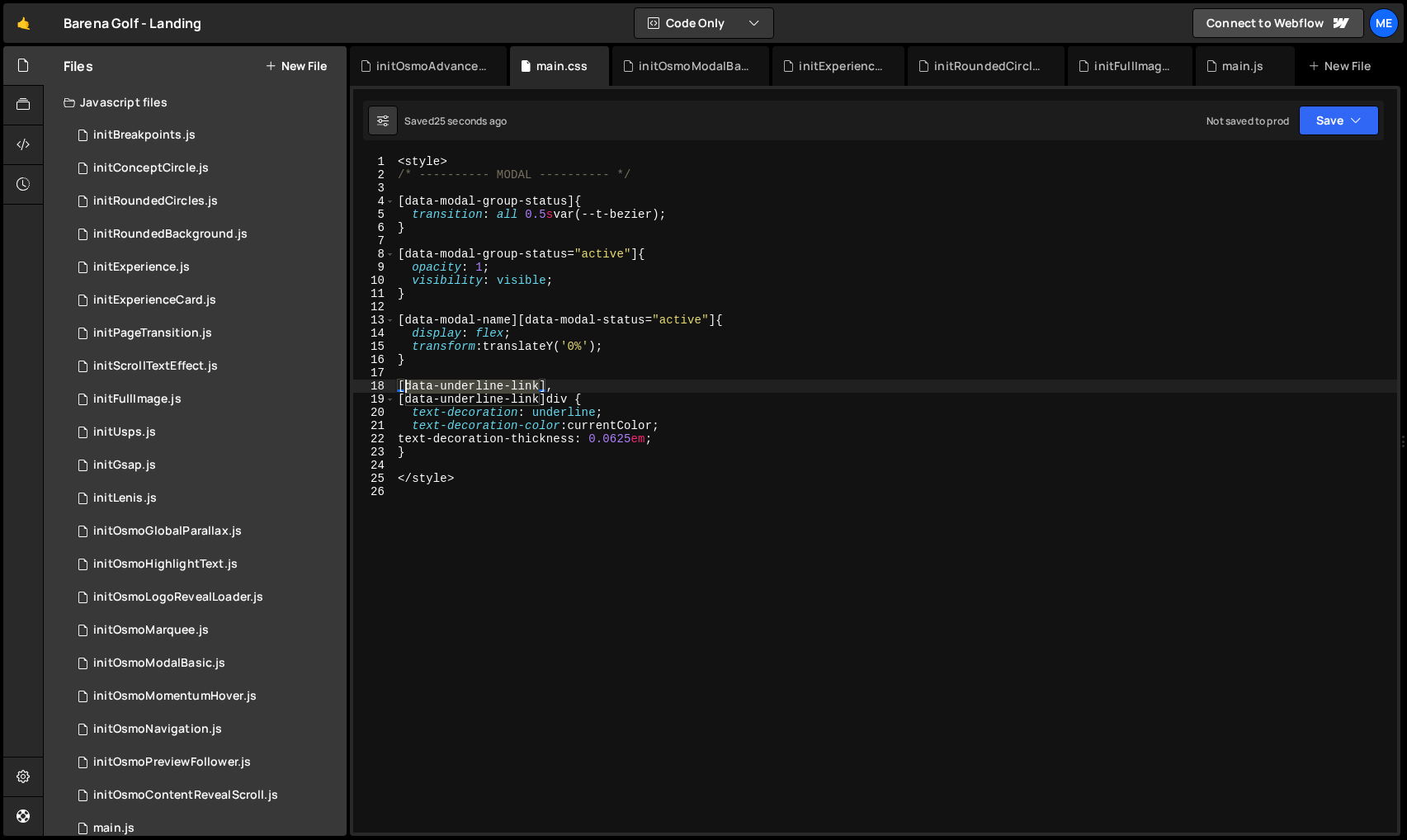
drag, startPoint x: 542, startPoint y: 384, endPoint x: 406, endPoint y: 387, distance: 136.0
click at [407, 387] on div "< style > /* ---------- MODAL ---------- */ [ data-modal-group-status ] { trans…" at bounding box center [895, 507] width 1002 height 704
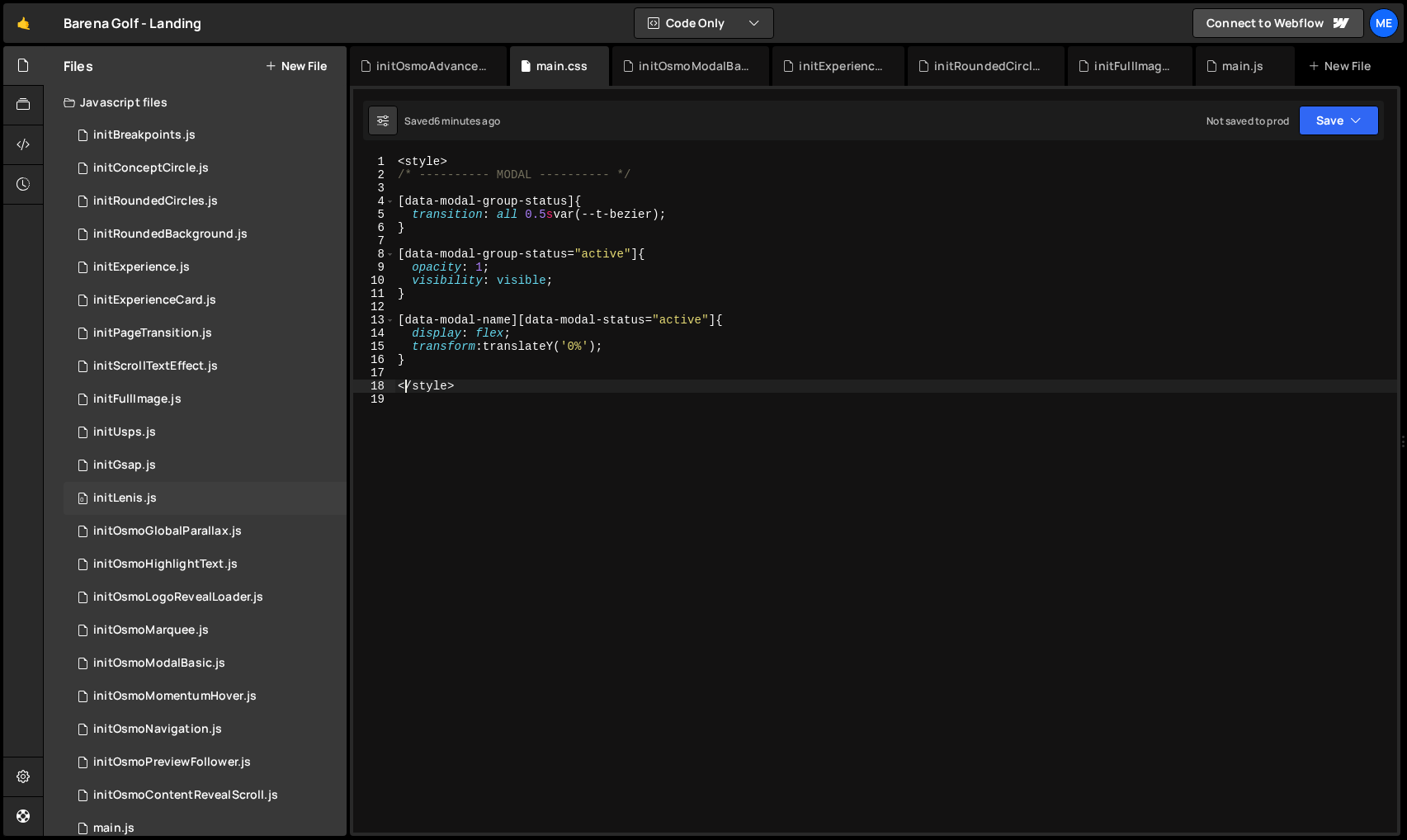
scroll to position [190, 0]
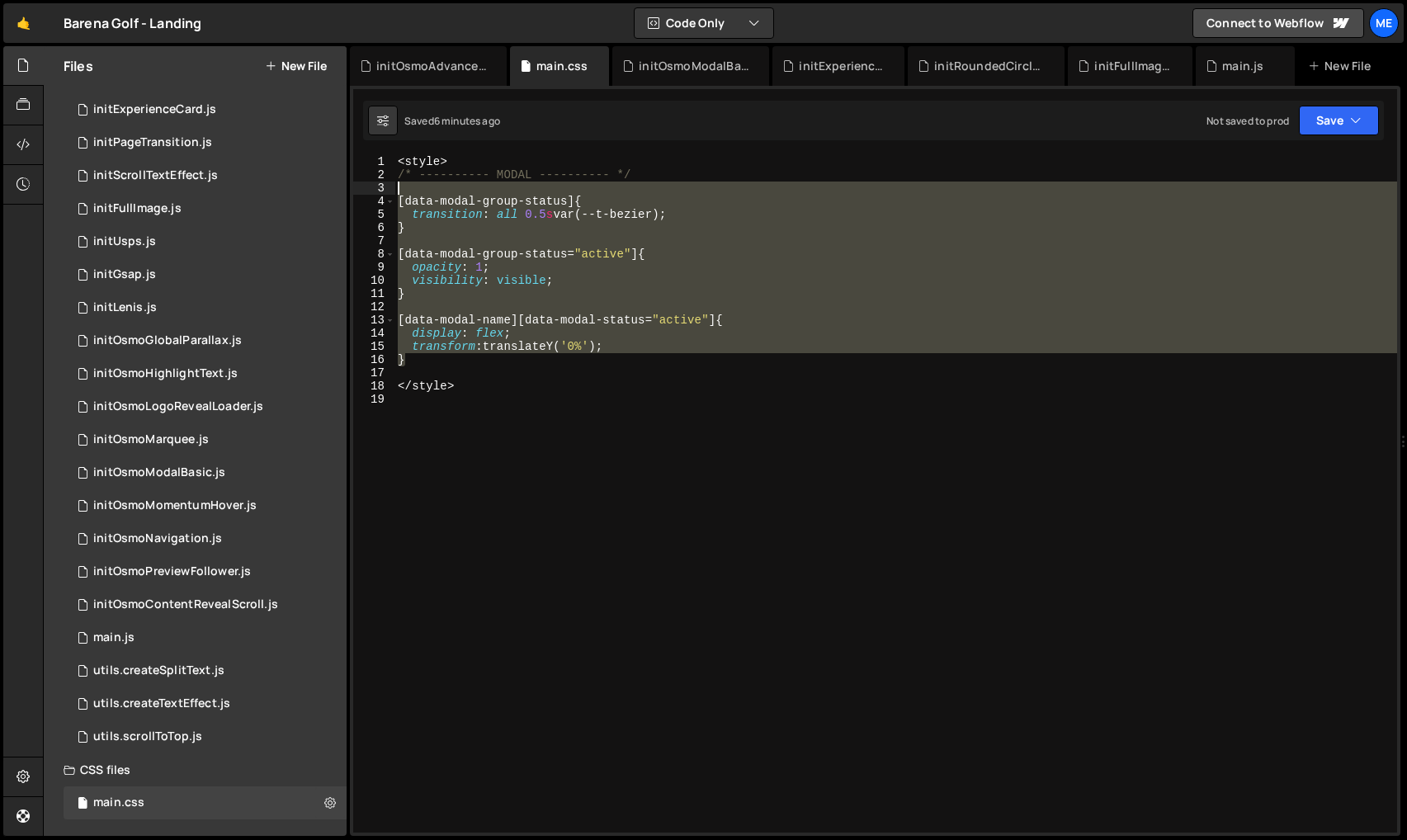
drag, startPoint x: 411, startPoint y: 362, endPoint x: 375, endPoint y: 177, distance: 188.5
click at [360, 183] on div "</style> 1 2 3 4 5 6 7 8 9 10 11 12 13 14 15 16 17 18 19 < style > /* ---------…" at bounding box center [874, 494] width 1044 height 678
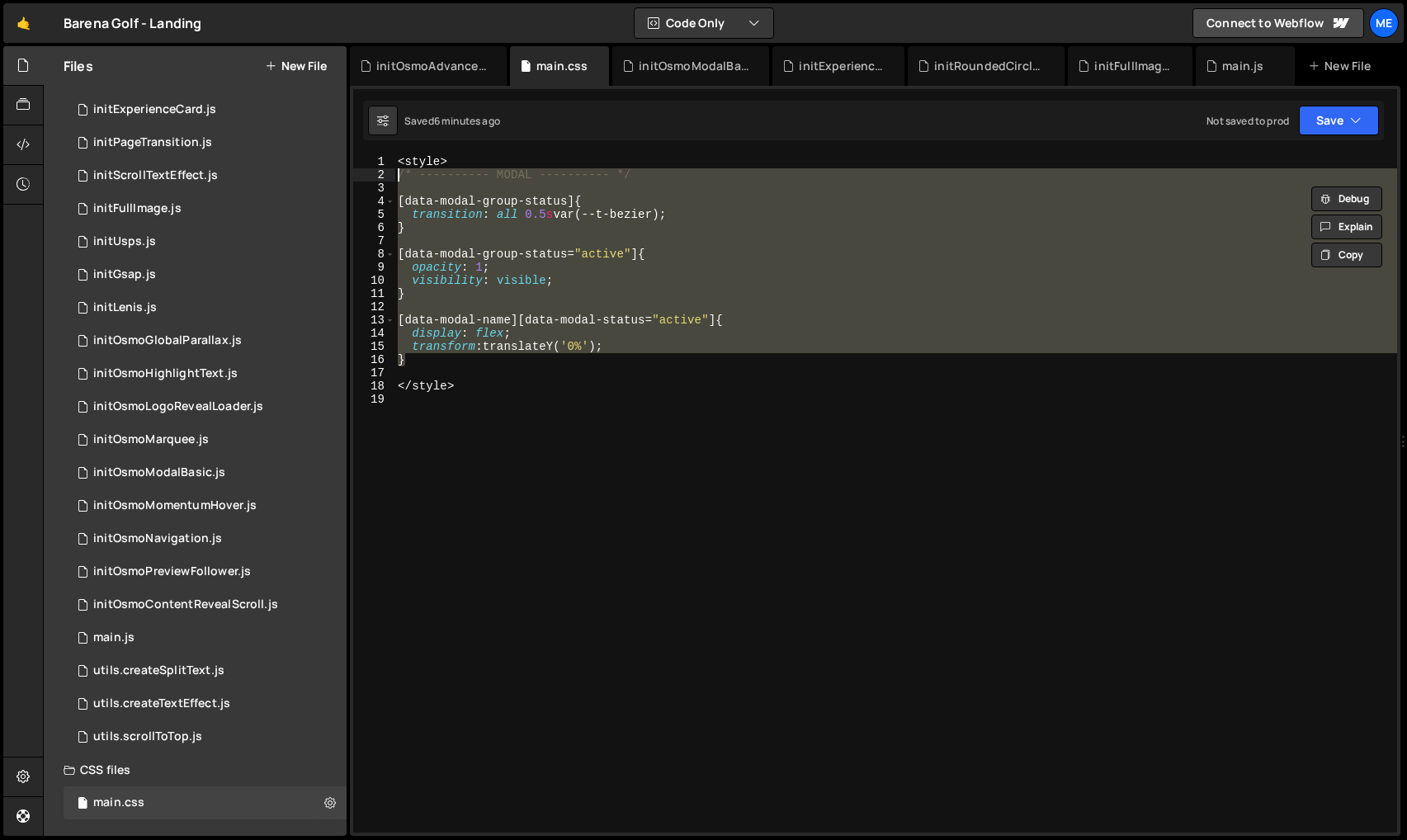
click at [397, 172] on div "< style > /* ---------- MODAL ---------- */ [ data-modal-group-status ] { trans…" at bounding box center [895, 507] width 1002 height 704
type textarea "/* ---------- MODAL ---------- */"
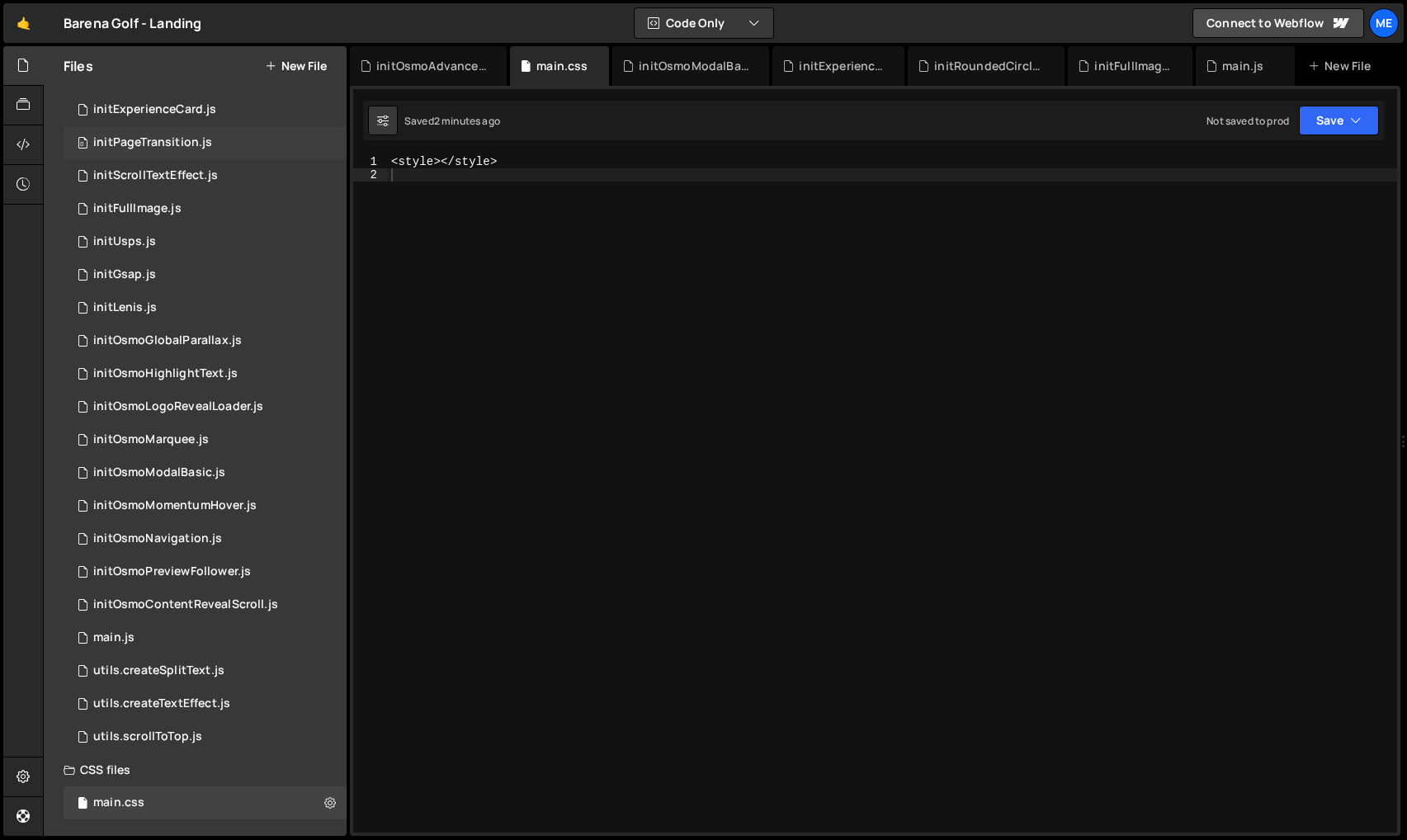
click at [157, 134] on div "0 initPageTransition.js 0" at bounding box center [205, 143] width 283 height 33
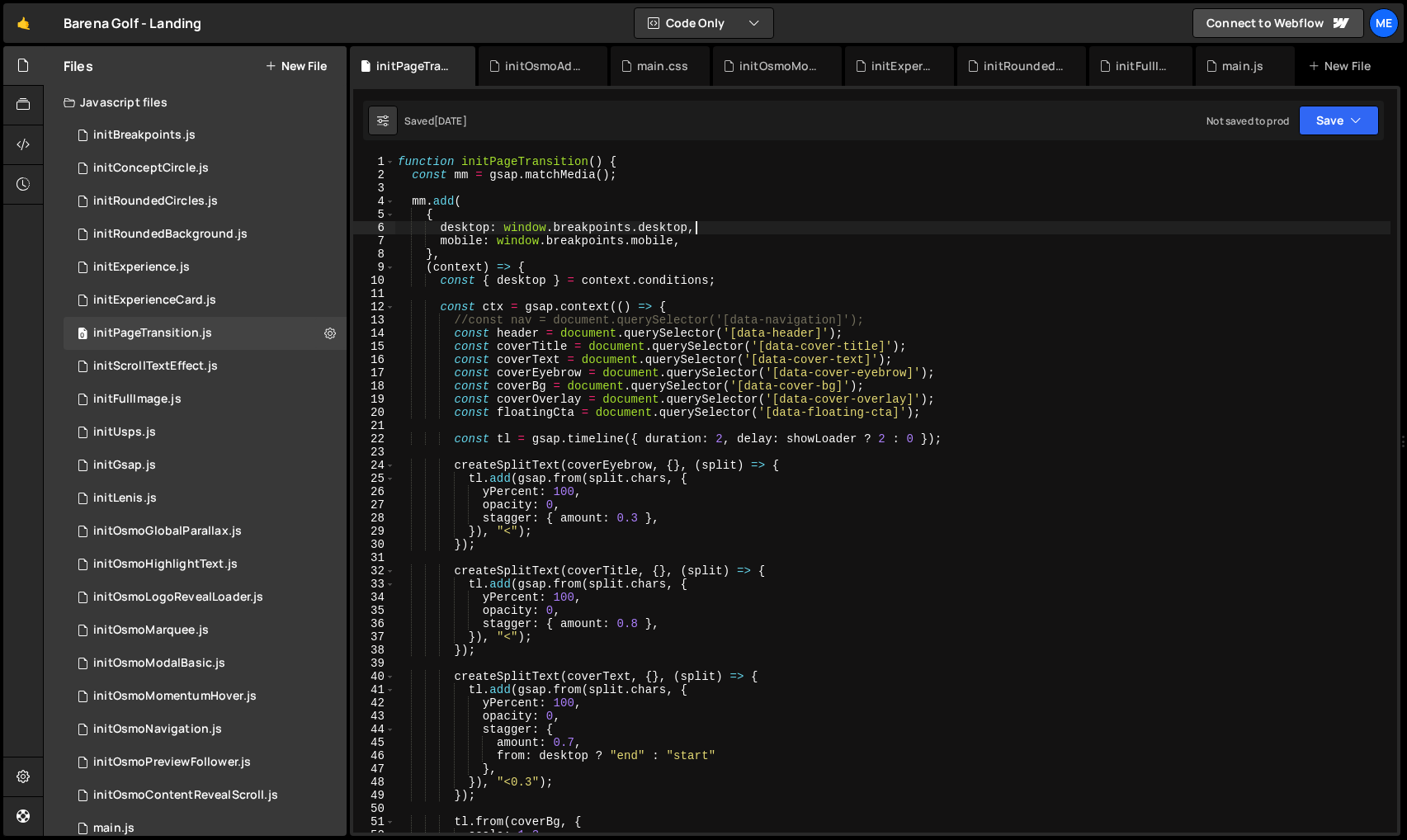
click at [728, 228] on div "function initPageTransition ( ) { const mm = gsap . matchMedia ( ) ; mm . add (…" at bounding box center [892, 507] width 996 height 704
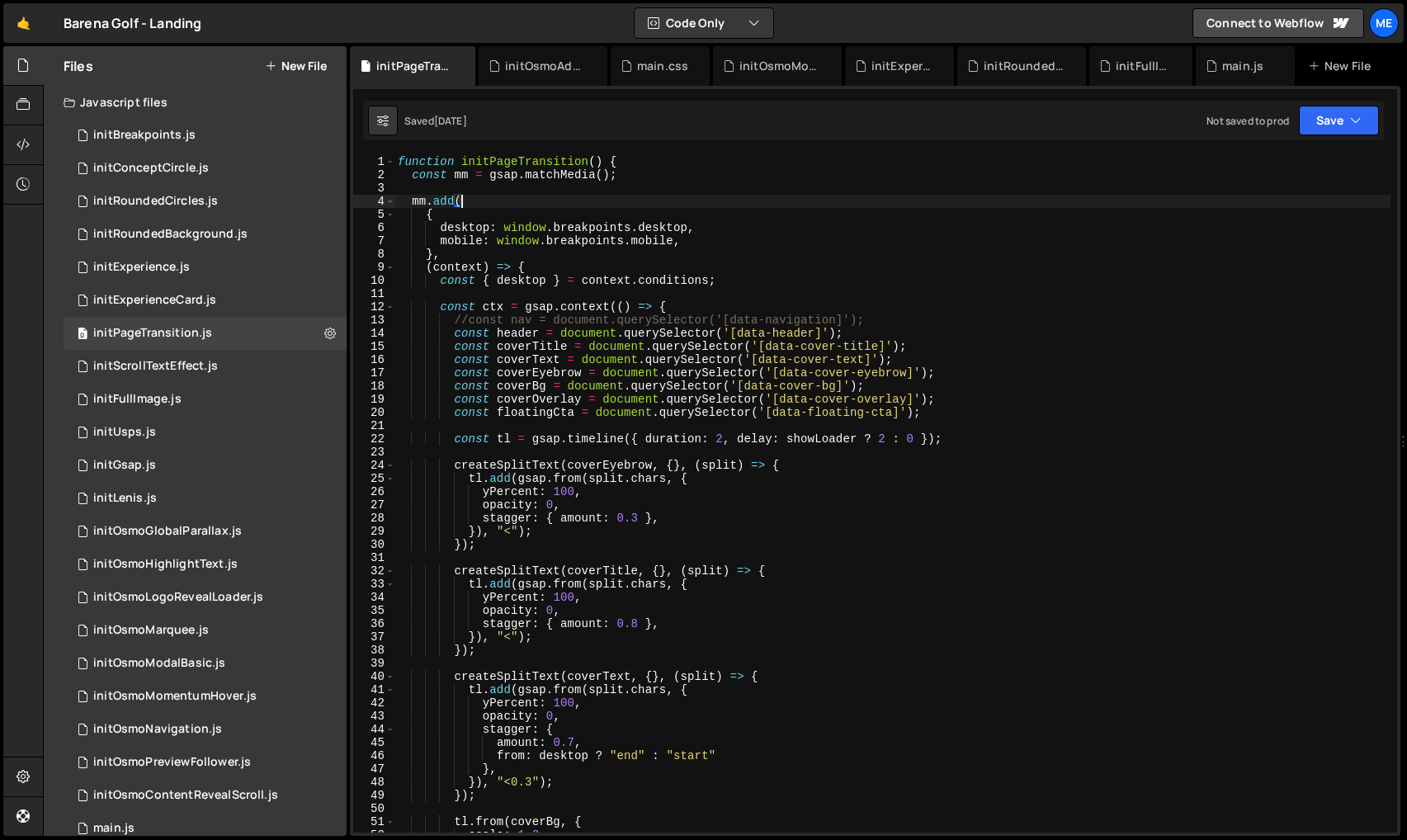
drag, startPoint x: 714, startPoint y: 195, endPoint x: 701, endPoint y: 189, distance: 14.3
click at [714, 194] on div "function initPageTransition ( ) { const mm = gsap . matchMedia ( ) ; mm . add (…" at bounding box center [892, 507] width 996 height 704
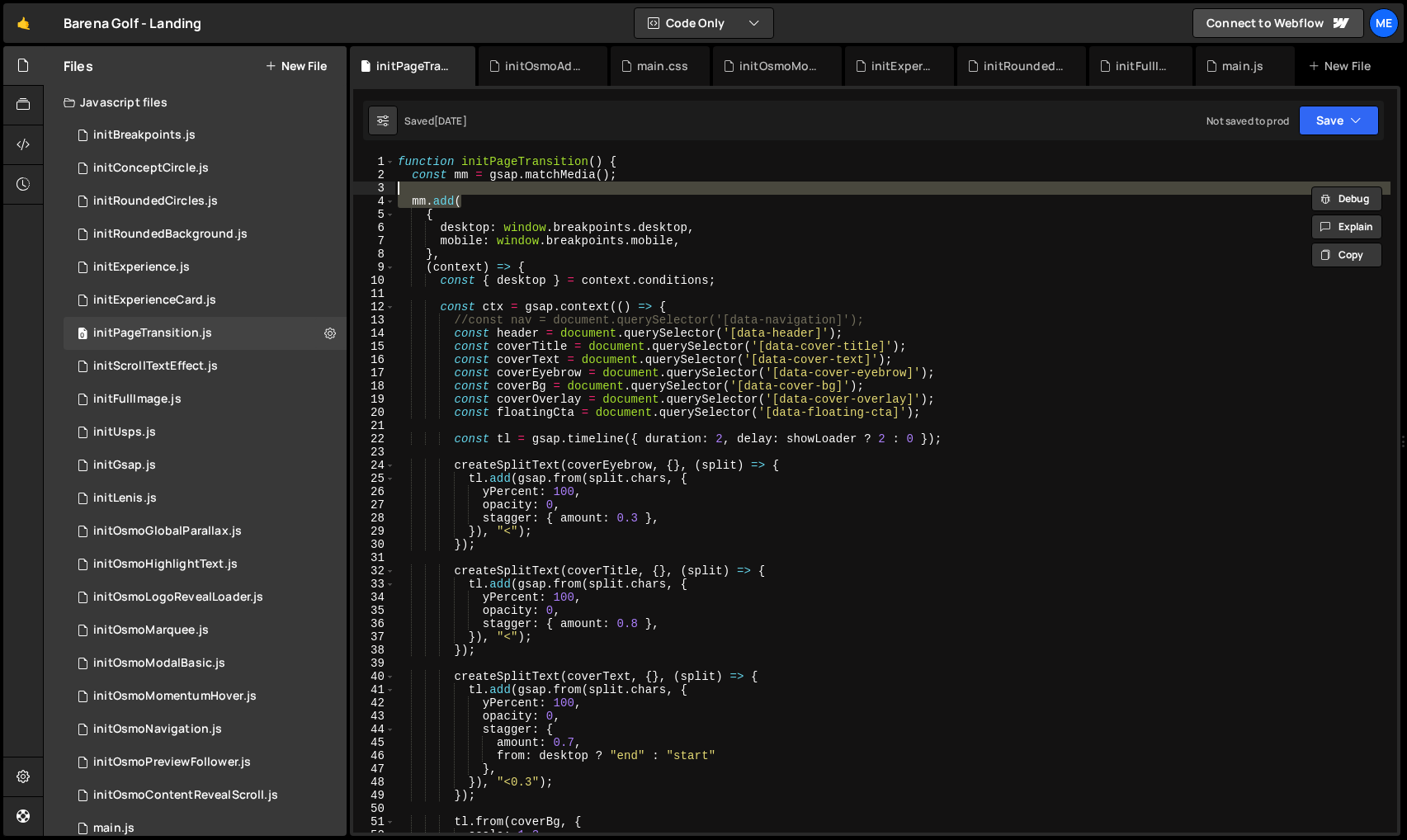
click at [685, 179] on div "function initPageTransition ( ) { const mm = gsap . matchMedia ( ) ; mm . add (…" at bounding box center [892, 507] width 996 height 704
type textarea "const mm = gsap.matchMedia();"
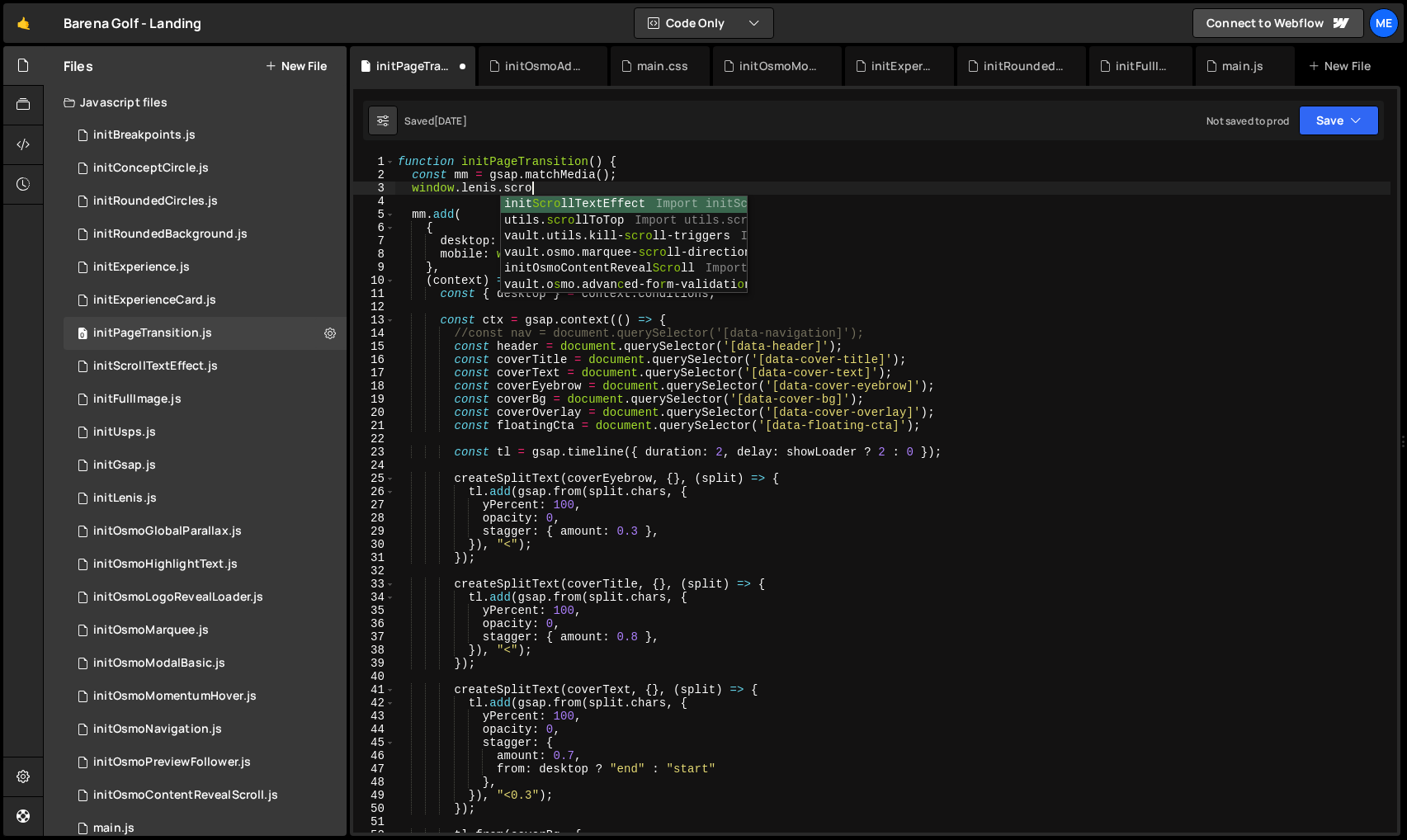
type textarea "window.lenis.scroll"
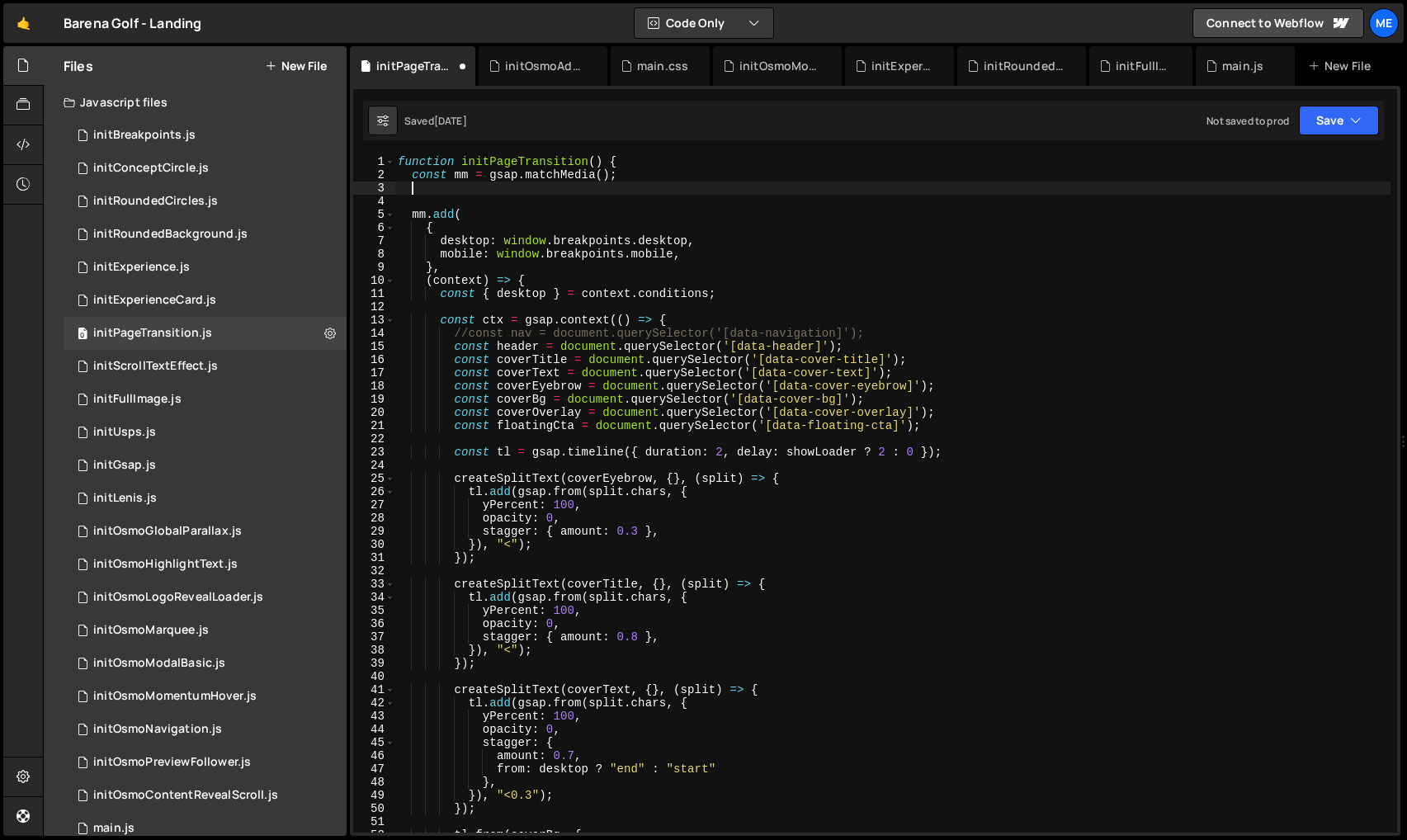
drag, startPoint x: 918, startPoint y: 450, endPoint x: 923, endPoint y: 468, distance: 18.7
click at [917, 450] on div "function initPageTransition ( ) { const mm = gsap . matchMedia ( ) ; mm . add (…" at bounding box center [892, 507] width 996 height 704
type textarea "const tl = gsap.timeline({ duration: 2, delay: showLoader ? 2 : 0, onComplete: …"
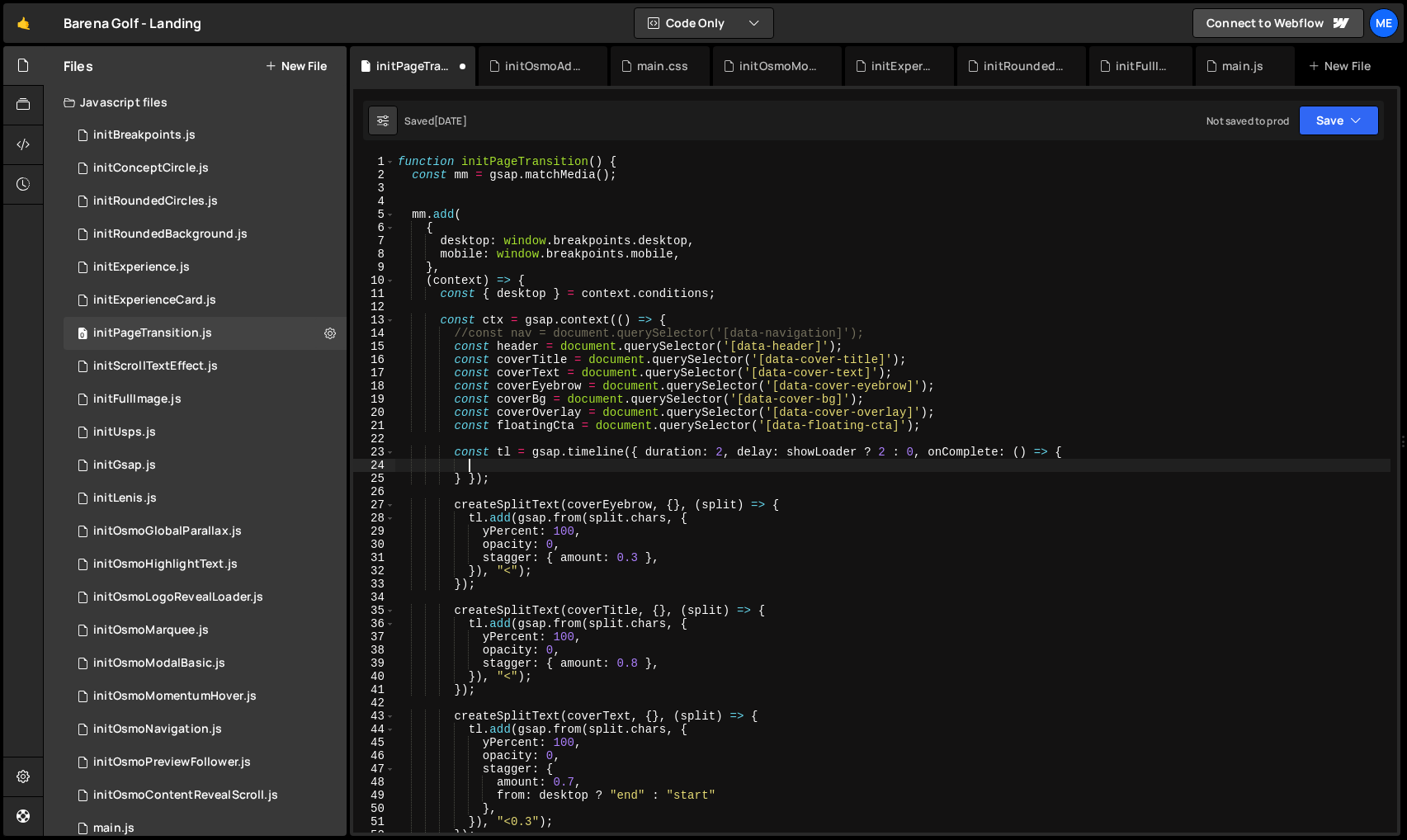
paste textarea "window.lenis.scroll"
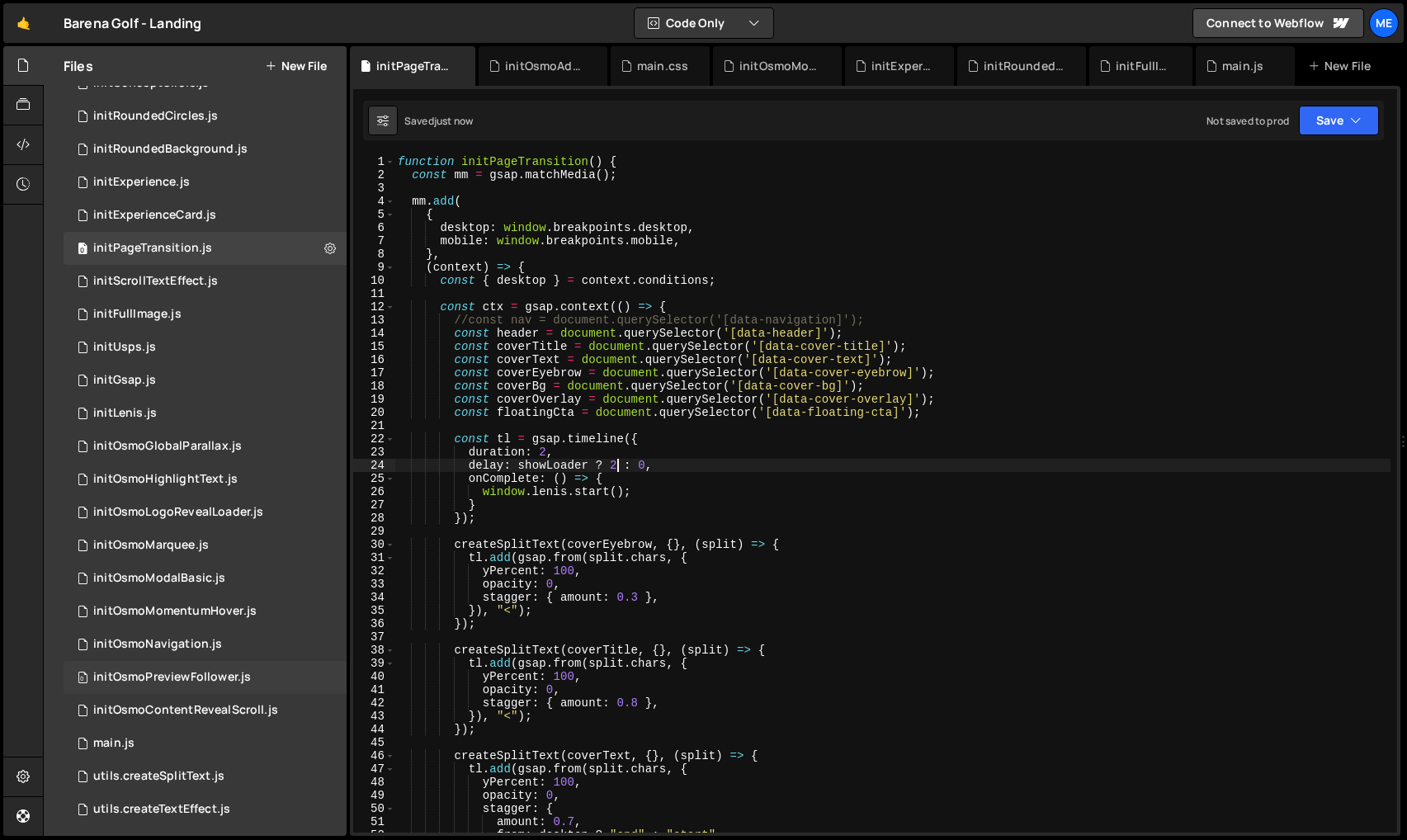
scroll to position [96, 0]
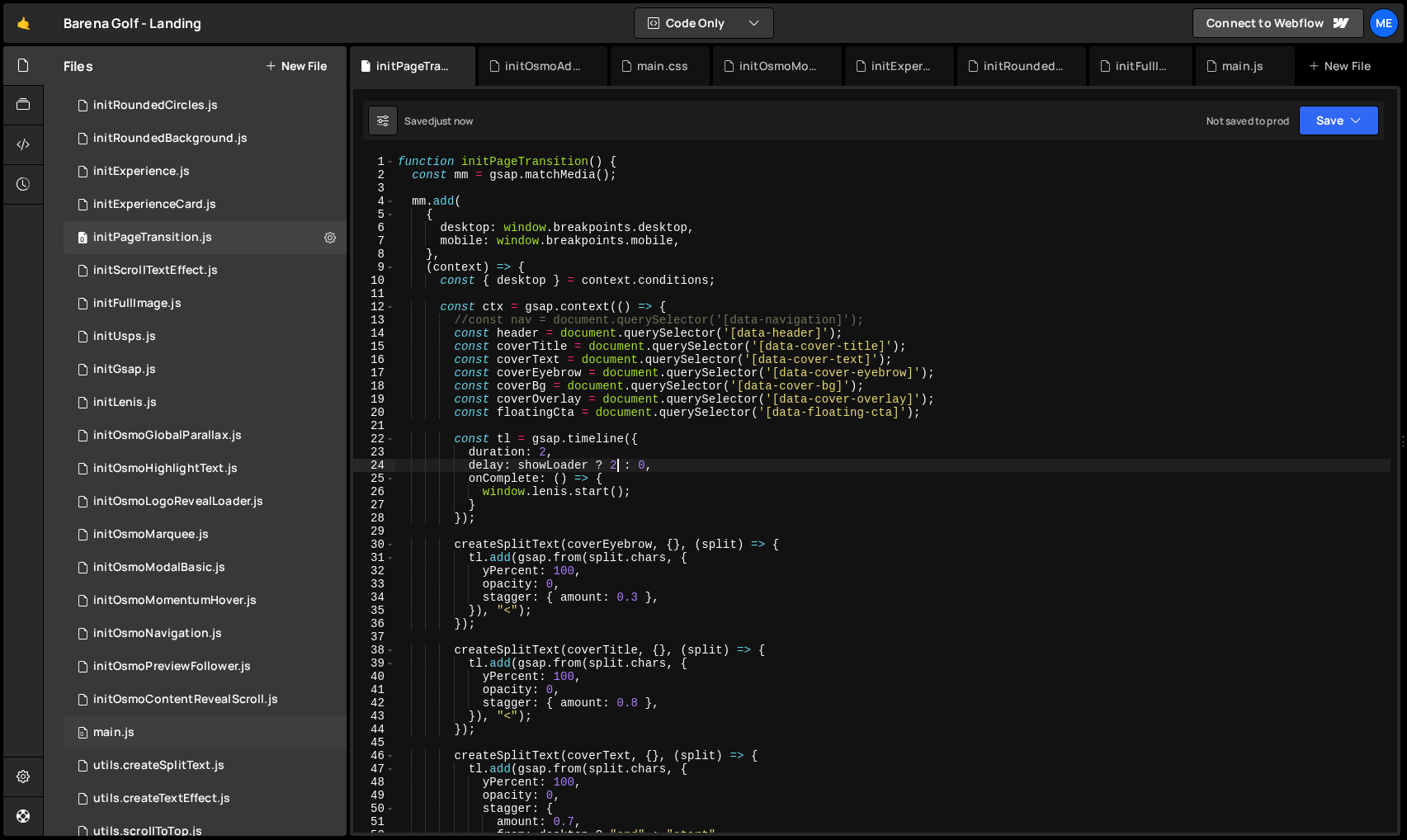
type textarea "delay: showLoader ? 2 : 0,"
click at [145, 743] on div "0 main.js 0" at bounding box center [205, 733] width 283 height 33
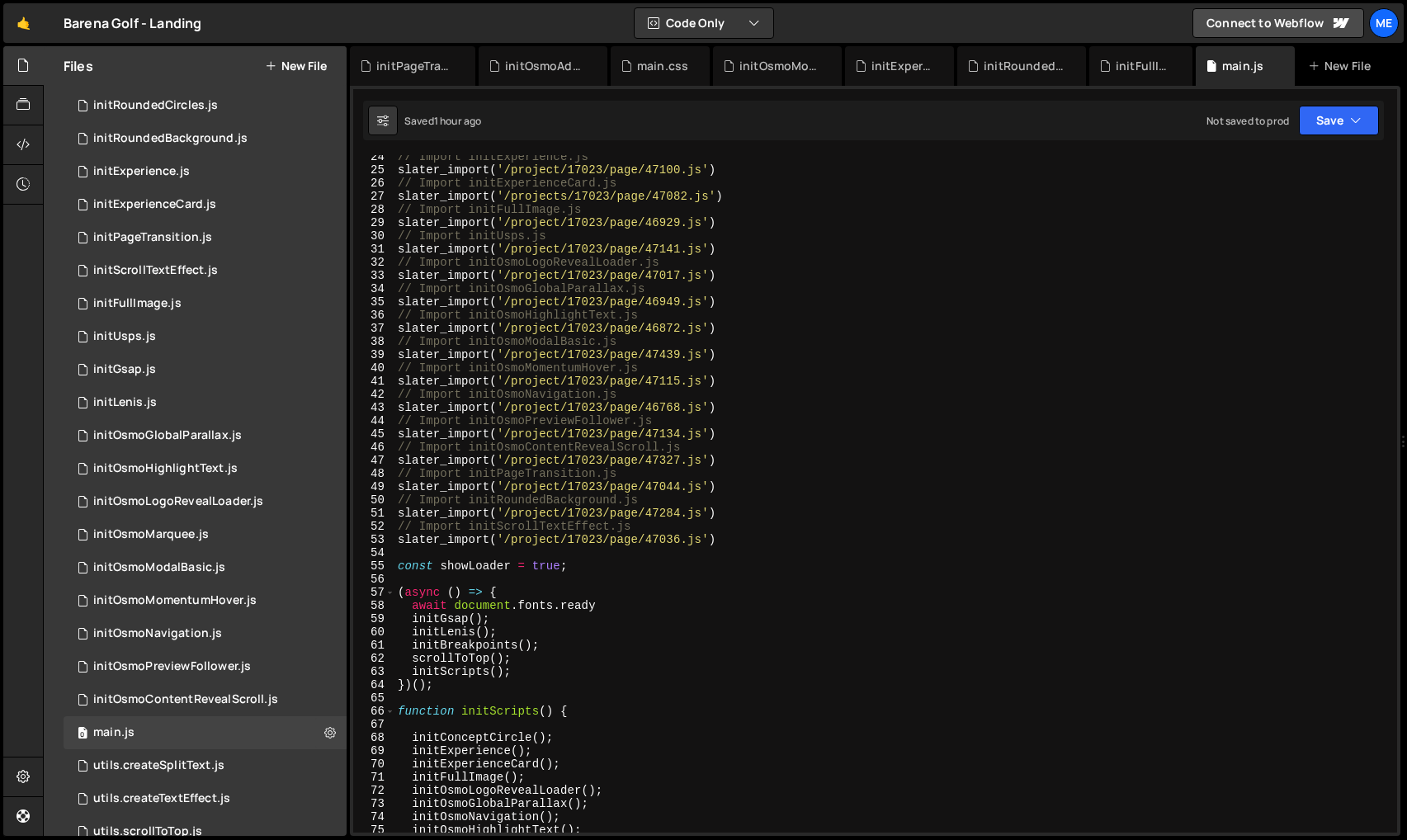
scroll to position [512, 0]
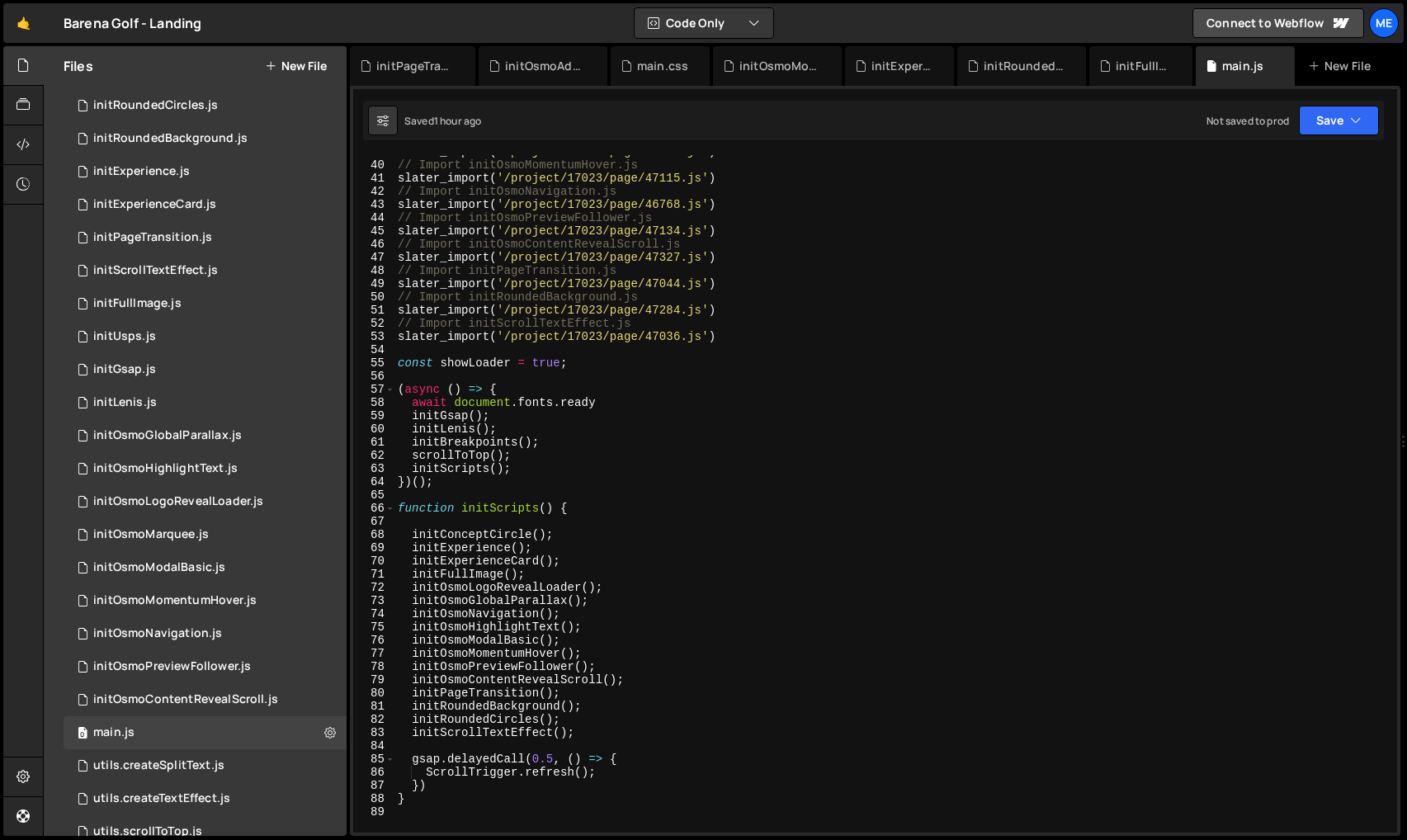
click at [626, 401] on div "slater_import ( '/project/17023/page/47439.js' ) // Import initOsmoMomentumHove…" at bounding box center [892, 497] width 996 height 704
type textarea "(async () => {"
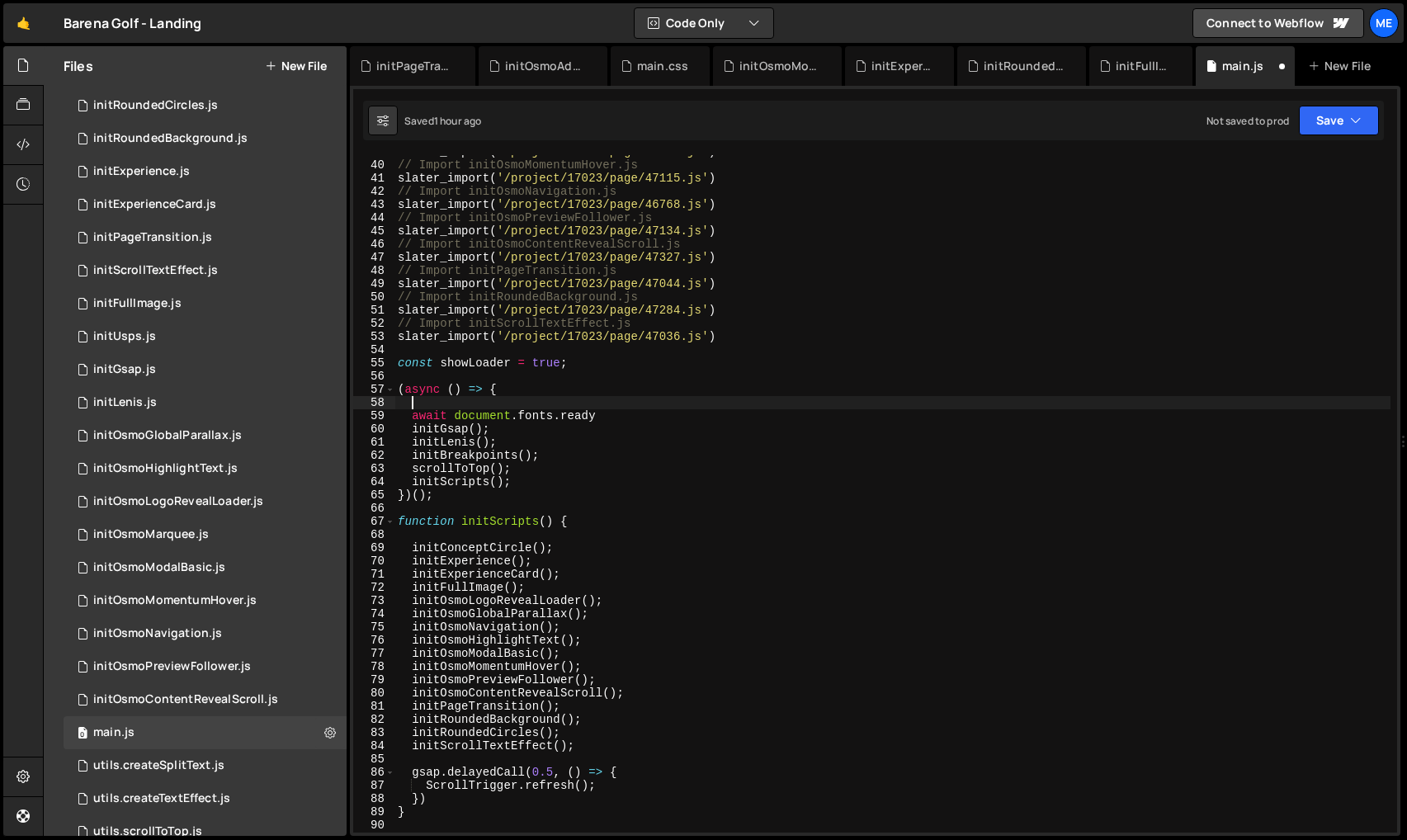
paste textarea "window.lenis.start();"
type textarea "window.lenis.start();"
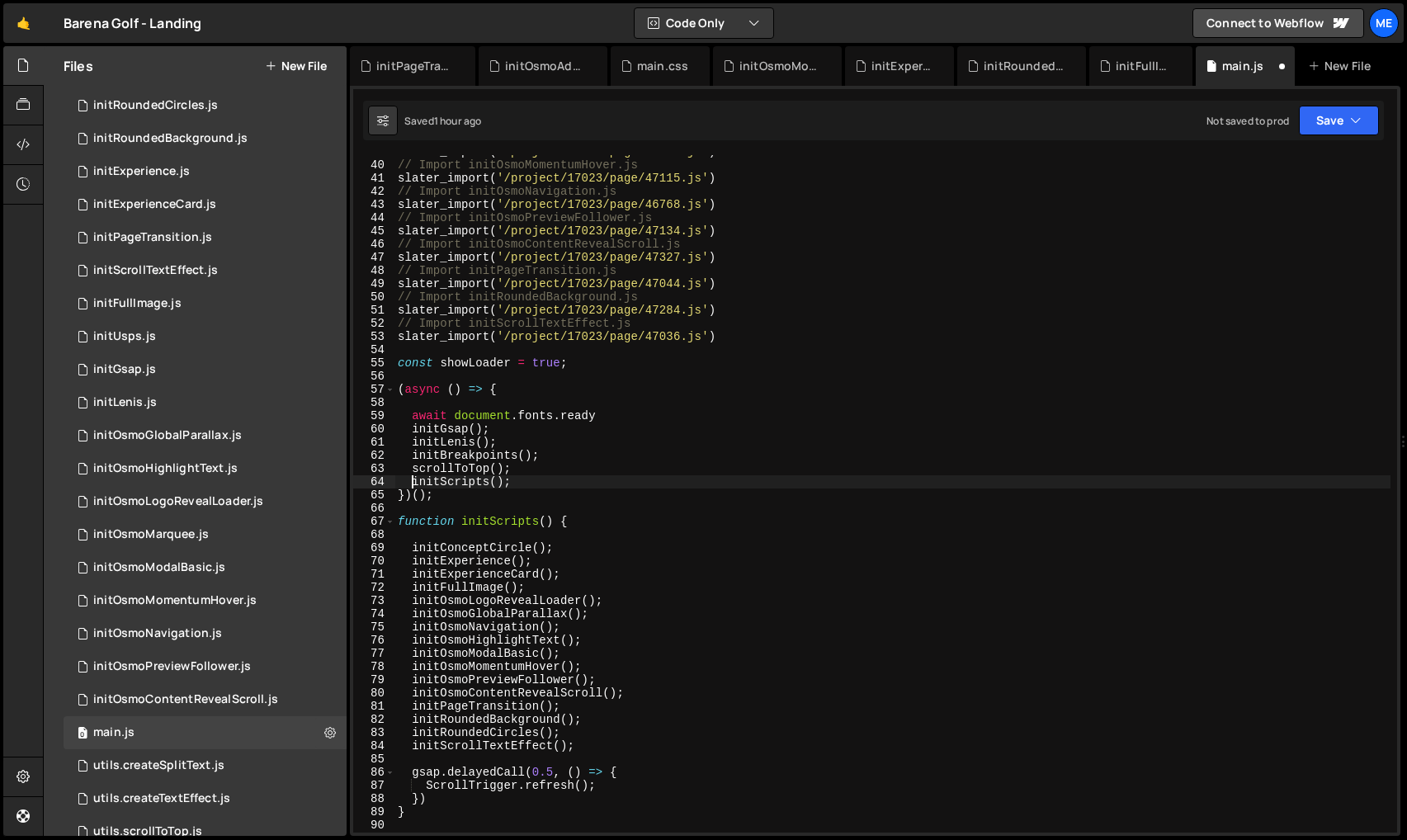
type textarea "scrollToTop();"
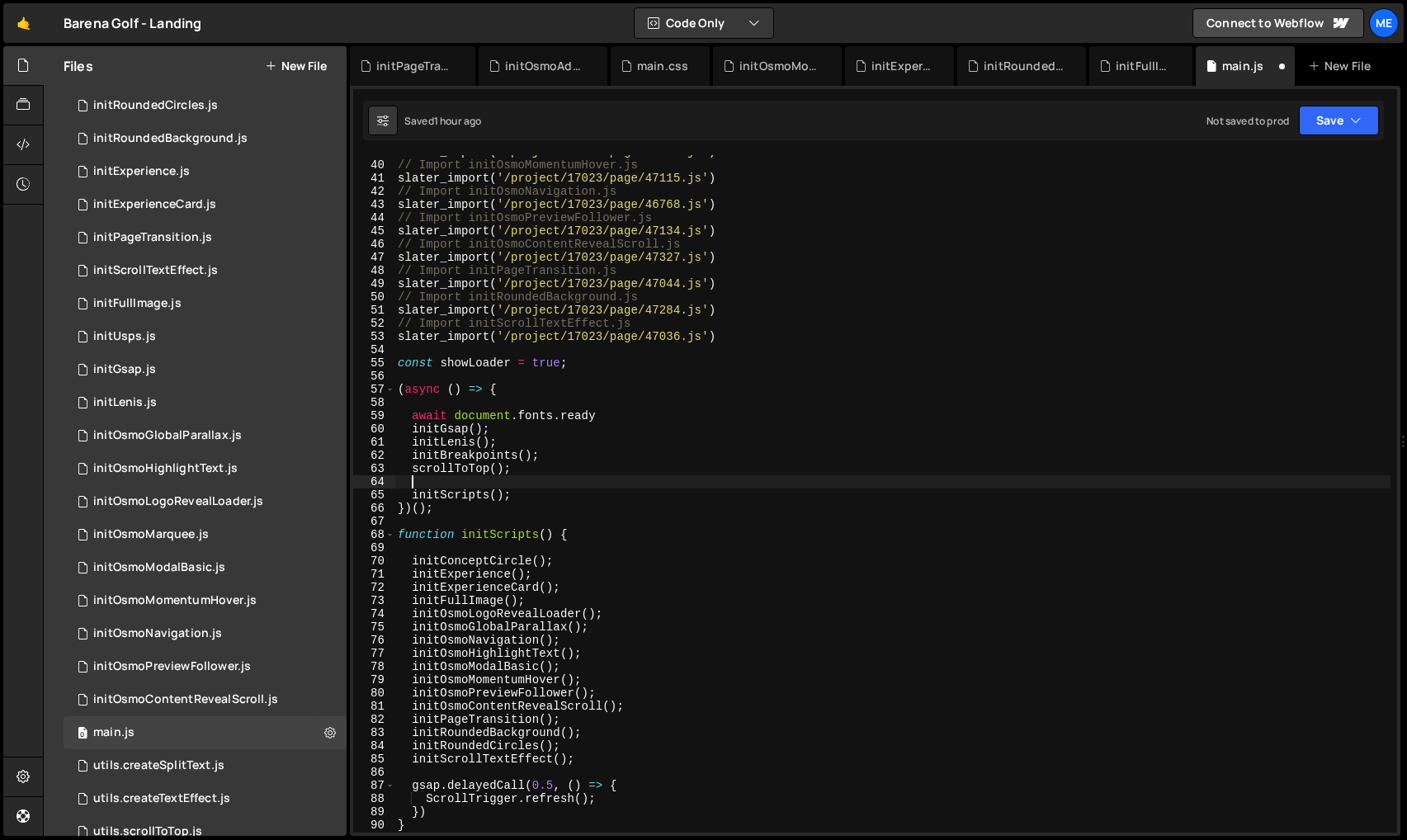
paste textarea "window.lenis.start();"
drag, startPoint x: 611, startPoint y: 456, endPoint x: 603, endPoint y: 469, distance: 15.3
click at [609, 457] on div "// Import initOsmoMomentumHover.js slater_import ( '/project/17023/page/47115.j…" at bounding box center [892, 507] width 996 height 704
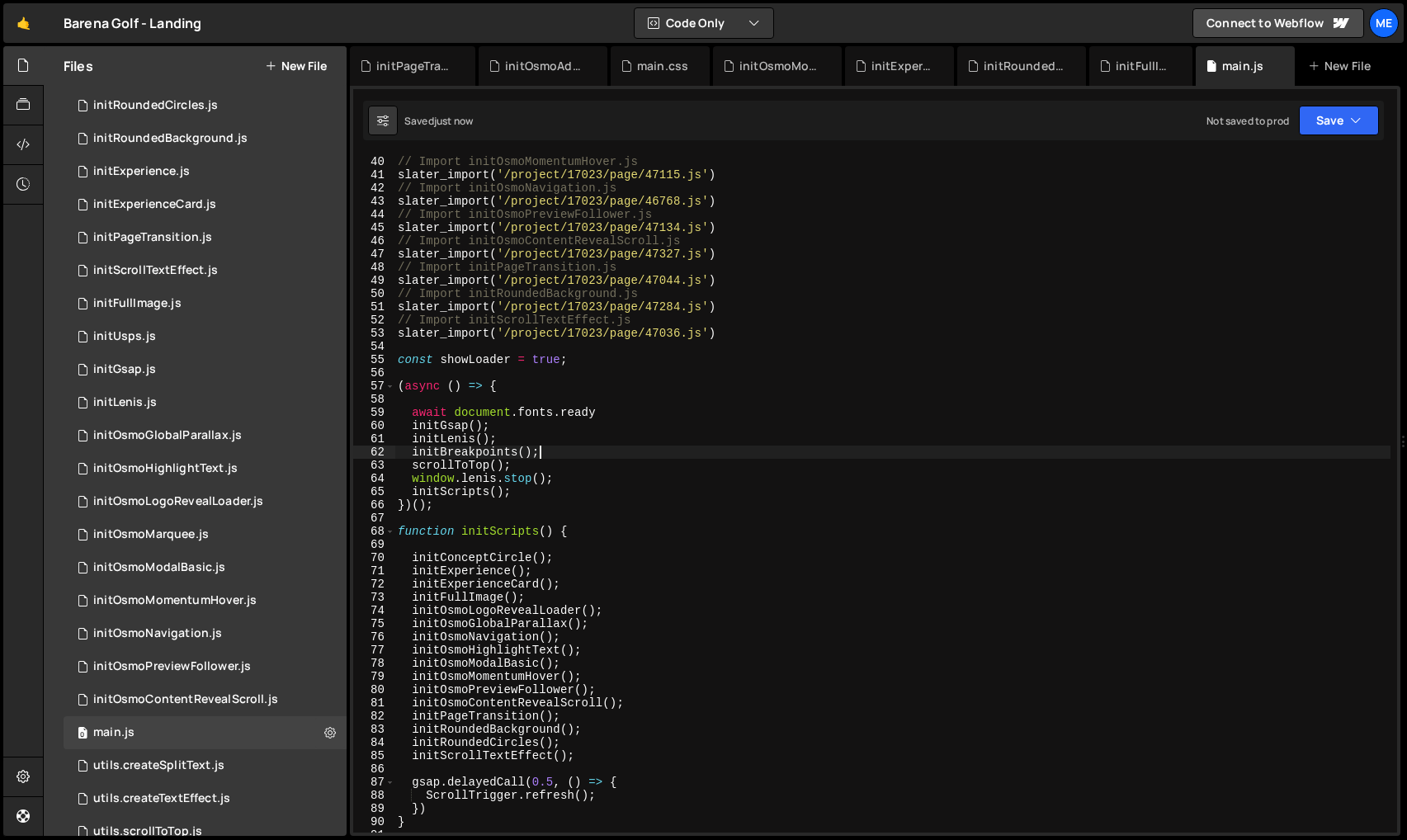
click at [593, 479] on div "// Import initOsmoMomentumHover.js slater_import ( '/project/17023/page/47115.j…" at bounding box center [892, 507] width 996 height 704
drag, startPoint x: 839, startPoint y: 530, endPoint x: 952, endPoint y: 563, distance: 117.7
click at [838, 530] on div "// Import initOsmoMomentumHover.js slater_import ( '/project/17023/page/47115.j…" at bounding box center [892, 507] width 996 height 704
type textarea "function initScripts() {"
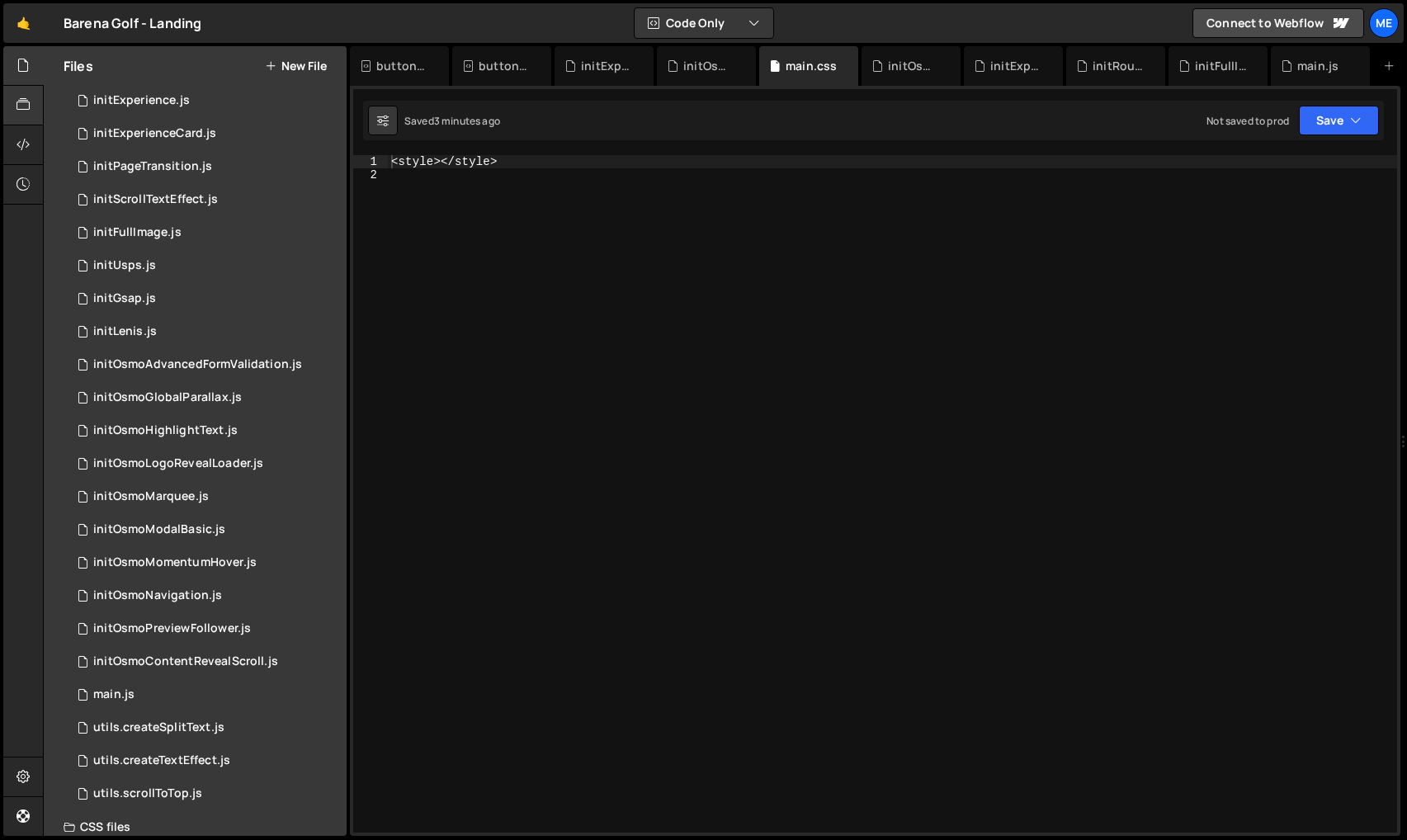
scroll to position [224, 0]
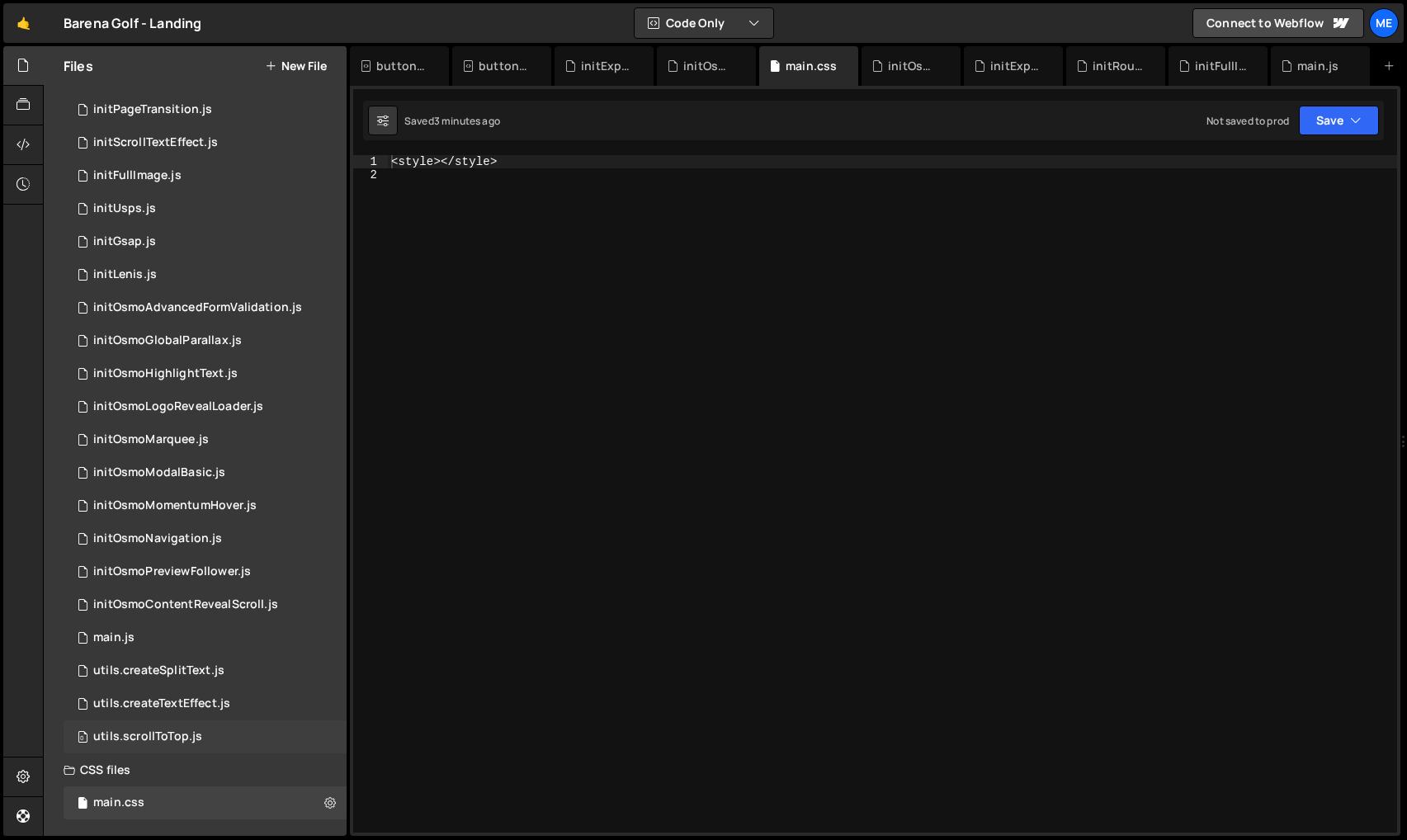
click at [177, 735] on div "utils.scrollToTop.js" at bounding box center [147, 736] width 109 height 15
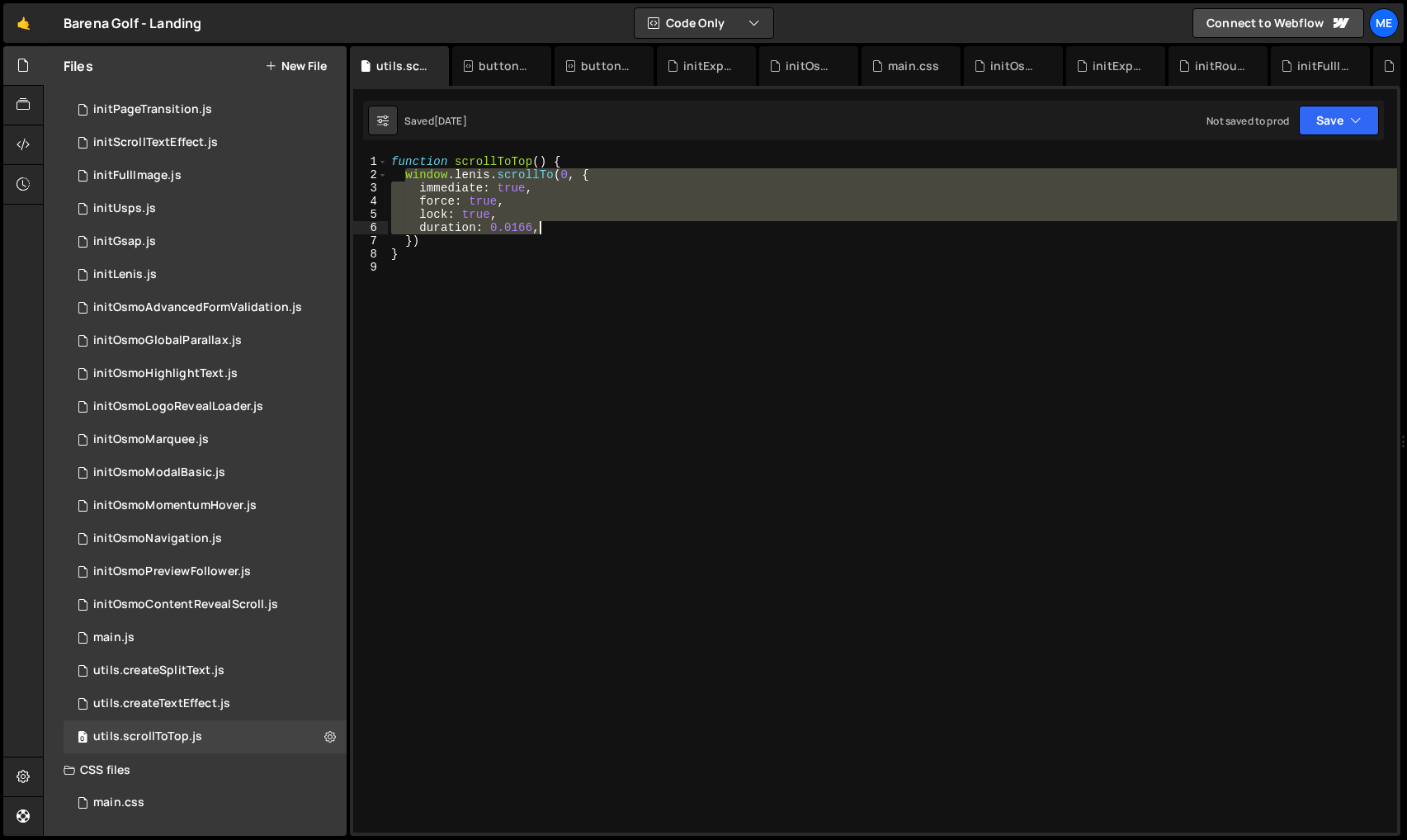
drag, startPoint x: 423, startPoint y: 174, endPoint x: 543, endPoint y: 223, distance: 129.6
click at [542, 223] on div "function scrollToTop ( ) { window . lenis . scrollTo ( 0 , { immediate : true ,…" at bounding box center [893, 507] width 1009 height 704
click at [558, 224] on div "function scrollToTop ( ) { window . lenis . scrollTo ( 0 , { immediate : true ,…" at bounding box center [893, 494] width 1009 height 678
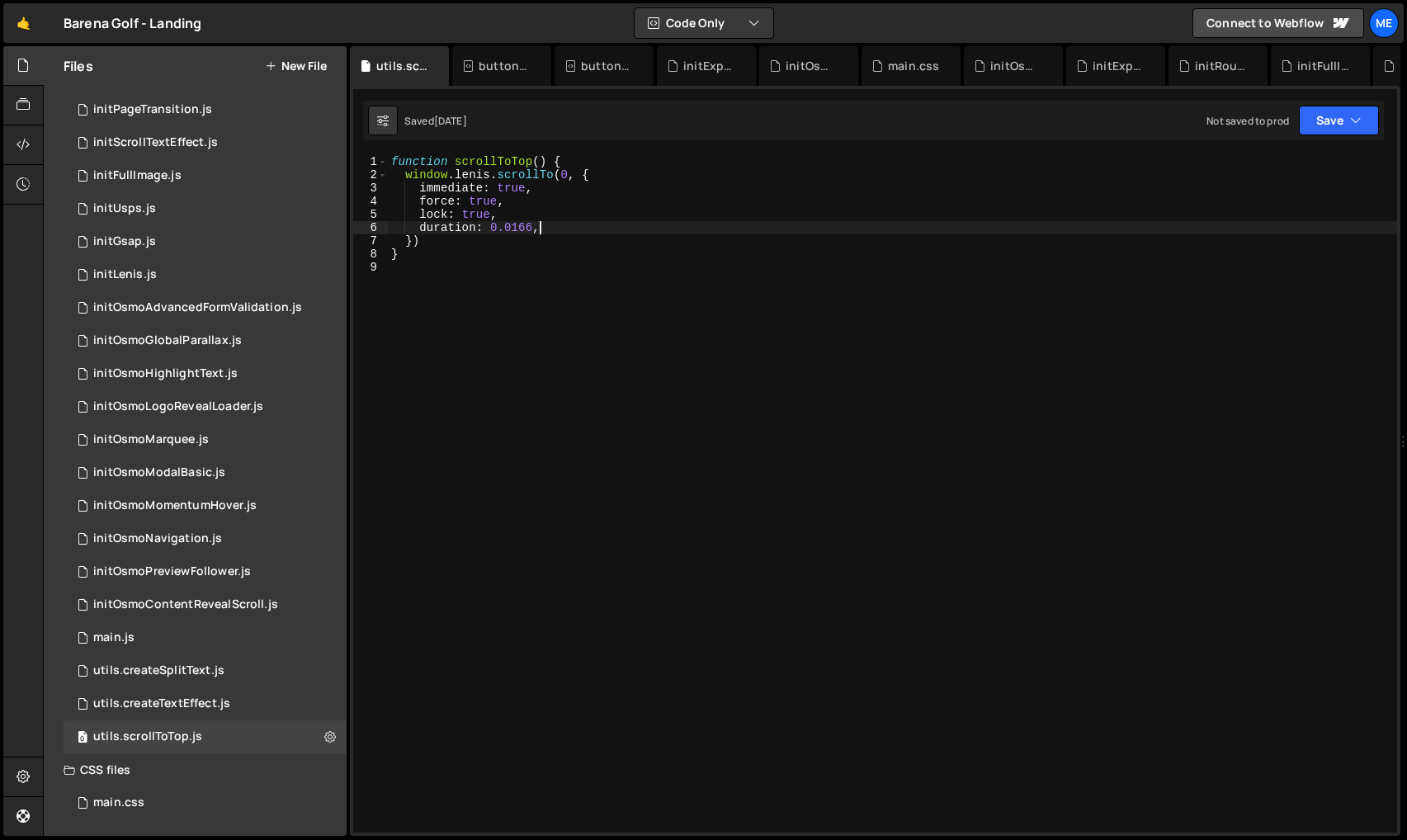
click at [516, 155] on div "function scrollToTop ( ) { window . lenis . scrollTo ( 0 , { immediate : true ,…" at bounding box center [893, 507] width 1009 height 704
type textarea "function scrollToTop() {"
click at [516, 155] on div "function scrollToTop ( ) { window . lenis . scrollTo ( 0 , { immediate : true ,…" at bounding box center [893, 507] width 1009 height 704
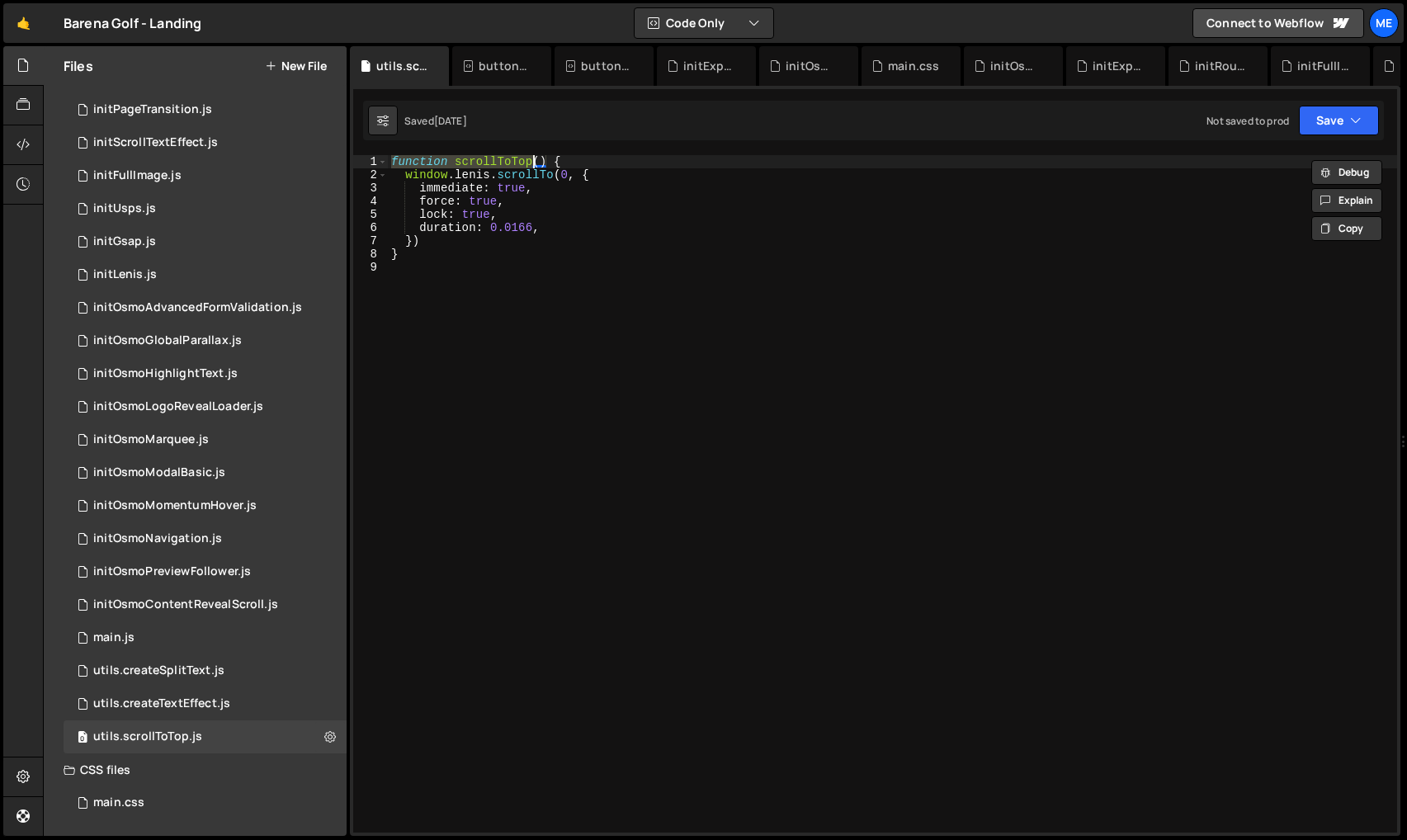
click at [508, 166] on div "function scrollToTop ( ) { window . lenis . scrollTo ( 0 , { immediate : true ,…" at bounding box center [893, 494] width 1009 height 678
click at [508, 166] on div "function scrollToTop ( ) { window . lenis . scrollTo ( 0 , { immediate : true ,…" at bounding box center [893, 507] width 1009 height 704
click at [173, 643] on div "0 main.js 0" at bounding box center [205, 638] width 283 height 33
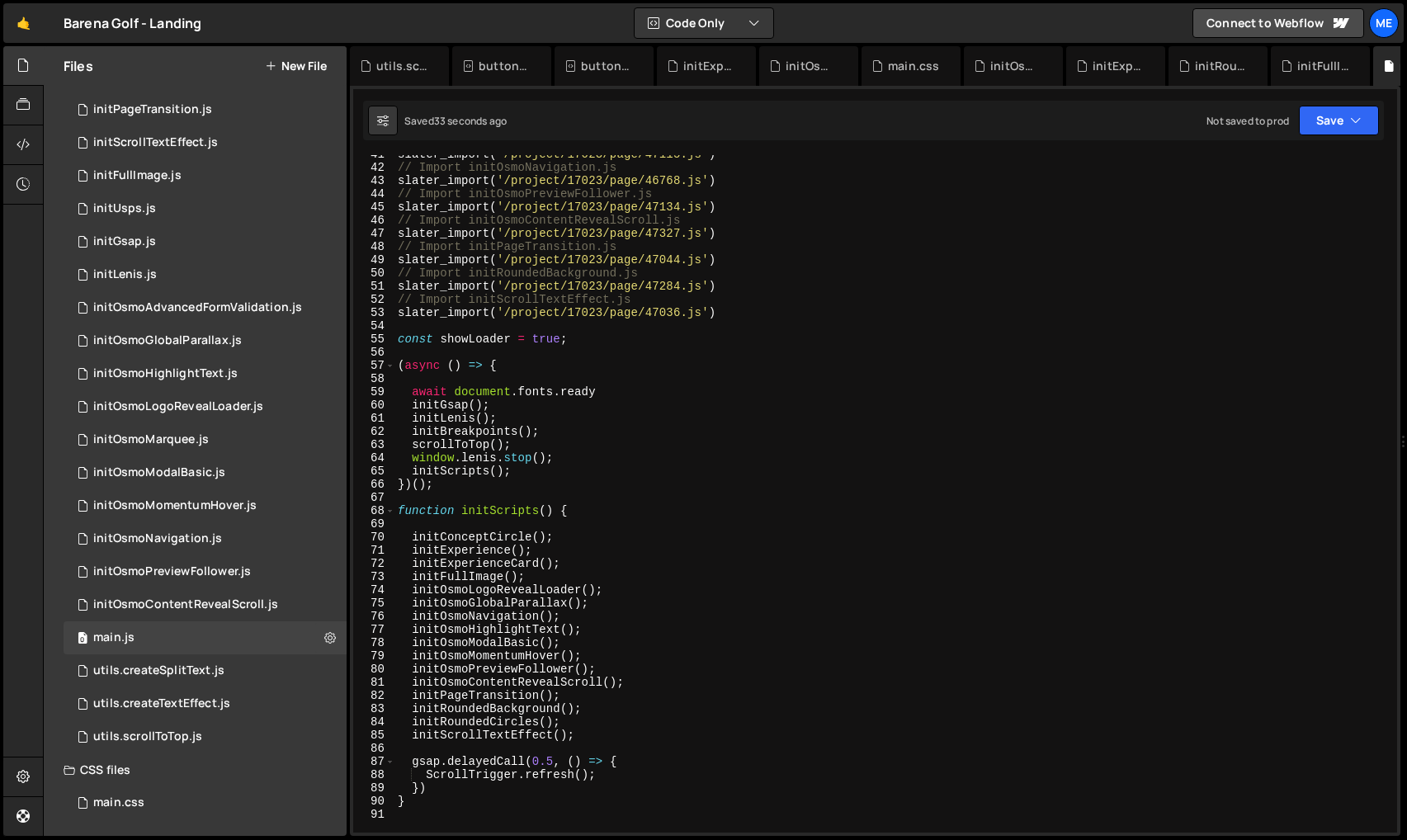
scroll to position [535, 0]
click at [436, 418] on div "slater_import ( '/project/17023/page/47115.js' ) // Import initOsmoNavigation.j…" at bounding box center [892, 499] width 996 height 704
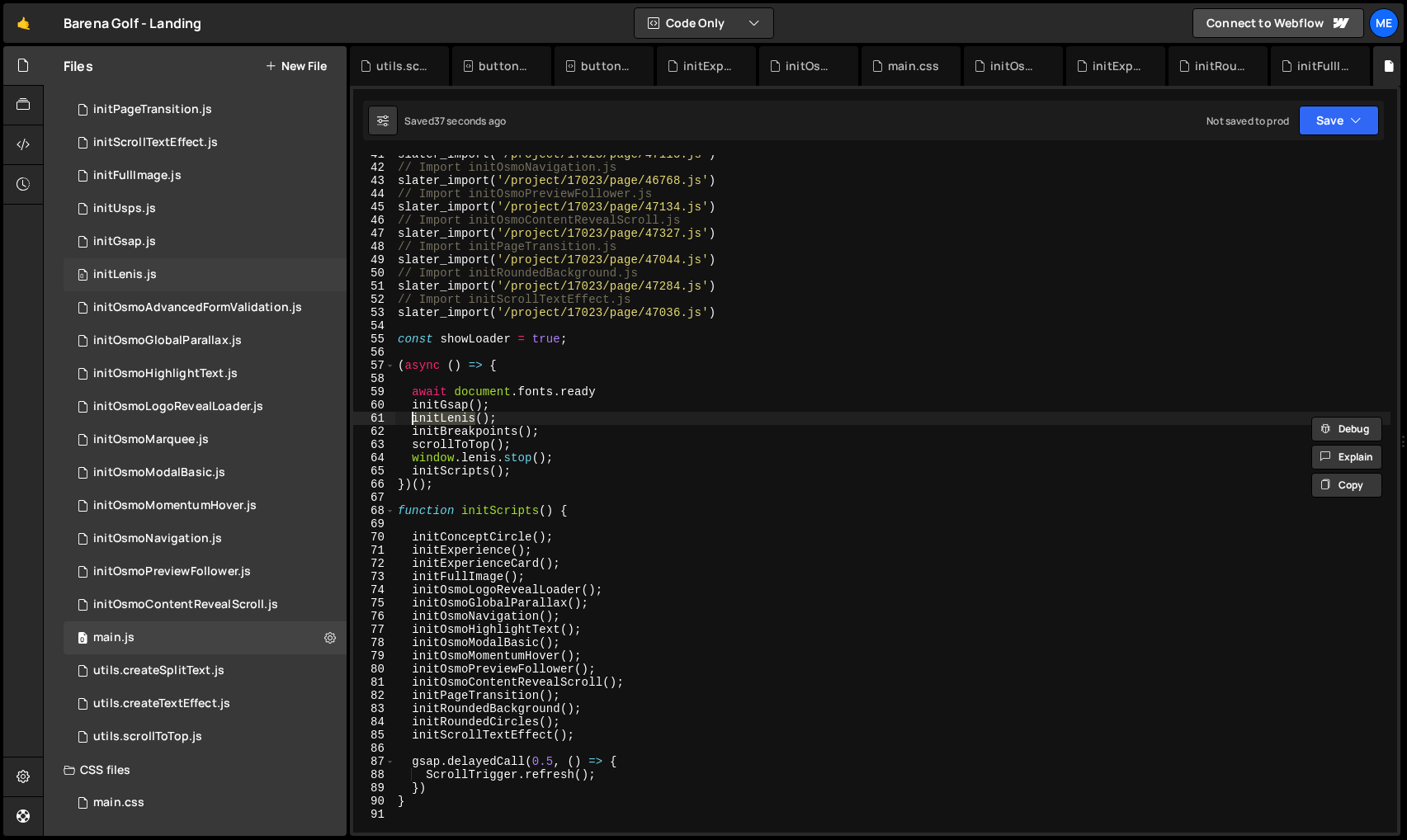
click at [140, 272] on div "initLenis.js" at bounding box center [125, 275] width 63 height 15
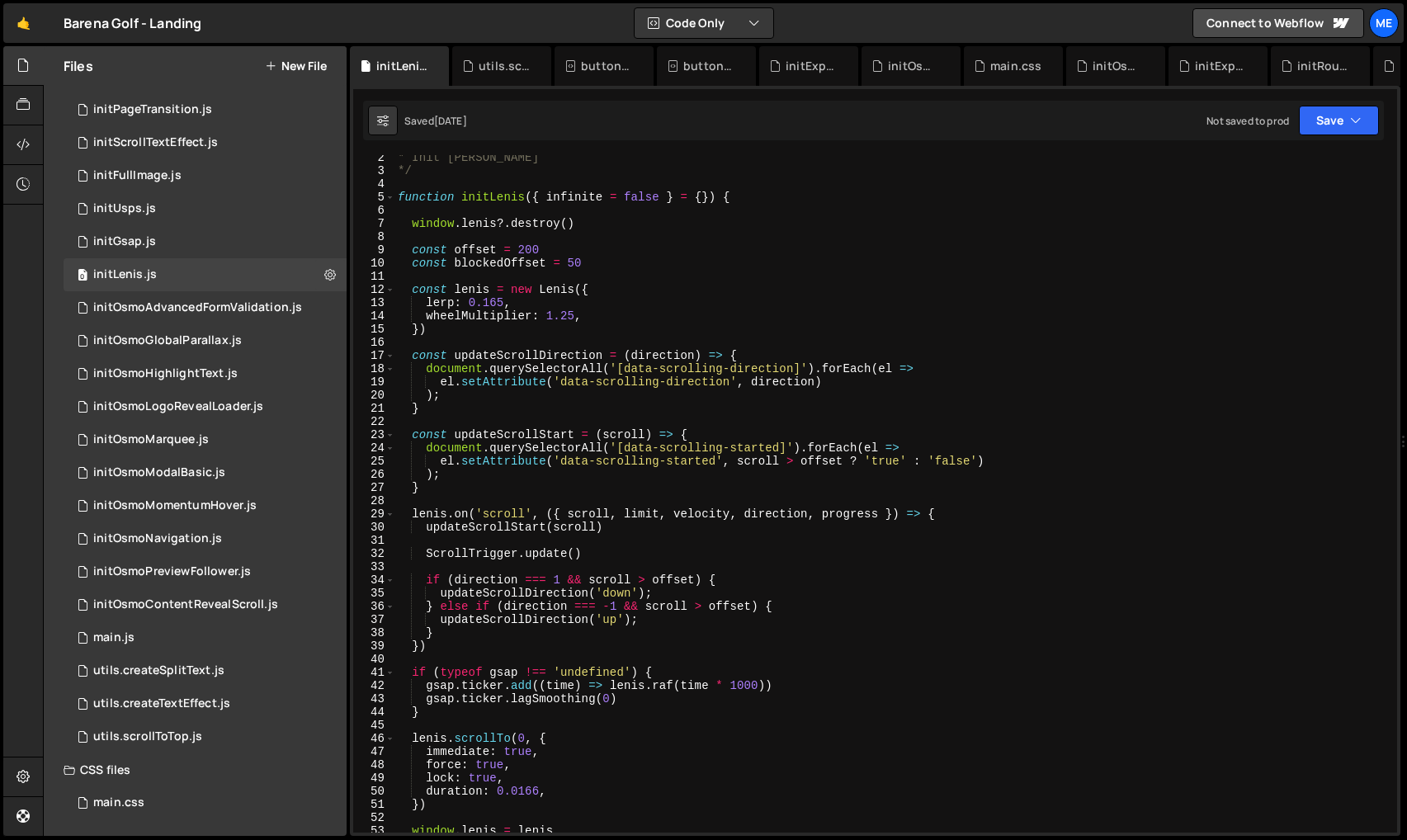
scroll to position [7, 0]
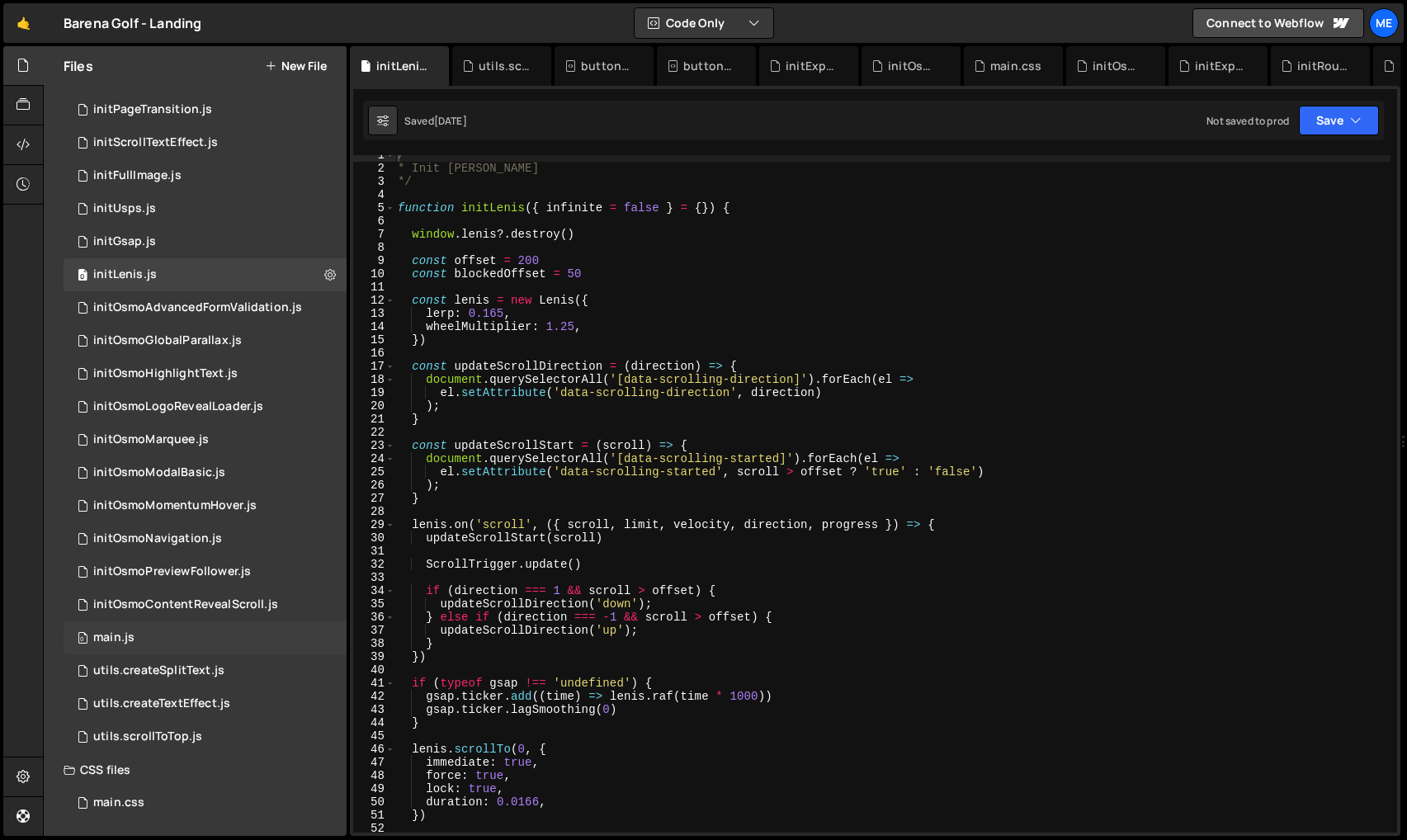
click at [124, 622] on div "0 main.js 0" at bounding box center [205, 638] width 283 height 33
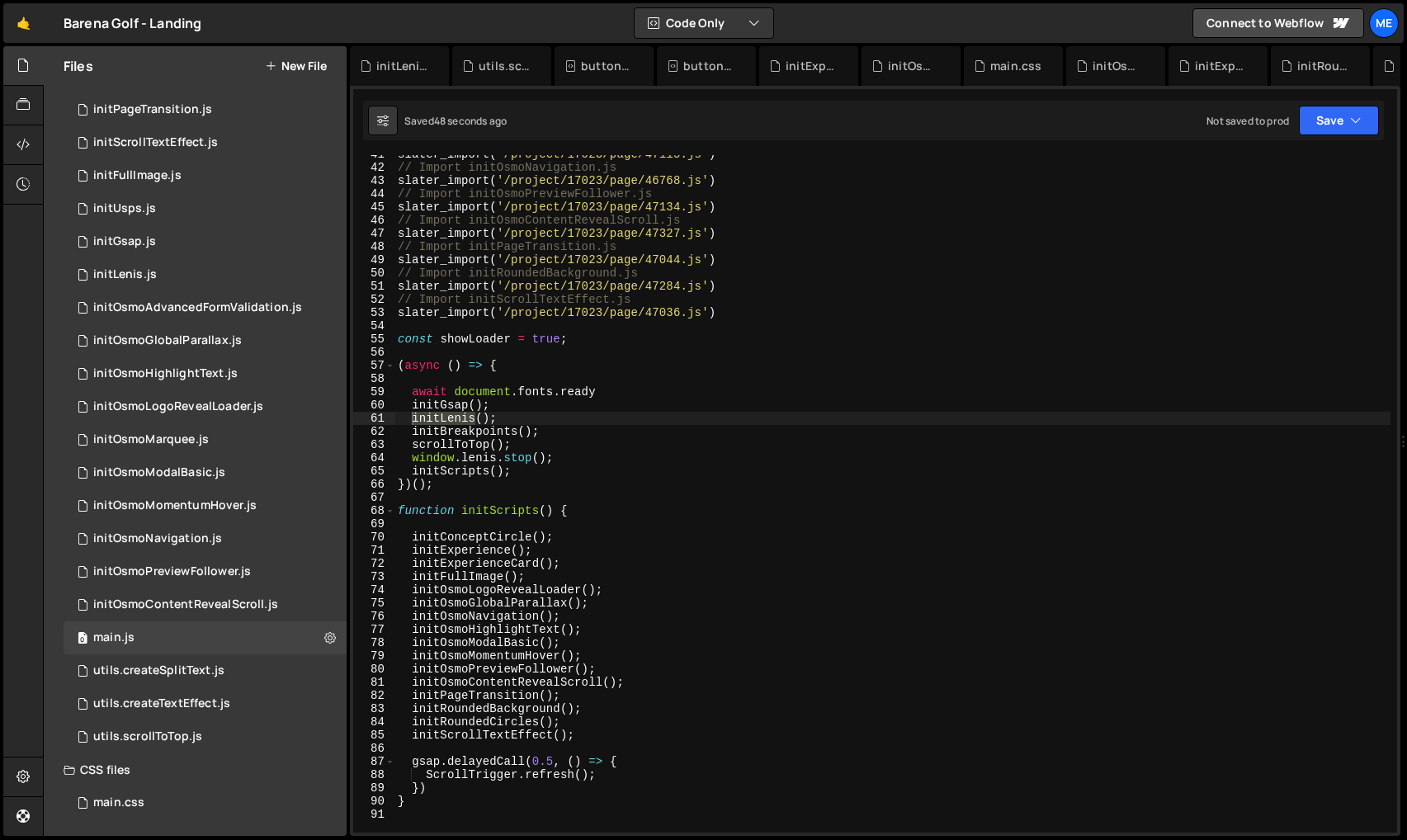
type textarea "scrollToTop();"
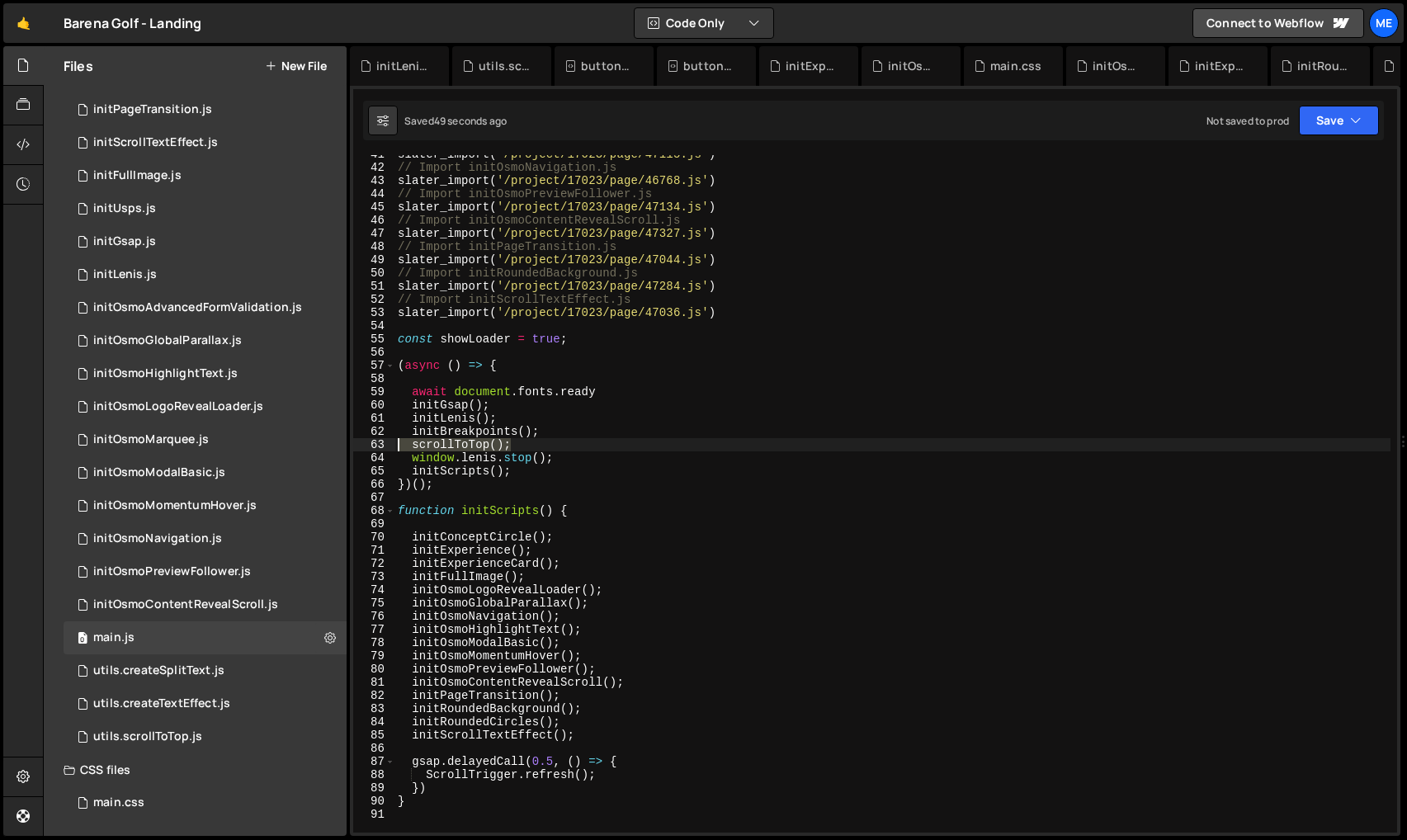
drag, startPoint x: 529, startPoint y: 442, endPoint x: 357, endPoint y: 448, distance: 172.1
click at [356, 448] on div "scrollToTop(); 41 42 43 44 45 46 47 48 49 50 51 52 53 54 55 56 57 58 59 60 61 6…" at bounding box center [874, 494] width 1044 height 678
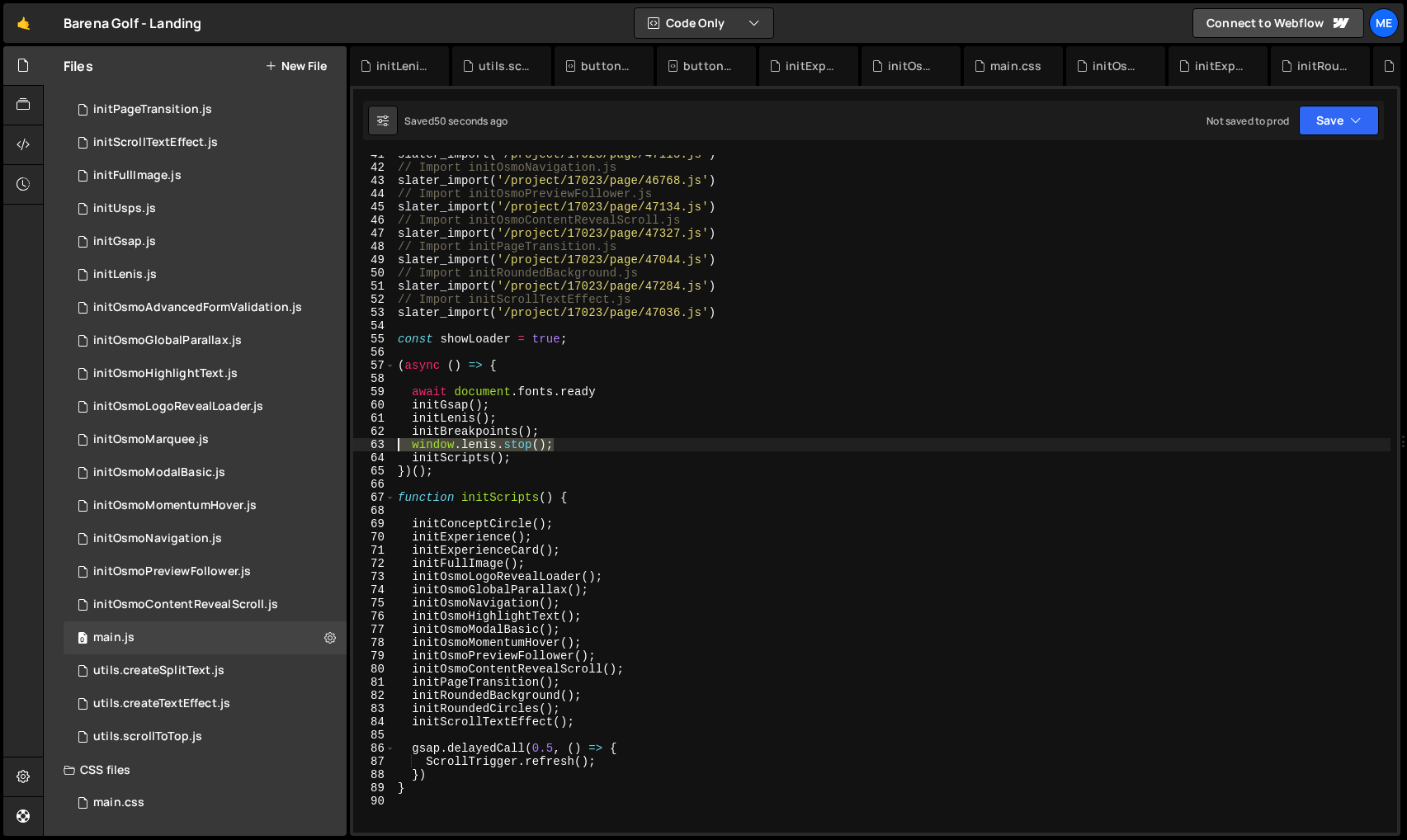
drag, startPoint x: 580, startPoint y: 443, endPoint x: 393, endPoint y: 442, distance: 187.0
click at [393, 442] on div "initBreakpoints(); 41 42 43 44 45 46 47 48 49 50 51 52 53 54 55 56 57 58 59 60 …" at bounding box center [874, 494] width 1044 height 678
type textarea "window.lenis.stop();"
type textarea "initBreakpoints();"
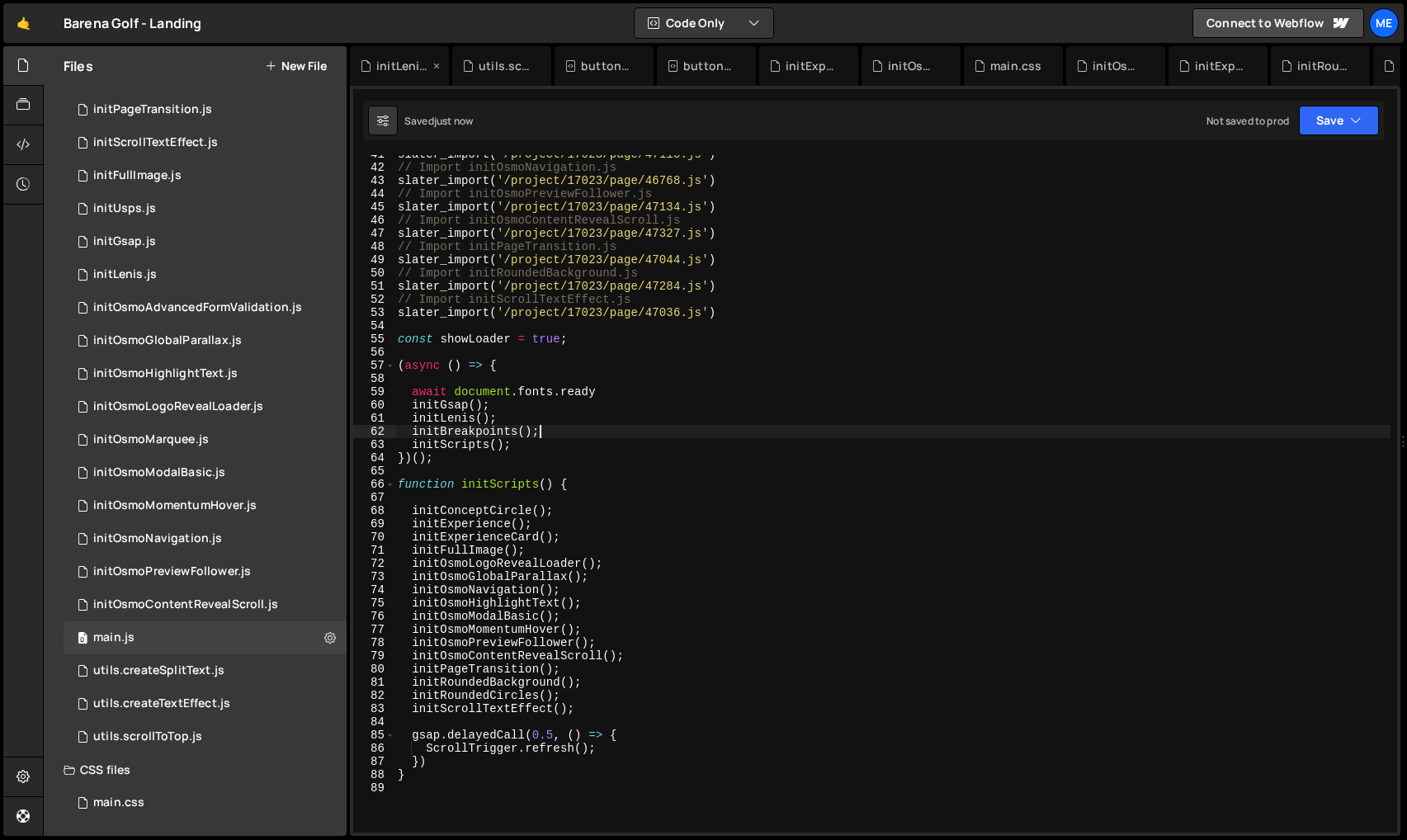
click at [399, 68] on div "initLenis.js" at bounding box center [403, 66] width 53 height 17
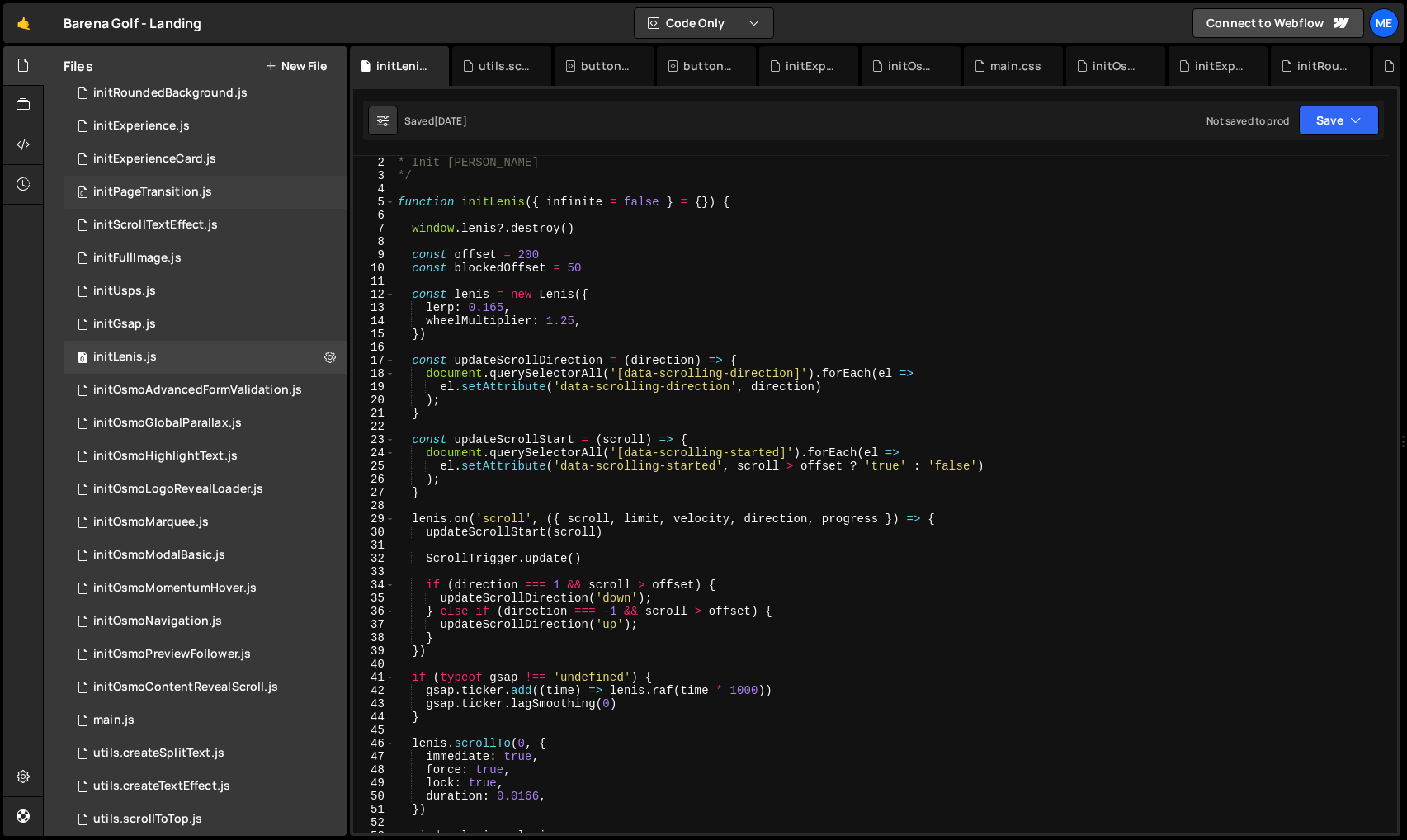
scroll to position [142, 0]
drag, startPoint x: 148, startPoint y: 198, endPoint x: 180, endPoint y: 201, distance: 32.1
click at [147, 198] on div "initPageTransition.js" at bounding box center [152, 191] width 118 height 15
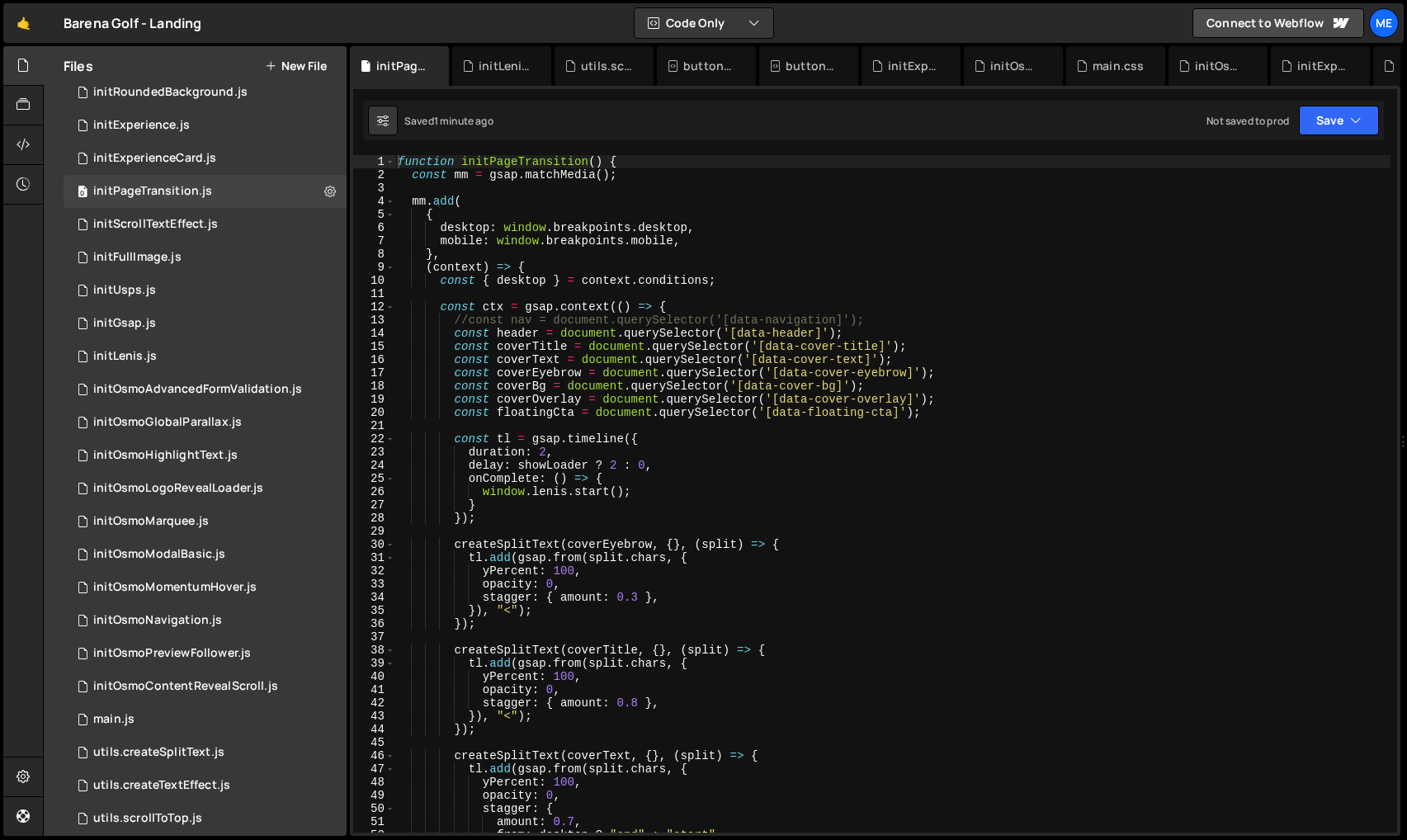
click at [507, 184] on div "function initPageTransition ( ) { const mm = gsap . matchMedia ( ) ; mm . add (…" at bounding box center [892, 507] width 996 height 704
click at [652, 162] on div "function initPageTransition ( ) { const mm = gsap . matchMedia ( ) ; mm . add (…" at bounding box center [892, 507] width 996 height 704
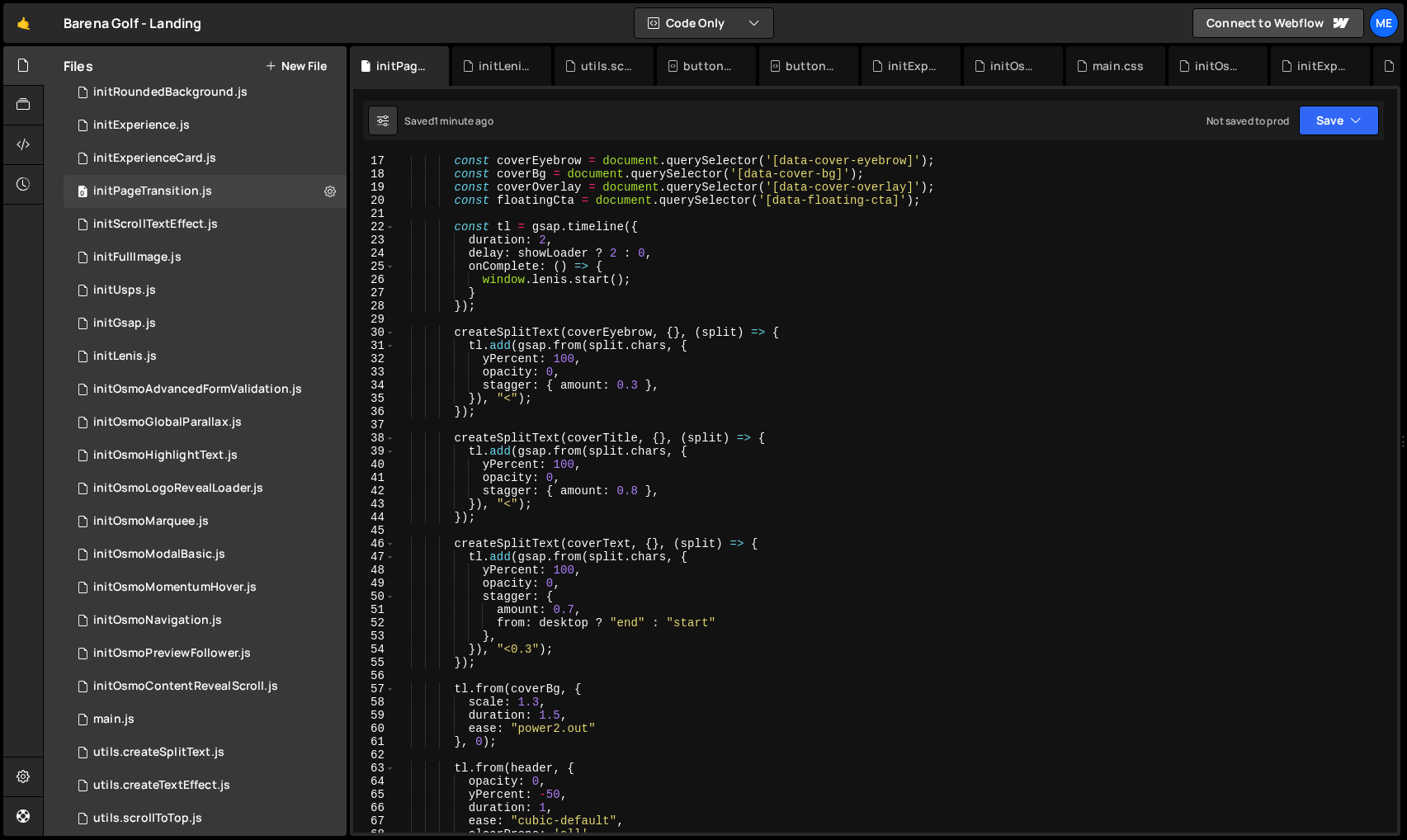
scroll to position [116, 0]
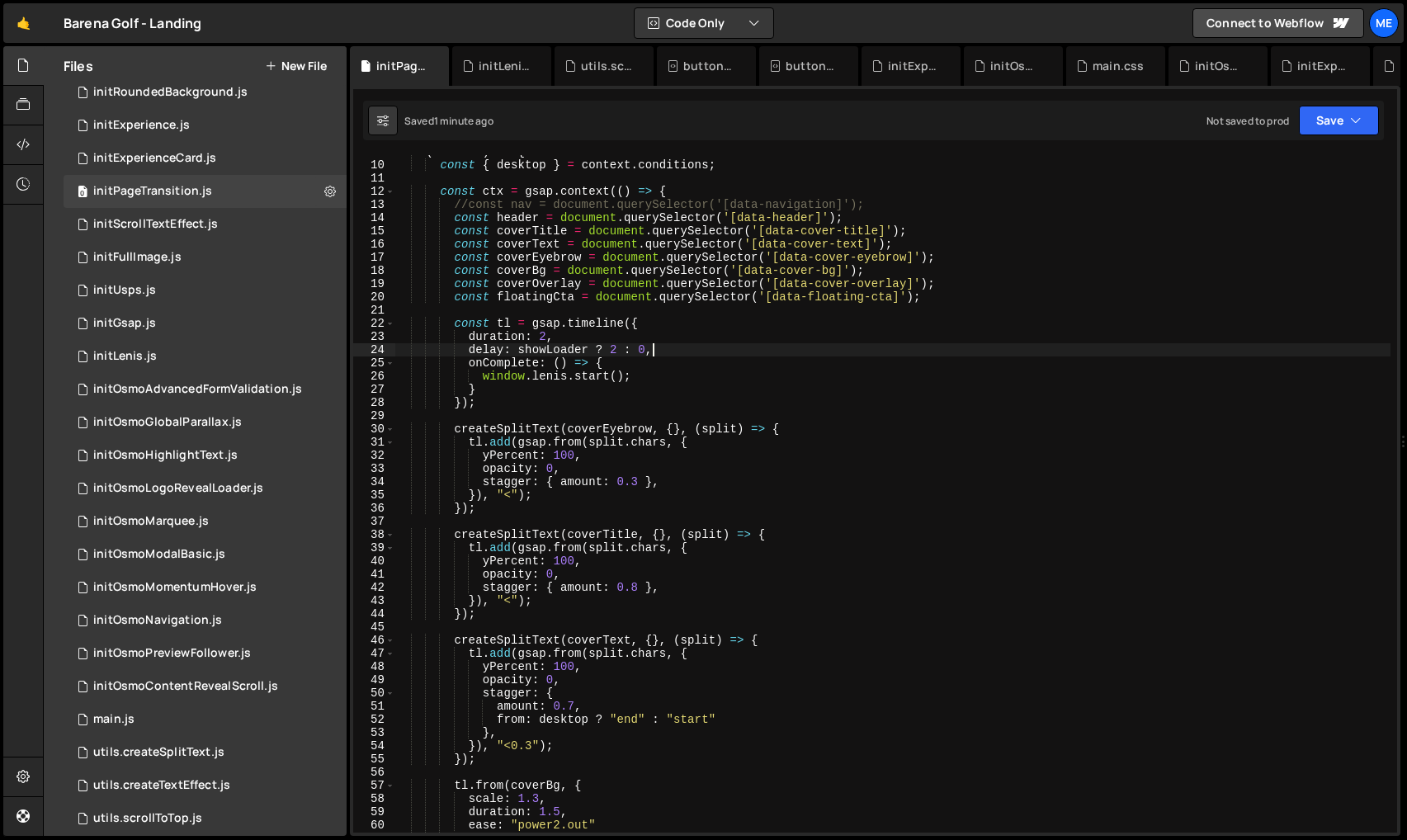
click at [684, 355] on div "( context ) => { const { desktop } = context . conditions ; const ctx = gsap . …" at bounding box center [892, 497] width 996 height 704
type textarea "delay: showLoader ? 2 : 0,"
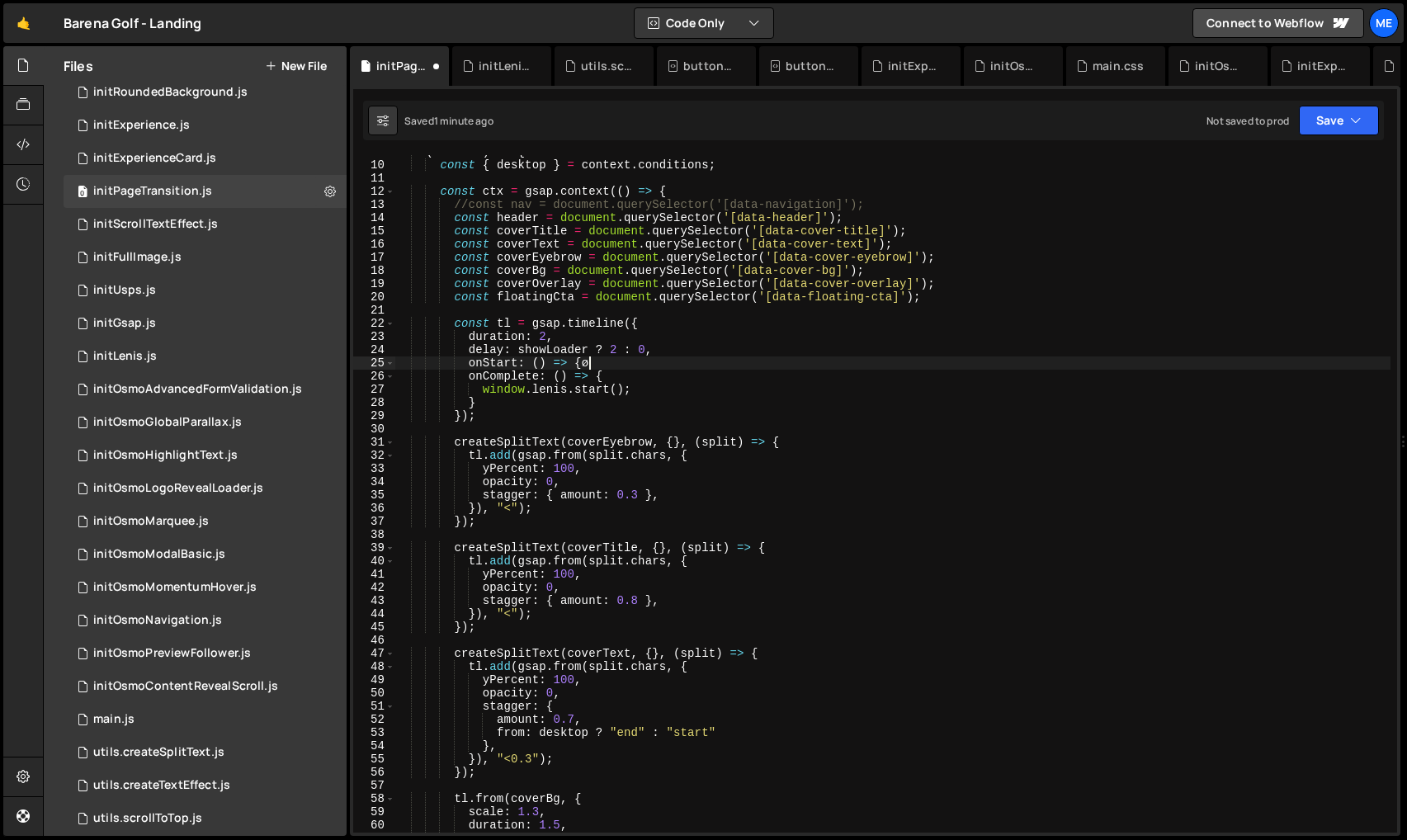
scroll to position [0, 12]
type textarea "onStart: () => {}"
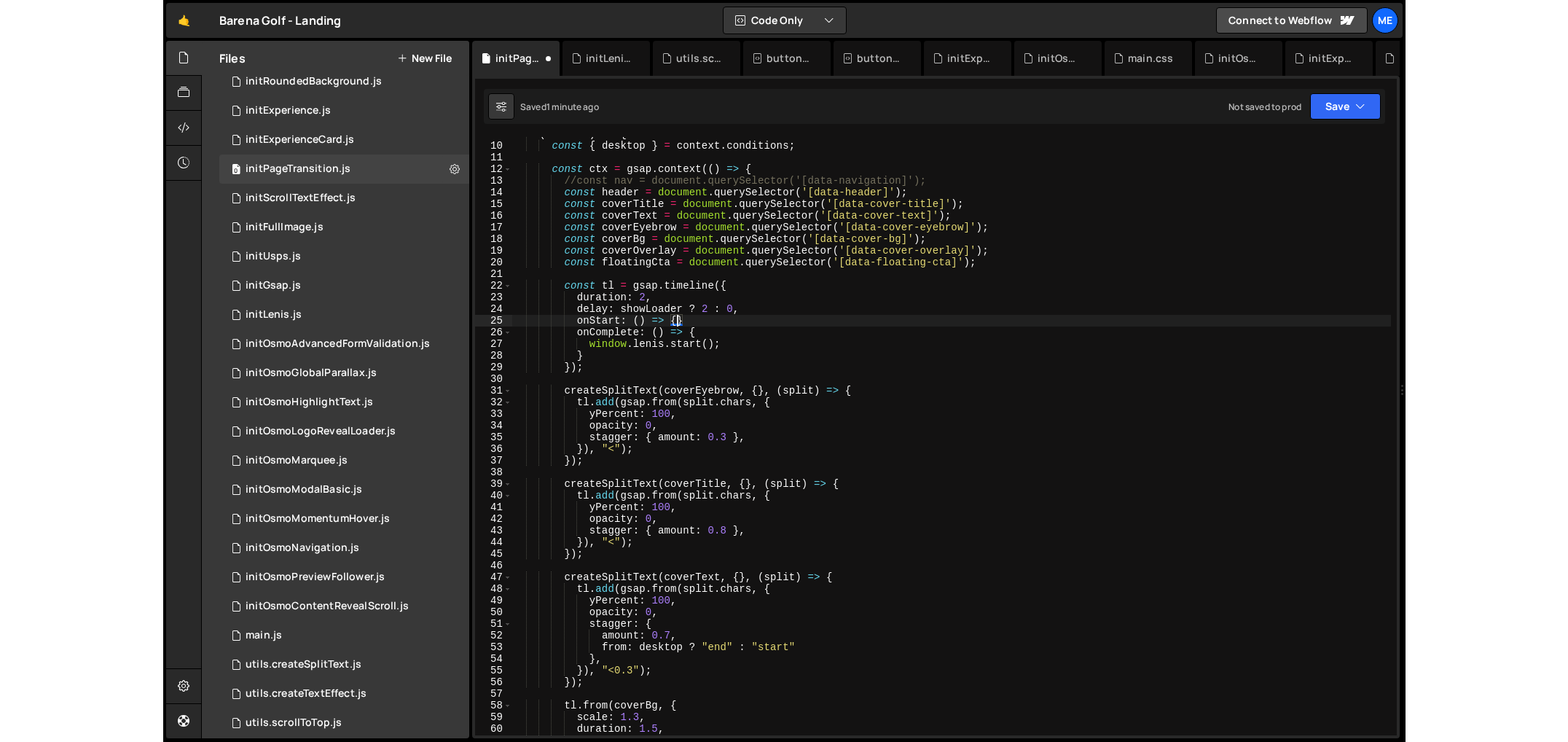
scroll to position [0, 5]
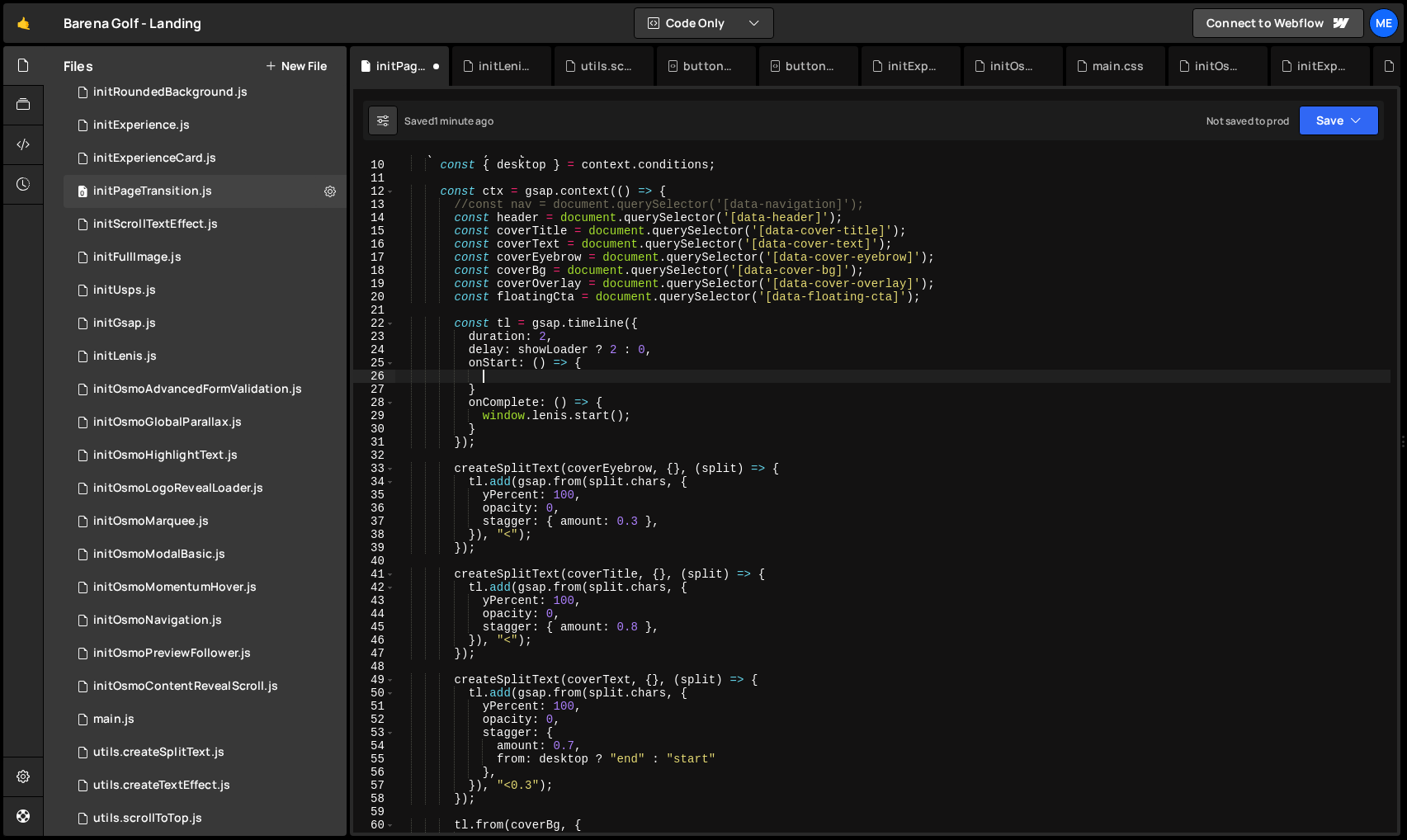
paste textarea "window.lenis.stop();"
type textarea "},"
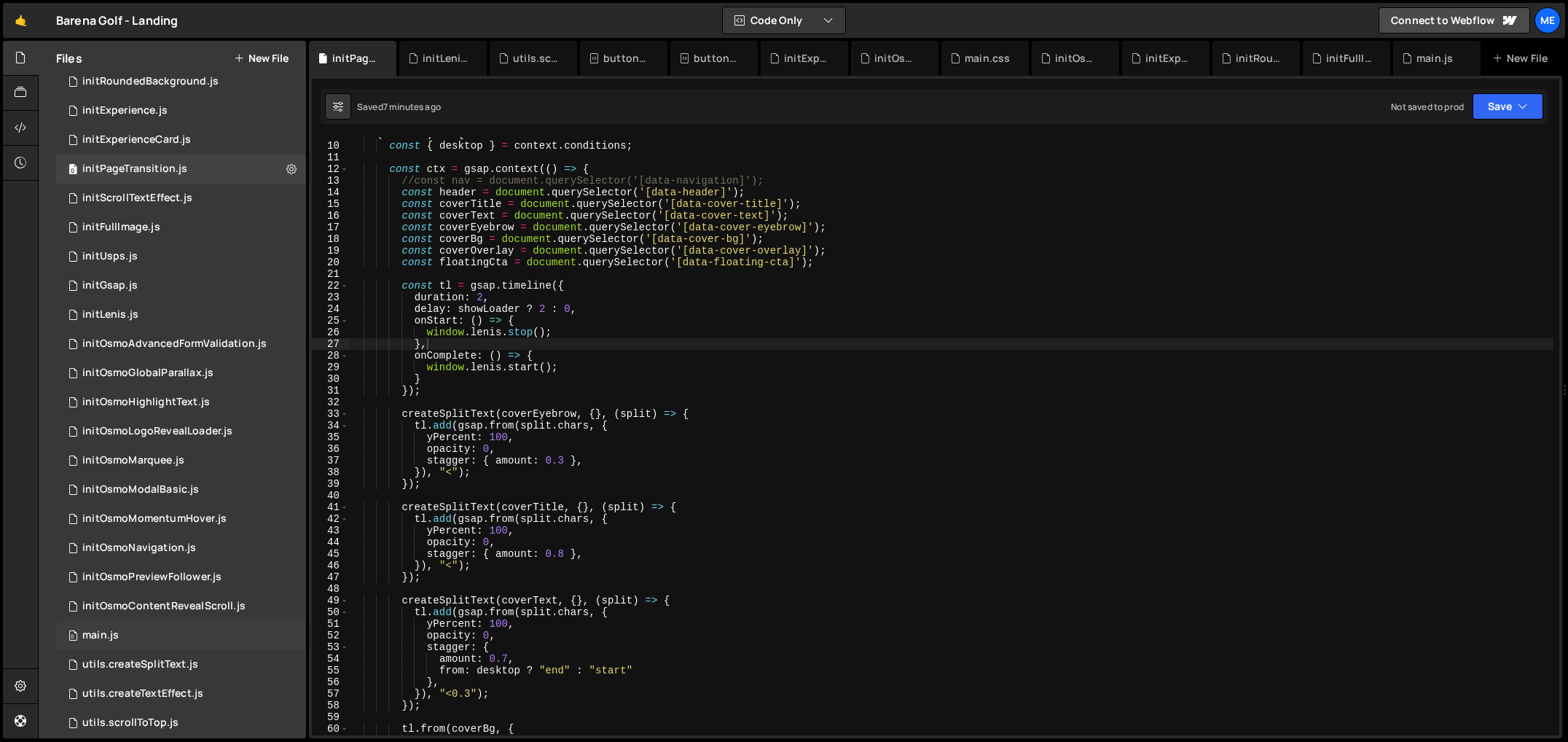
drag, startPoint x: 188, startPoint y: 629, endPoint x: 195, endPoint y: 630, distance: 7.1
click at [188, 629] on div "0 main.js 0" at bounding box center [181, 636] width 250 height 29
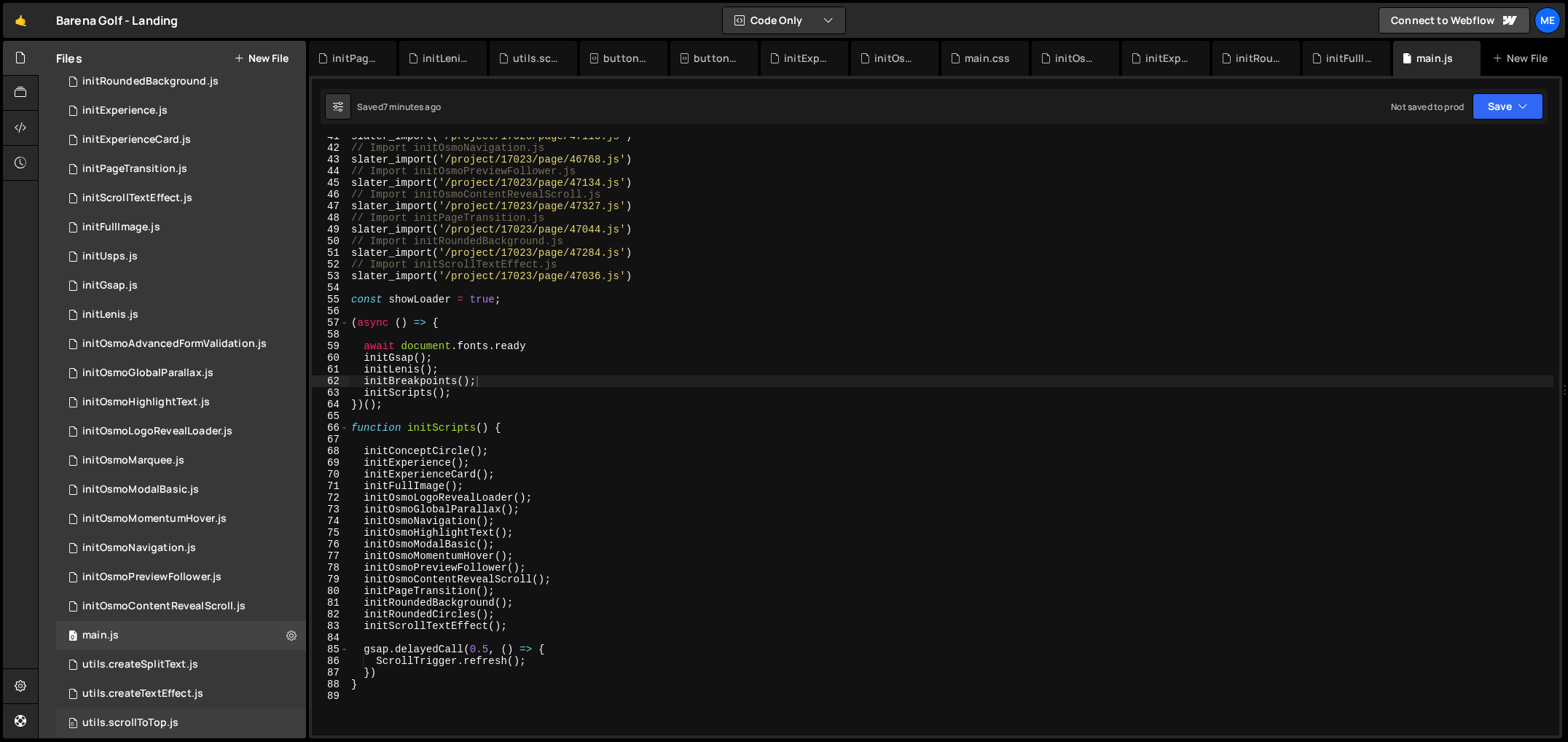
scroll to position [198, 0]
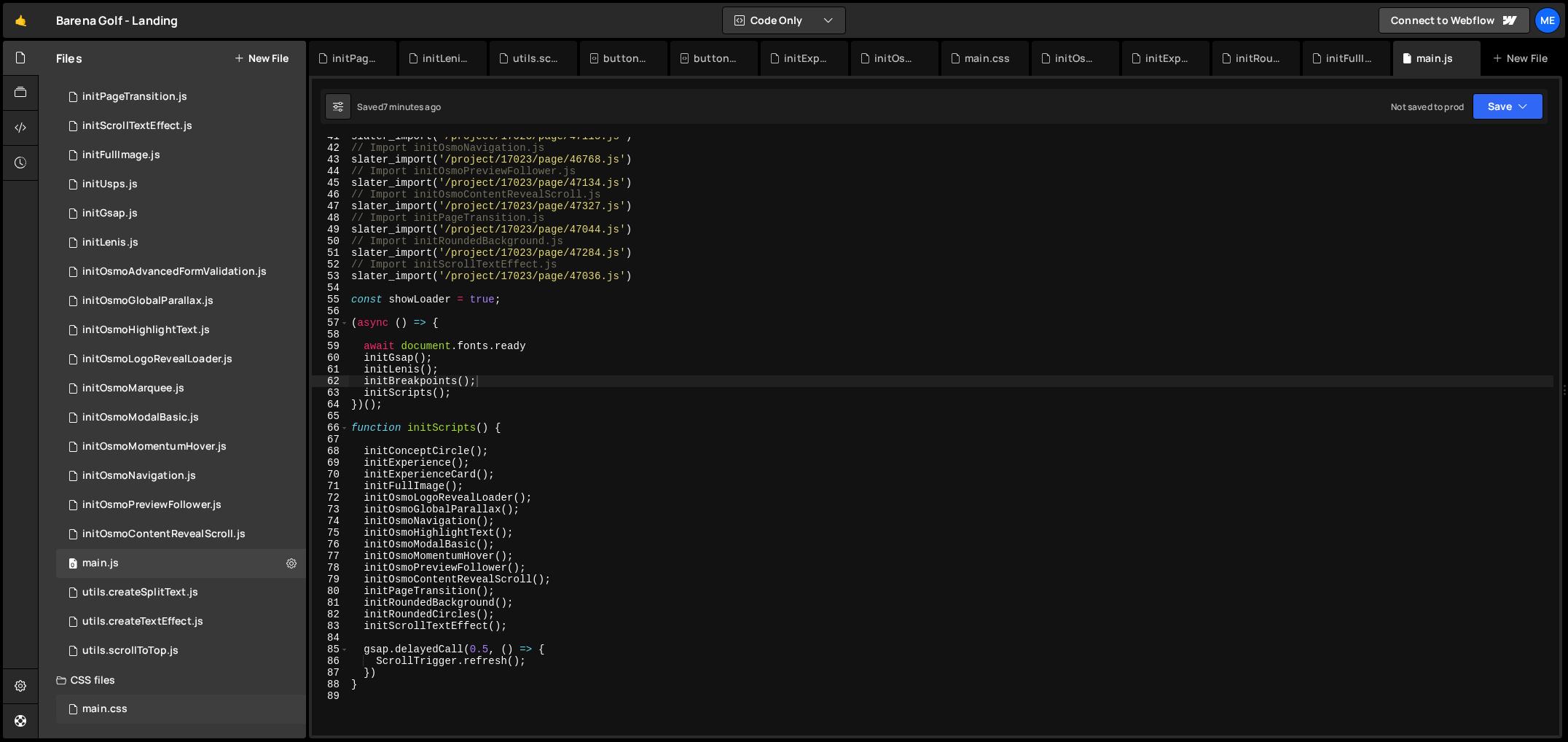
click at [136, 717] on div "main.css 0" at bounding box center [181, 709] width 250 height 29
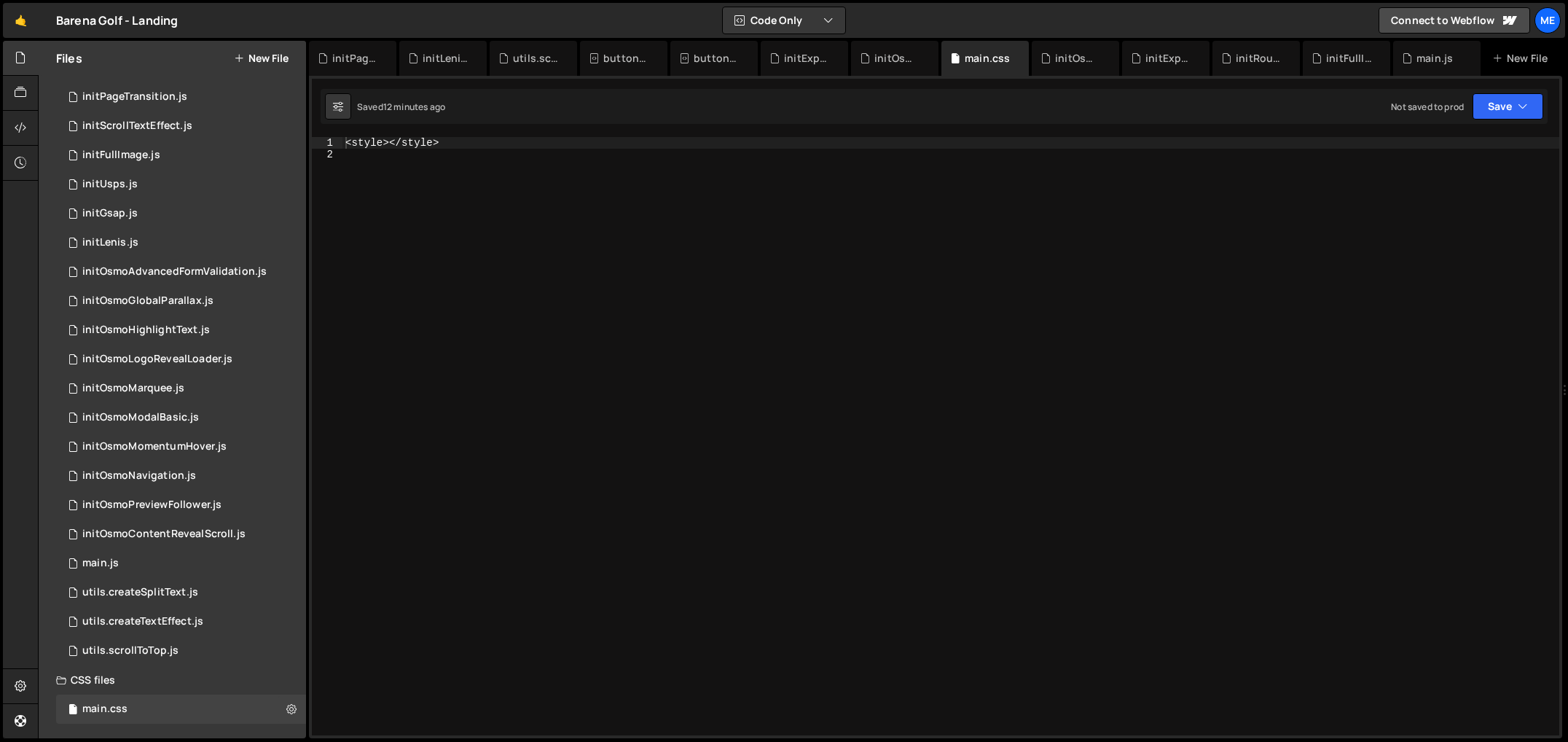
click at [390, 147] on div "< style ></ style >" at bounding box center [951, 448] width 1217 height 622
drag, startPoint x: 488, startPoint y: 143, endPoint x: 295, endPoint y: 135, distance: 193.2
click at [295, 135] on div "Files New File Javascript files 0 initBreakpoints.js 0 0 initConceptCircle.js 0…" at bounding box center [803, 390] width 1530 height 699
paste textarea "}"
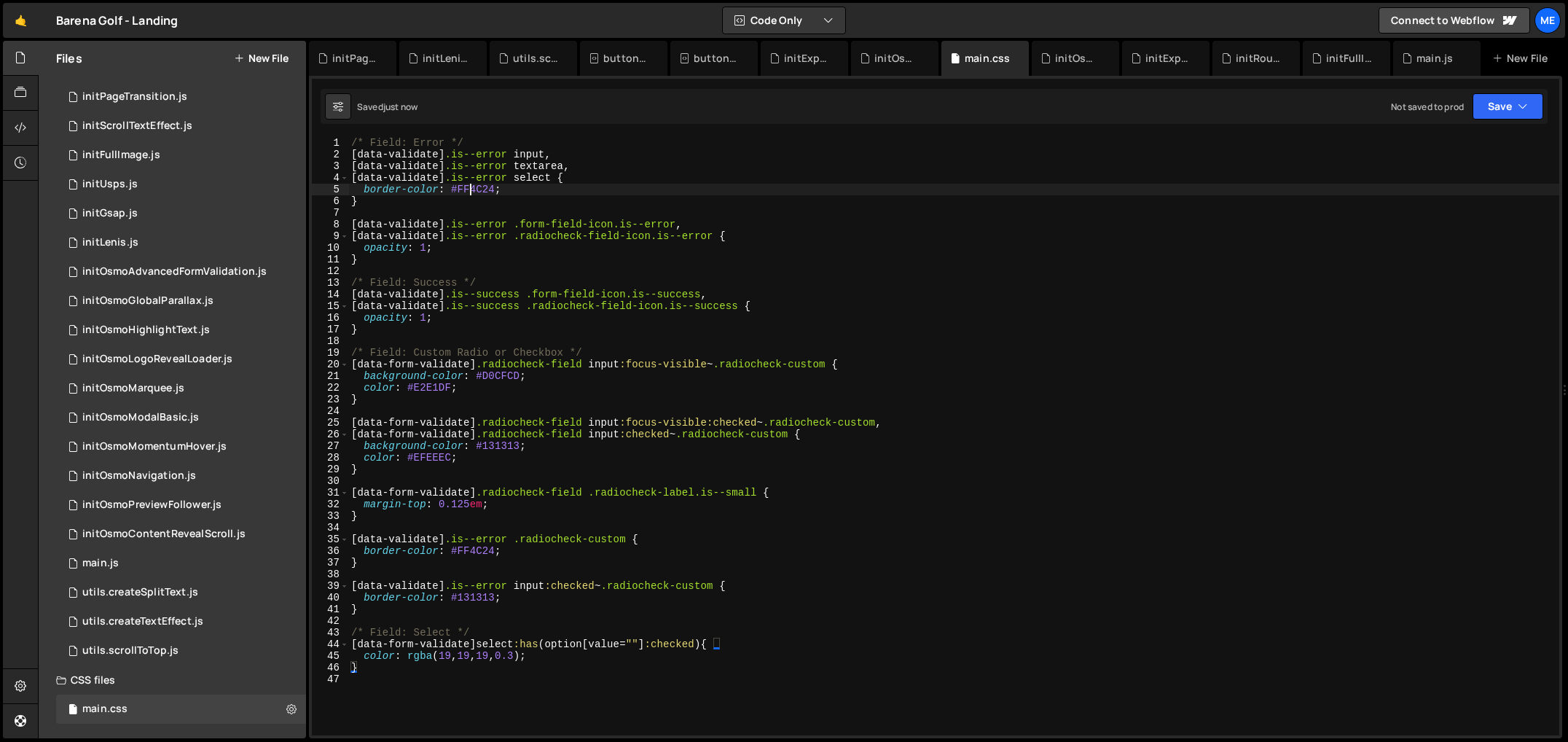
click at [473, 191] on div "/* Field: Error */ [ data-validate ] .is--error input , [ data-validate ] .is--…" at bounding box center [953, 448] width 1211 height 622
click at [524, 194] on div "/* Field: Error */ [ data-validate ] .is--error input , [ data-validate ] .is--…" at bounding box center [953, 448] width 1211 height 622
drag, startPoint x: 496, startPoint y: 192, endPoint x: 453, endPoint y: 192, distance: 43.0
click at [451, 192] on div "/* Field: Error */ [ data-validate ] .is--error input , [ data-validate ] .is--…" at bounding box center [953, 448] width 1211 height 622
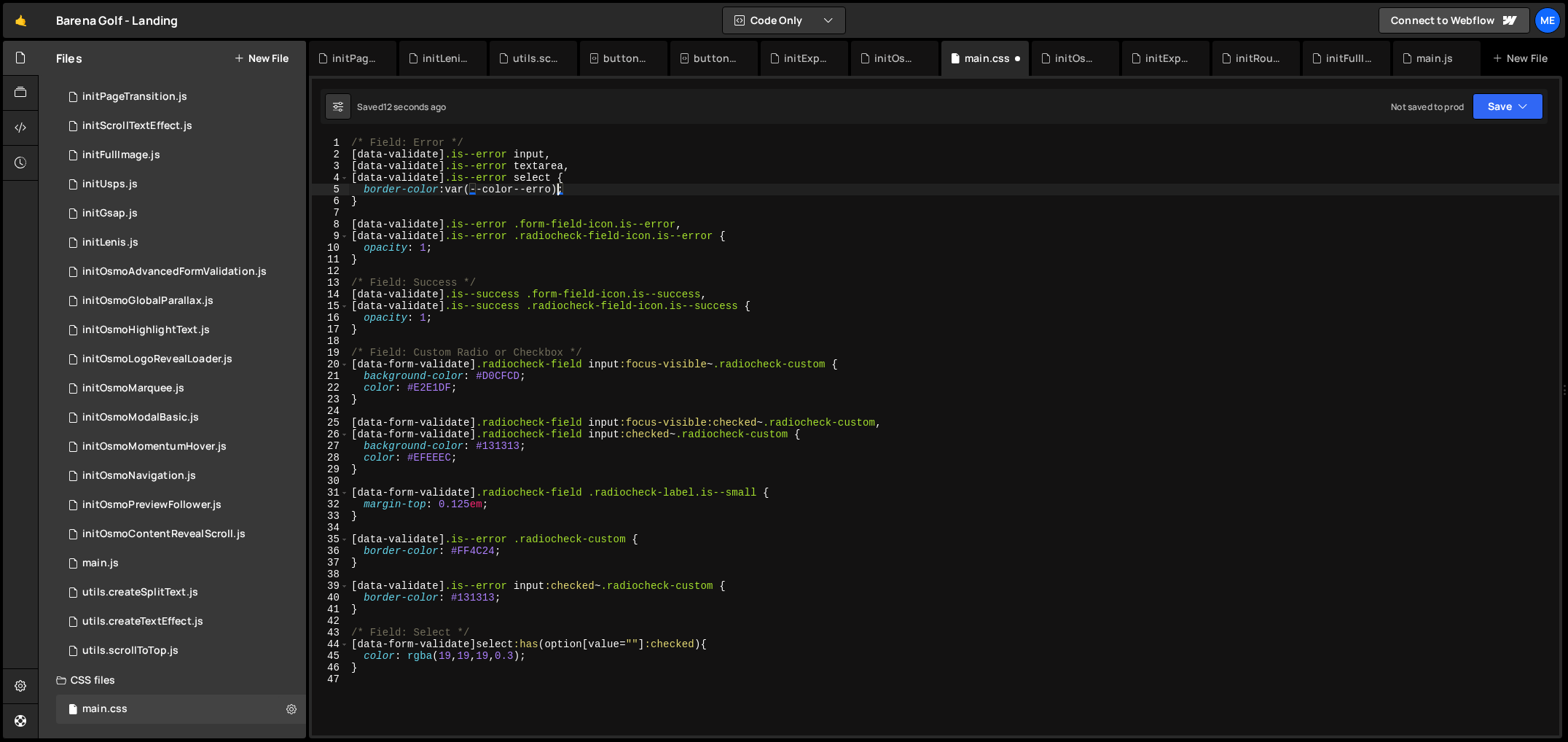
scroll to position [0, 15]
click at [496, 330] on div "/* Field: Error */ [ data-validate ] .is--error input , [ data-validate ] .is--…" at bounding box center [953, 448] width 1211 height 622
paste textarea "var(--color--error)"
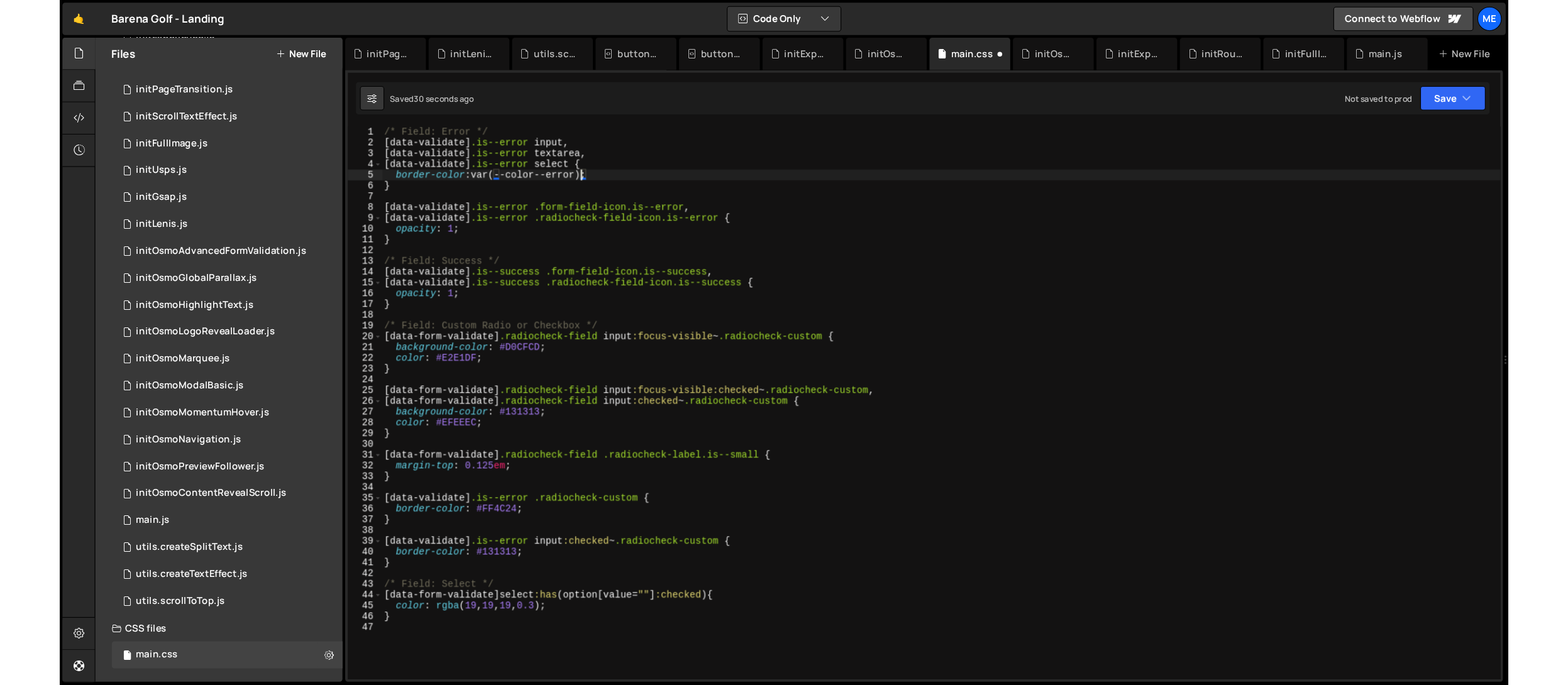
scroll to position [0, 0]
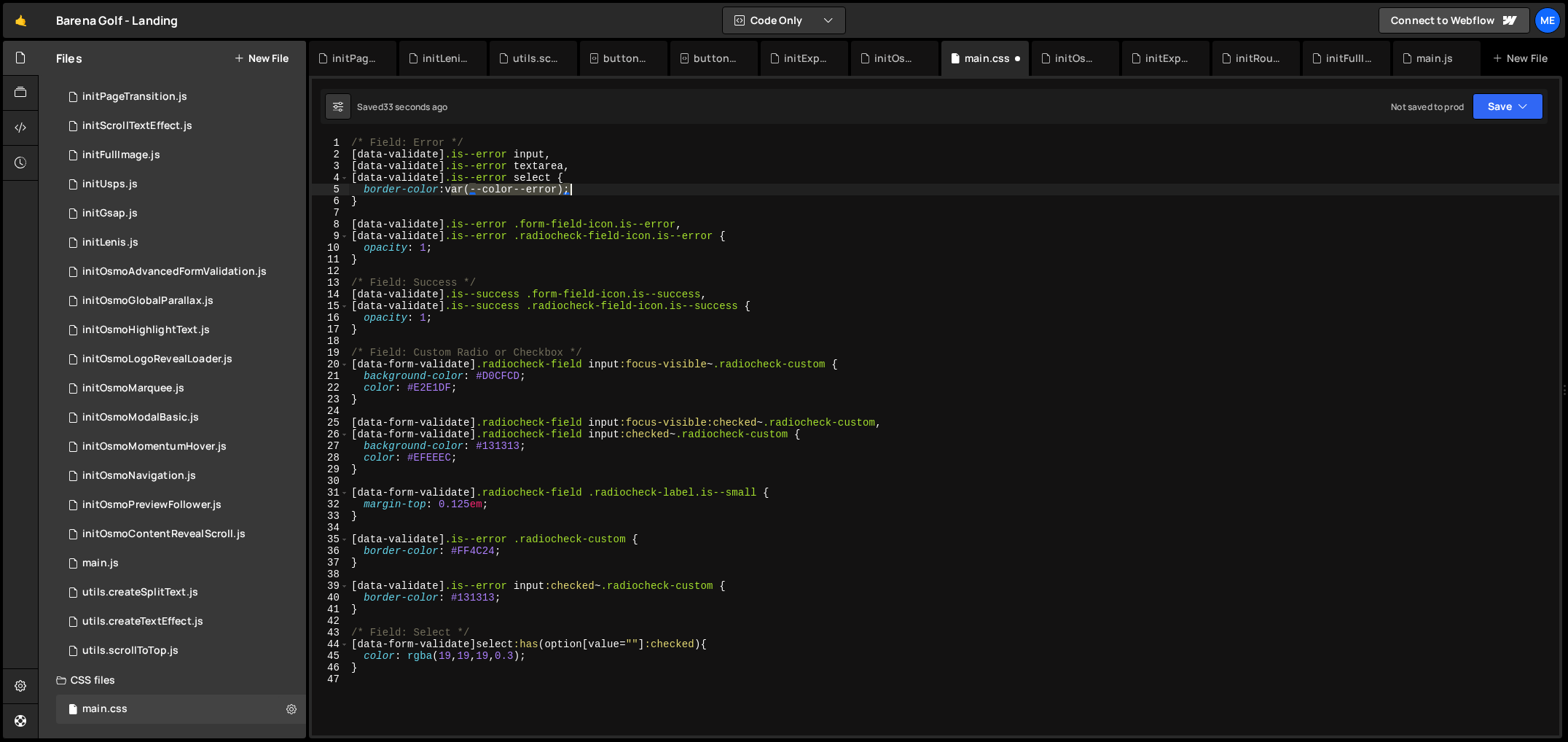
drag, startPoint x: 451, startPoint y: 189, endPoint x: 570, endPoint y: 189, distance: 119.0
click at [570, 189] on div "/* Field: Error */ [ data-validate ] .is--error input , [ data-validate ] .is--…" at bounding box center [953, 448] width 1211 height 622
drag, startPoint x: 495, startPoint y: 596, endPoint x: 449, endPoint y: 635, distance: 60.3
click at [450, 595] on div "/* Field: Error */ [ data-validate ] .is--error input , [ data-validate ] .is--…" at bounding box center [953, 448] width 1211 height 622
paste textarea "var(--color--error)"
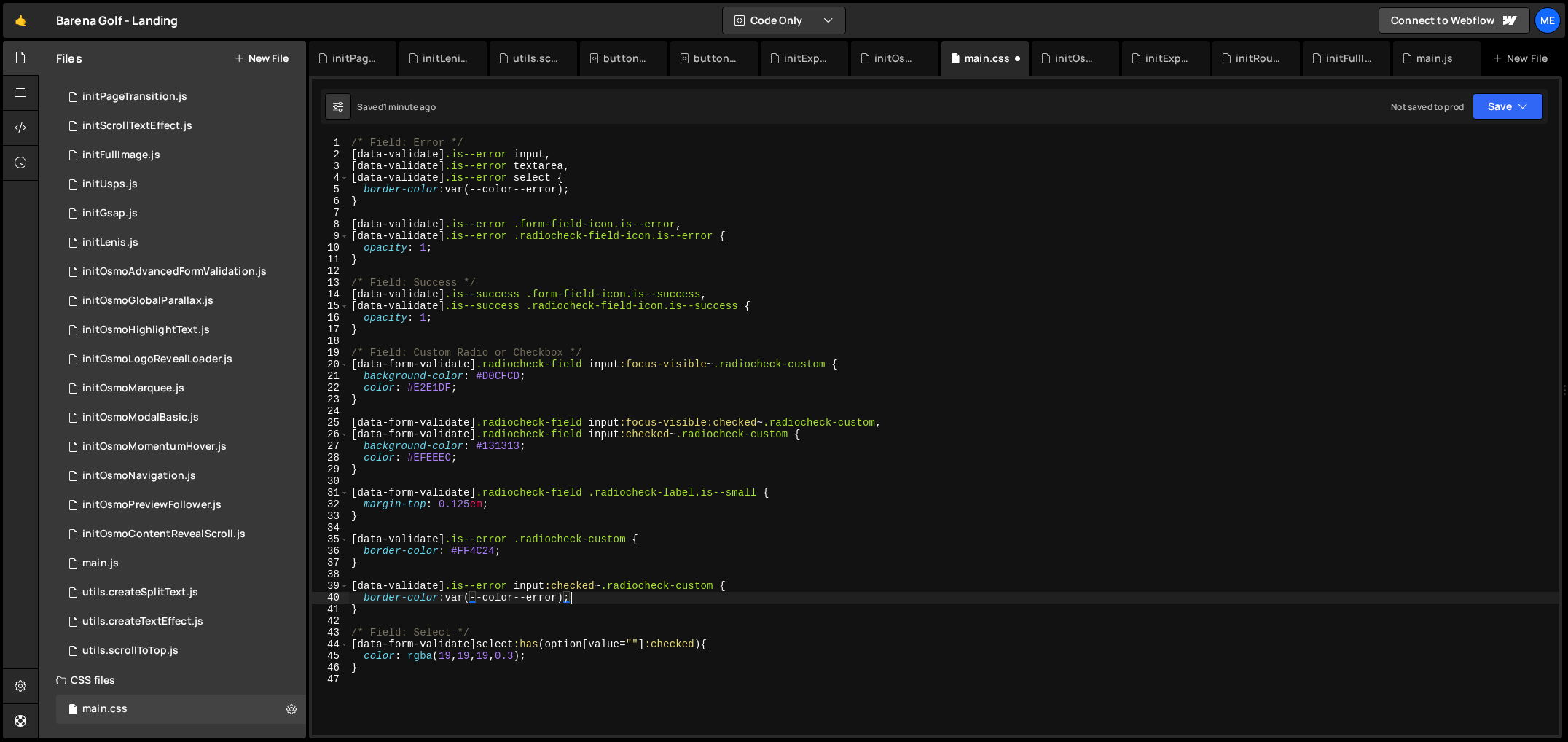
click at [649, 394] on div "/* Field: Error */ [ data-validate ] .is--error input , [ data-validate ] .is--…" at bounding box center [953, 448] width 1211 height 622
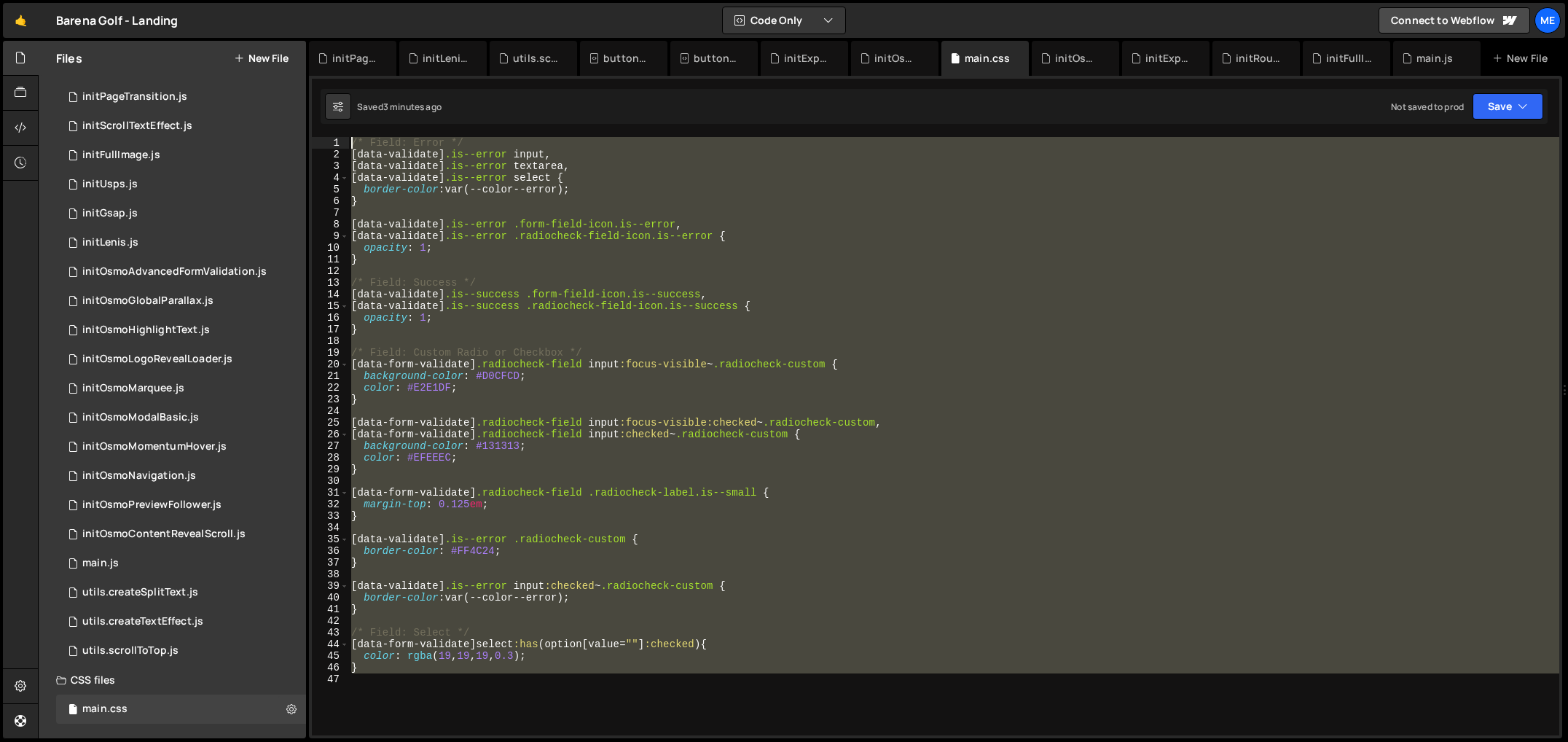
drag, startPoint x: 358, startPoint y: 689, endPoint x: 319, endPoint y: 132, distance: 558.4
click at [321, 124] on div "initBreakpoints(); 41 42 43 44 45 46 47 48 49 50 51 52 53 54 55 56 57 58 59 60 …" at bounding box center [936, 407] width 1253 height 663
type textarea "/* Field: Error */ [data-validate].is--error input,"
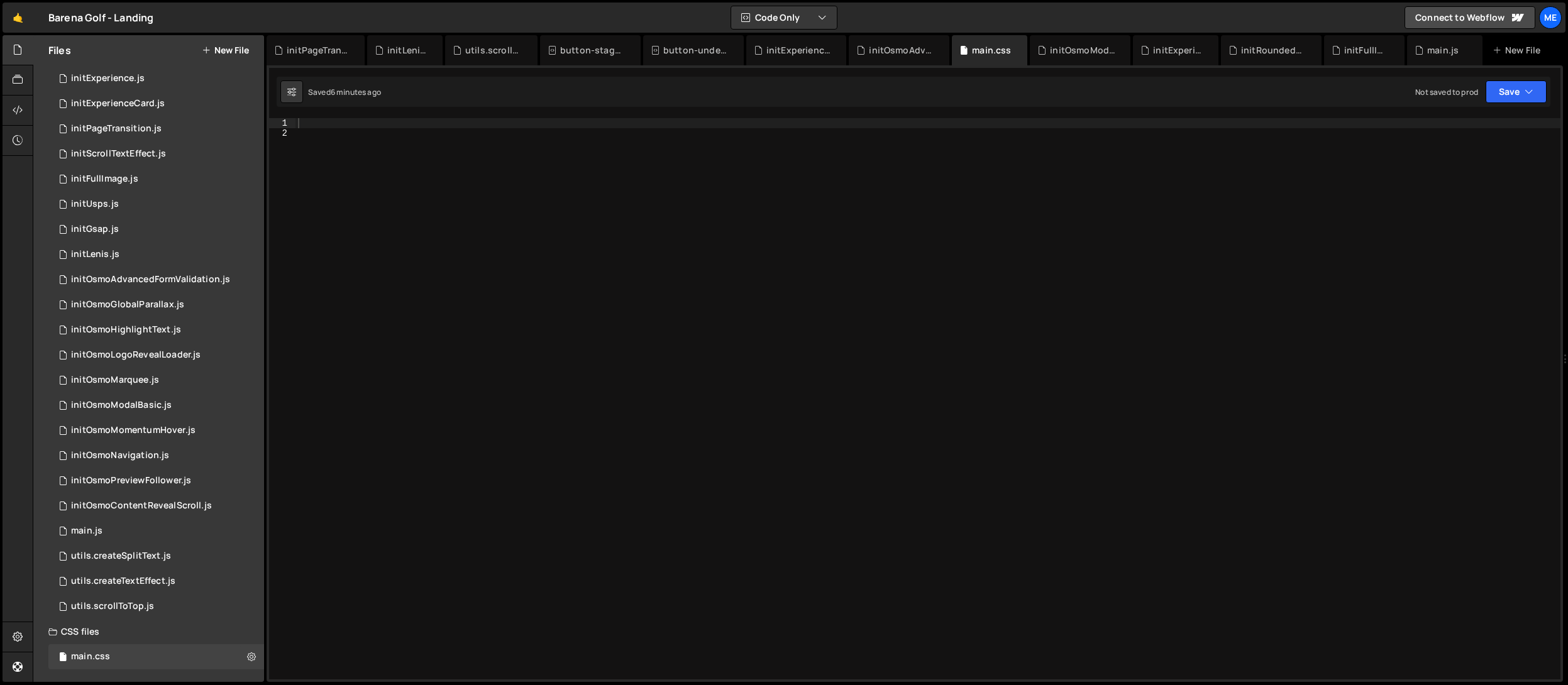
scroll to position [125, 0]
